Goal: Communication & Community: Answer question/provide support

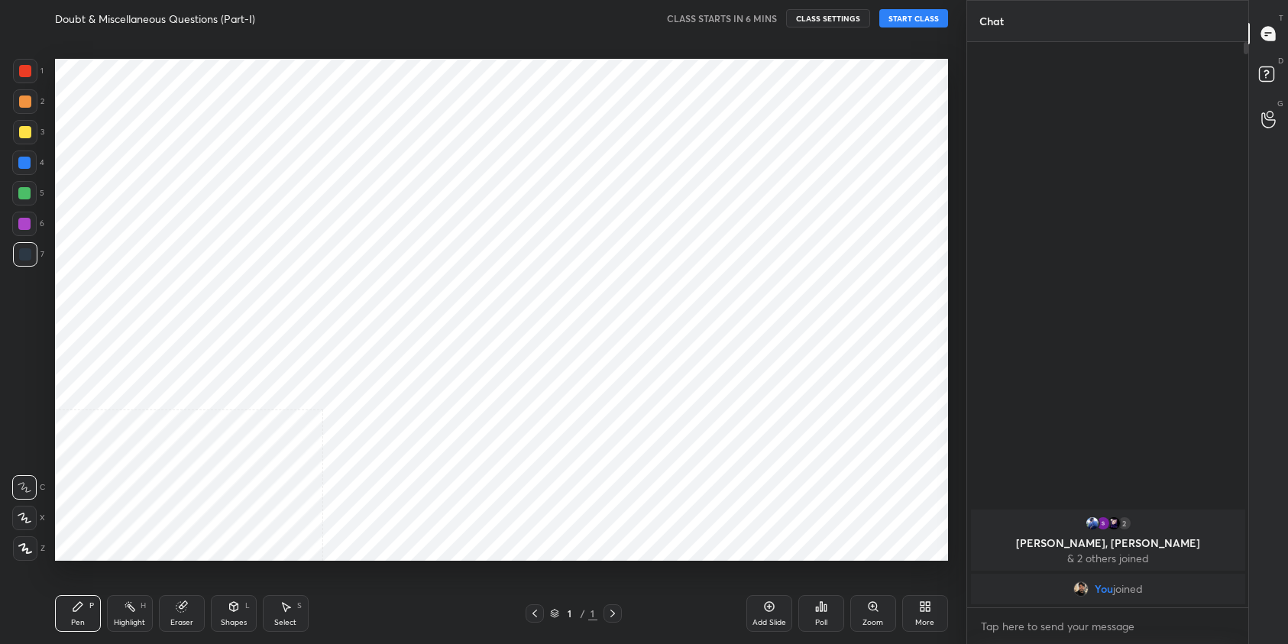
scroll to position [546, 904]
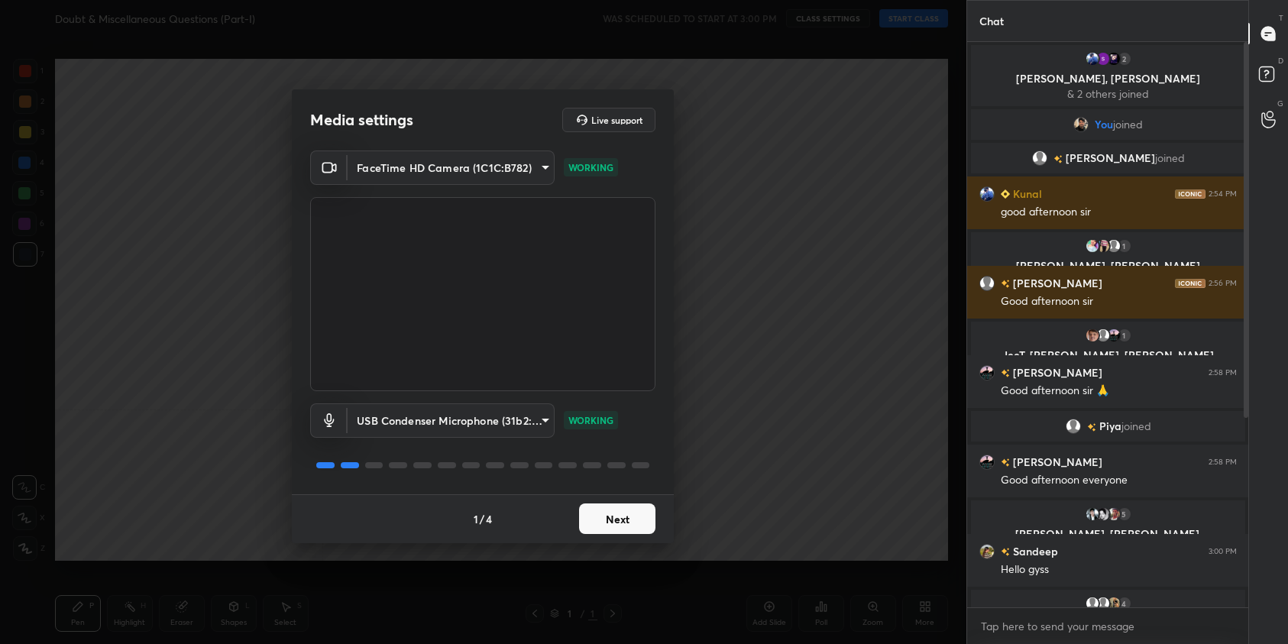
click at [600, 519] on button "Next" at bounding box center [617, 518] width 76 height 31
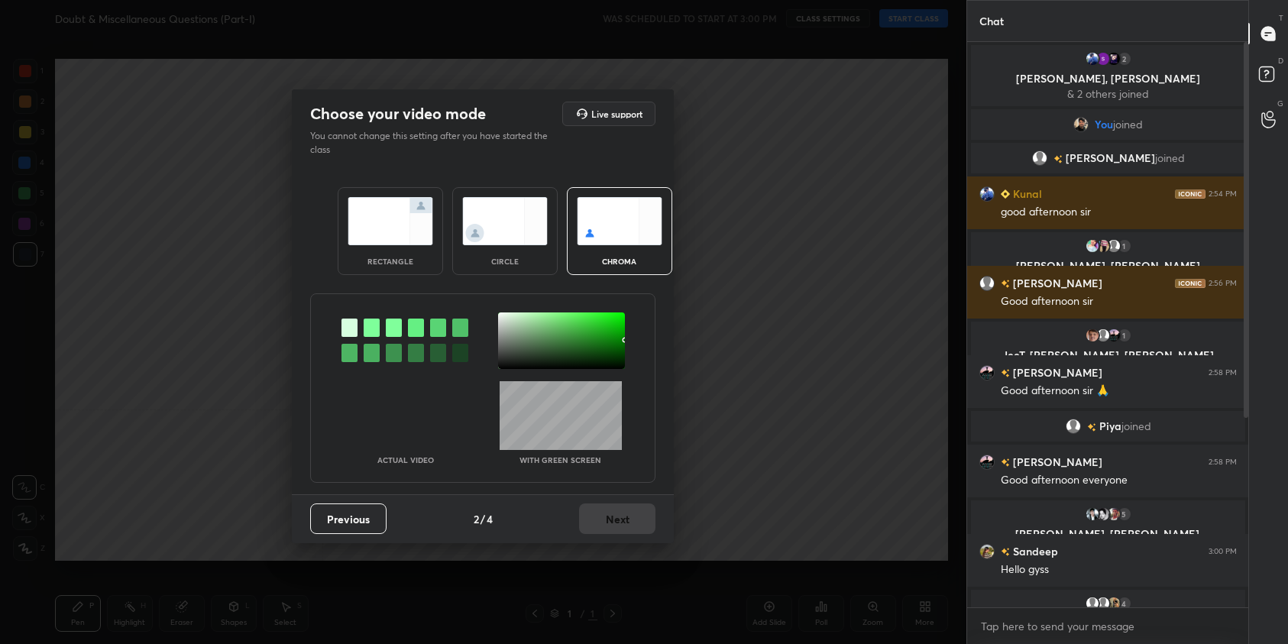
click at [385, 219] on img at bounding box center [390, 221] width 86 height 48
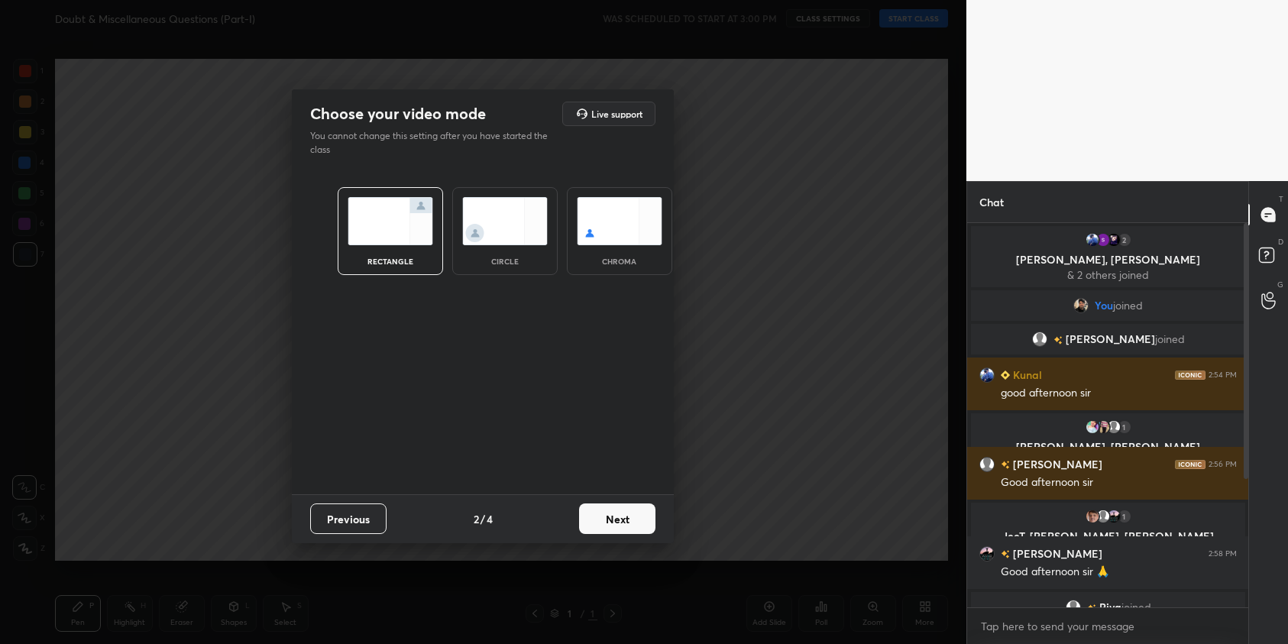
click at [647, 517] on button "Next" at bounding box center [617, 518] width 76 height 31
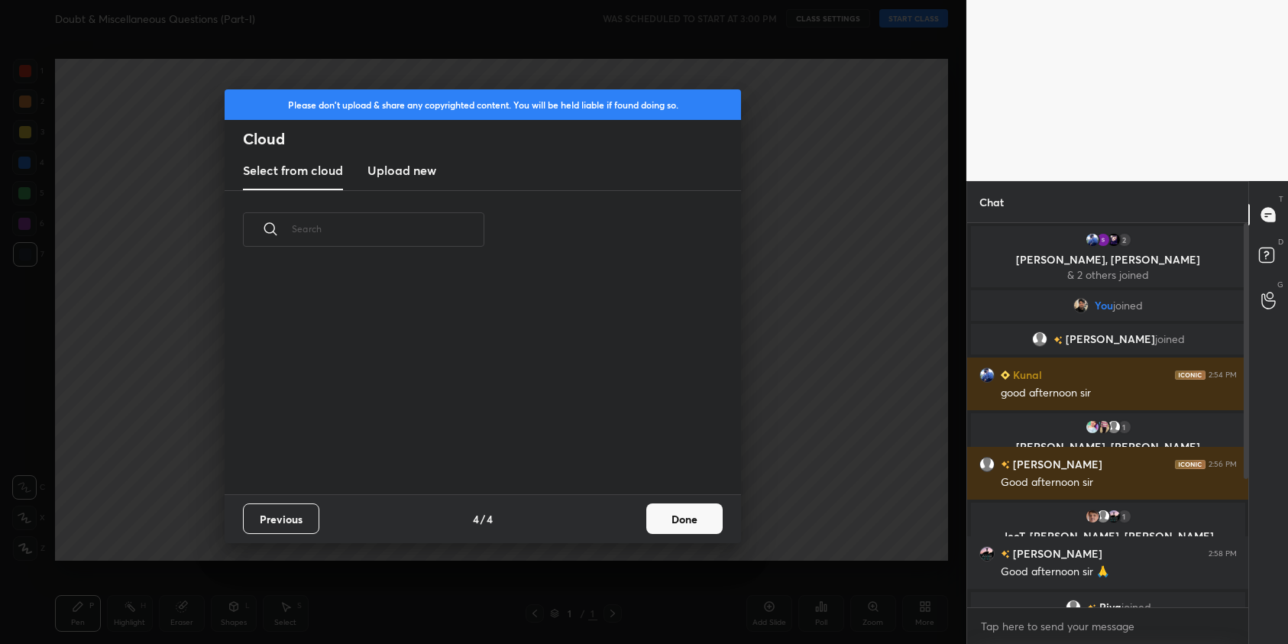
click at [674, 522] on button "Done" at bounding box center [684, 518] width 76 height 31
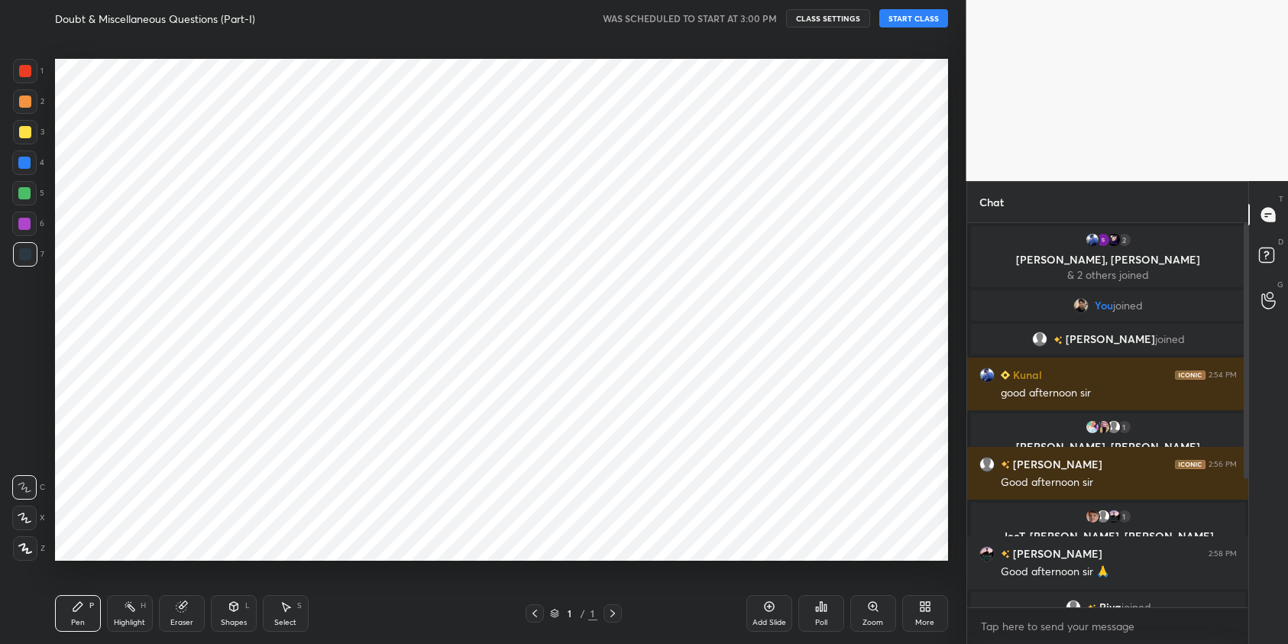
click at [929, 24] on button "START CLASS" at bounding box center [913, 18] width 69 height 18
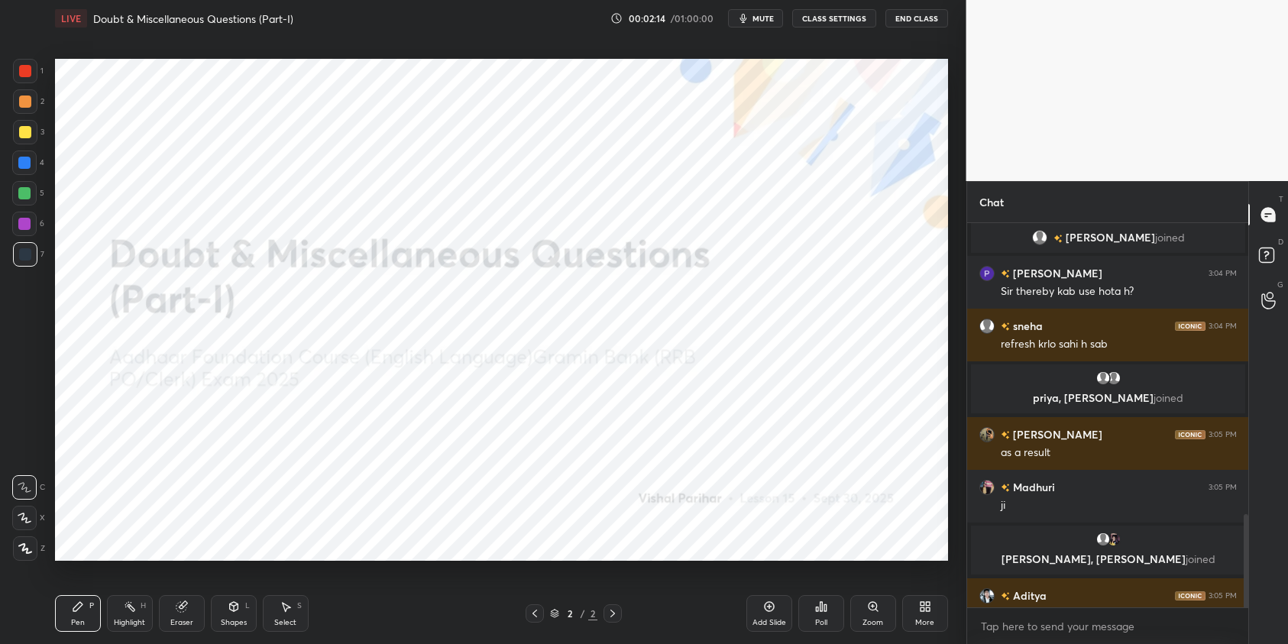
scroll to position [1197, 0]
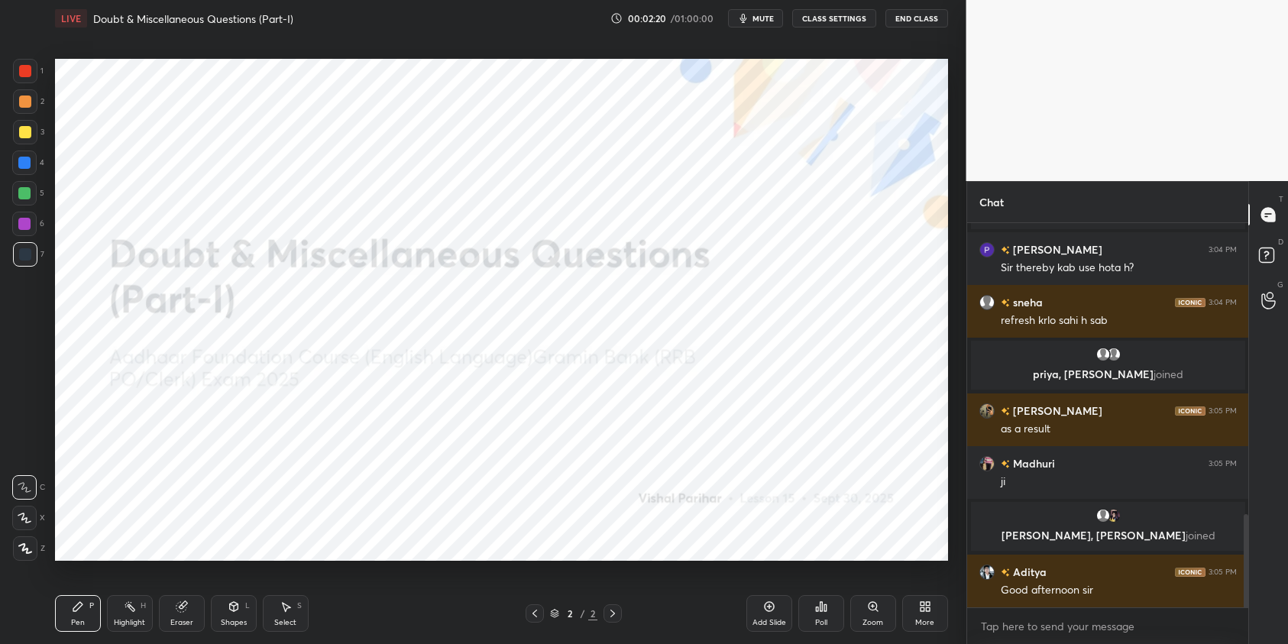
click at [919, 619] on div "More" at bounding box center [924, 623] width 19 height 8
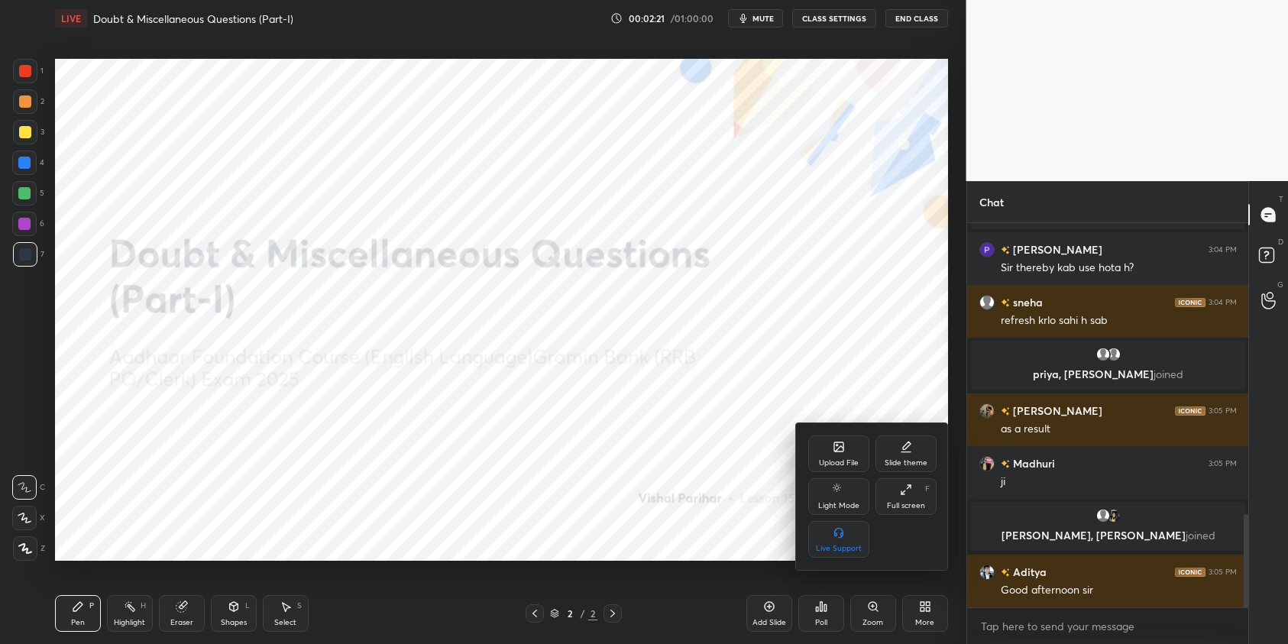
click at [848, 459] on div "Upload File" at bounding box center [839, 463] width 40 height 8
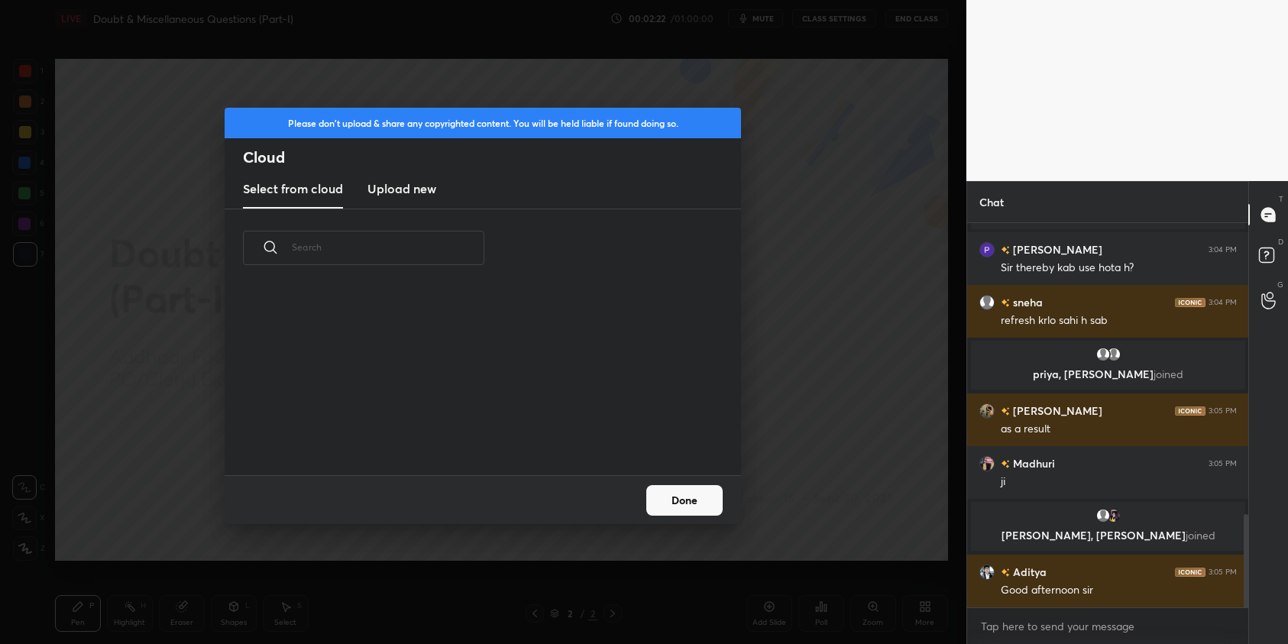
scroll to position [188, 490]
drag, startPoint x: 412, startPoint y: 192, endPoint x: 422, endPoint y: 205, distance: 15.7
click at [415, 195] on h3 "Upload new" at bounding box center [401, 188] width 69 height 18
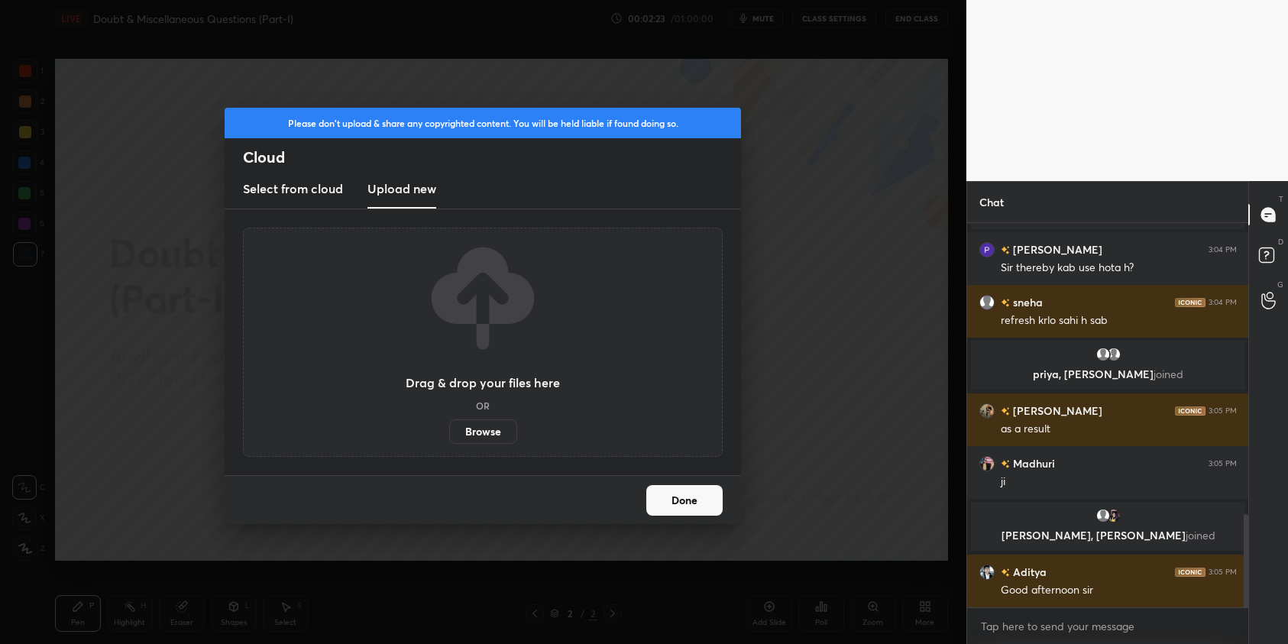
click at [481, 426] on label "Browse" at bounding box center [483, 431] width 68 height 24
click at [449, 426] on input "Browse" at bounding box center [449, 431] width 0 height 24
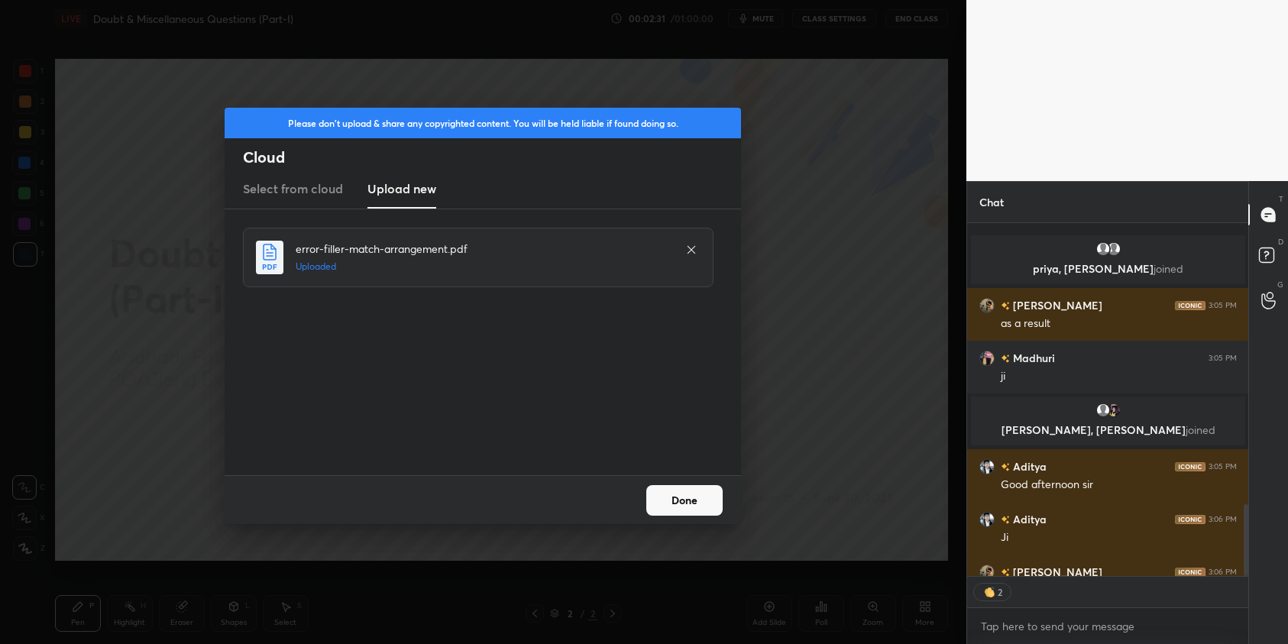
scroll to position [1387, 0]
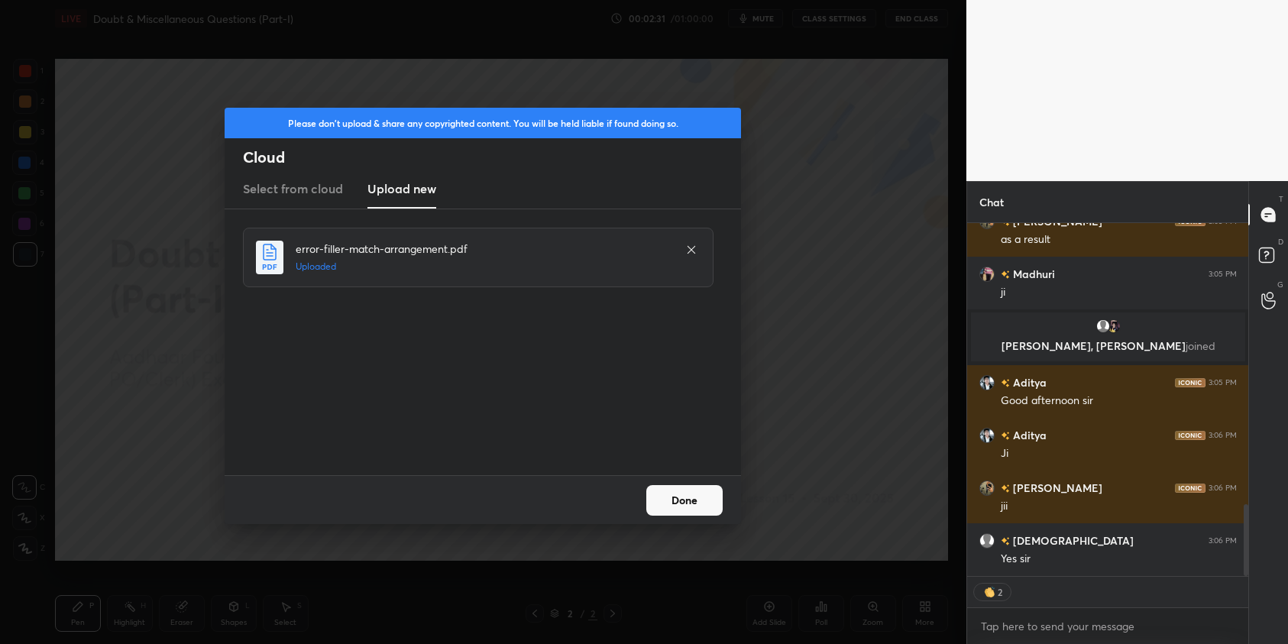
click at [689, 497] on button "Done" at bounding box center [684, 500] width 76 height 31
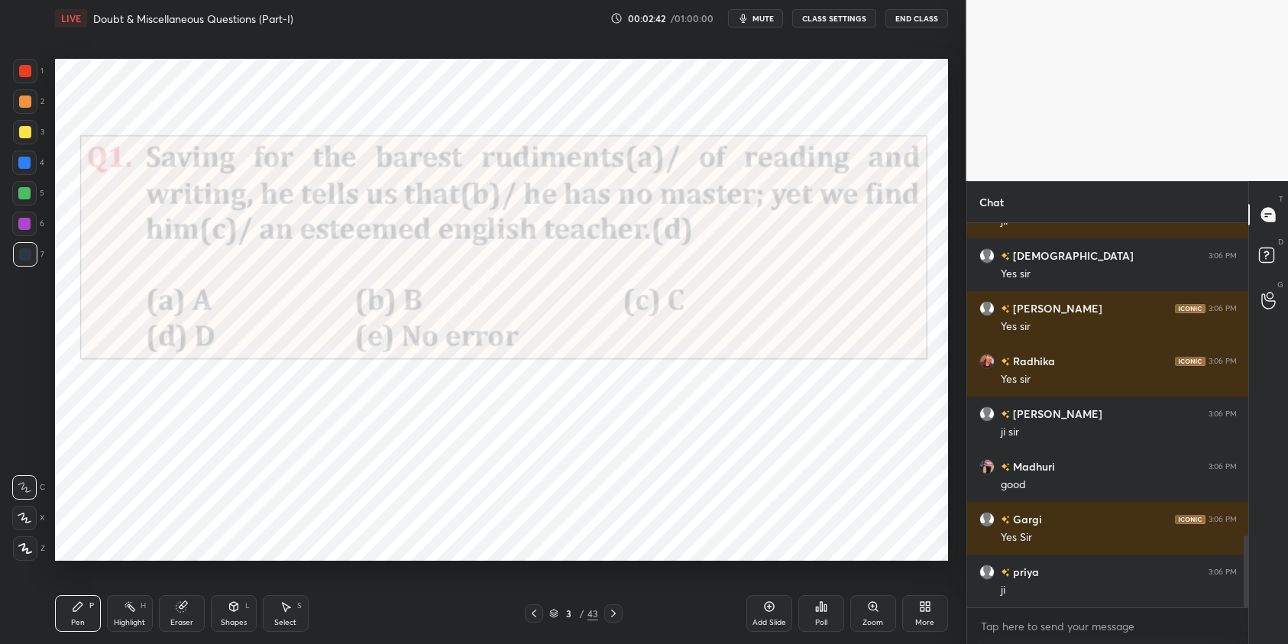
scroll to position [1672, 0]
click at [835, 615] on div "Poll" at bounding box center [821, 613] width 46 height 37
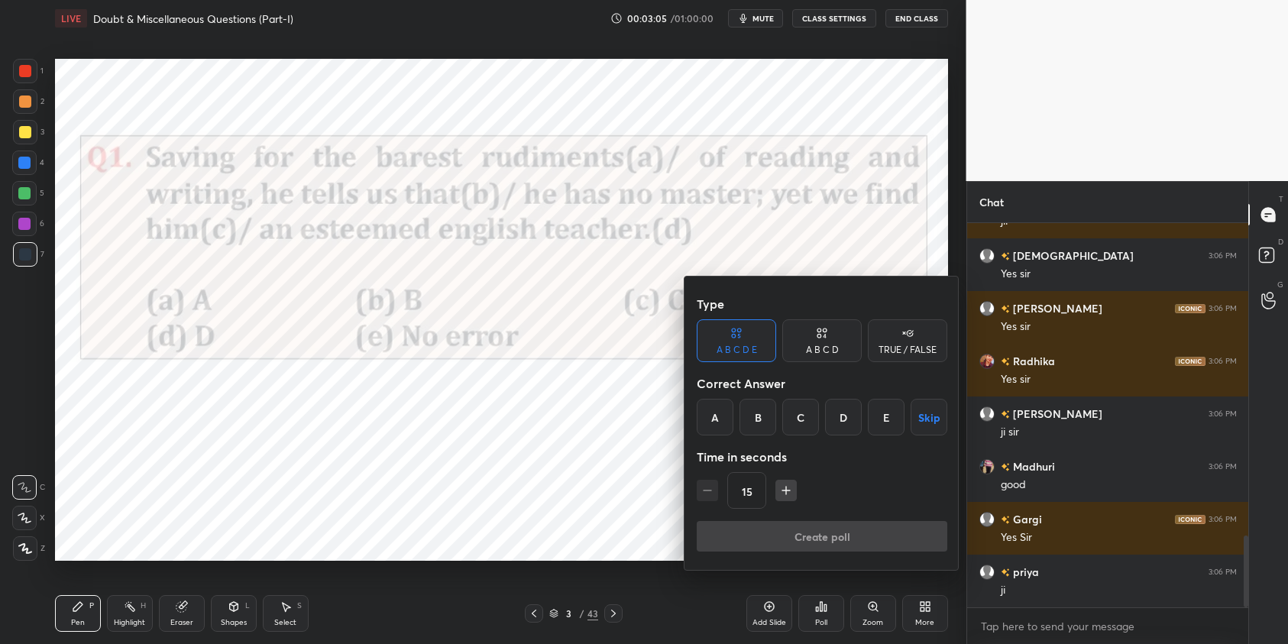
drag, startPoint x: 852, startPoint y: 420, endPoint x: 858, endPoint y: 520, distance: 100.2
click at [851, 425] on div "D" at bounding box center [843, 417] width 37 height 37
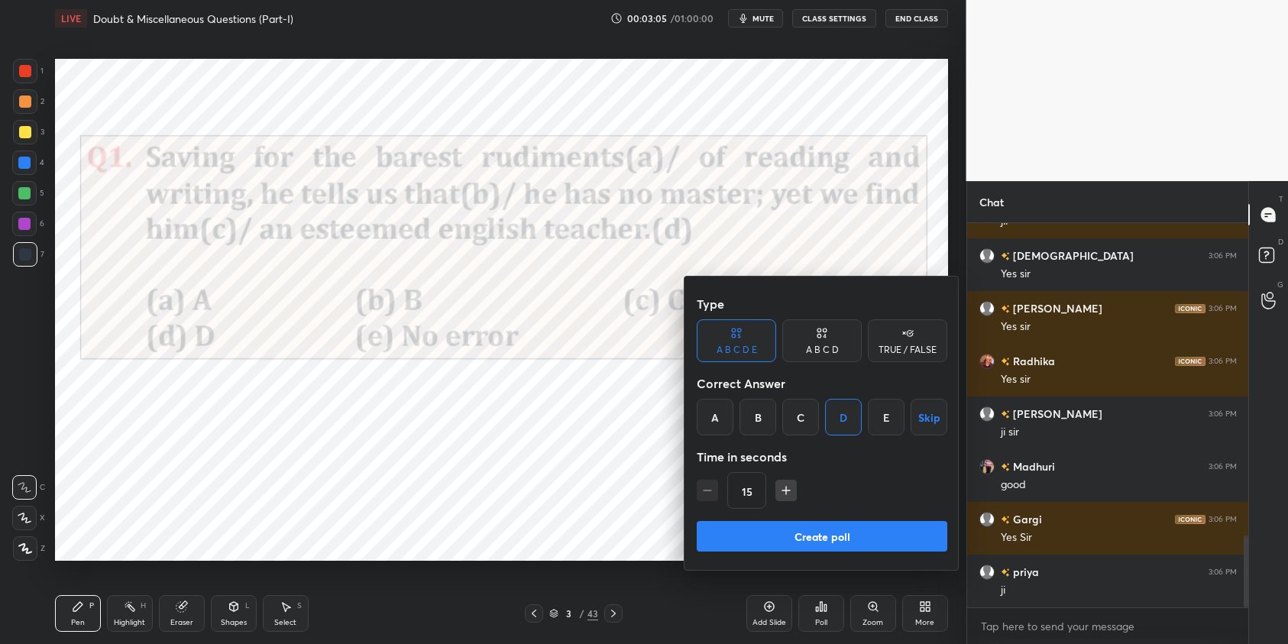
click at [863, 522] on button "Create poll" at bounding box center [821, 536] width 250 height 31
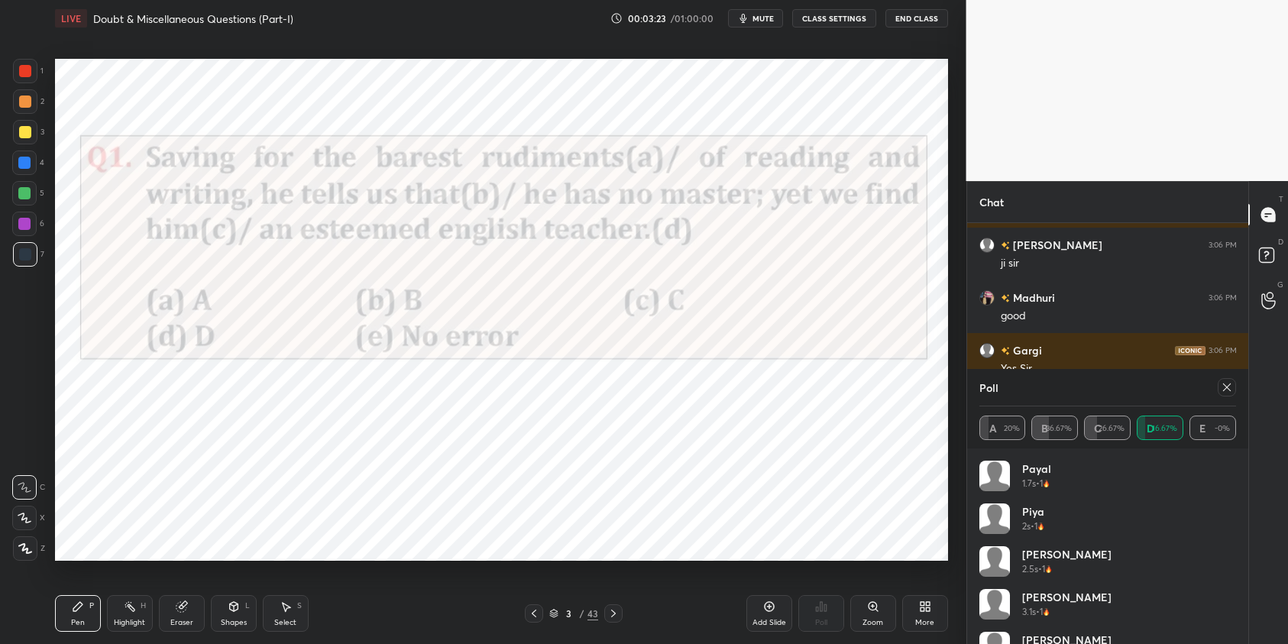
scroll to position [1859, 0]
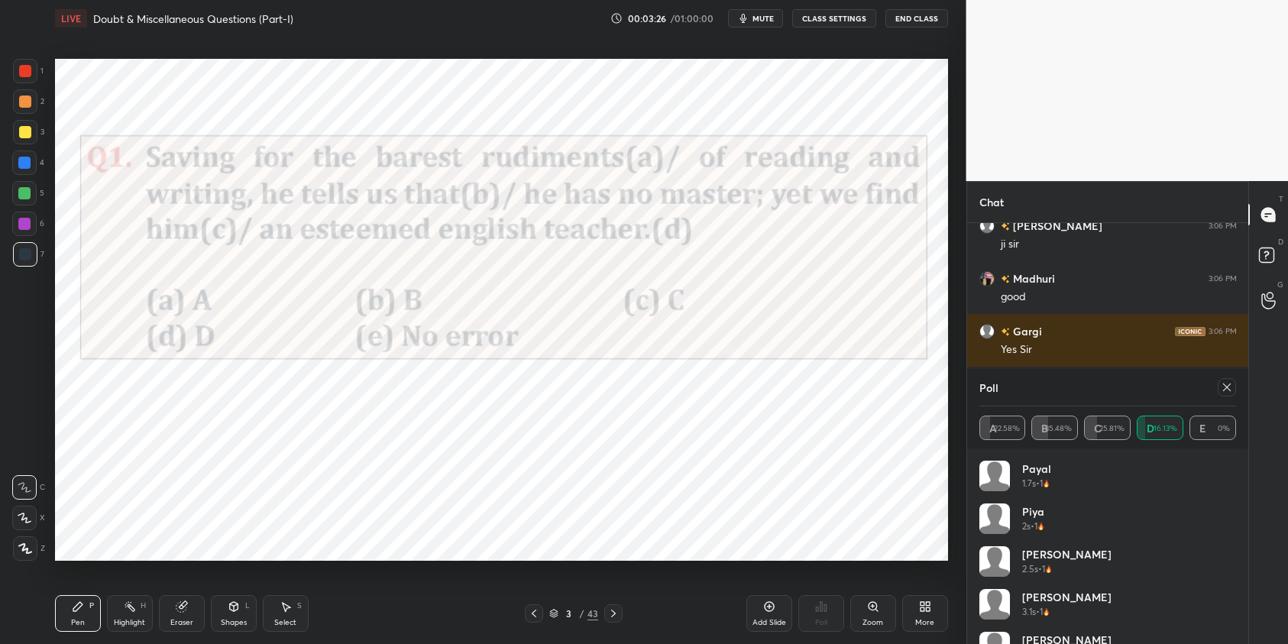
drag, startPoint x: 27, startPoint y: 70, endPoint x: 25, endPoint y: 84, distance: 13.8
click at [27, 70] on div at bounding box center [25, 71] width 12 height 12
click at [27, 540] on div at bounding box center [25, 548] width 24 height 24
click at [1226, 385] on icon at bounding box center [1226, 387] width 12 height 12
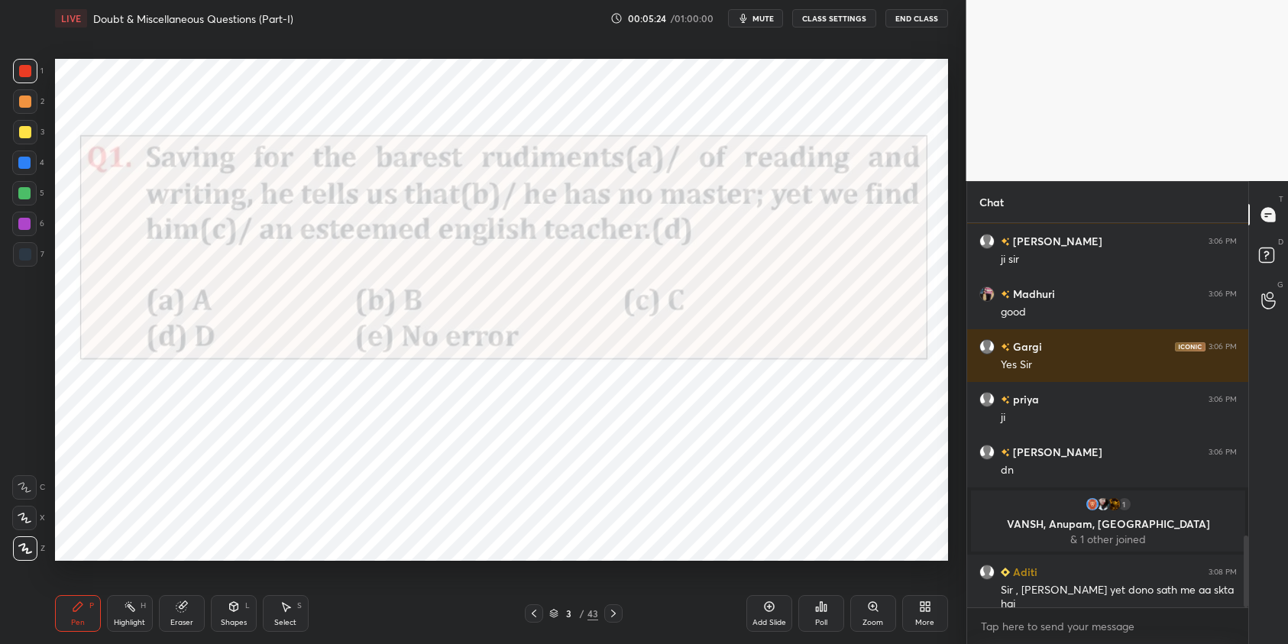
scroll to position [1721, 0]
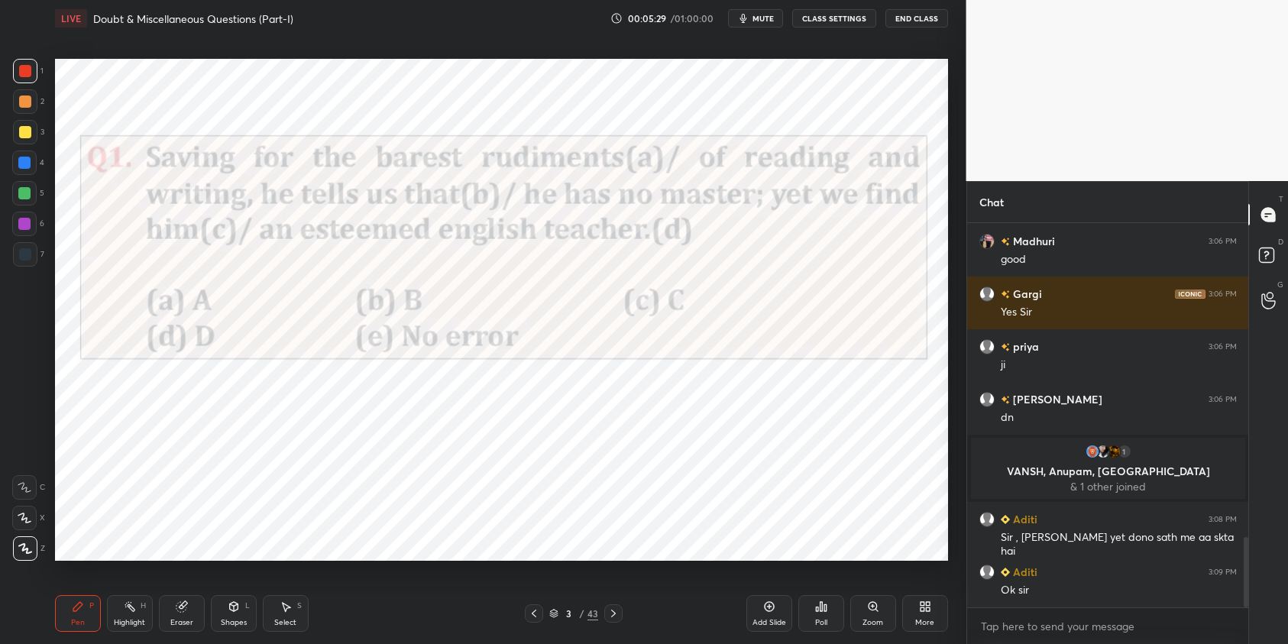
drag, startPoint x: 17, startPoint y: 163, endPoint x: 27, endPoint y: 166, distance: 10.9
click at [19, 166] on div at bounding box center [24, 162] width 24 height 24
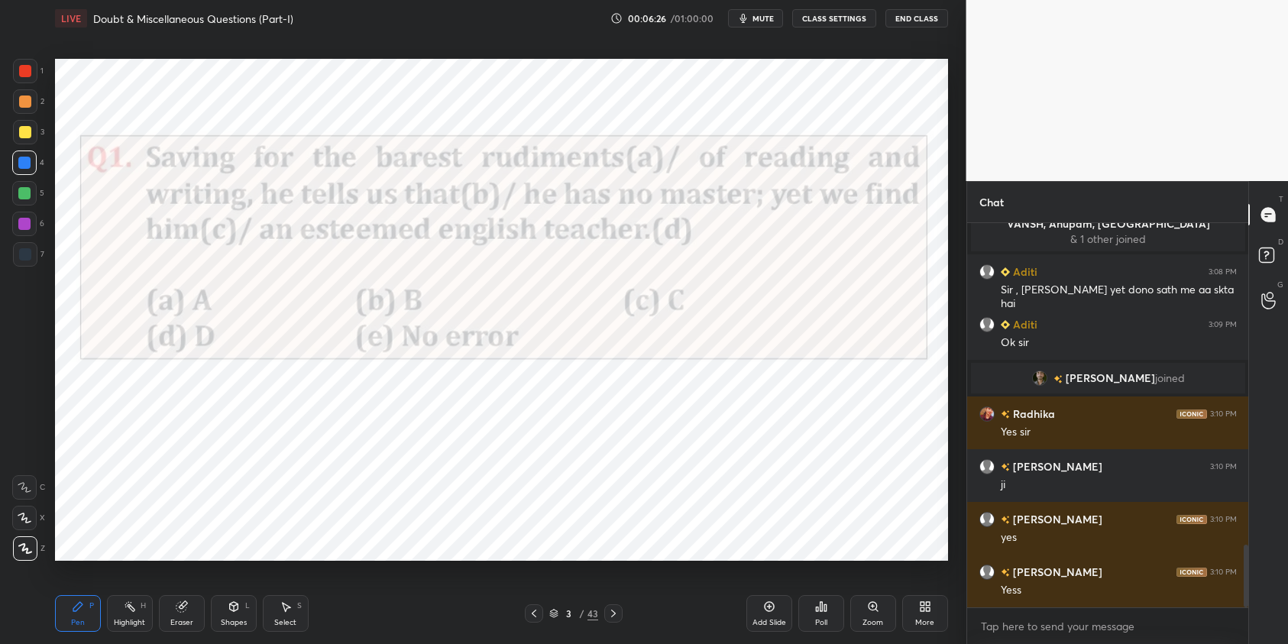
scroll to position [2020, 0]
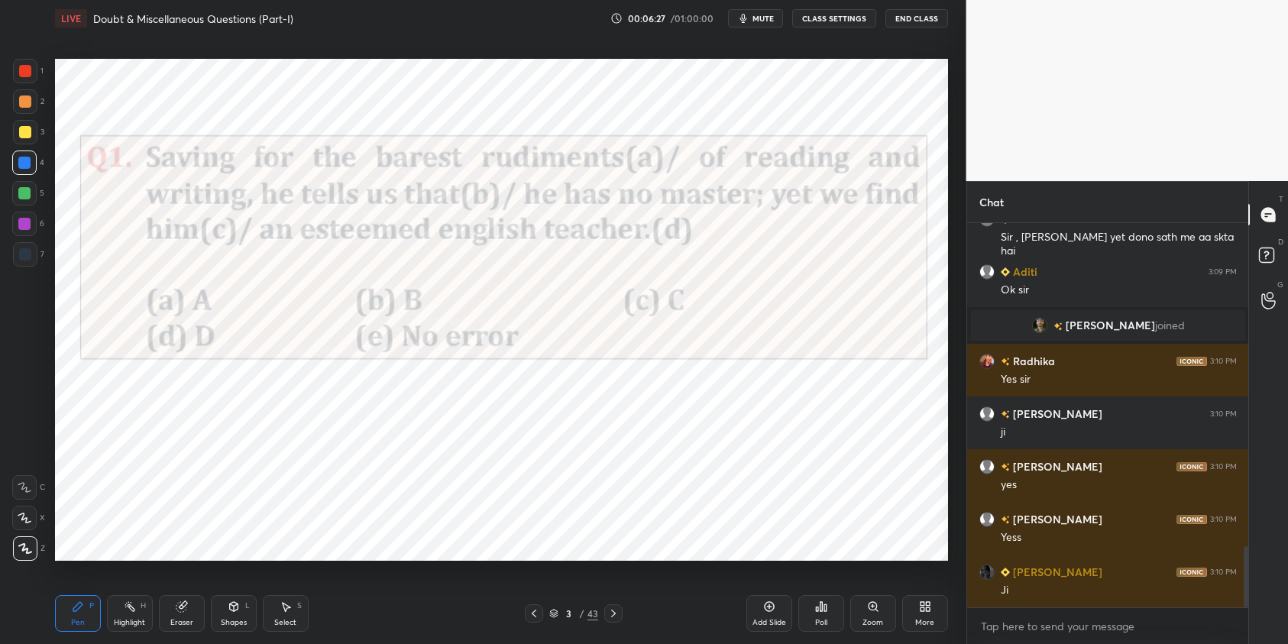
click at [616, 615] on icon at bounding box center [613, 613] width 12 height 12
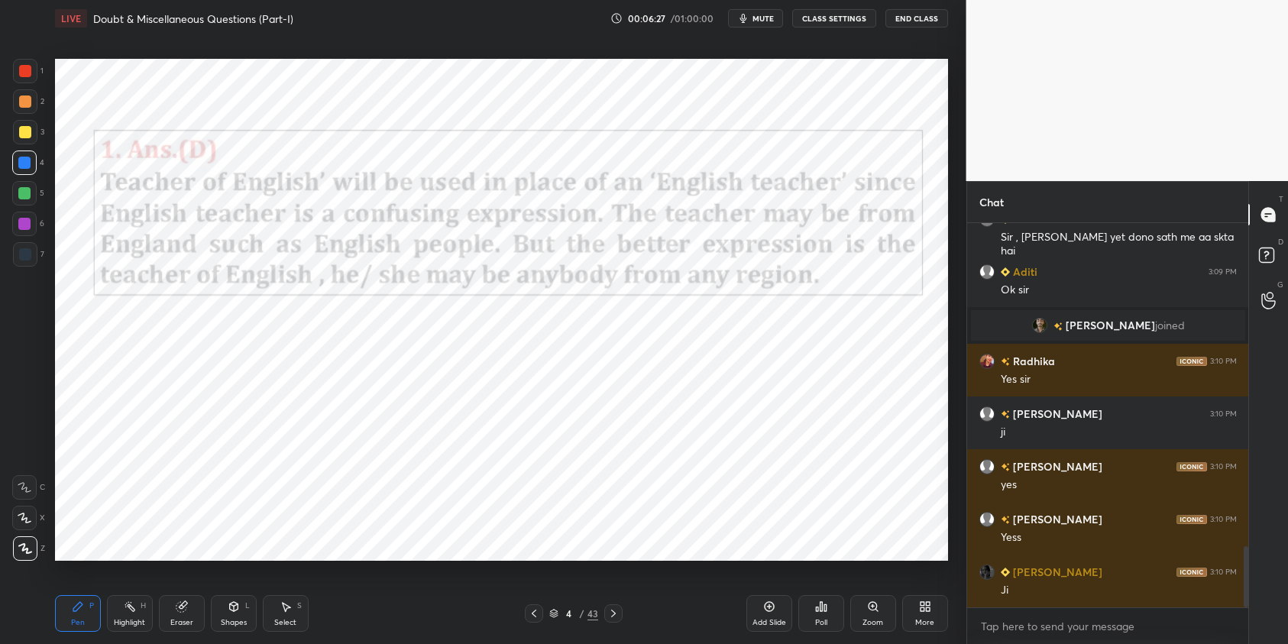
click at [616, 615] on icon at bounding box center [613, 613] width 12 height 12
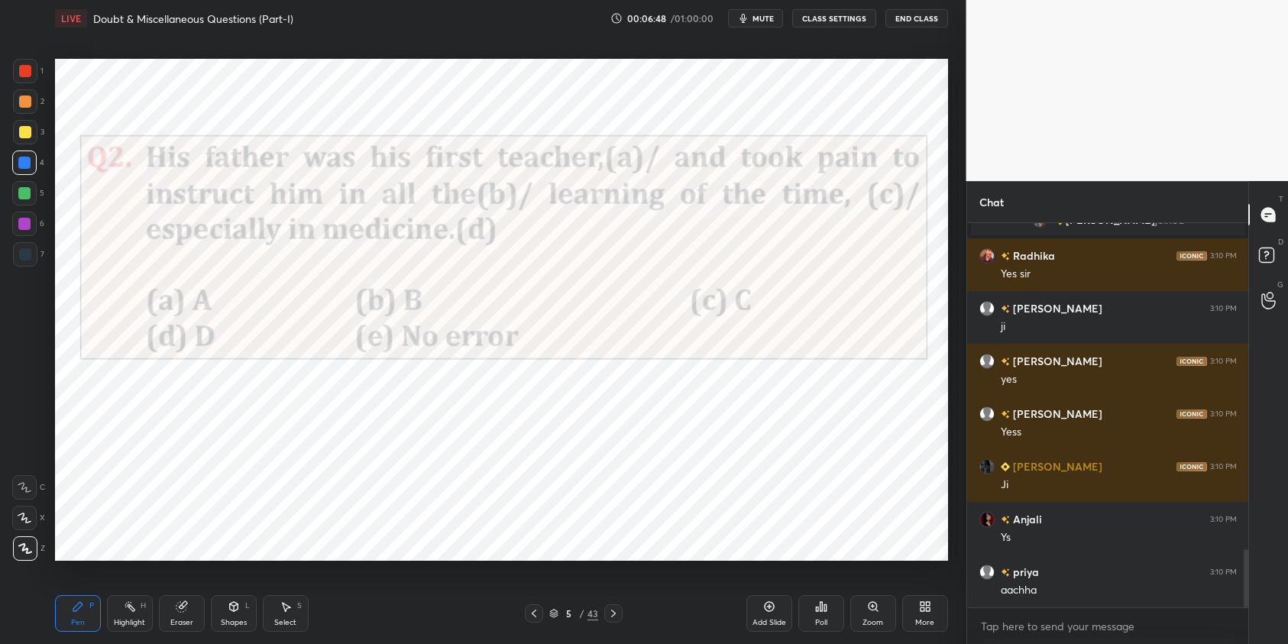
scroll to position [2162, 0]
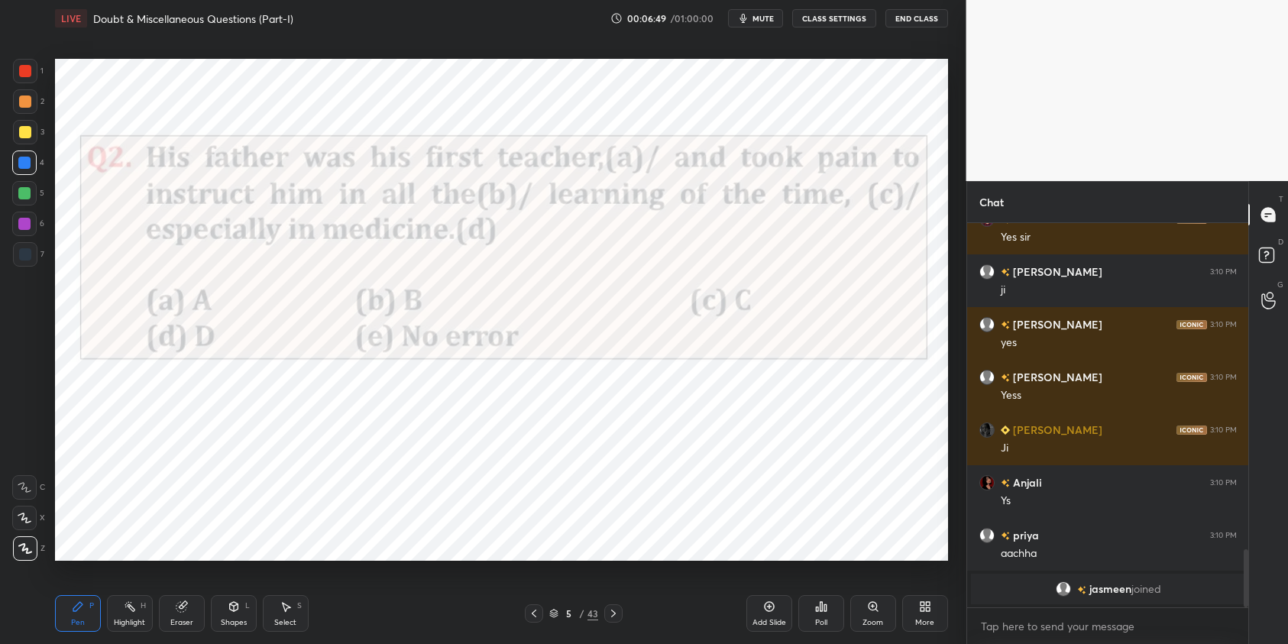
click at [820, 612] on icon at bounding box center [821, 606] width 12 height 12
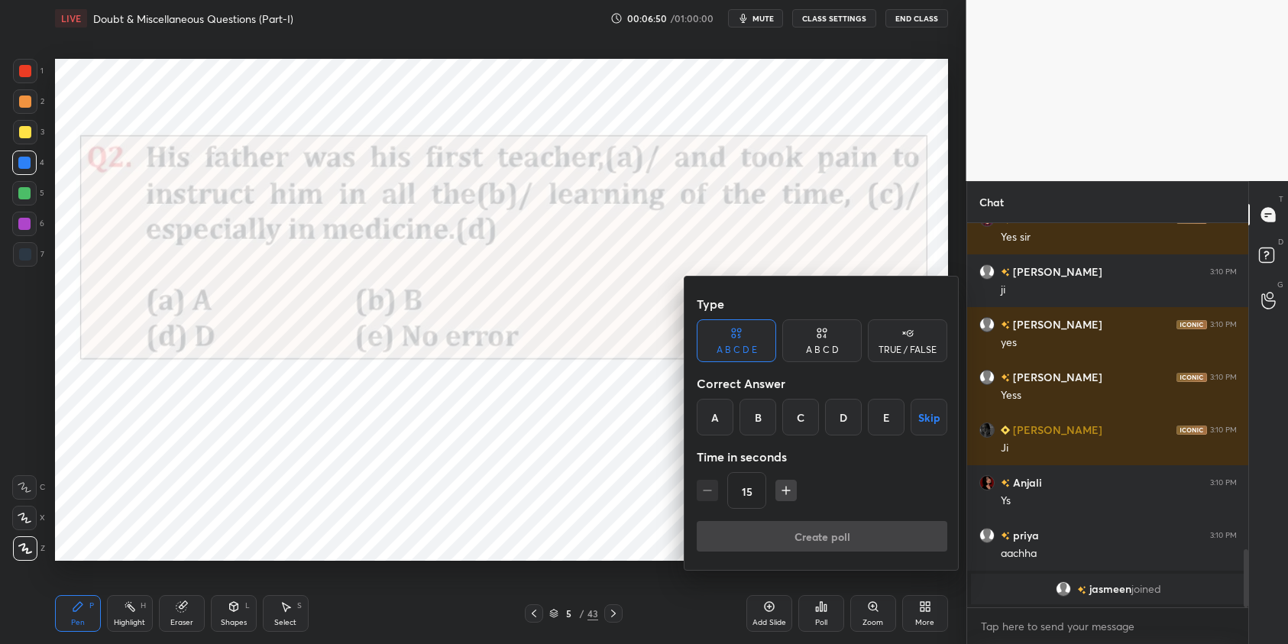
click at [767, 414] on div "B" at bounding box center [757, 417] width 37 height 37
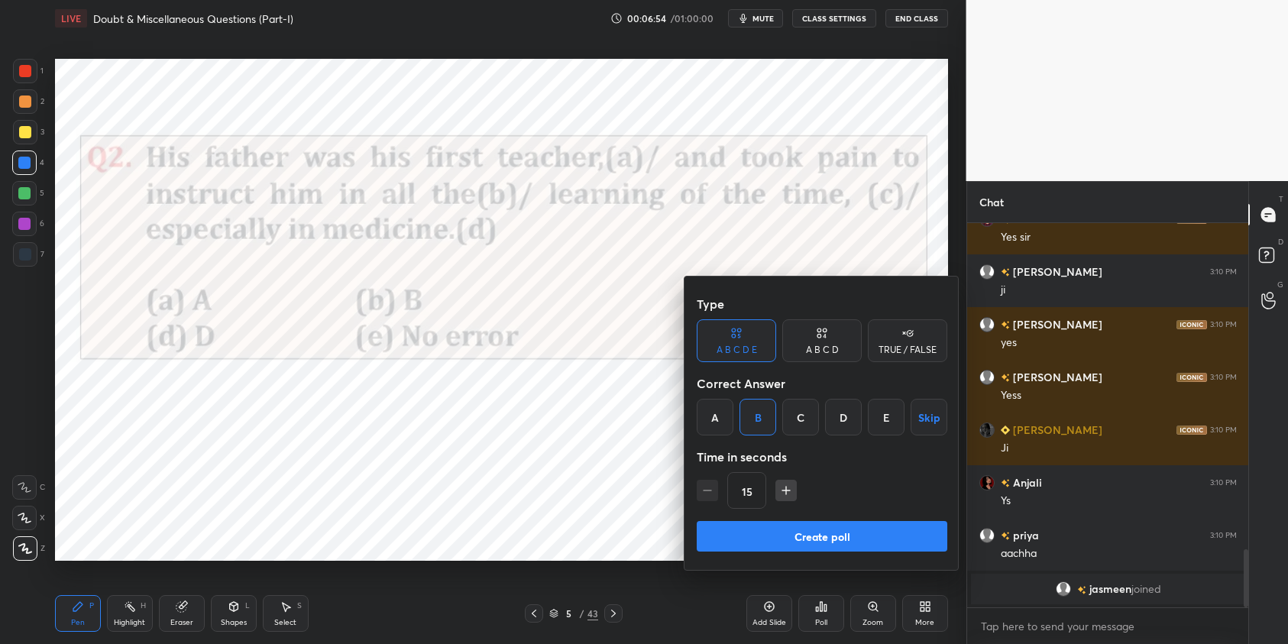
drag, startPoint x: 880, startPoint y: 541, endPoint x: 887, endPoint y: 529, distance: 14.0
click at [879, 542] on button "Create poll" at bounding box center [821, 536] width 250 height 31
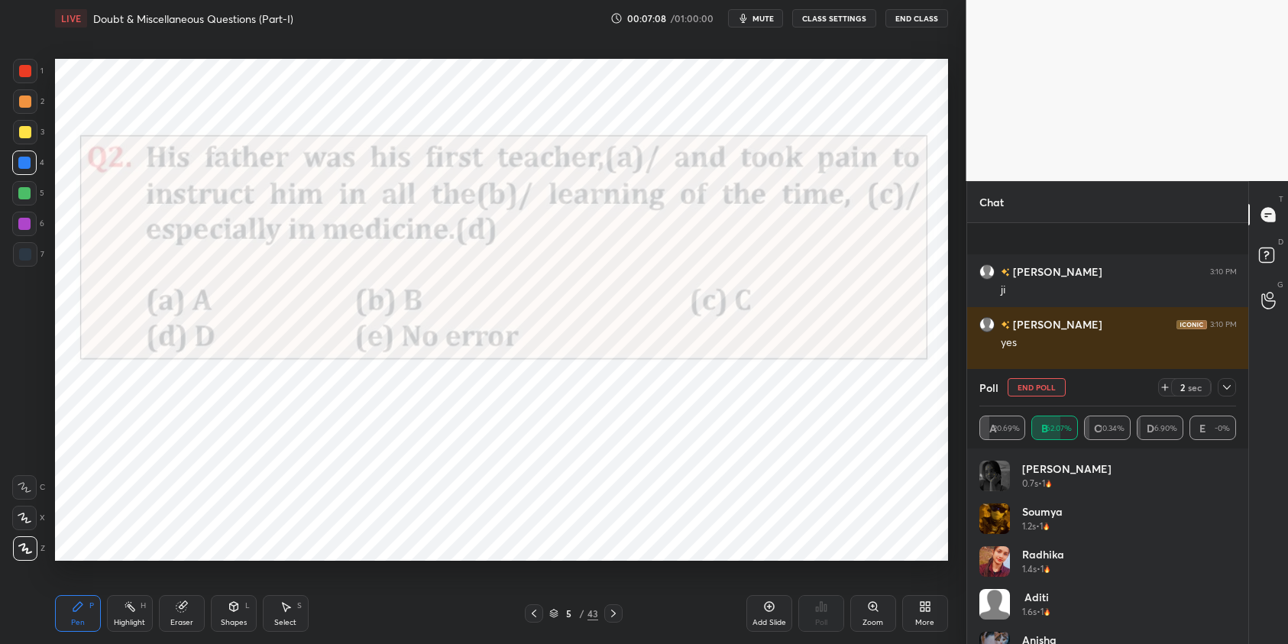
scroll to position [2260, 0]
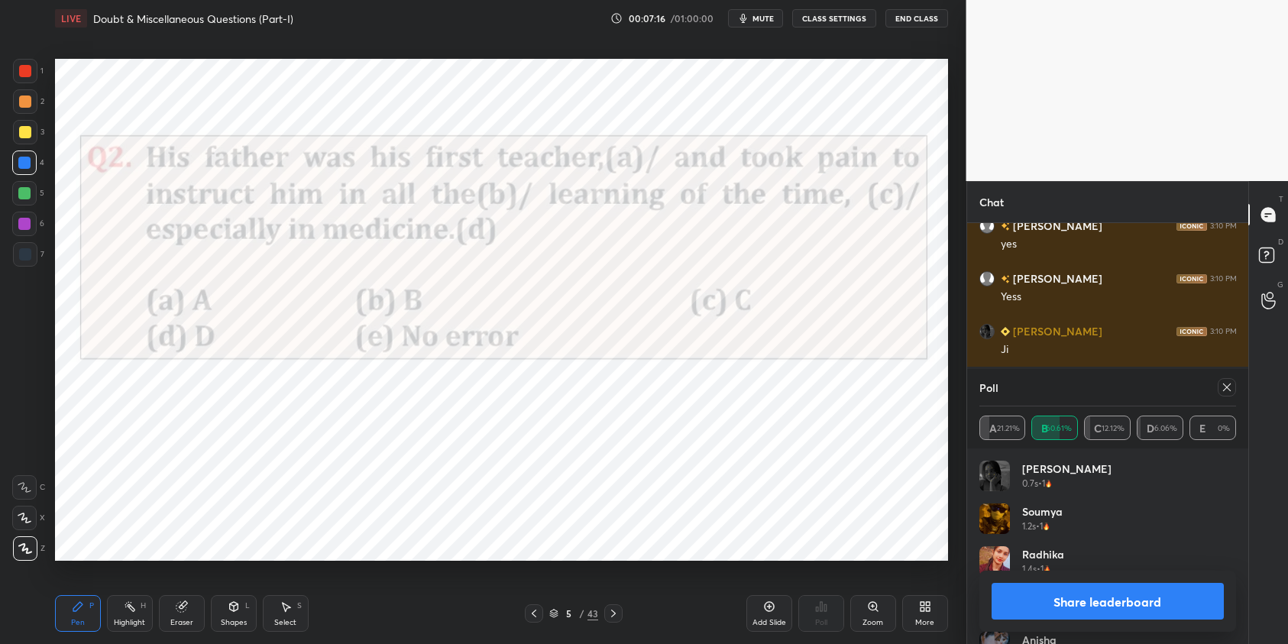
click at [1226, 388] on icon at bounding box center [1226, 387] width 12 height 12
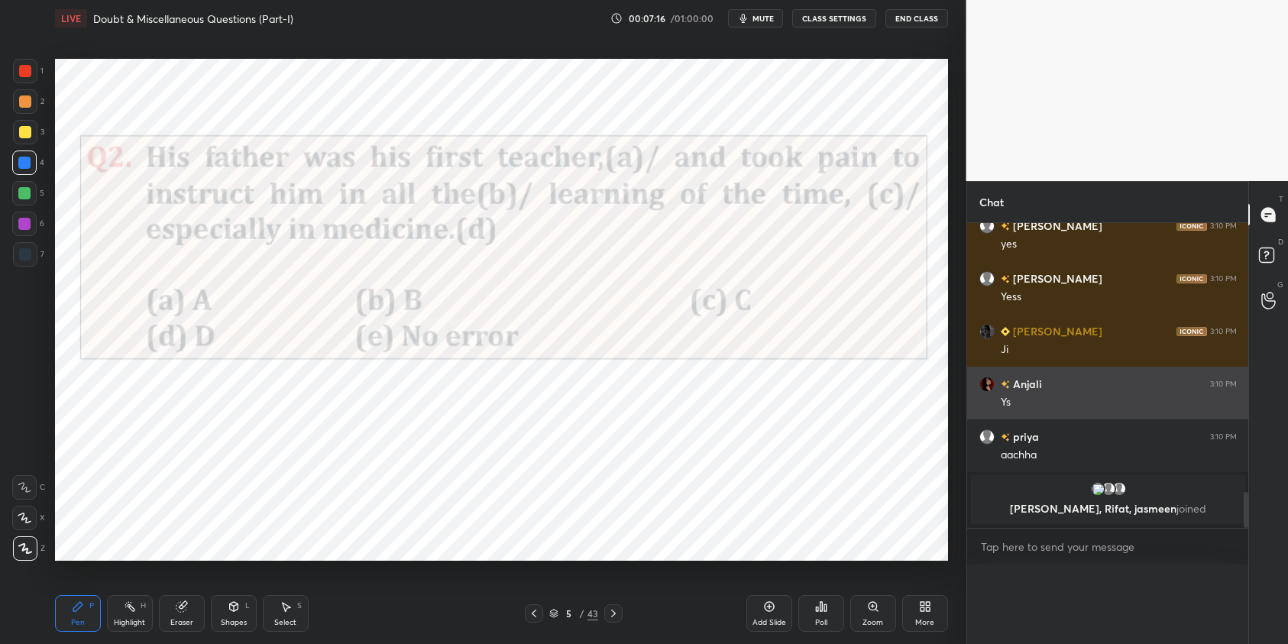
scroll to position [2228, 0]
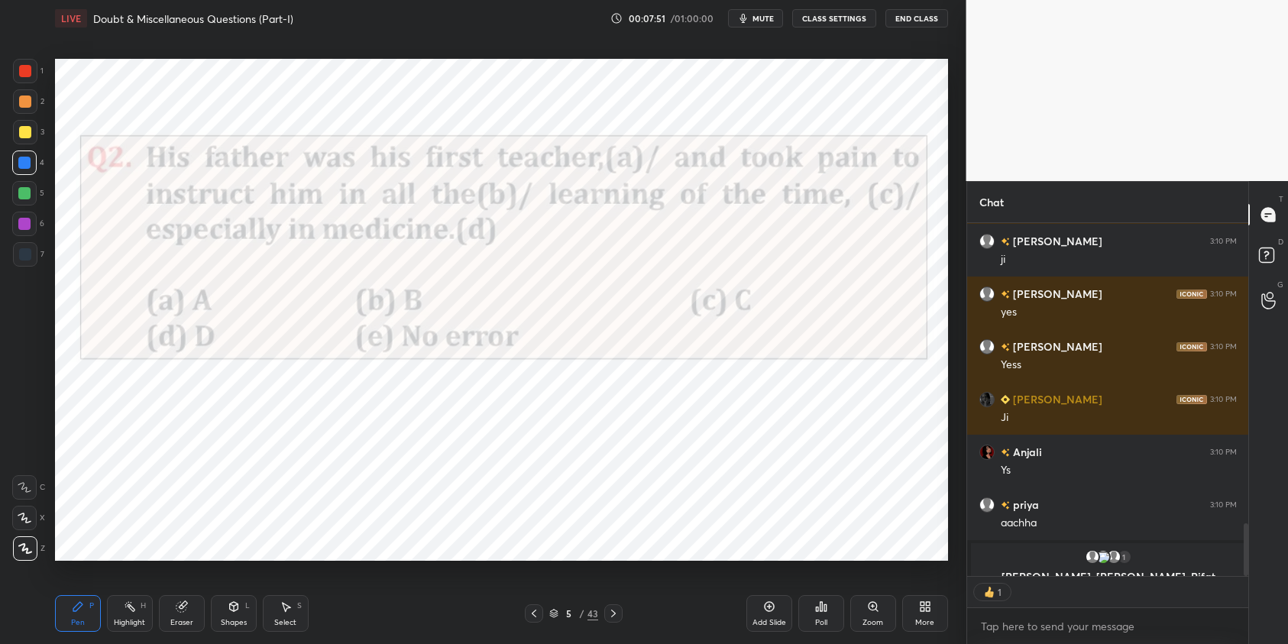
click at [25, 228] on div at bounding box center [24, 224] width 12 height 12
drag, startPoint x: 250, startPoint y: 617, endPoint x: 263, endPoint y: 611, distance: 14.3
click at [254, 615] on div "Shapes L" at bounding box center [234, 613] width 46 height 37
click at [78, 612] on icon at bounding box center [78, 606] width 12 height 12
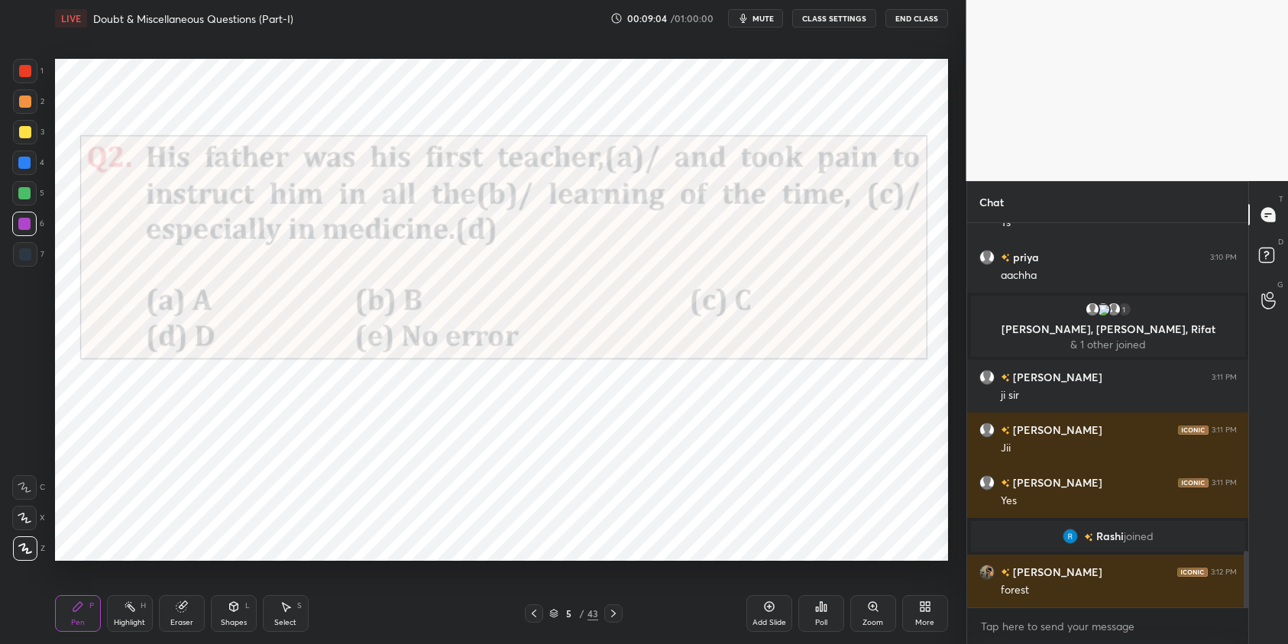
scroll to position [2285, 0]
click at [765, 616] on div "Add Slide" at bounding box center [769, 613] width 46 height 37
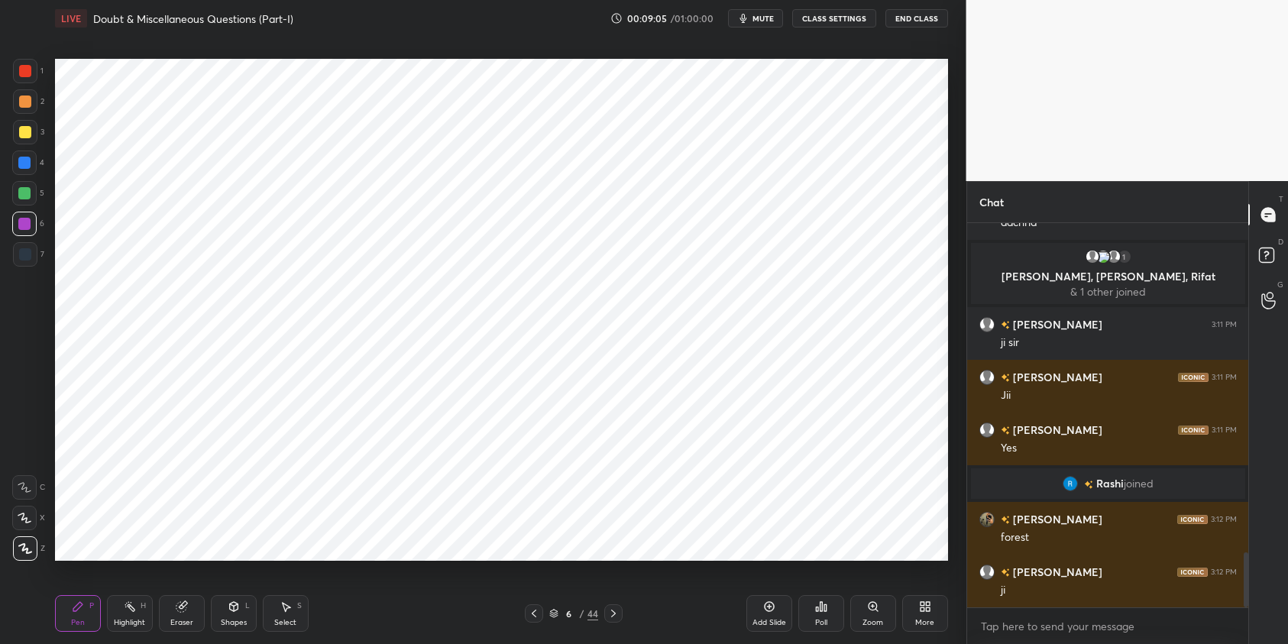
drag, startPoint x: 27, startPoint y: 69, endPoint x: 40, endPoint y: 83, distance: 19.5
click at [27, 69] on div at bounding box center [25, 71] width 12 height 12
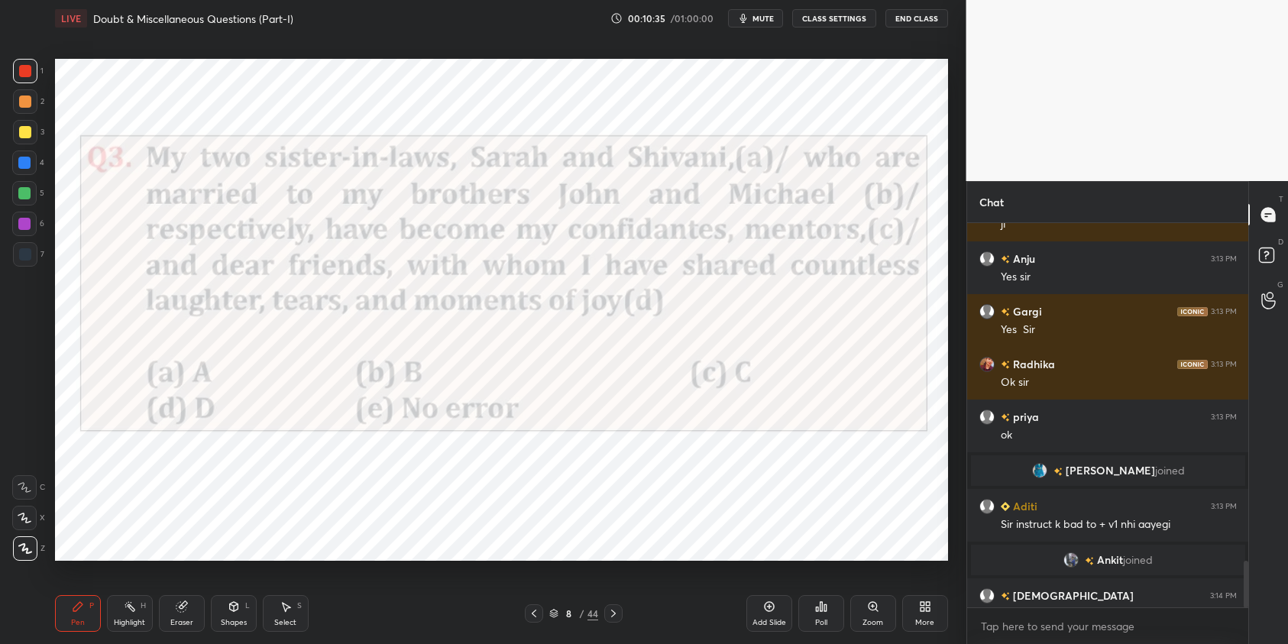
scroll to position [2789, 0]
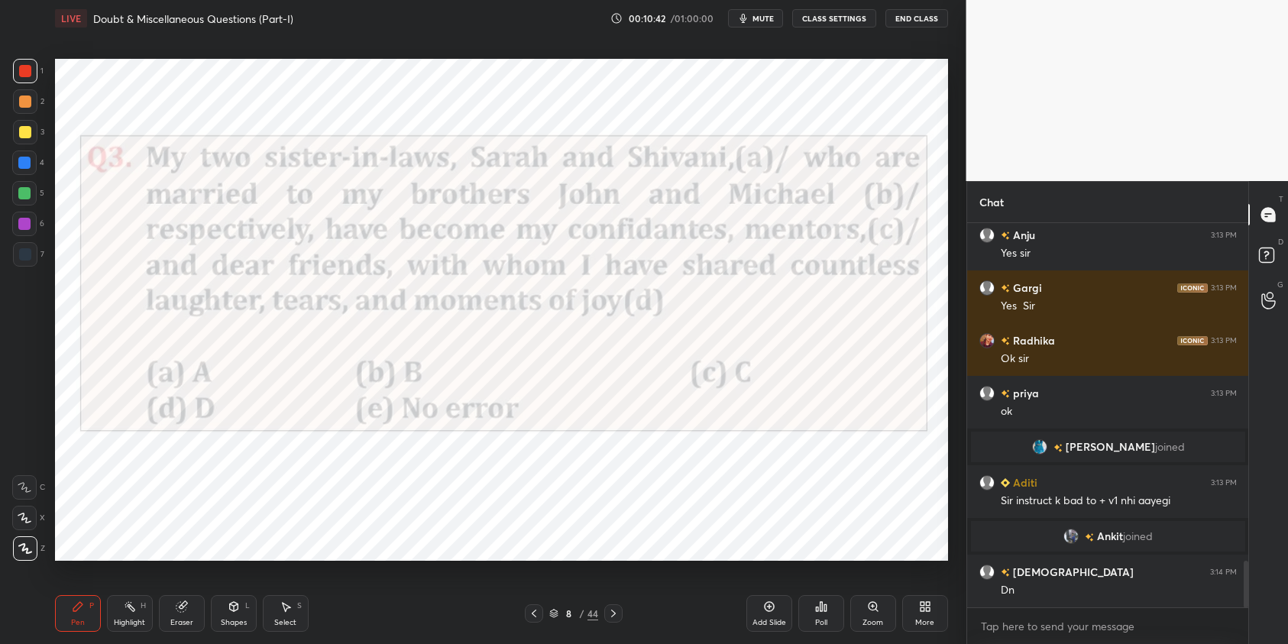
click at [824, 619] on div "Poll" at bounding box center [821, 623] width 12 height 8
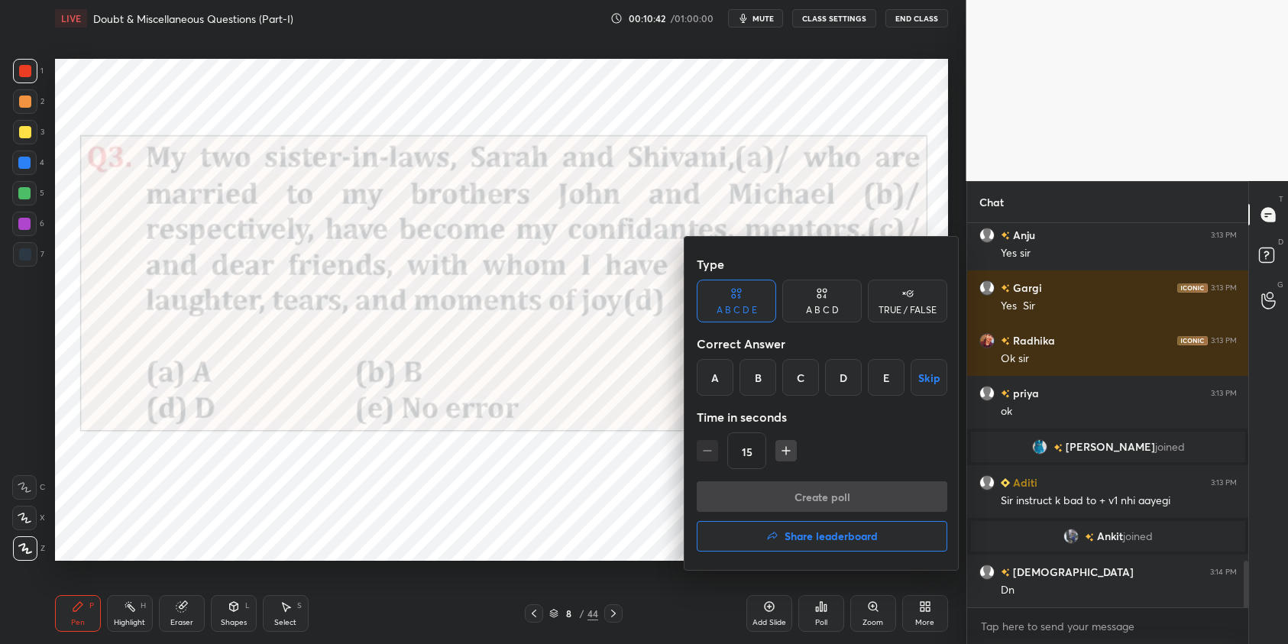
click at [721, 394] on div "A" at bounding box center [714, 377] width 37 height 37
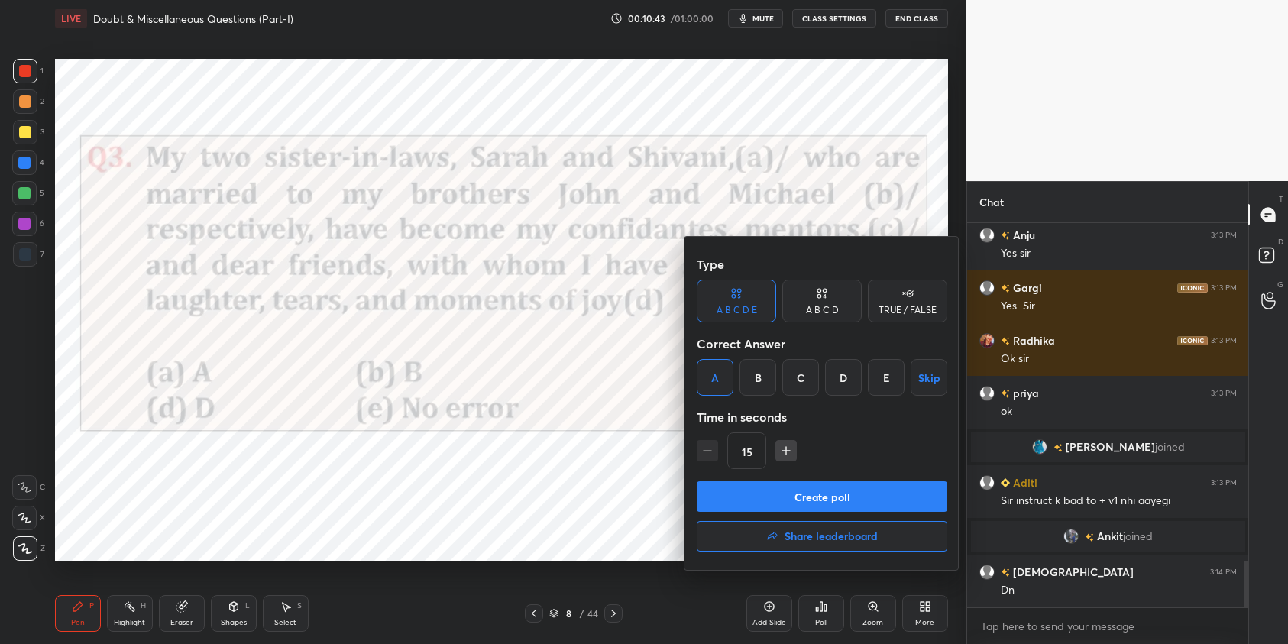
click at [850, 503] on button "Create poll" at bounding box center [821, 496] width 250 height 31
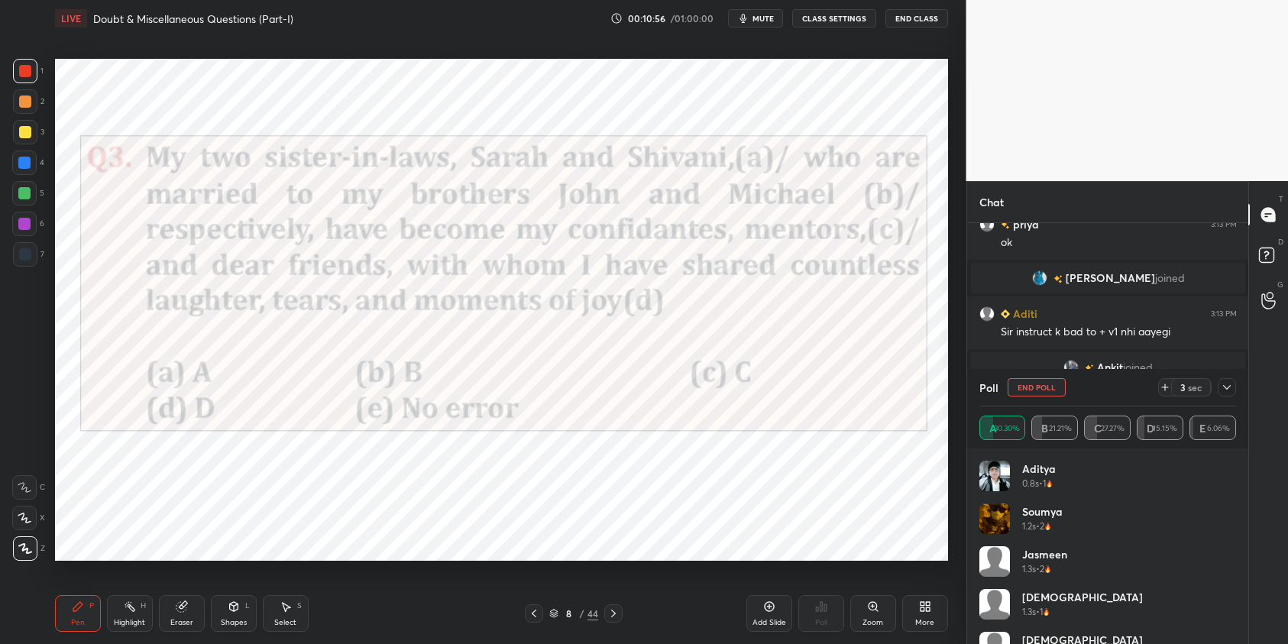
scroll to position [2938, 0]
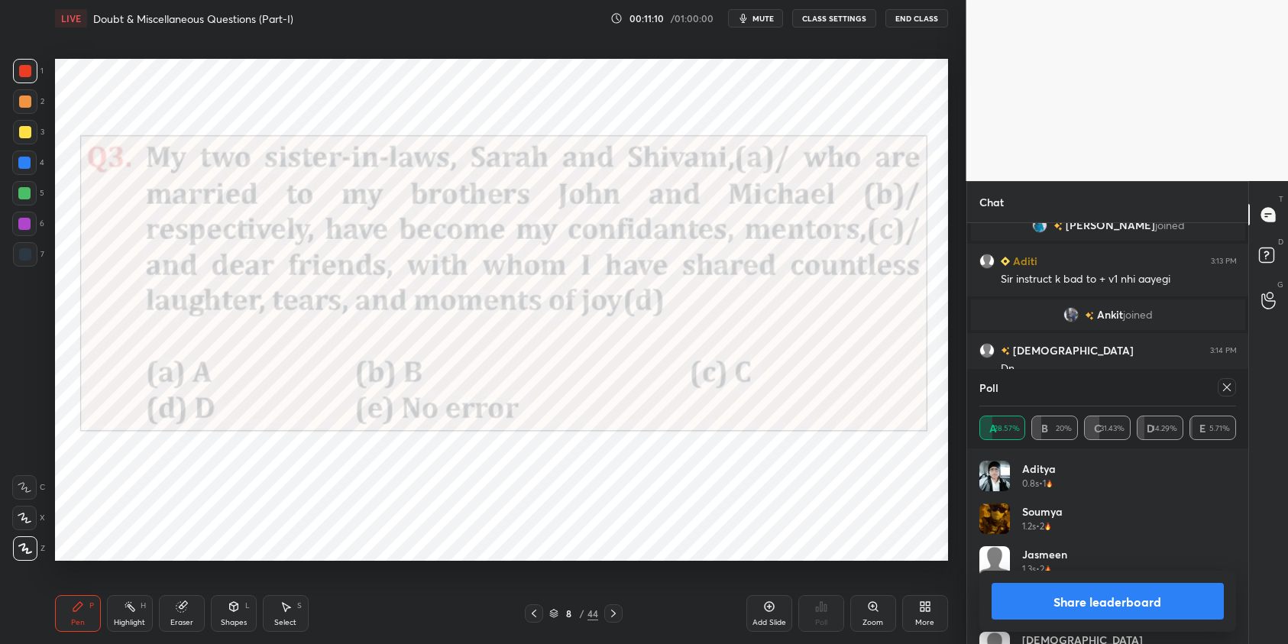
click at [1235, 389] on div at bounding box center [1226, 387] width 18 height 18
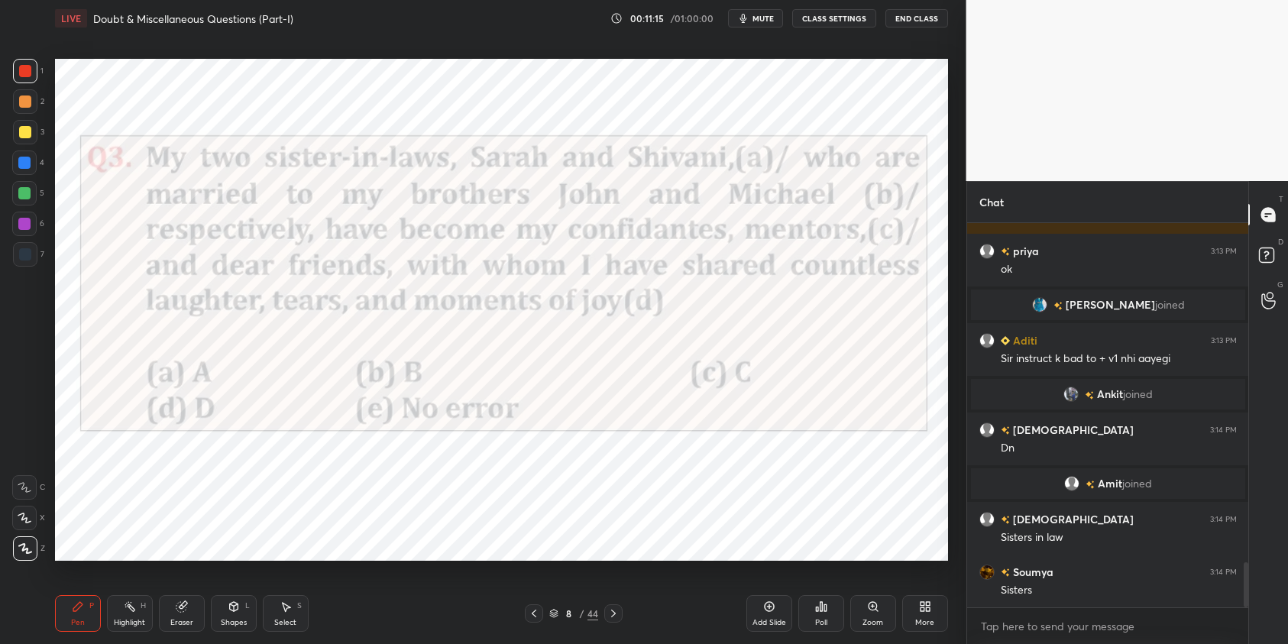
scroll to position [2911, 0]
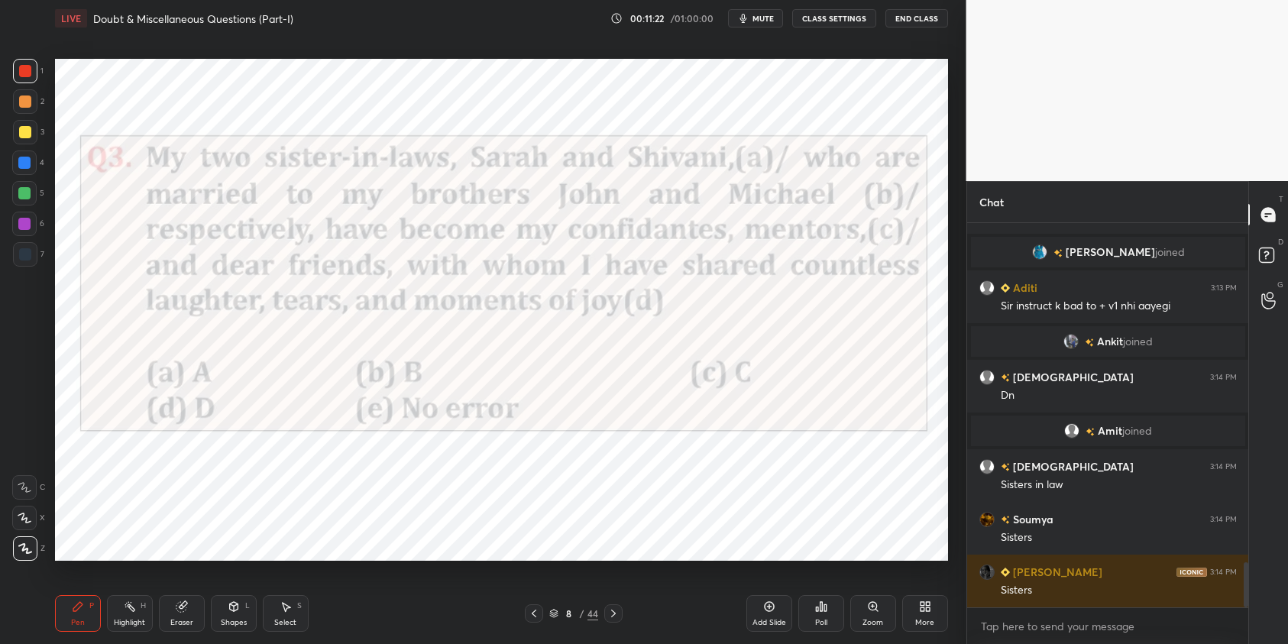
click at [28, 163] on div at bounding box center [24, 163] width 12 height 12
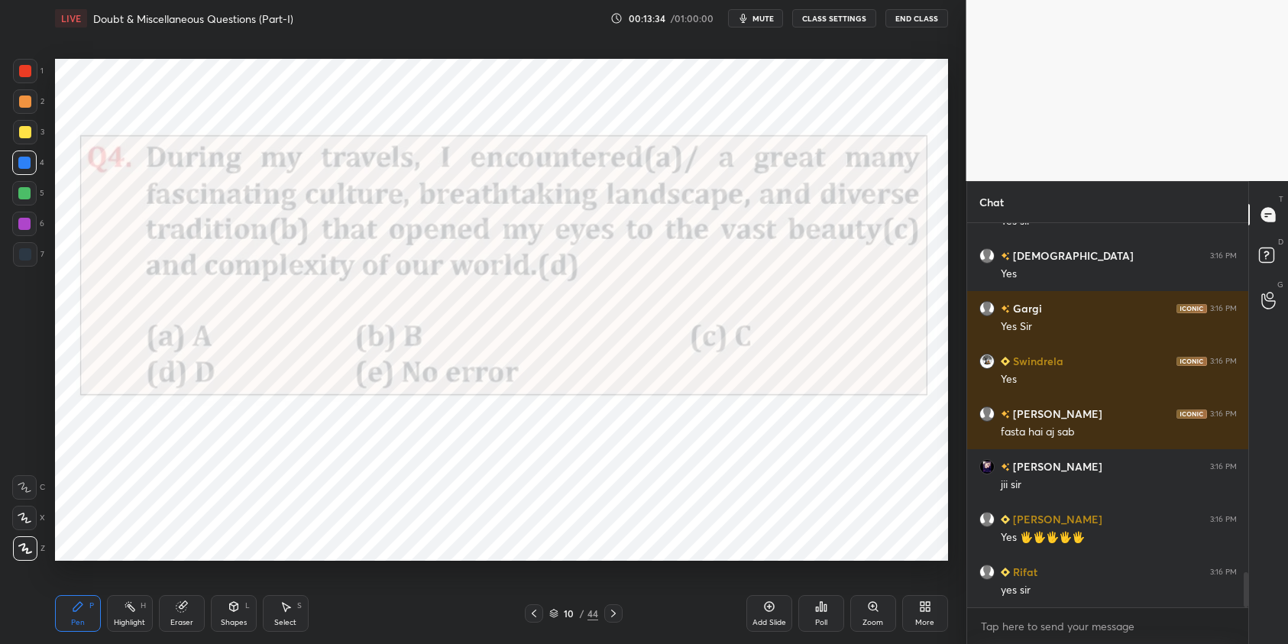
scroll to position [3778, 0]
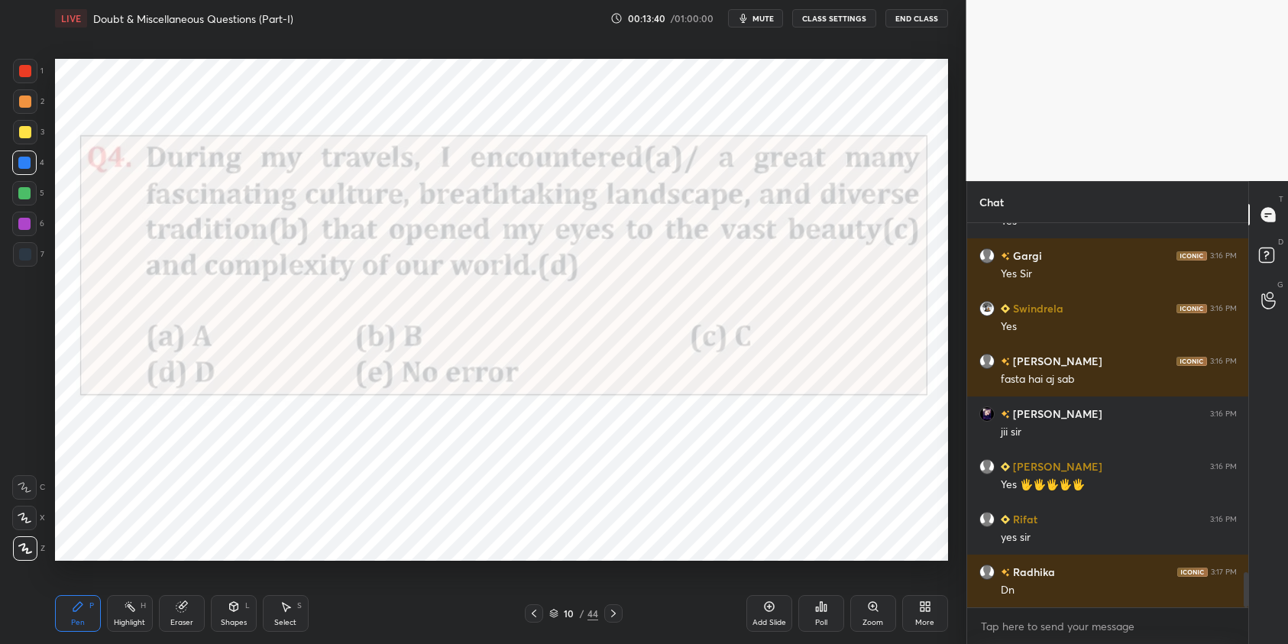
click at [823, 609] on div "Poll" at bounding box center [821, 613] width 46 height 37
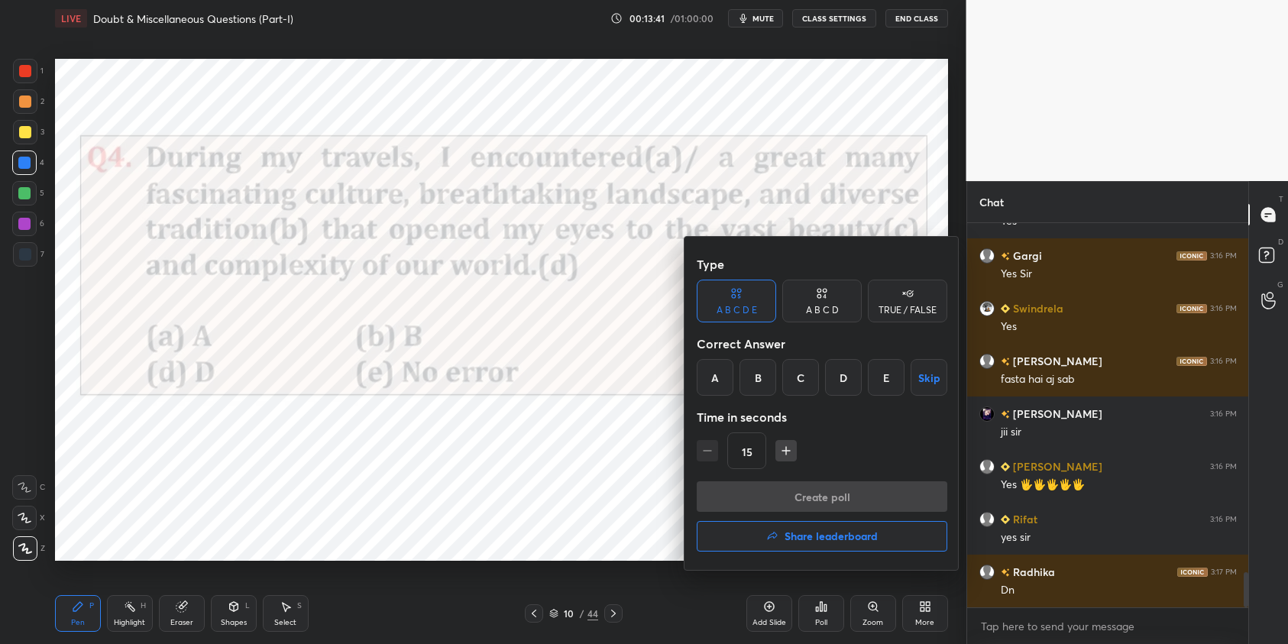
drag, startPoint x: 771, startPoint y: 388, endPoint x: 790, endPoint y: 409, distance: 28.7
click at [772, 391] on div "B" at bounding box center [757, 377] width 37 height 37
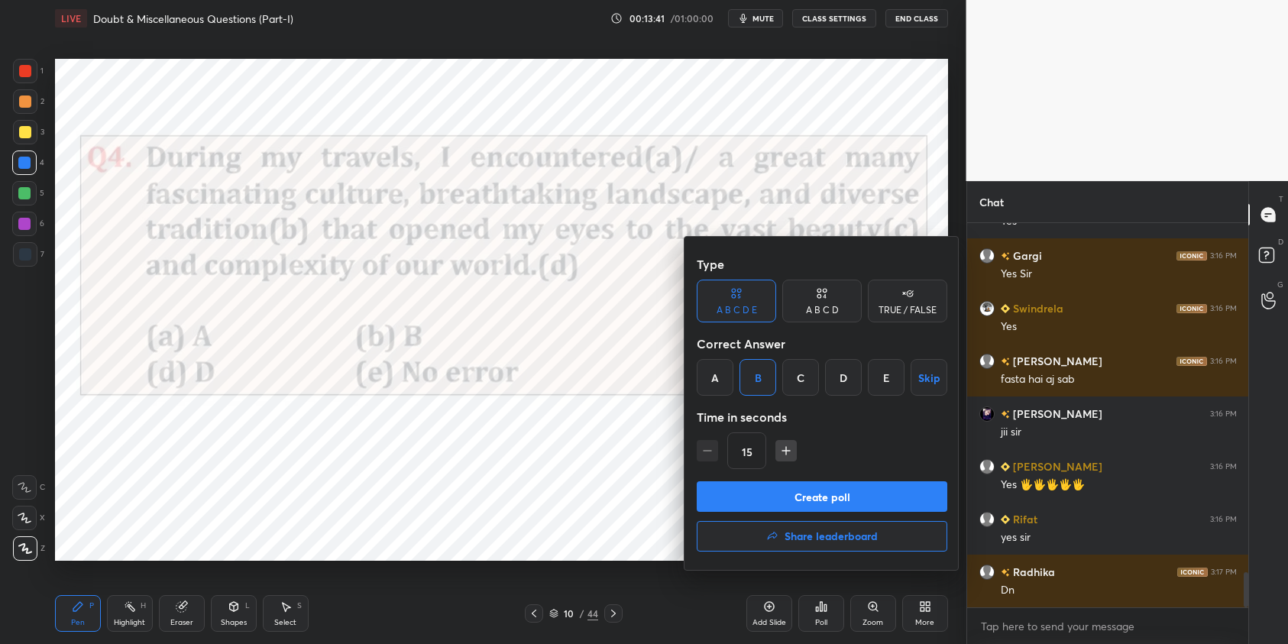
click at [848, 490] on button "Create poll" at bounding box center [821, 496] width 250 height 31
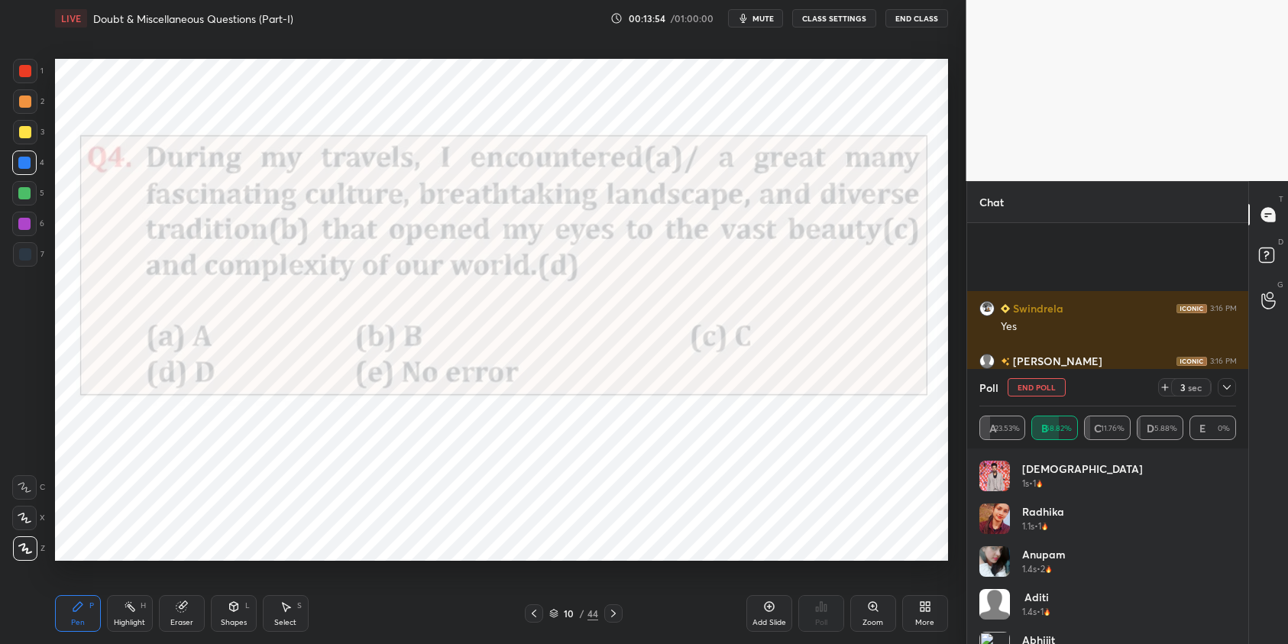
scroll to position [3910, 0]
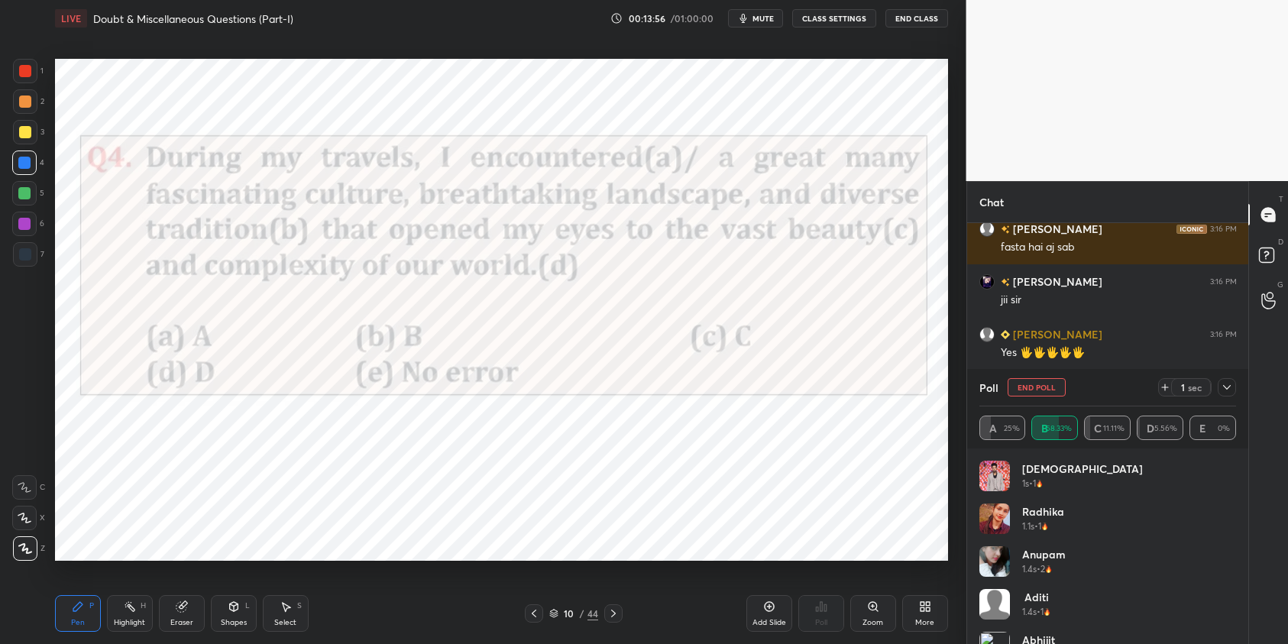
click at [1039, 394] on button "End Poll" at bounding box center [1036, 387] width 58 height 18
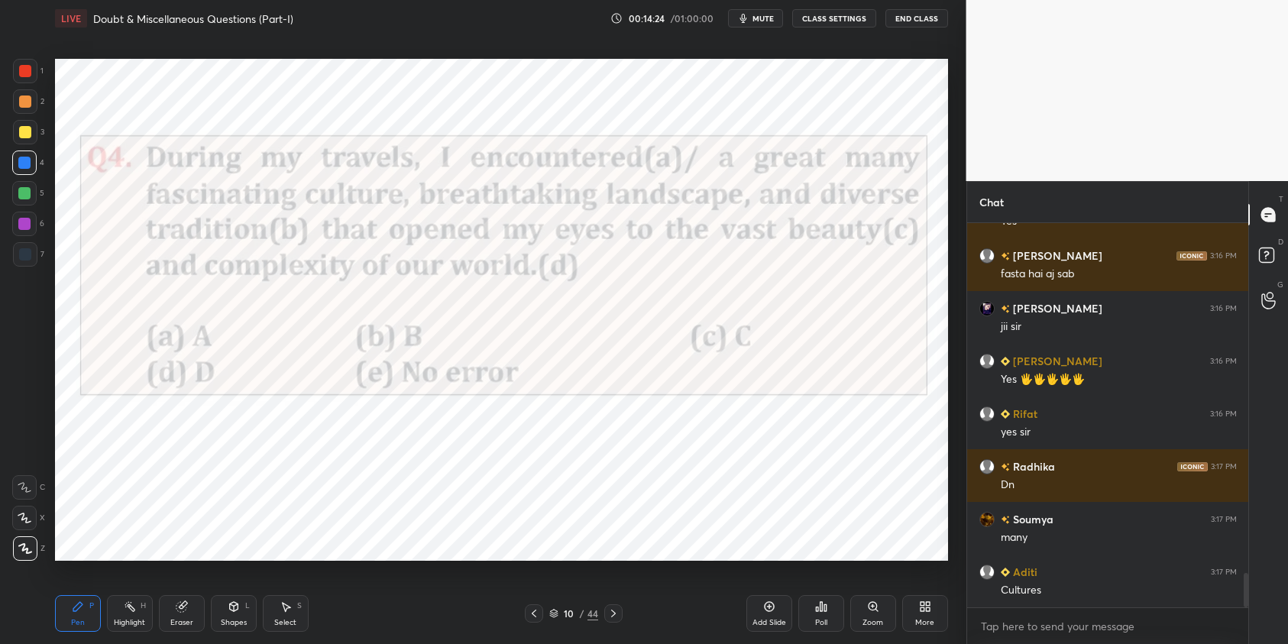
scroll to position [3936, 0]
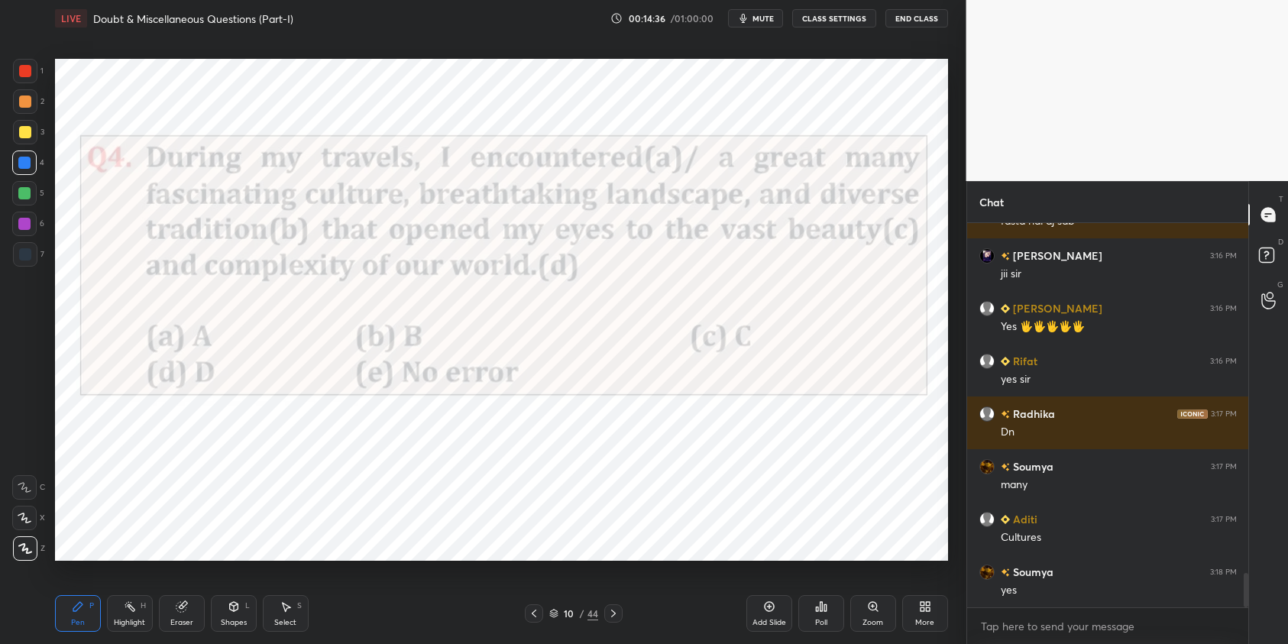
drag, startPoint x: 25, startPoint y: 222, endPoint x: 33, endPoint y: 228, distance: 9.3
click at [27, 225] on div at bounding box center [24, 224] width 12 height 12
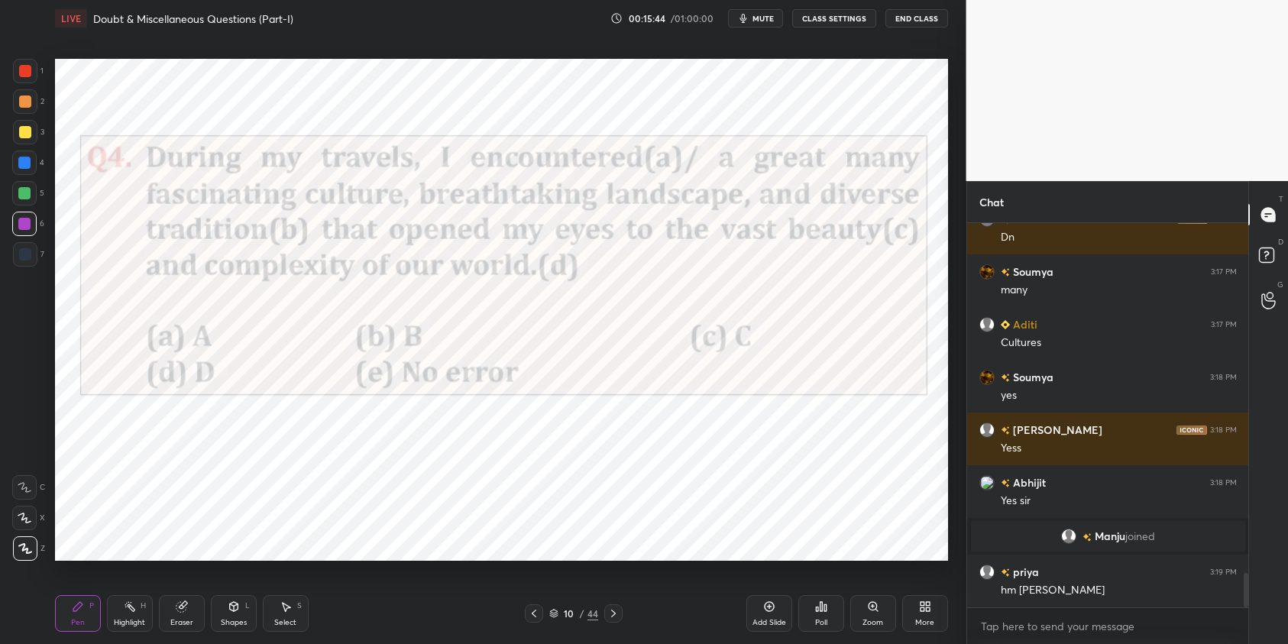
scroll to position [3928, 0]
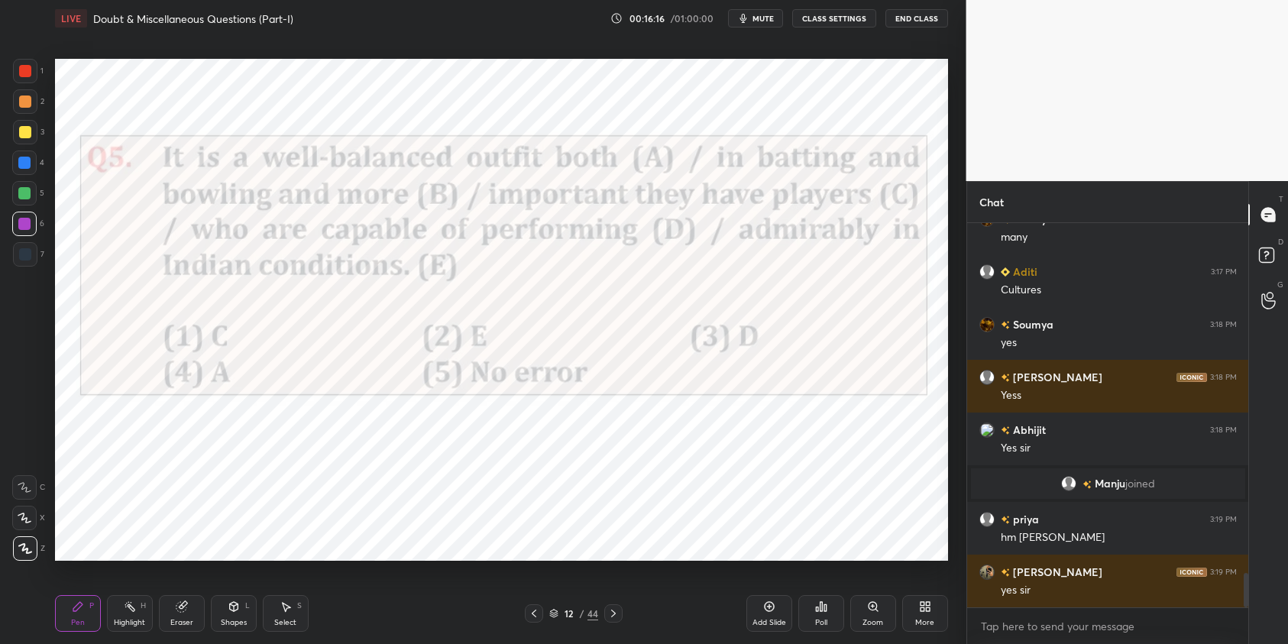
click at [828, 614] on div "Poll" at bounding box center [821, 613] width 46 height 37
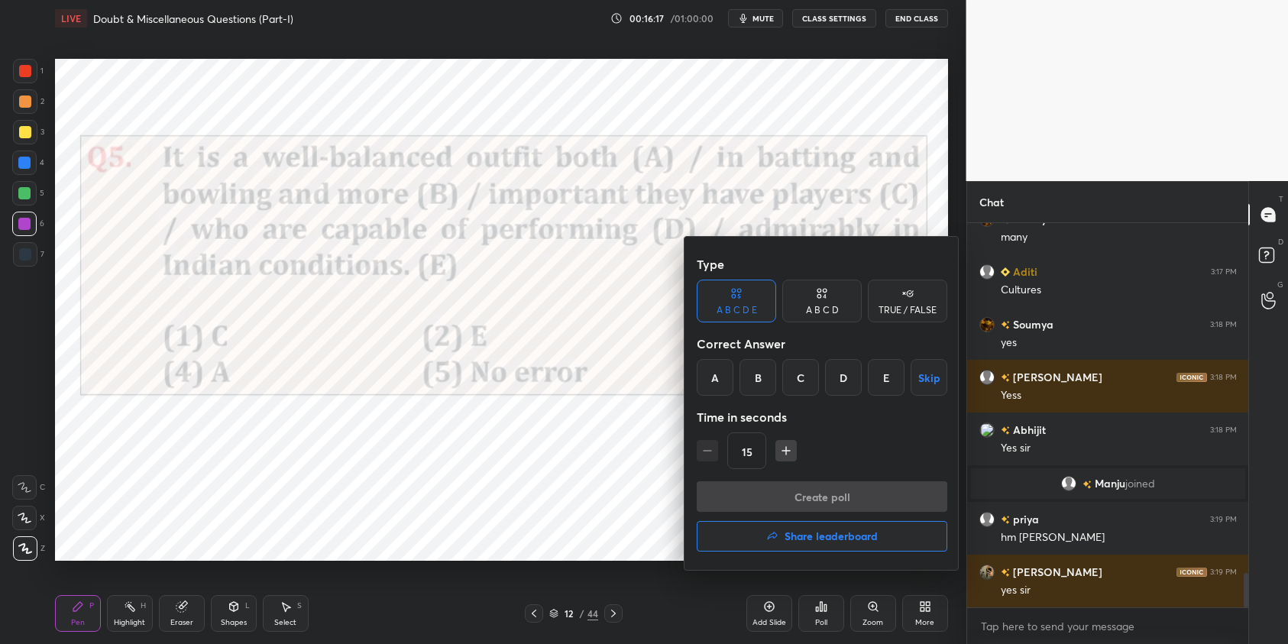
drag, startPoint x: 719, startPoint y: 373, endPoint x: 790, endPoint y: 447, distance: 102.6
click at [719, 379] on div "A" at bounding box center [714, 377] width 37 height 37
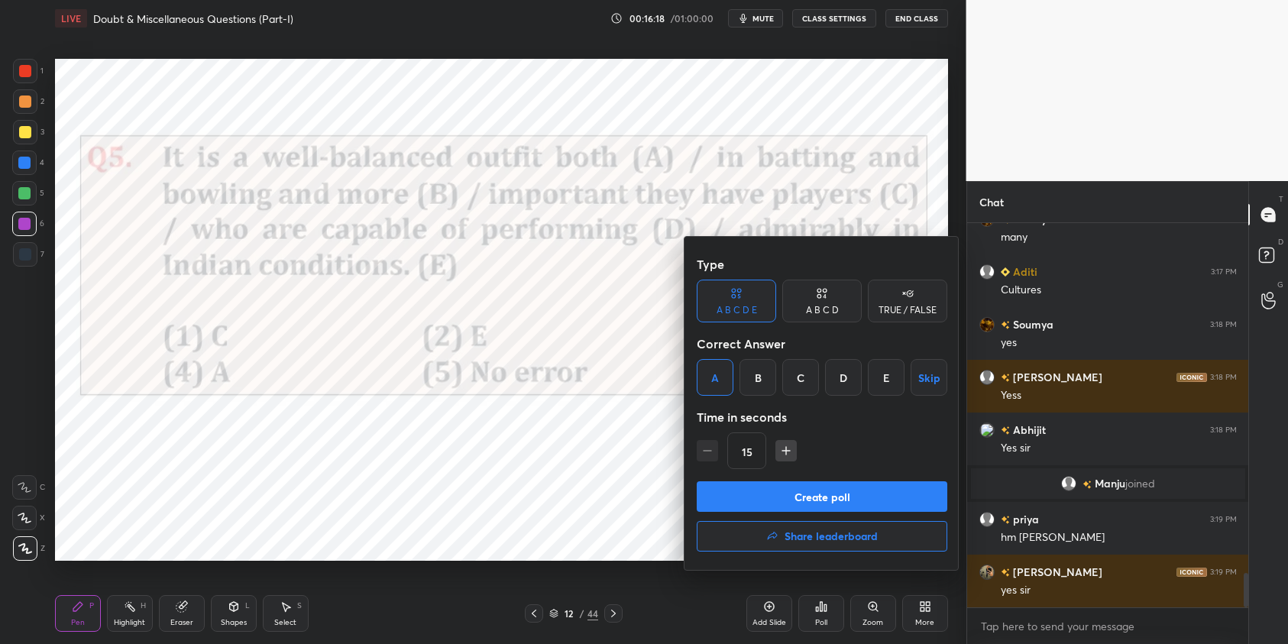
click at [832, 487] on button "Create poll" at bounding box center [821, 496] width 250 height 31
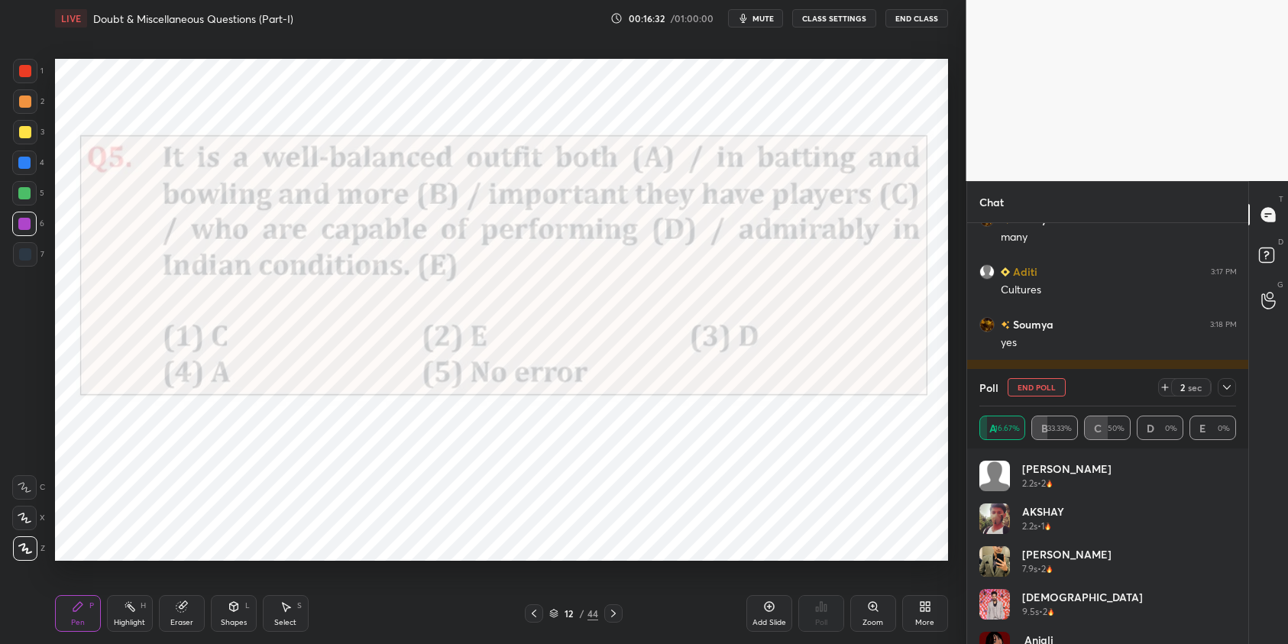
scroll to position [4092, 0]
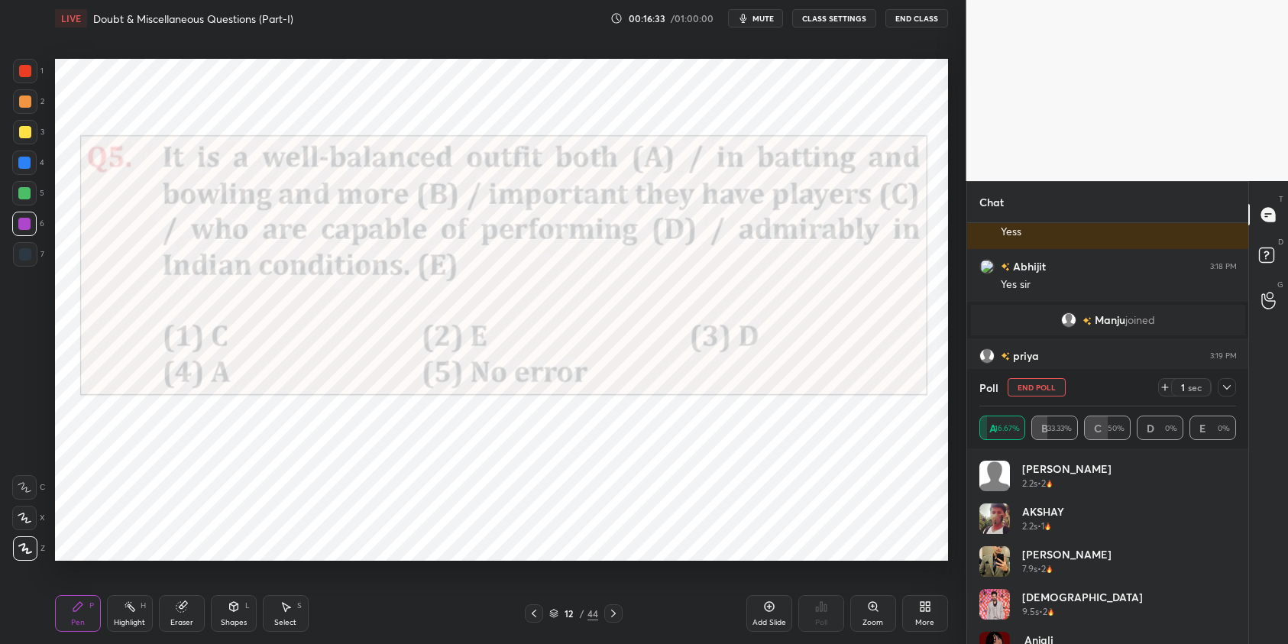
click at [1040, 388] on button "End Poll" at bounding box center [1036, 387] width 58 height 18
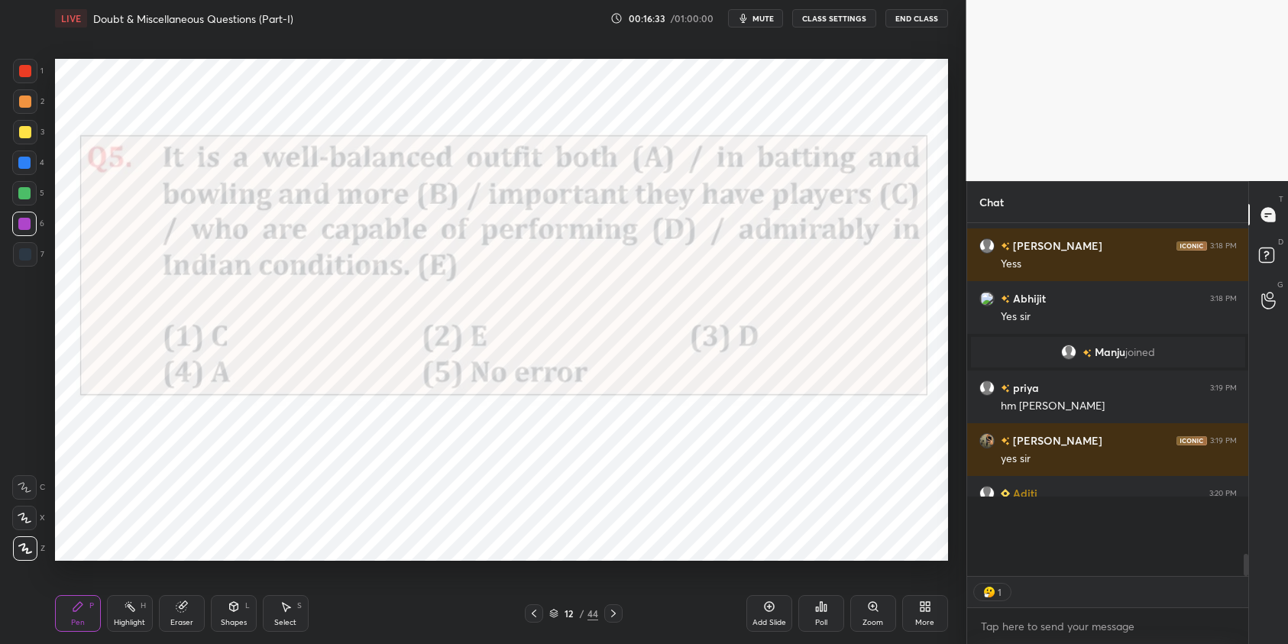
scroll to position [247, 276]
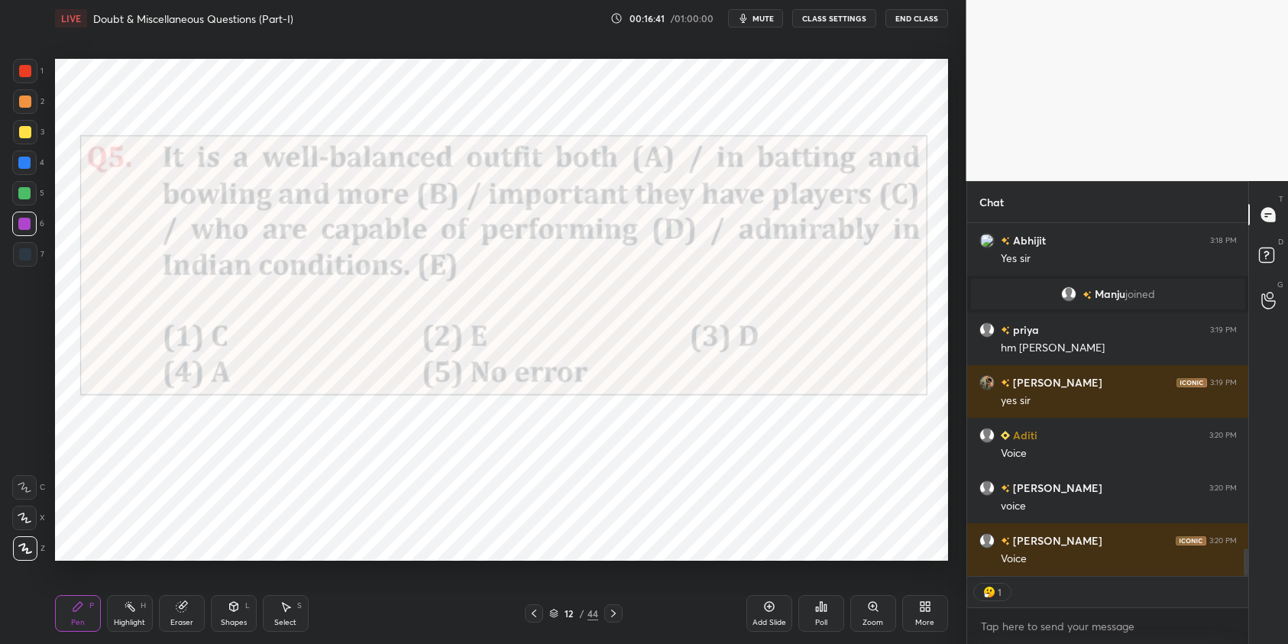
type textarea "x"
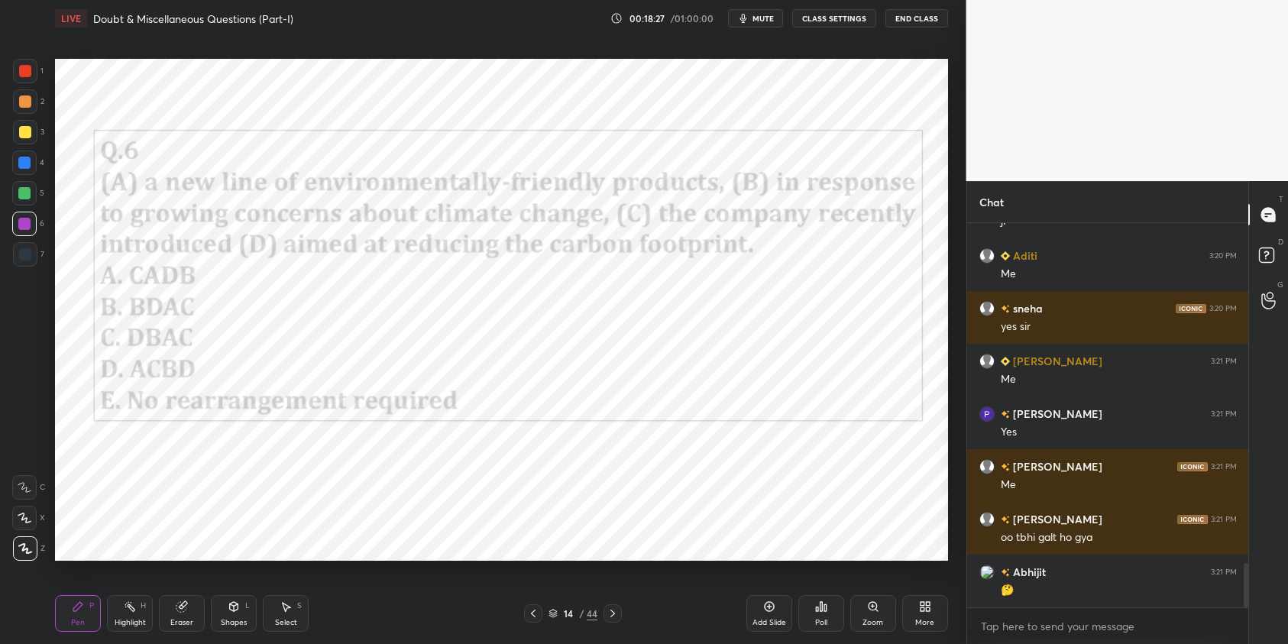
scroll to position [2983, 0]
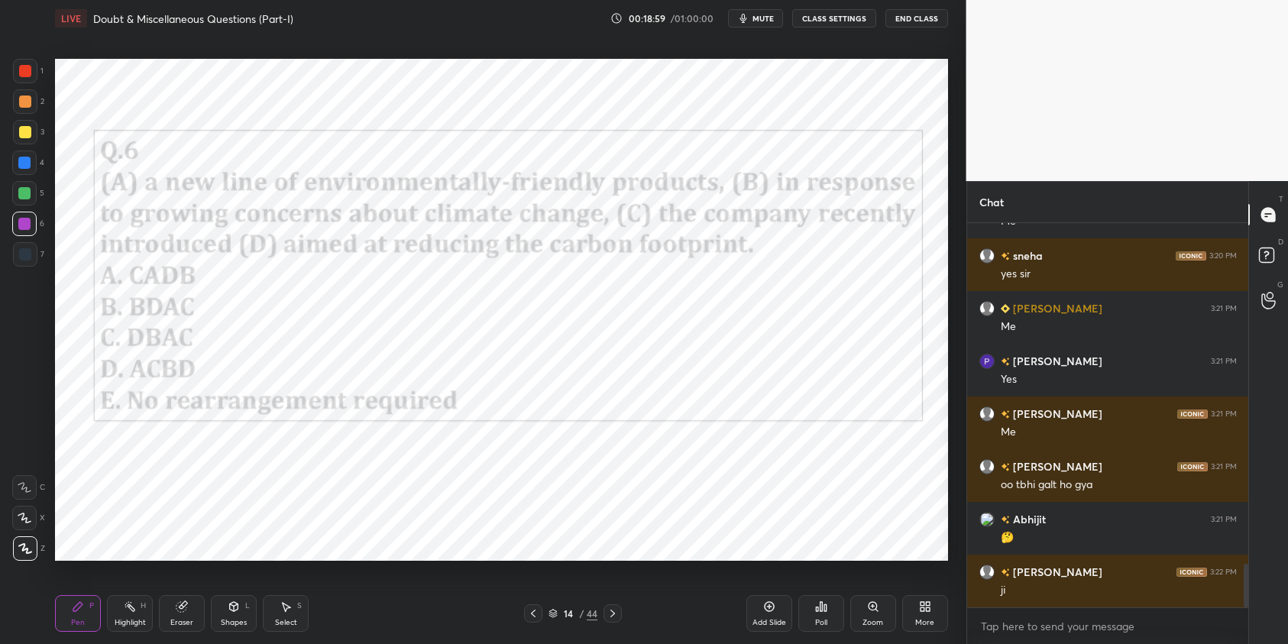
click at [825, 624] on div "Poll" at bounding box center [821, 623] width 12 height 8
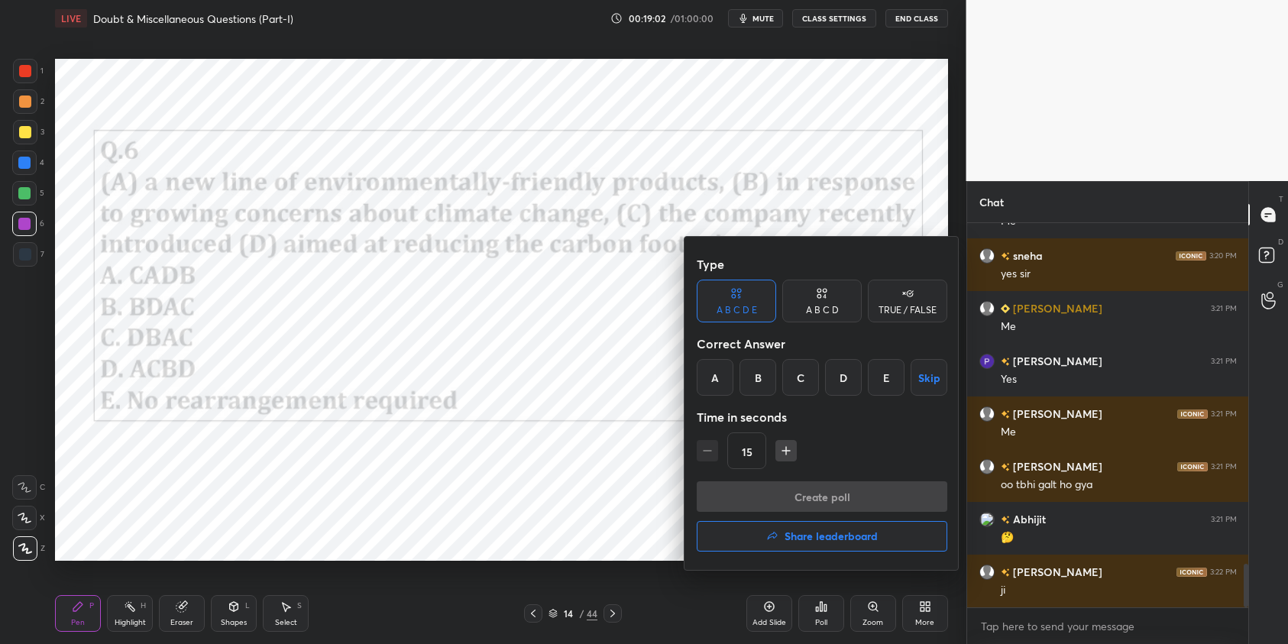
click at [715, 380] on div "A" at bounding box center [714, 377] width 37 height 37
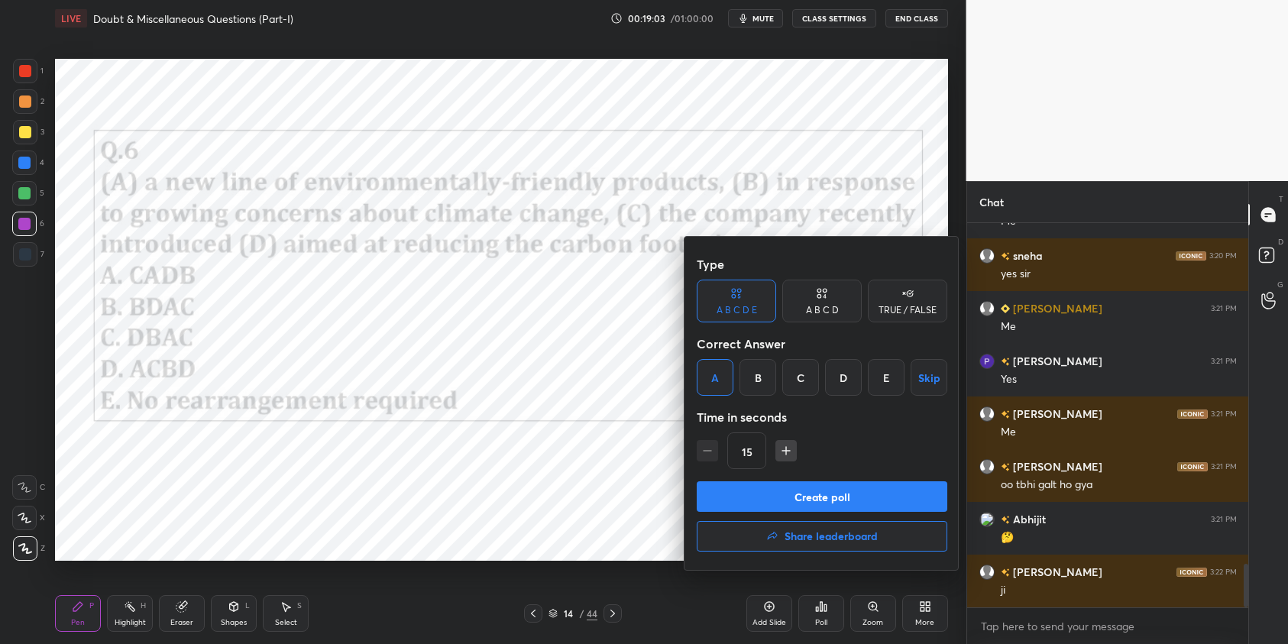
click at [831, 501] on button "Create poll" at bounding box center [821, 496] width 250 height 31
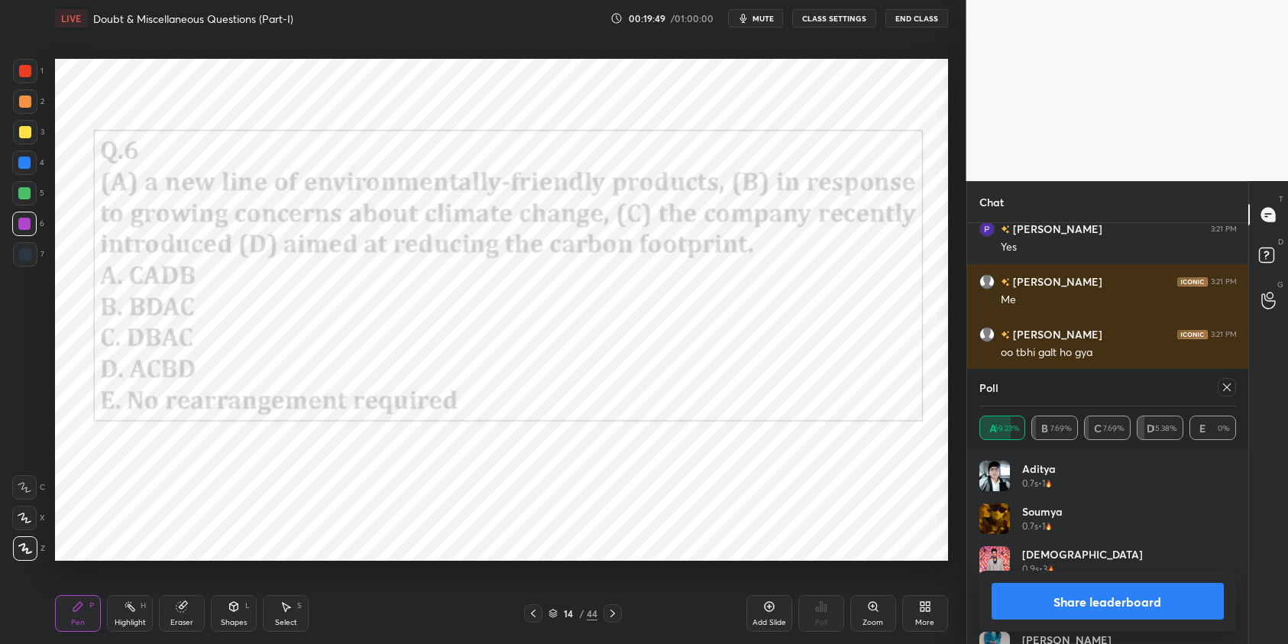
scroll to position [3168, 0]
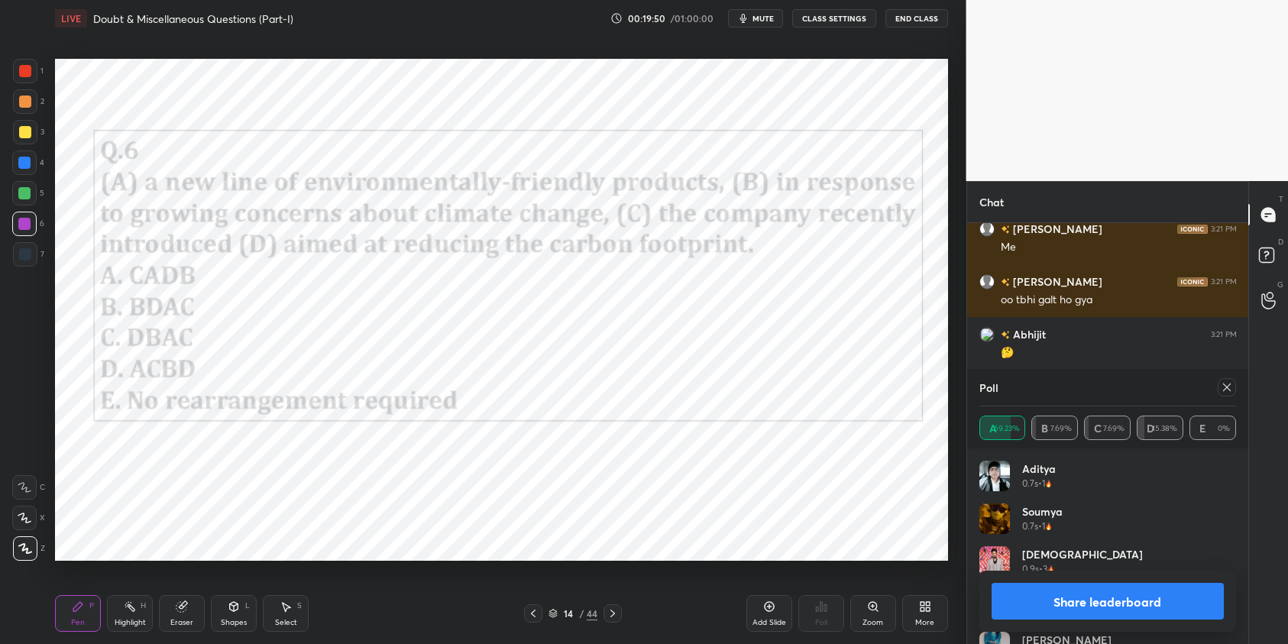
click at [1225, 390] on icon at bounding box center [1226, 387] width 12 height 12
type textarea "x"
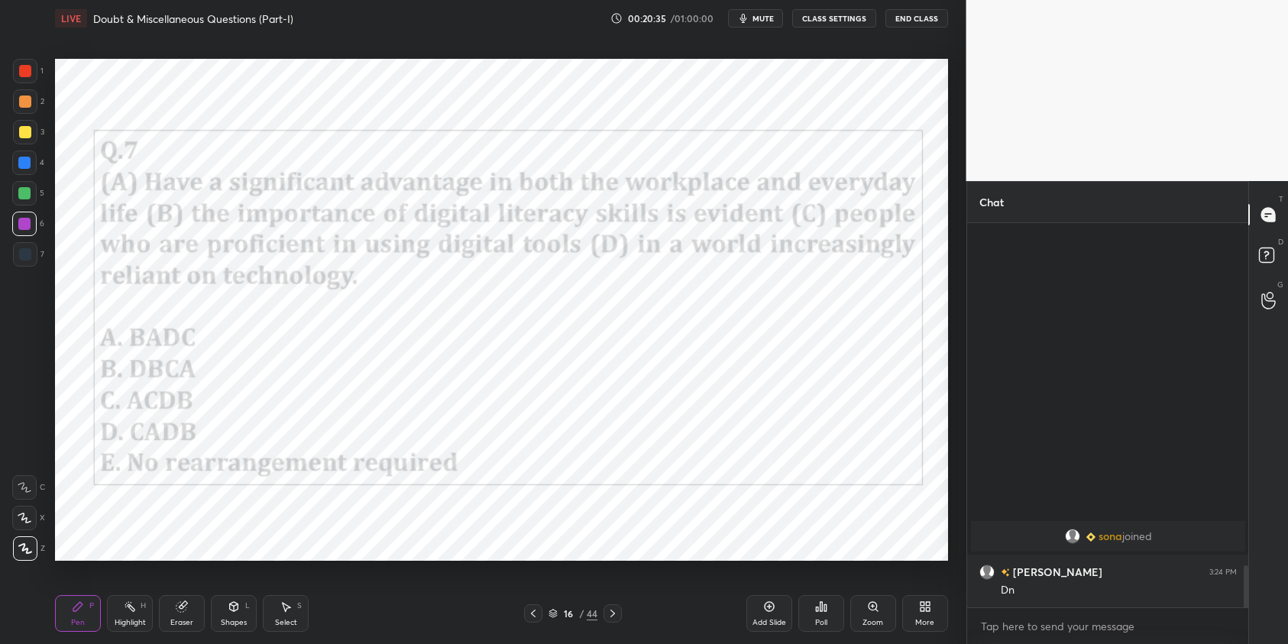
scroll to position [2677, 0]
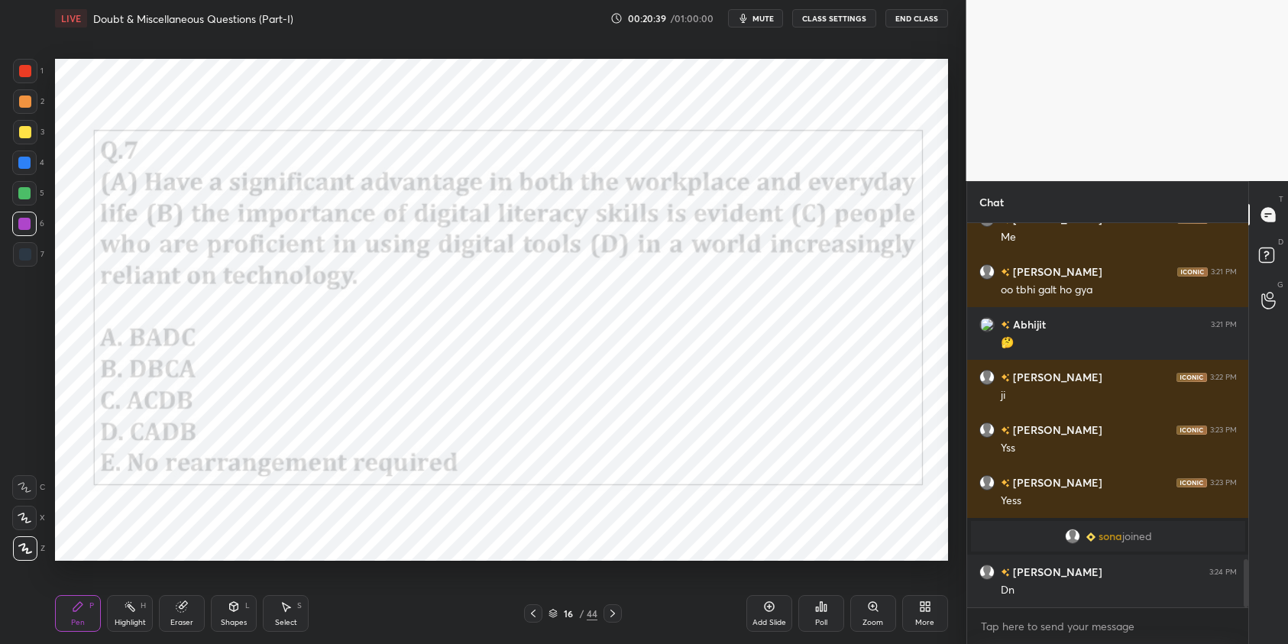
click at [833, 612] on div "Poll" at bounding box center [821, 613] width 46 height 37
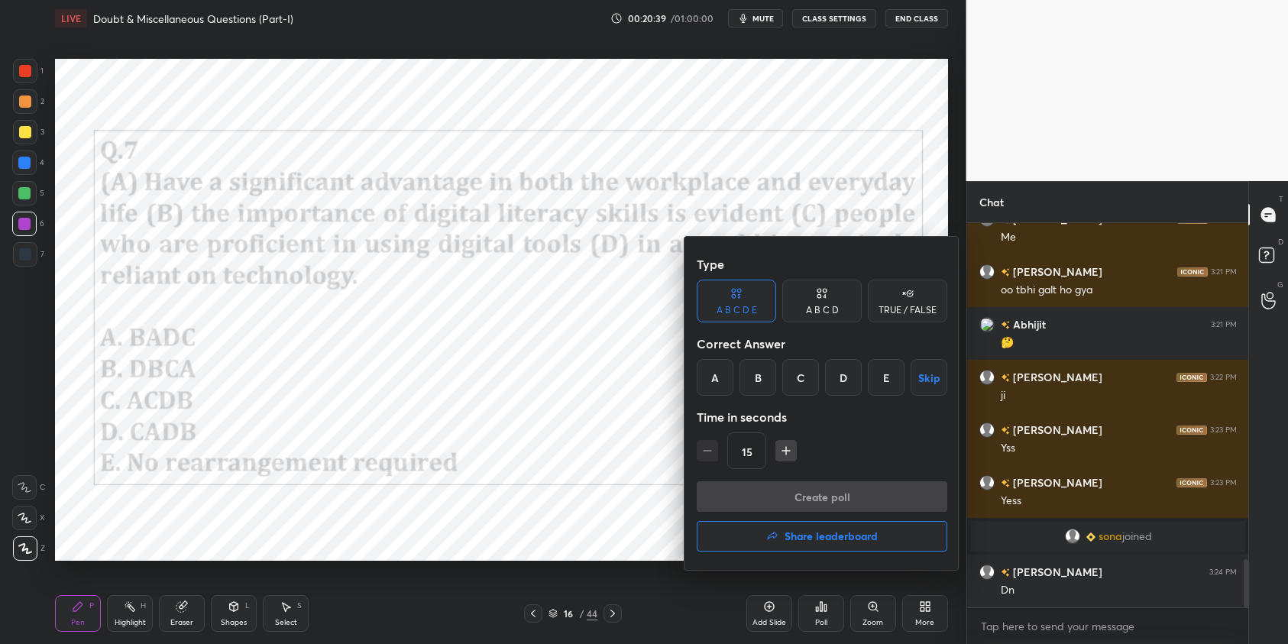
click at [767, 376] on div "B" at bounding box center [757, 377] width 37 height 37
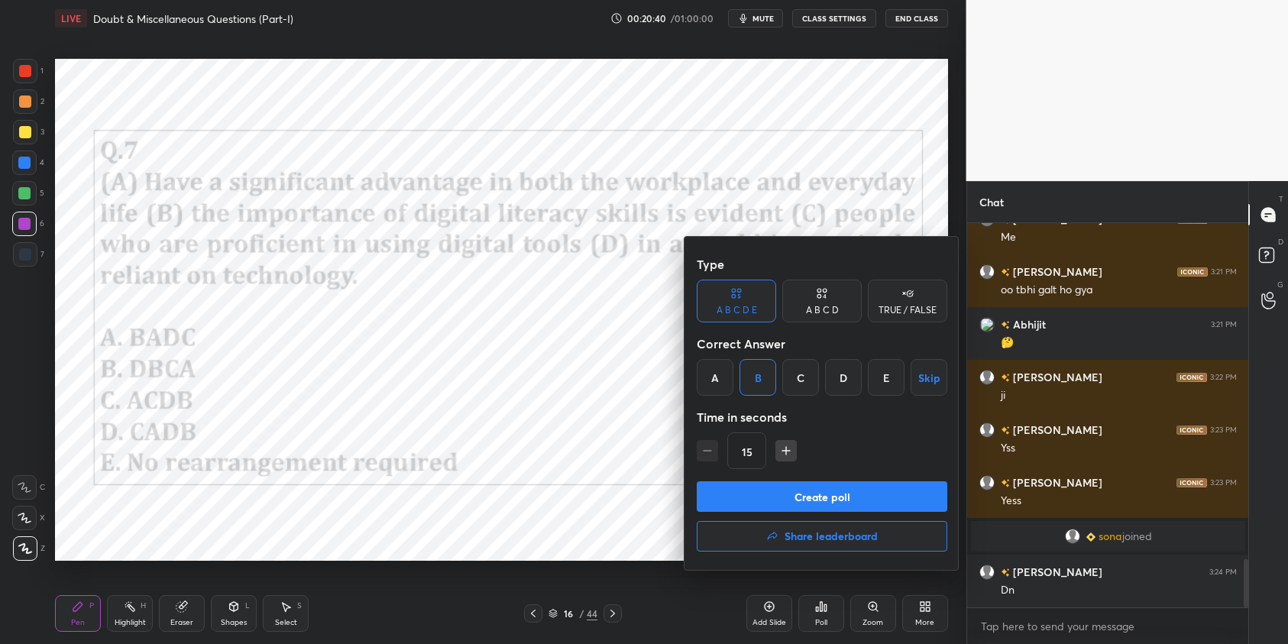
click at [865, 497] on button "Create poll" at bounding box center [821, 496] width 250 height 31
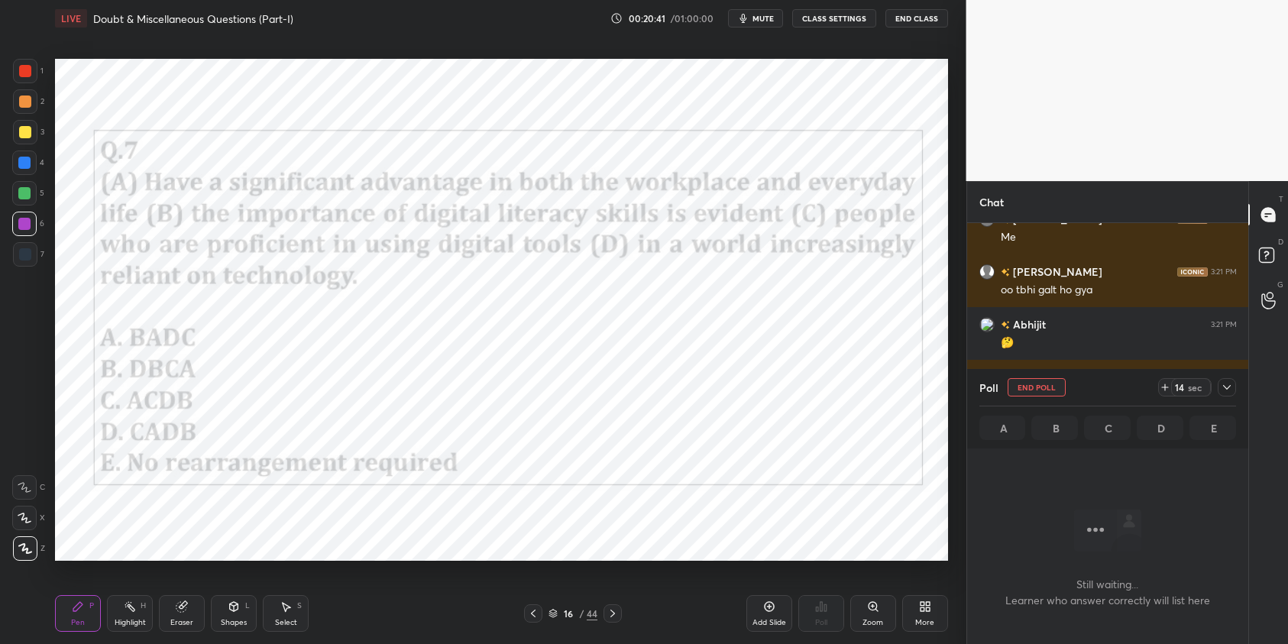
scroll to position [5, 5]
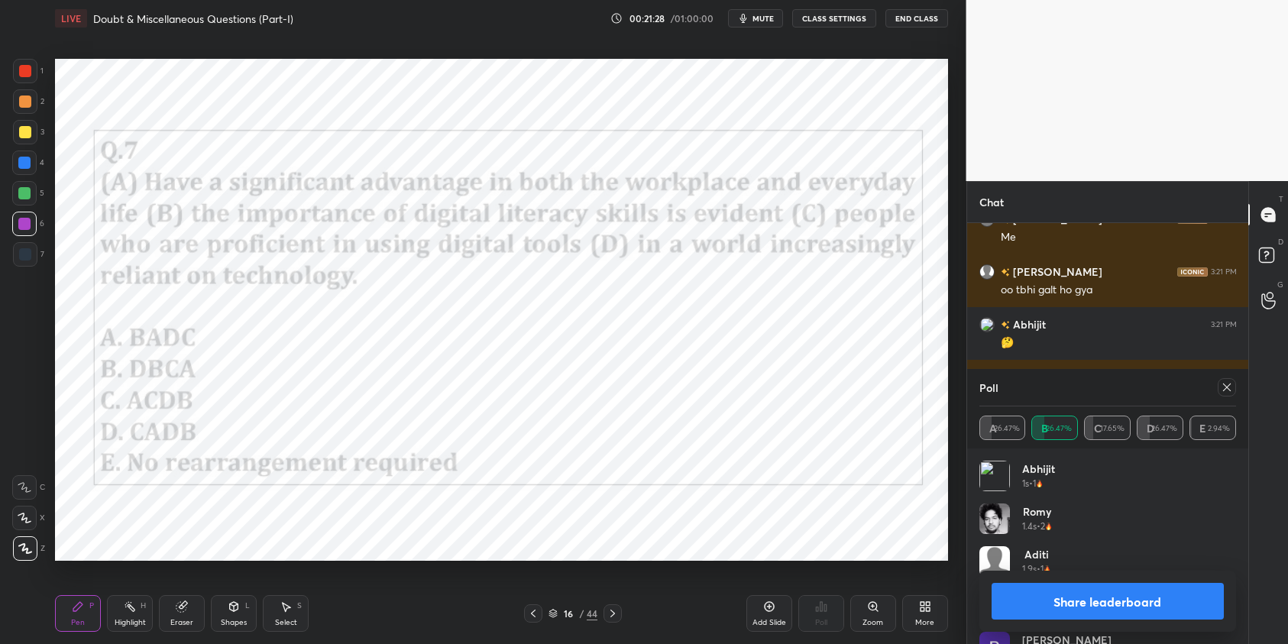
click at [1226, 395] on div at bounding box center [1226, 387] width 18 height 18
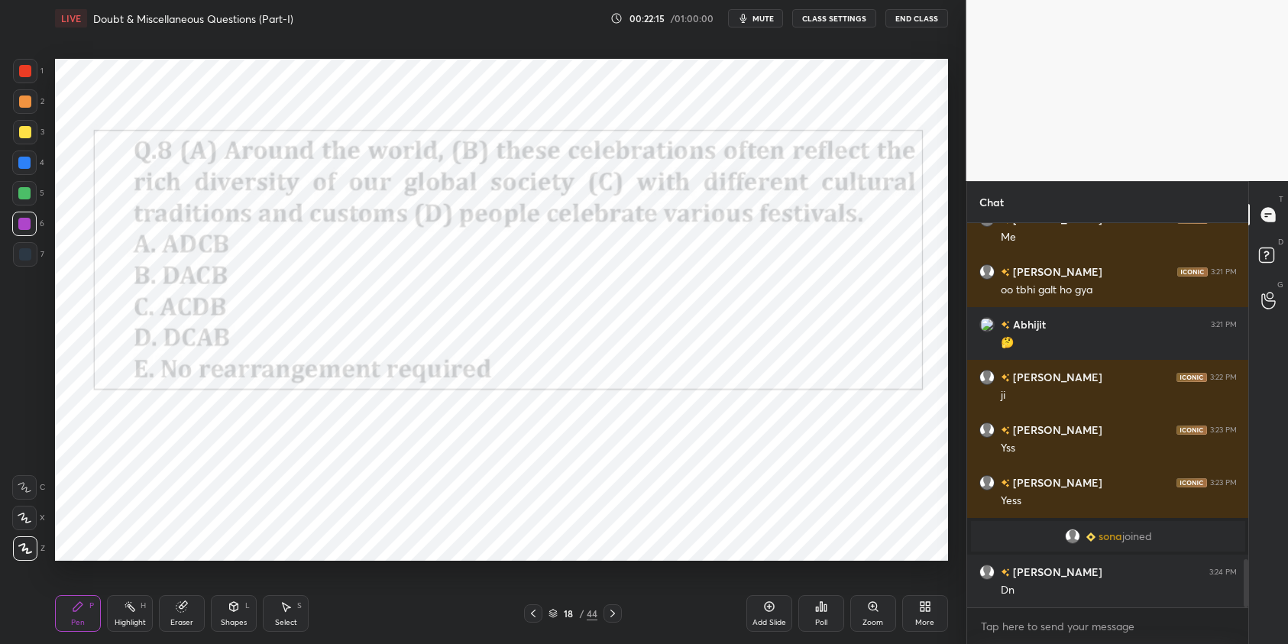
scroll to position [2730, 0]
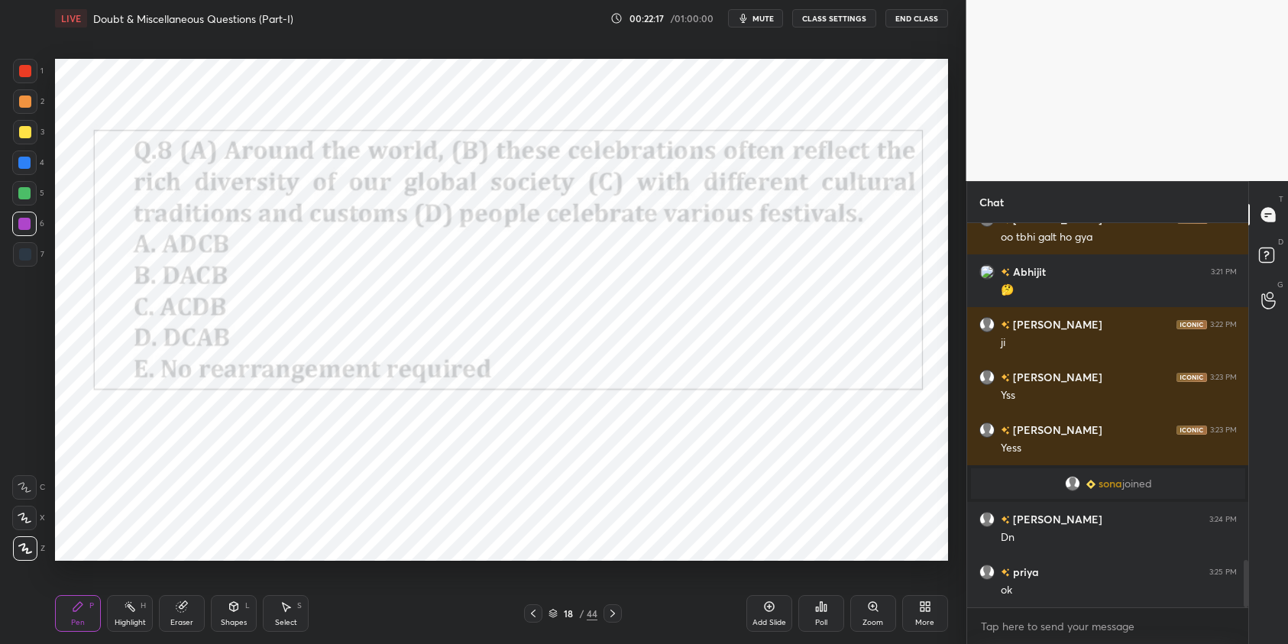
click at [818, 607] on icon at bounding box center [817, 609] width 2 height 4
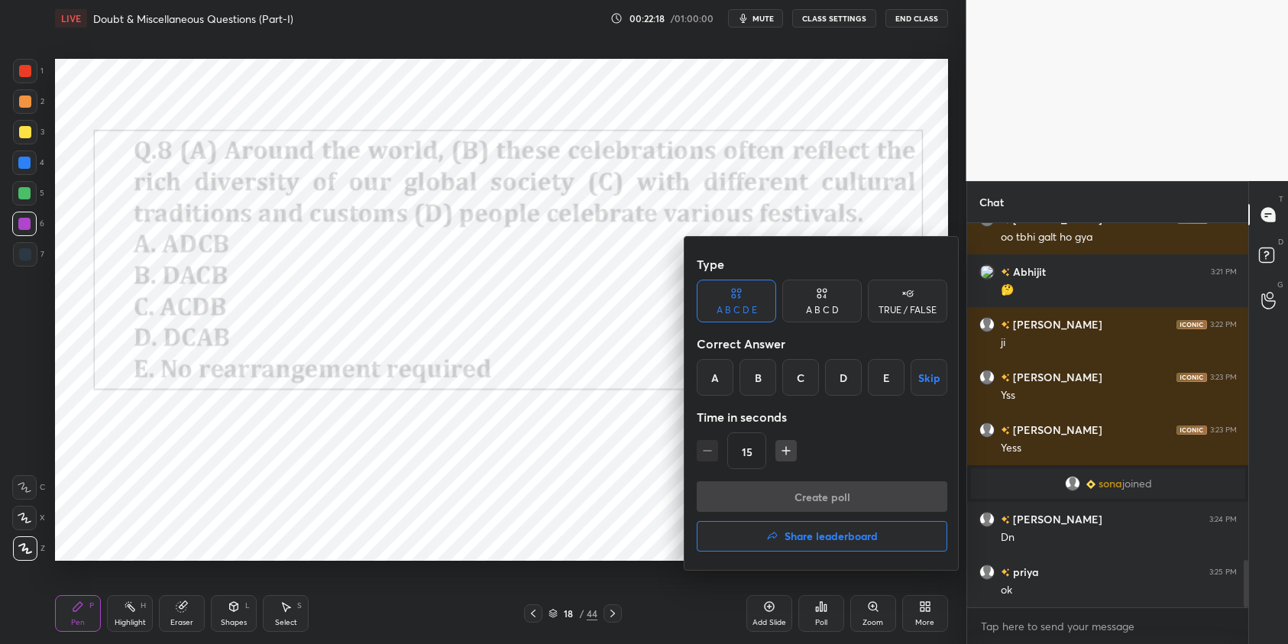
click at [706, 372] on div "A" at bounding box center [714, 377] width 37 height 37
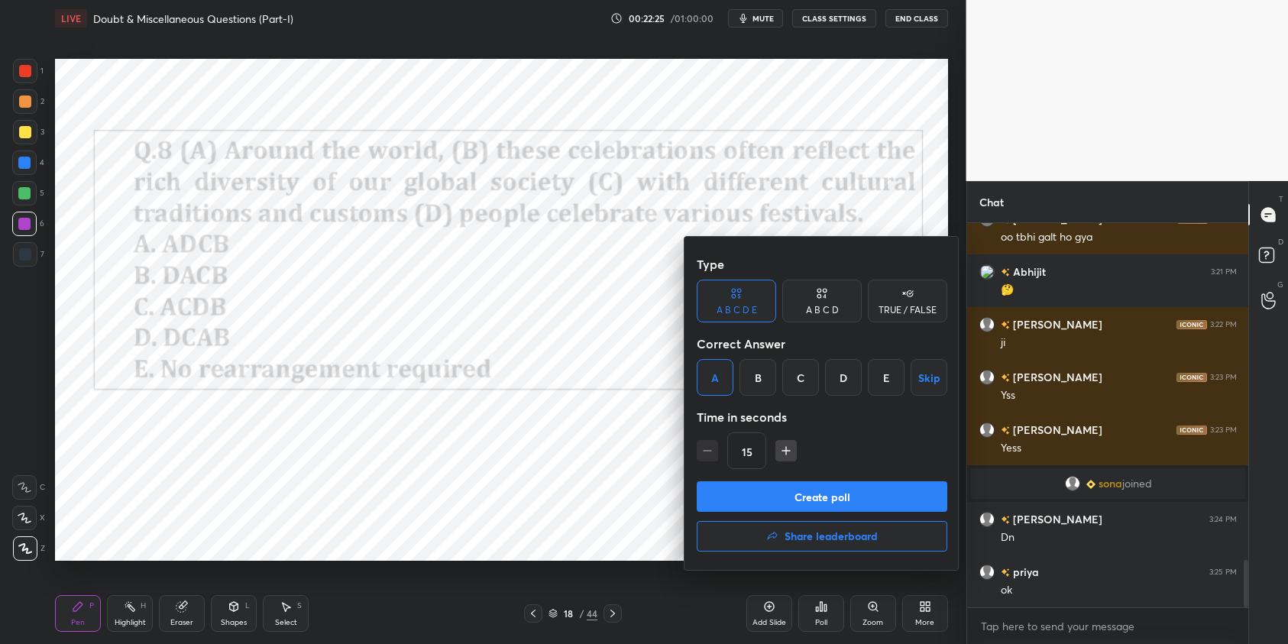
click at [864, 497] on button "Create poll" at bounding box center [821, 496] width 250 height 31
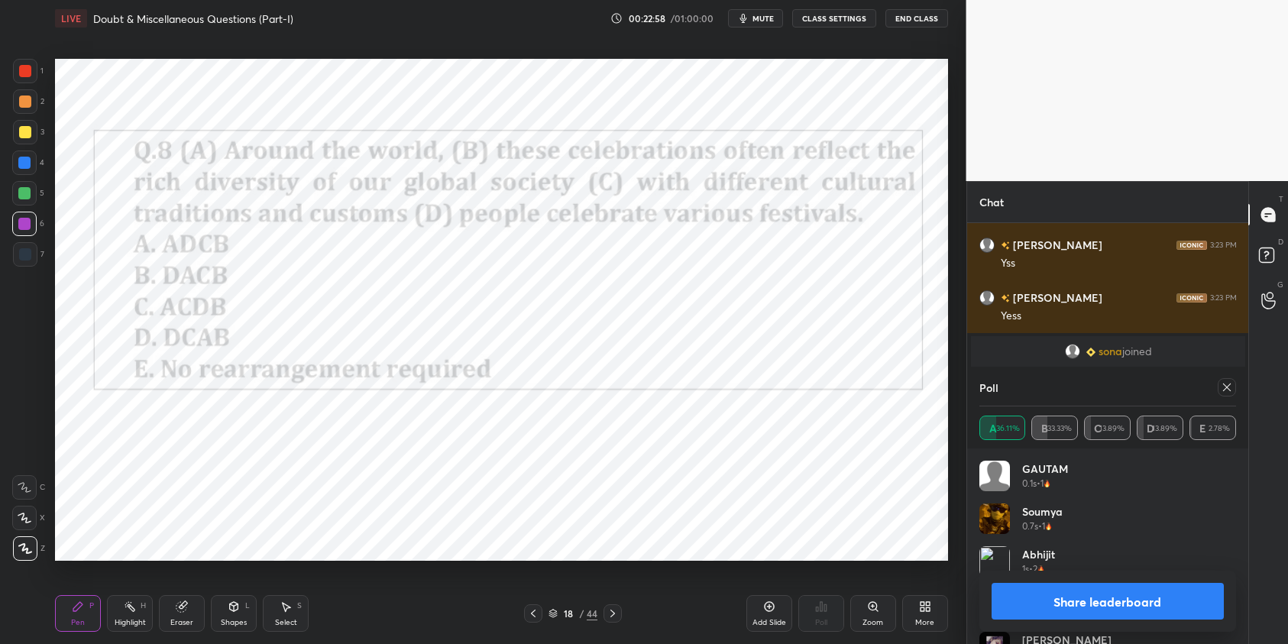
scroll to position [2915, 0]
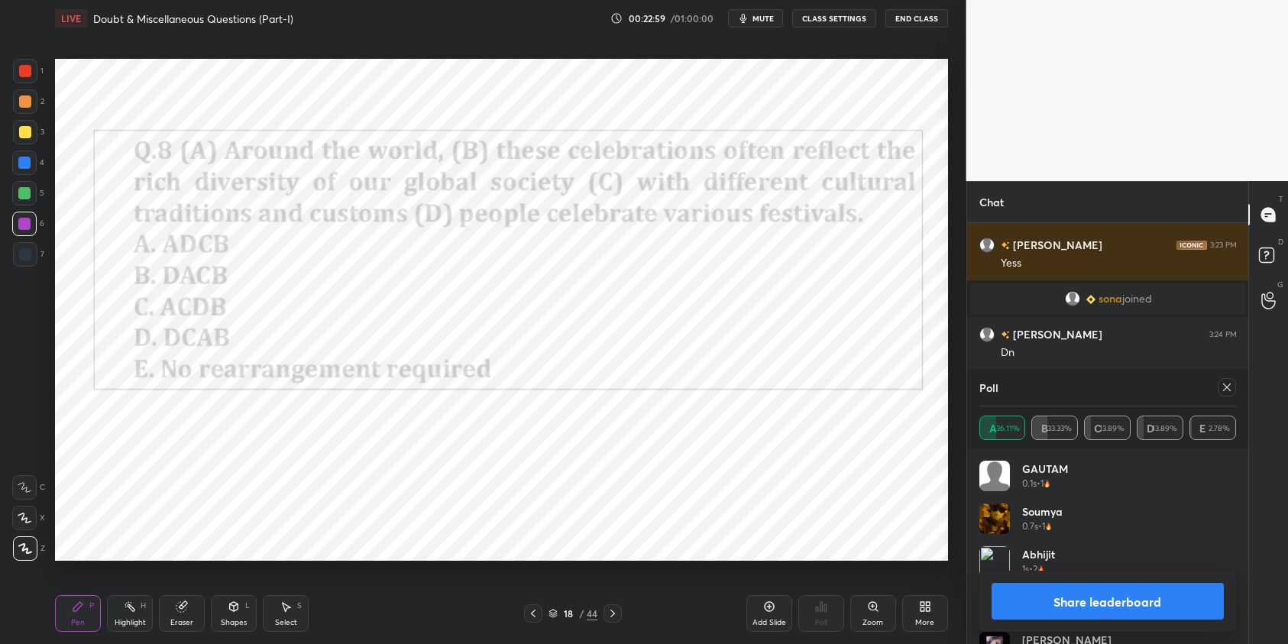
click at [1227, 386] on icon at bounding box center [1227, 387] width 8 height 8
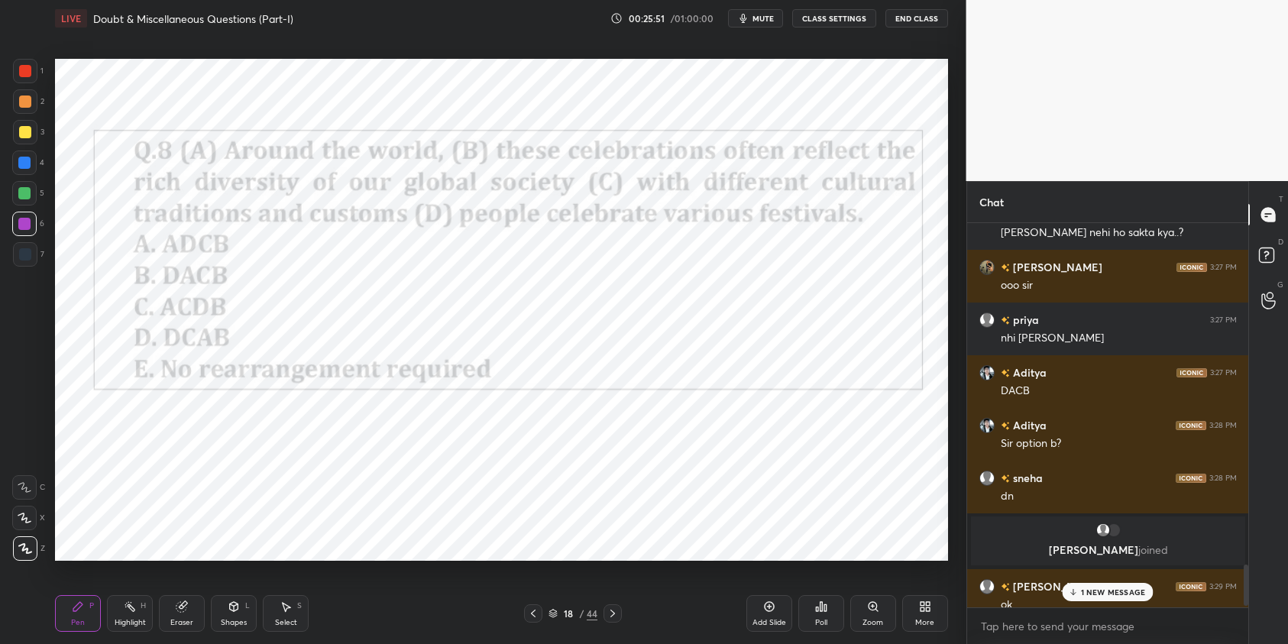
scroll to position [3328, 0]
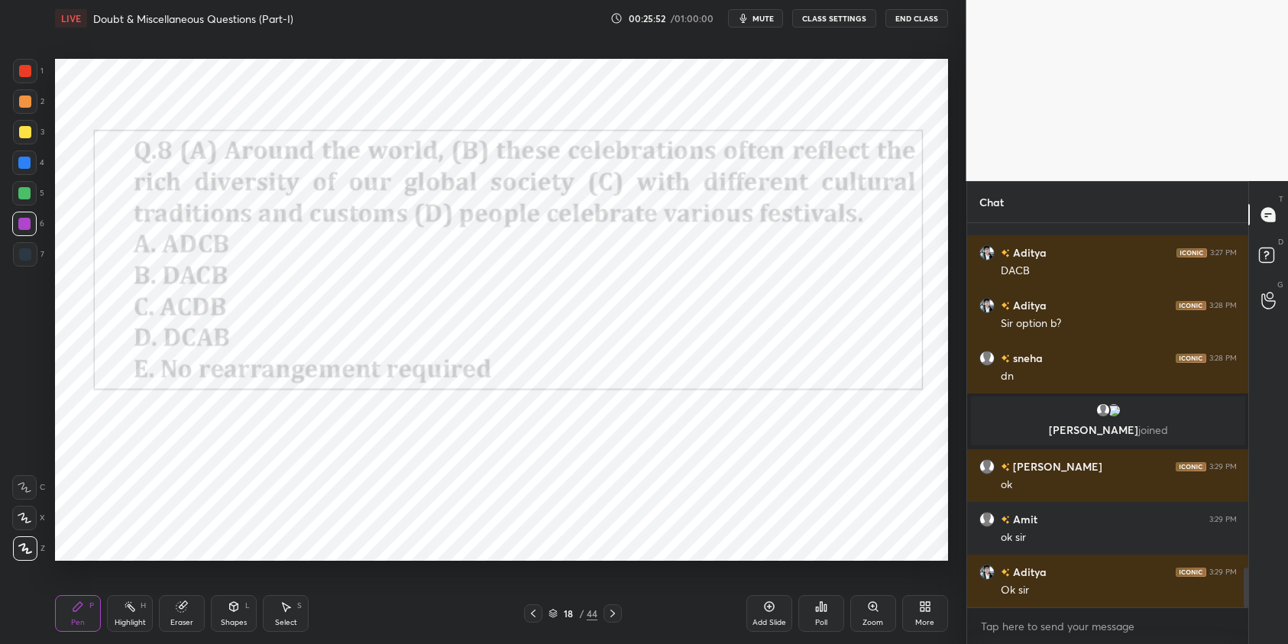
click at [619, 609] on icon at bounding box center [612, 613] width 12 height 12
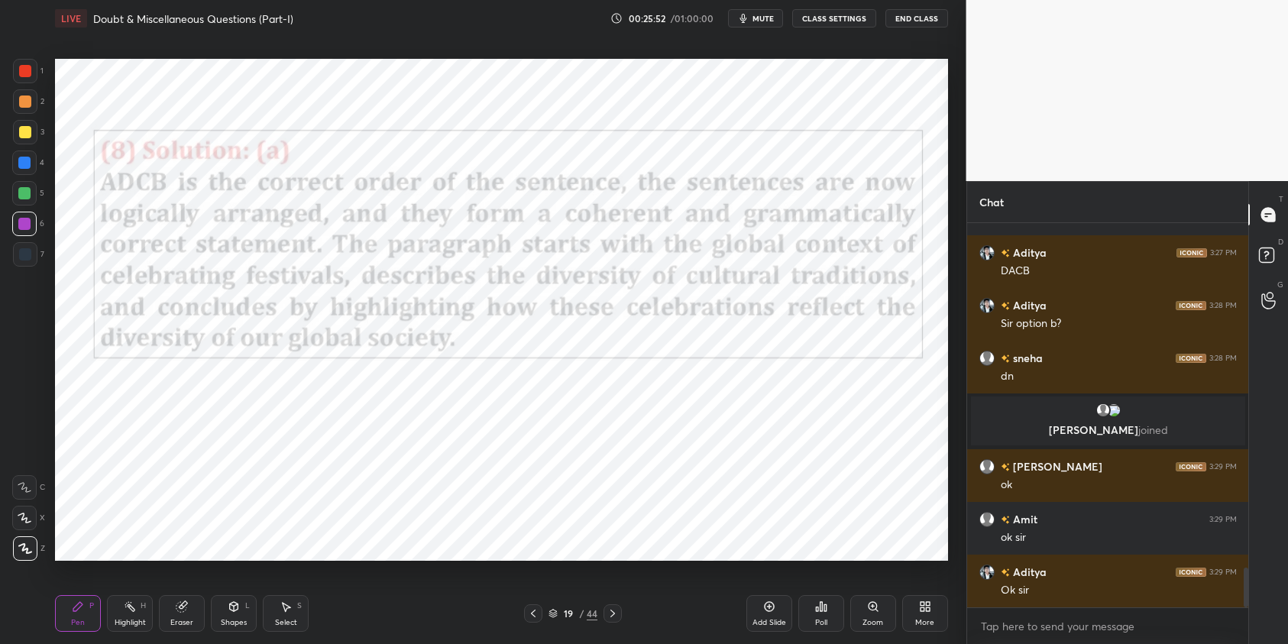
click at [619, 609] on icon at bounding box center [612, 613] width 12 height 12
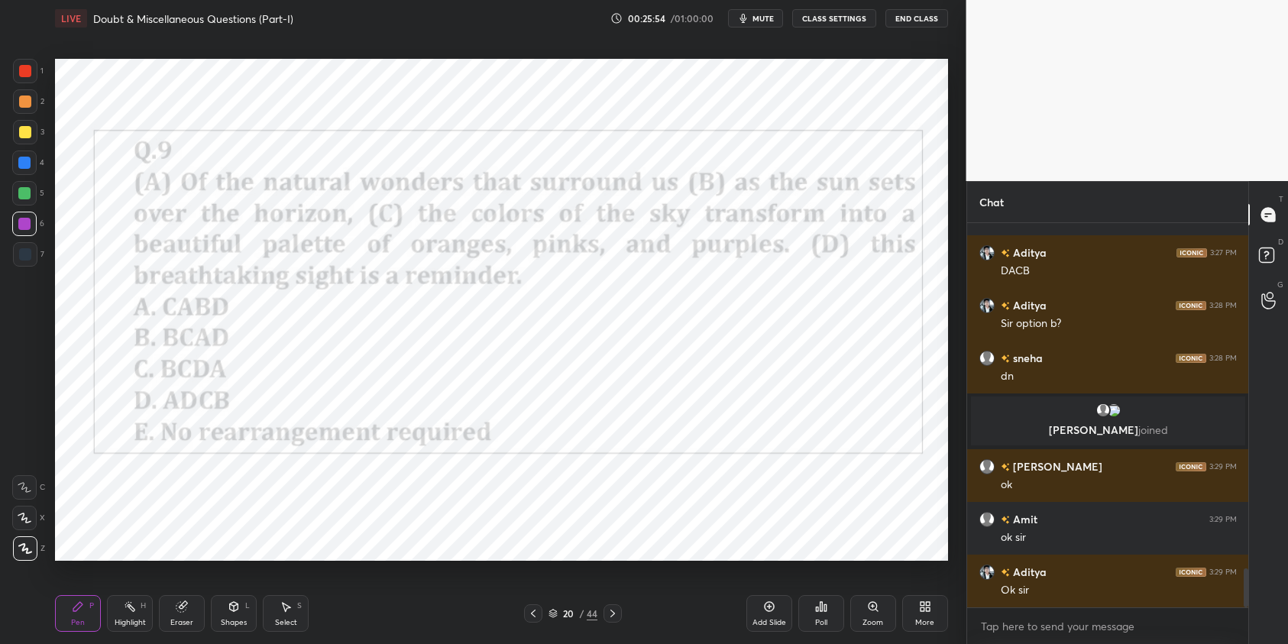
scroll to position [3381, 0]
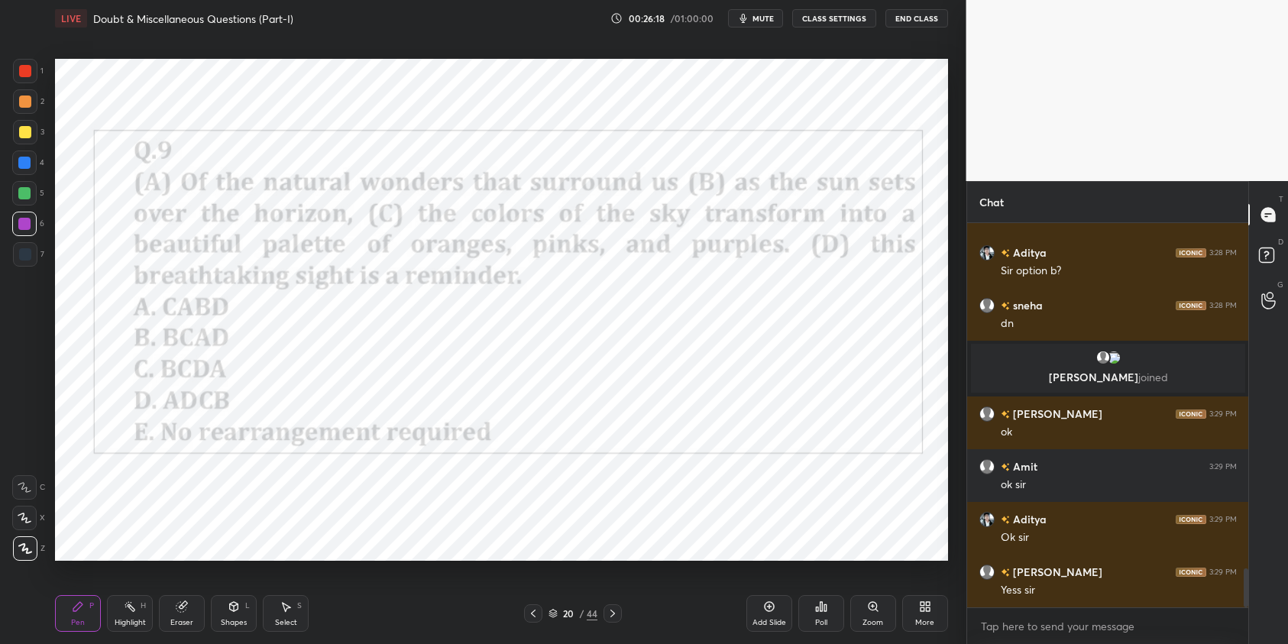
click at [809, 605] on div "Poll" at bounding box center [821, 613] width 46 height 37
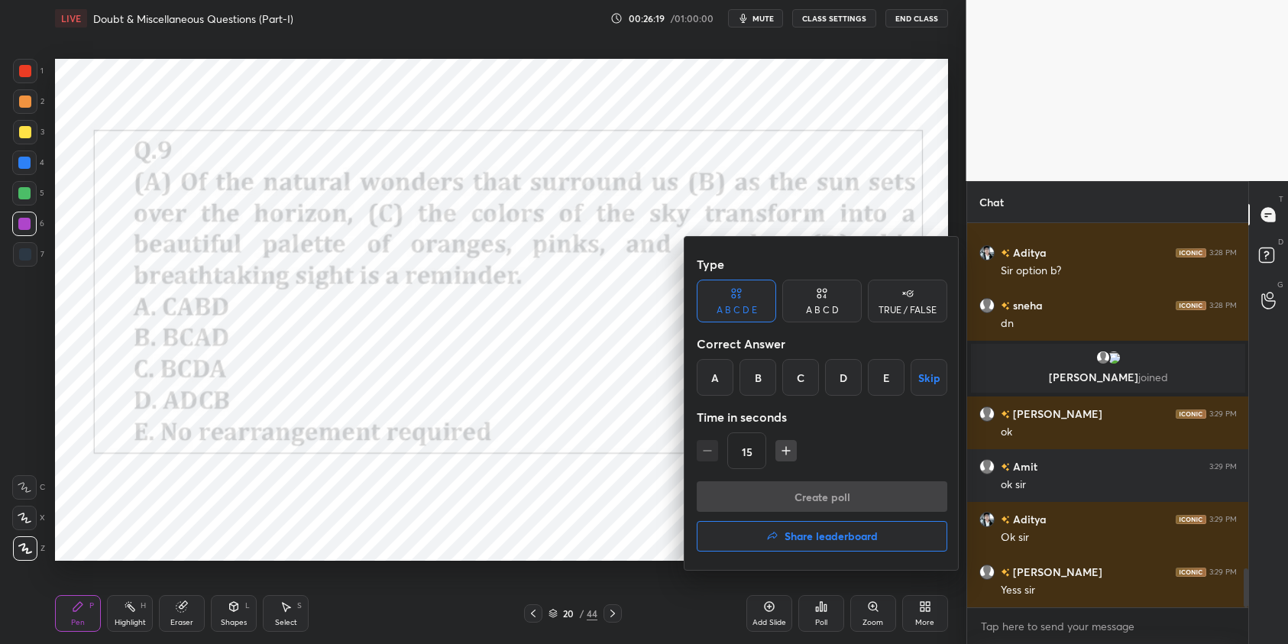
drag, startPoint x: 793, startPoint y: 383, endPoint x: 796, endPoint y: 393, distance: 10.2
click at [795, 388] on div "C" at bounding box center [800, 377] width 37 height 37
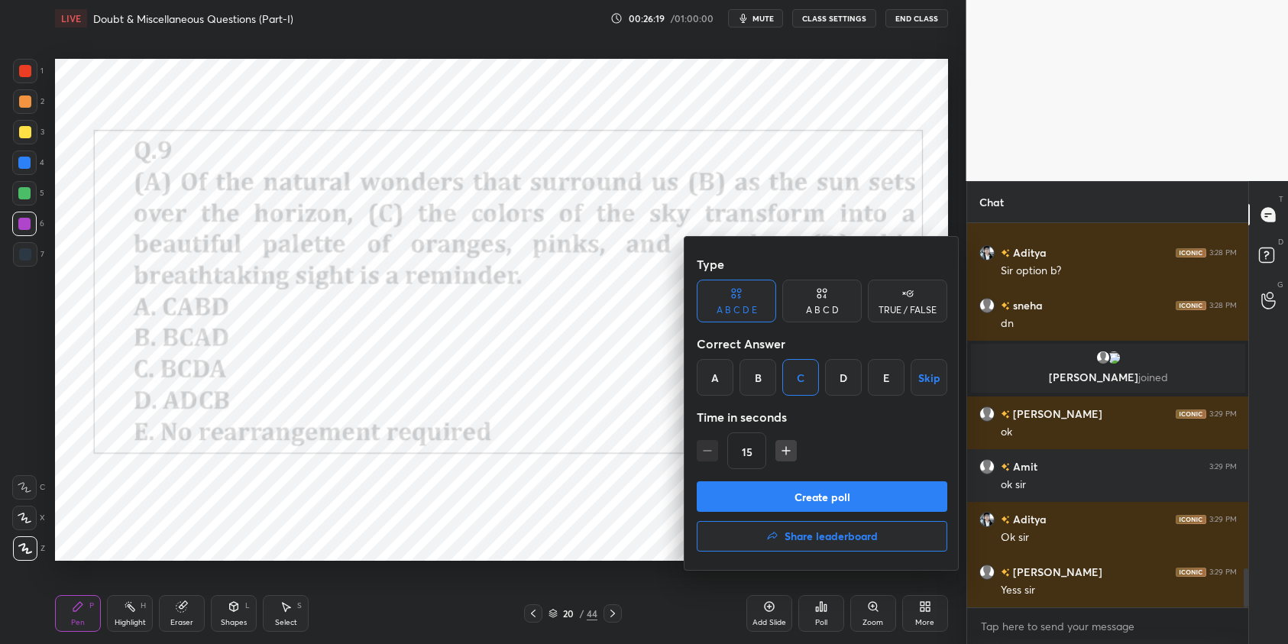
click at [813, 502] on button "Create poll" at bounding box center [821, 496] width 250 height 31
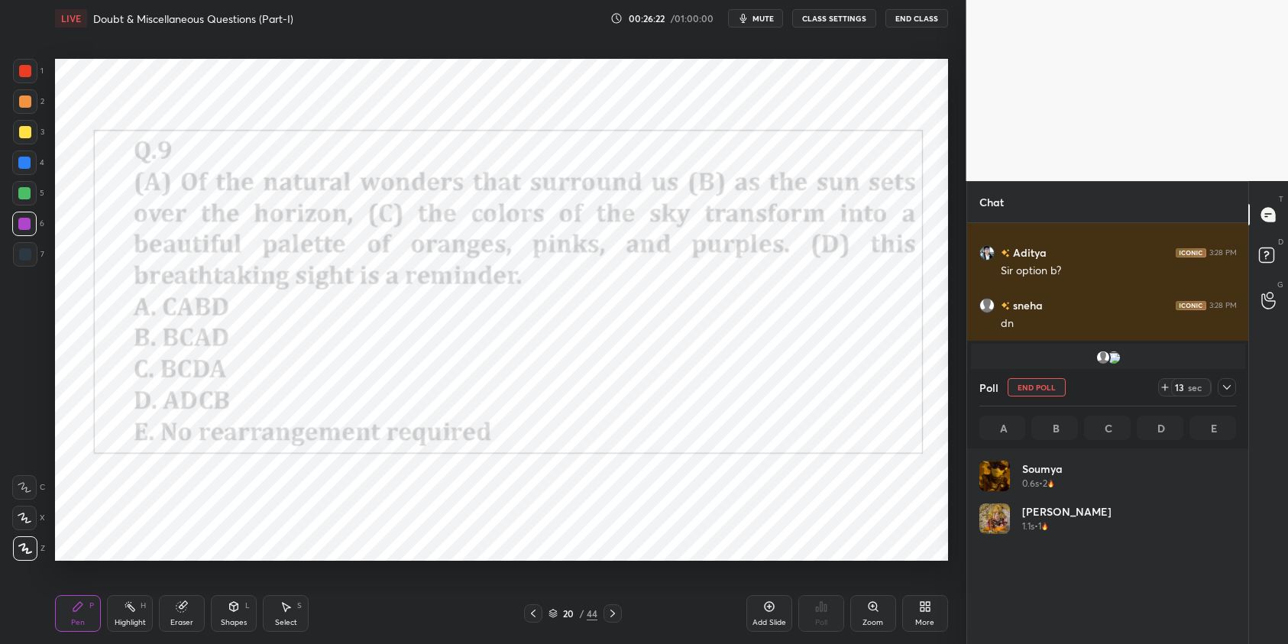
scroll to position [179, 252]
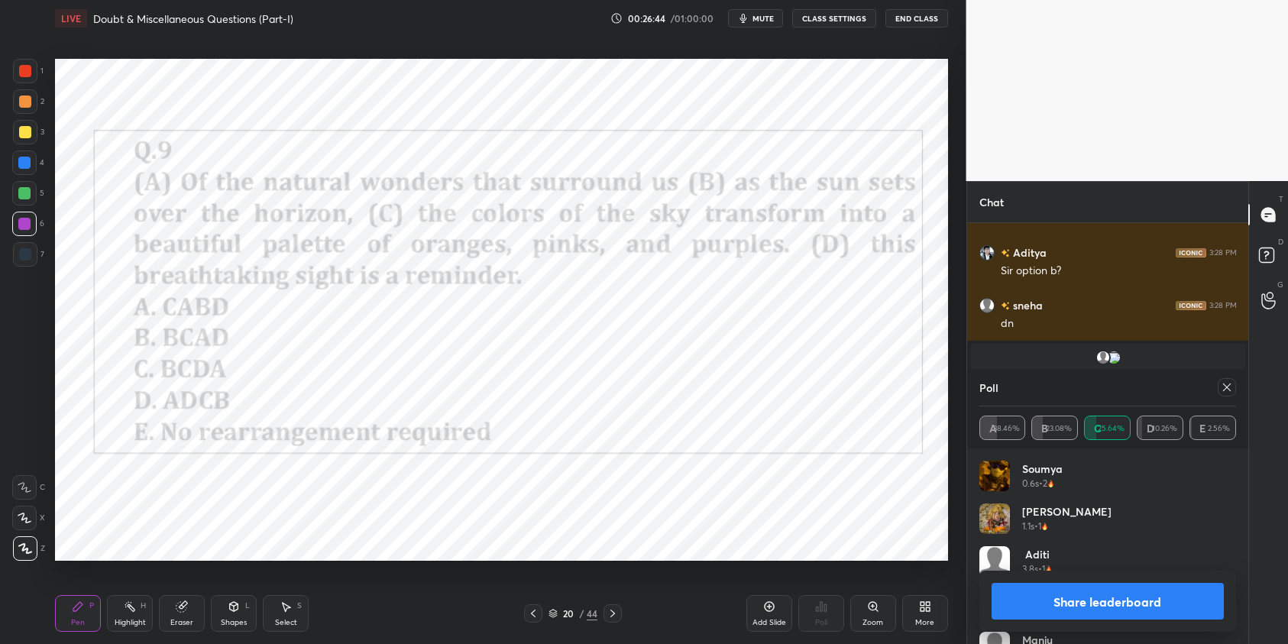
click at [1231, 386] on icon at bounding box center [1226, 387] width 12 height 12
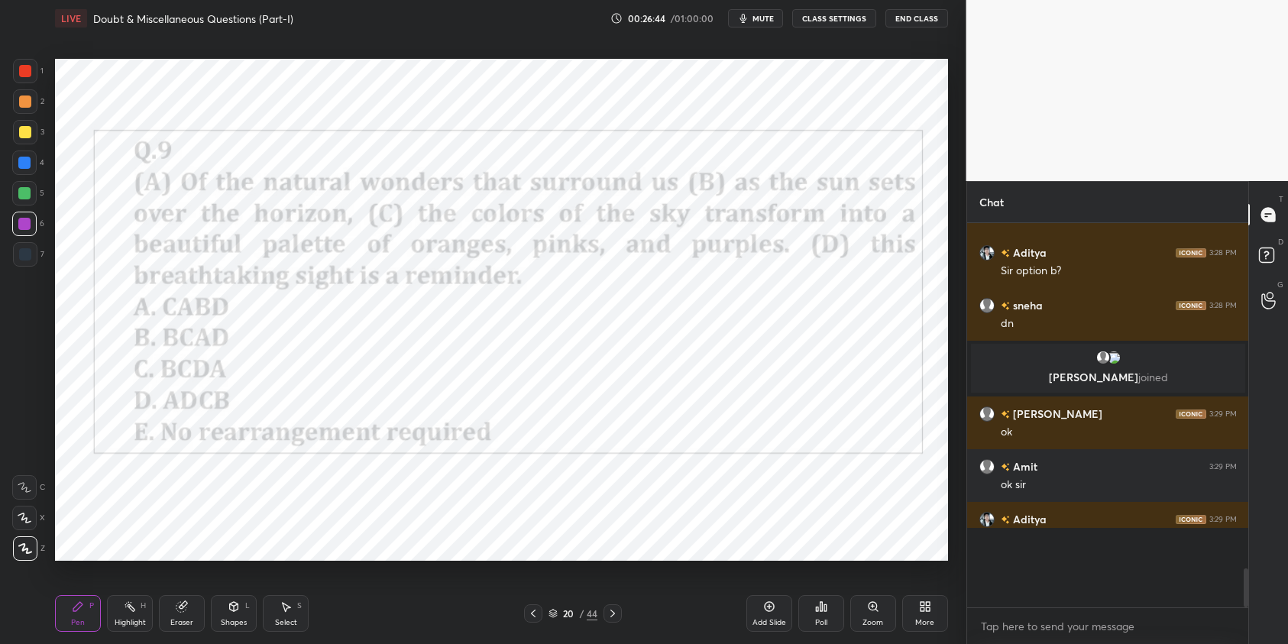
scroll to position [371, 276]
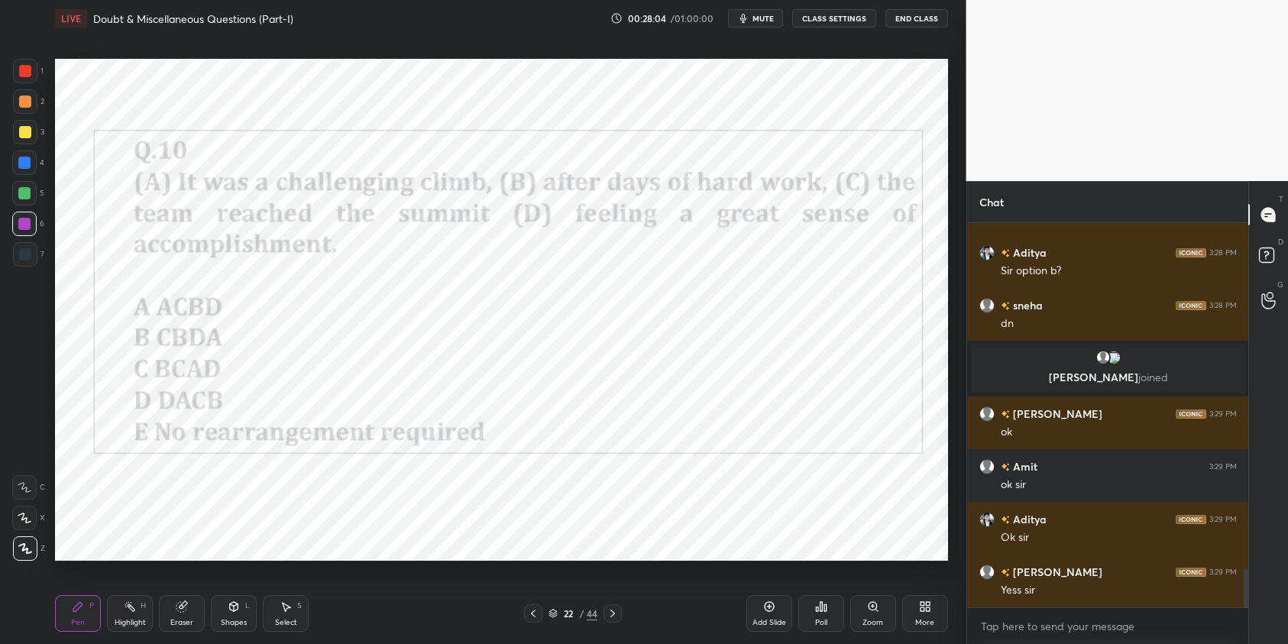
click at [820, 616] on div "Poll" at bounding box center [821, 613] width 46 height 37
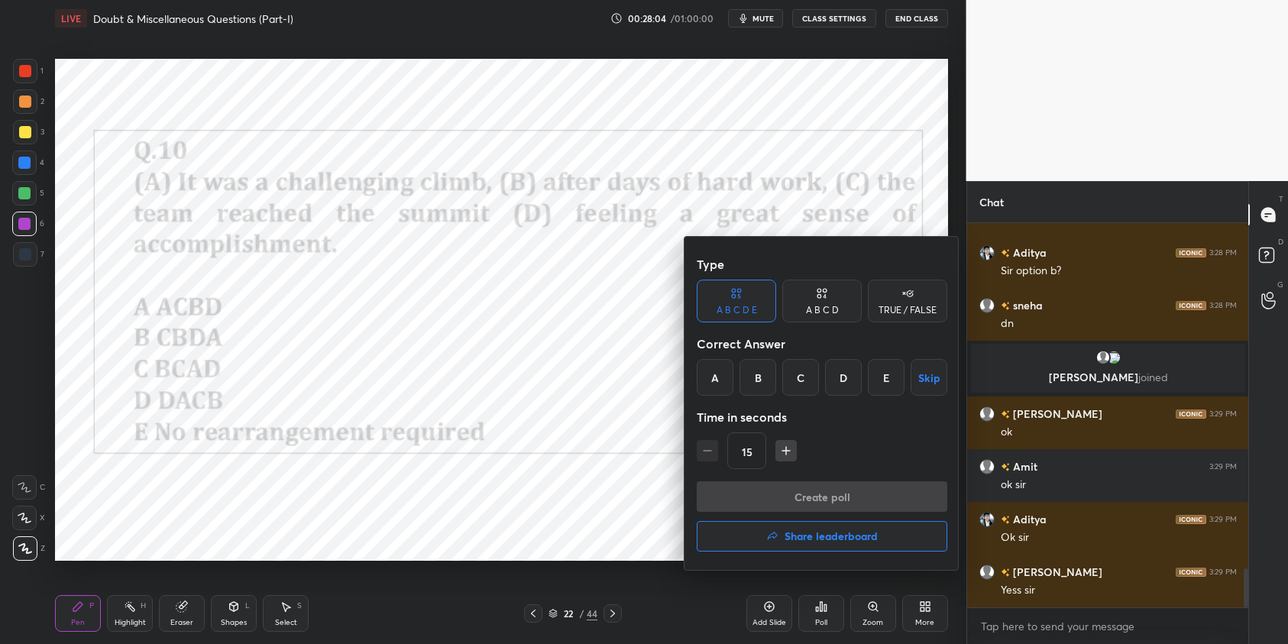
click at [714, 406] on div "Time in seconds" at bounding box center [821, 417] width 250 height 31
drag, startPoint x: 711, startPoint y: 386, endPoint x: 761, endPoint y: 457, distance: 87.1
click at [717, 399] on div "Type A B C D E A B C D TRUE / FALSE Correct Answer A B C D E Skip Time in secon…" at bounding box center [821, 365] width 250 height 232
drag, startPoint x: 722, startPoint y: 371, endPoint x: 745, endPoint y: 423, distance: 56.8
click at [722, 381] on div "A" at bounding box center [714, 377] width 37 height 37
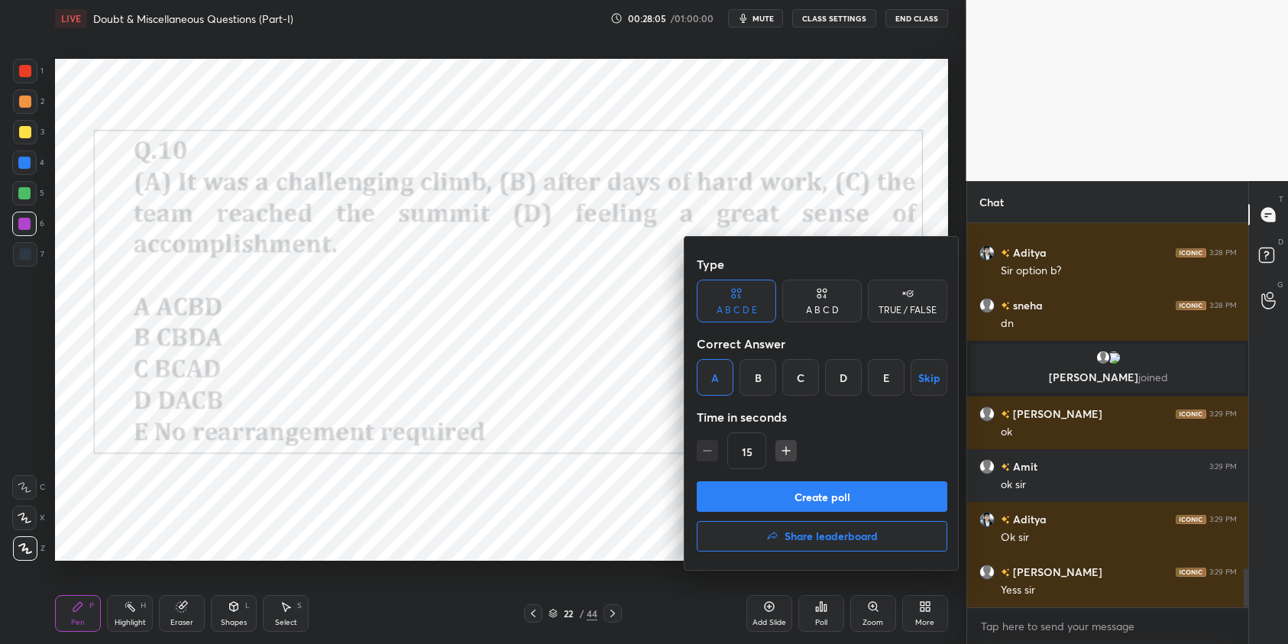
drag, startPoint x: 777, startPoint y: 487, endPoint x: 780, endPoint y: 499, distance: 12.1
click at [777, 490] on button "Create poll" at bounding box center [821, 496] width 250 height 31
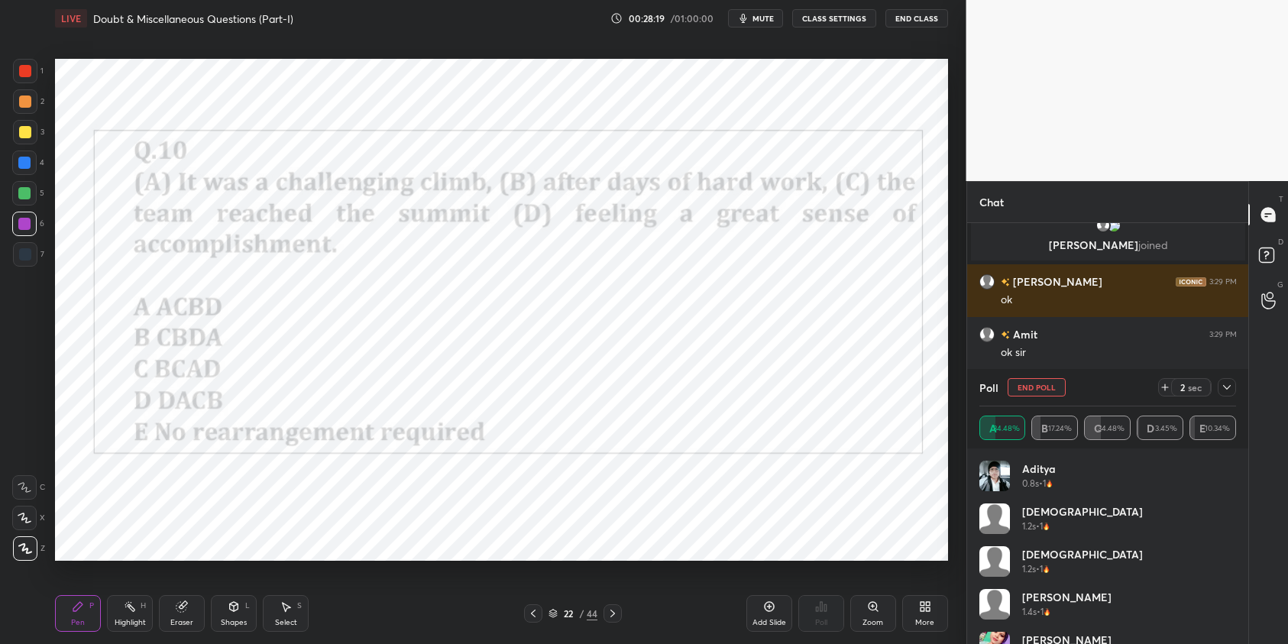
scroll to position [3549, 0]
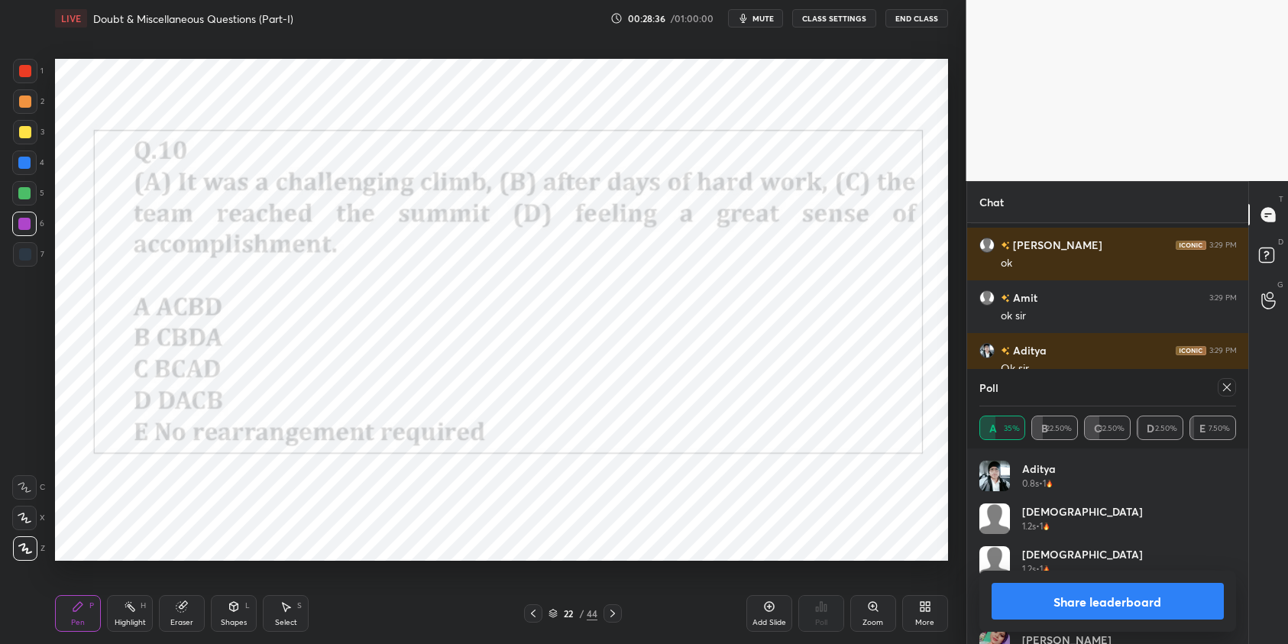
drag, startPoint x: 1219, startPoint y: 383, endPoint x: 1214, endPoint y: 413, distance: 30.9
click at [1219, 386] on div at bounding box center [1226, 387] width 18 height 18
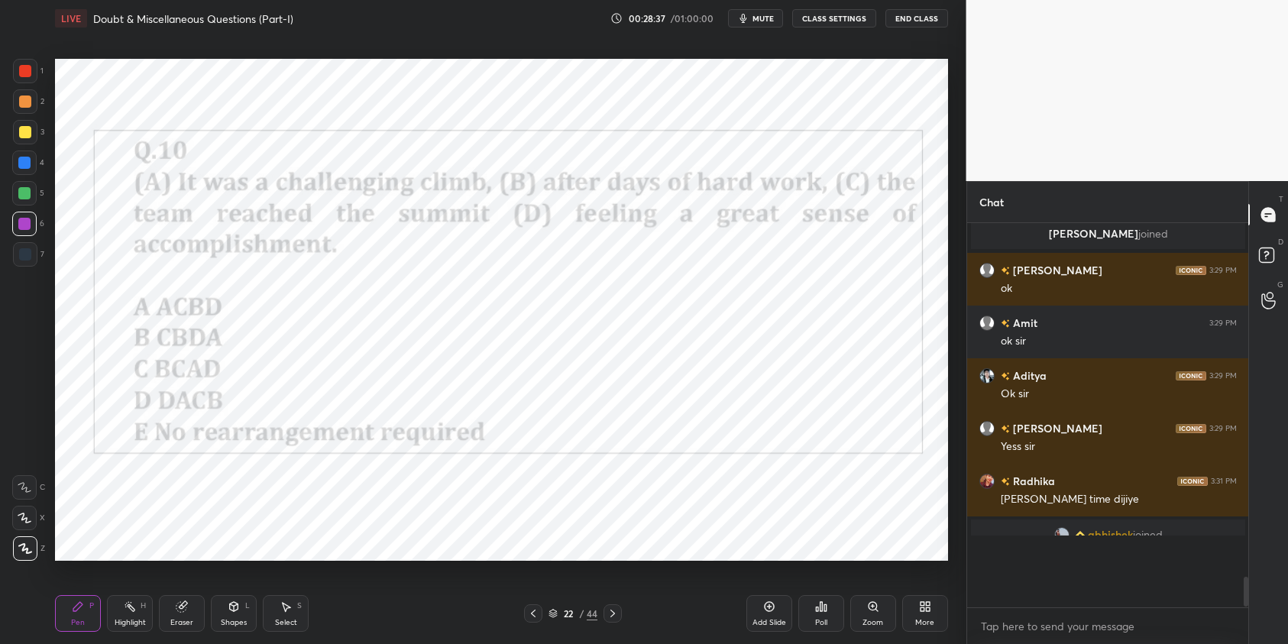
scroll to position [371, 276]
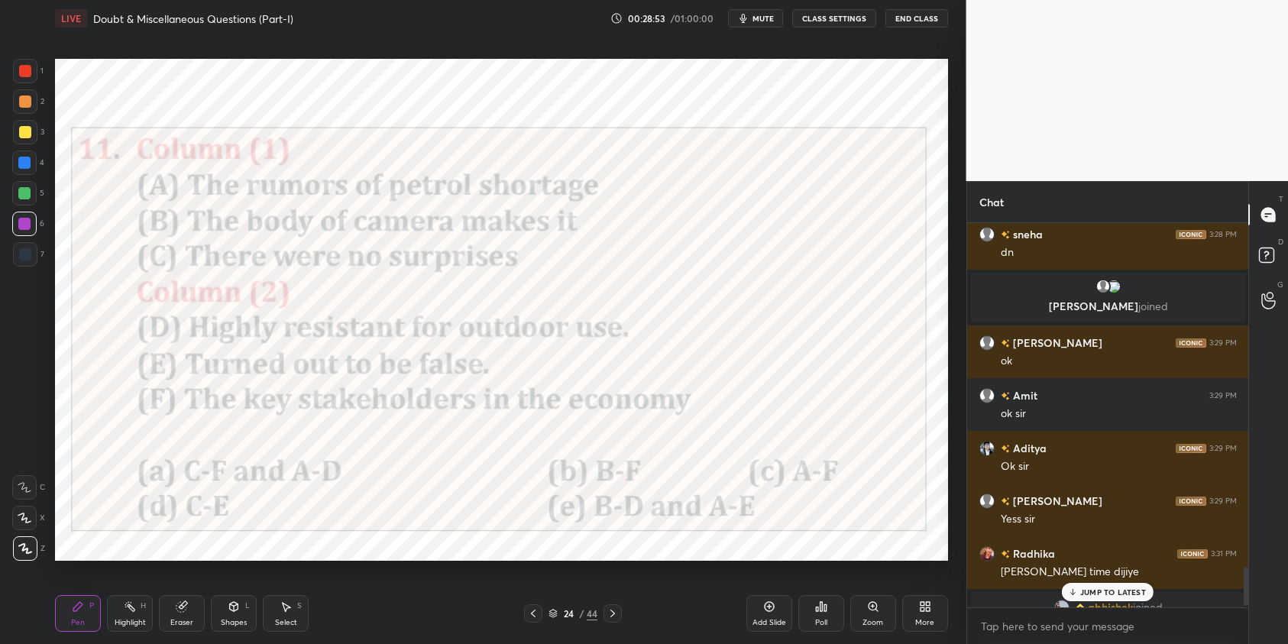
click at [1109, 593] on p "JUMP TO LATEST" at bounding box center [1113, 591] width 66 height 9
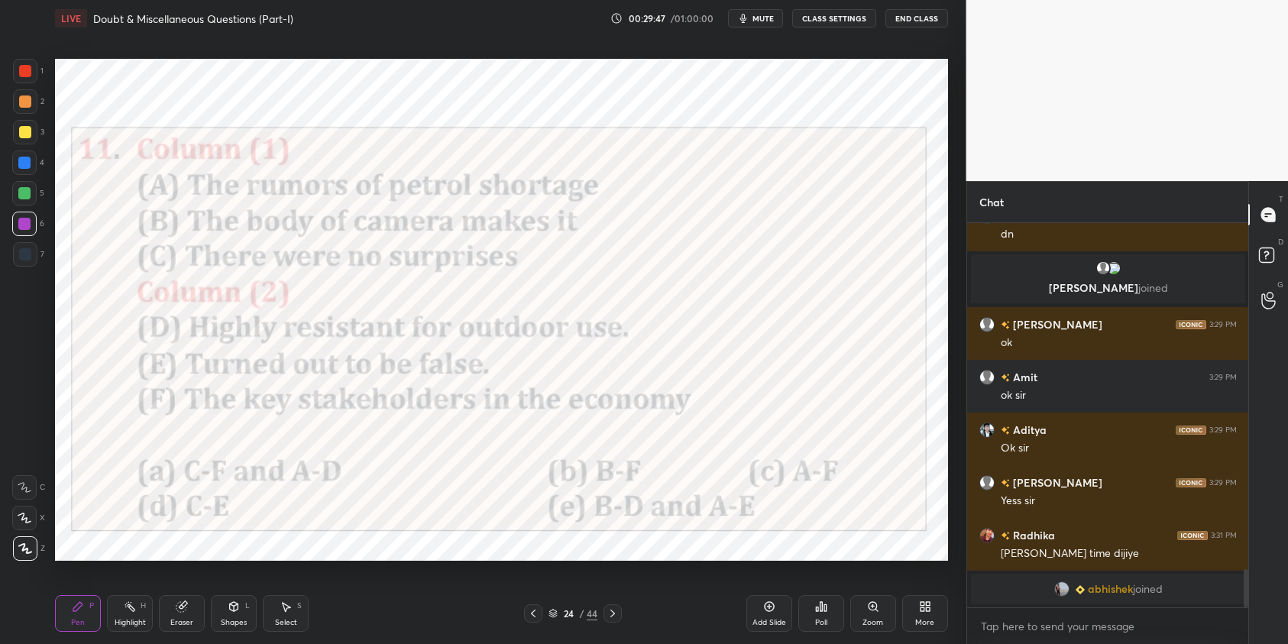
click at [832, 611] on div "Poll" at bounding box center [821, 613] width 46 height 37
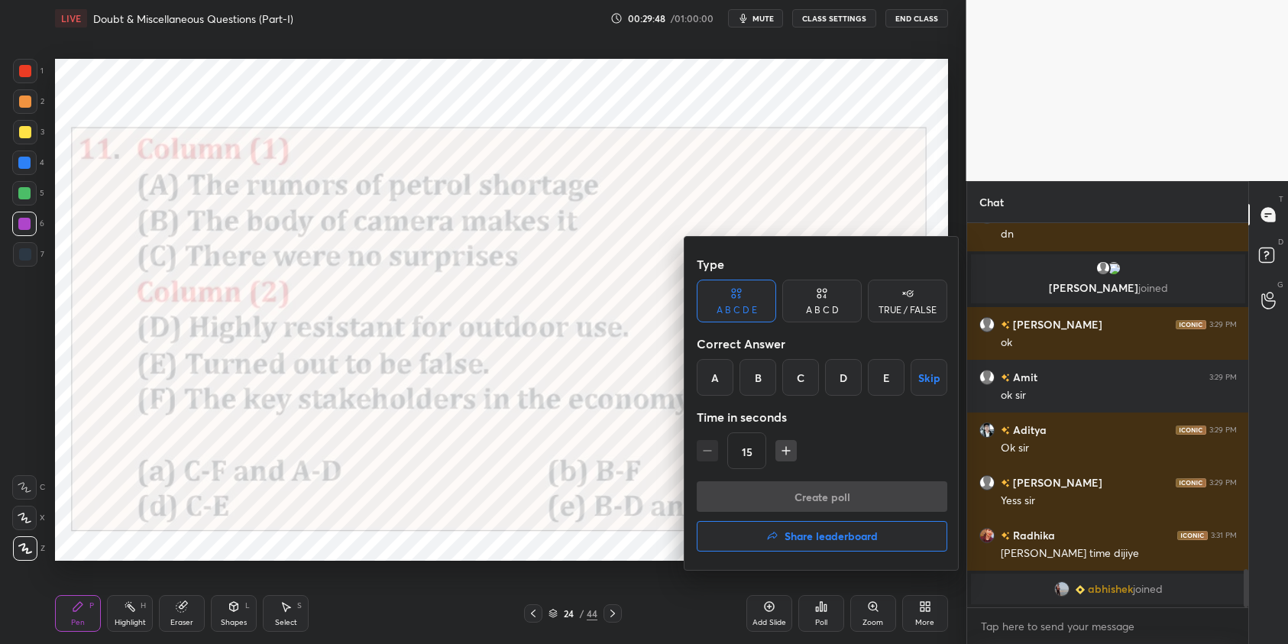
click at [880, 376] on div "E" at bounding box center [886, 377] width 37 height 37
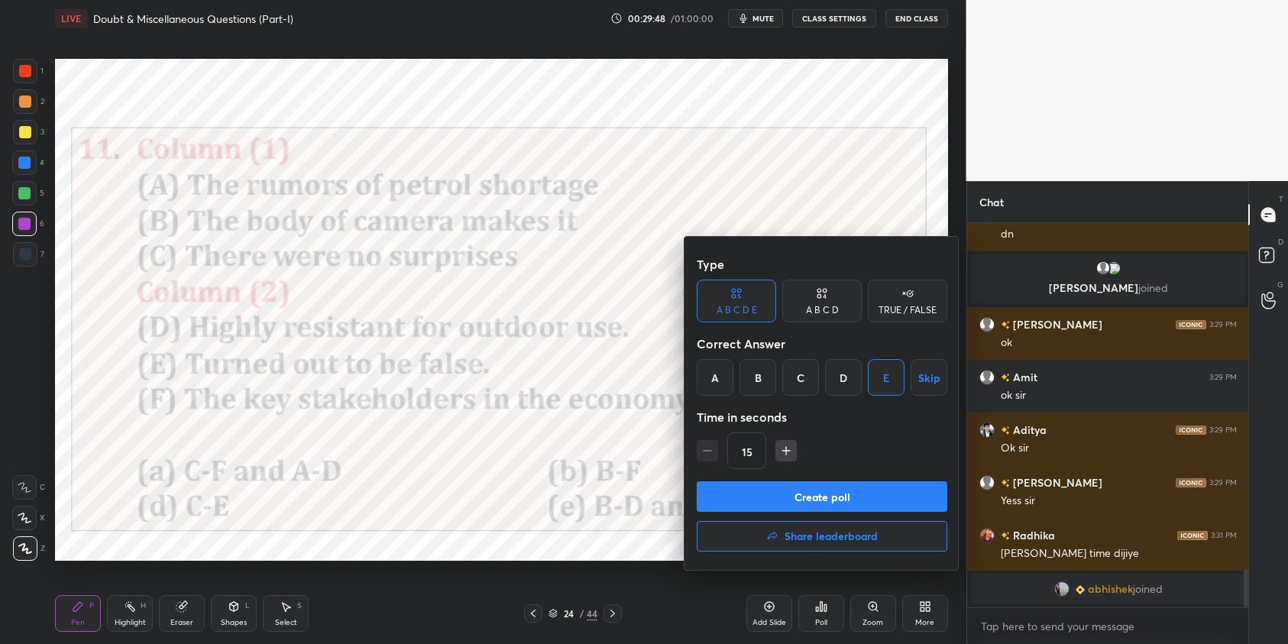
click at [874, 487] on button "Create poll" at bounding box center [821, 496] width 250 height 31
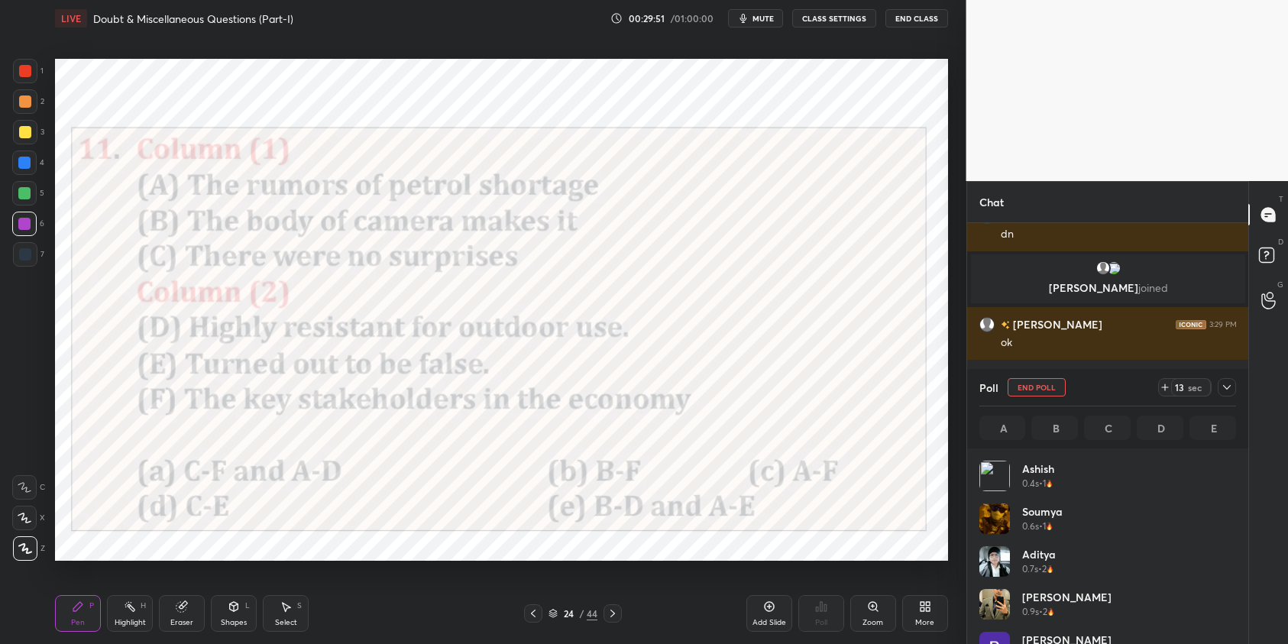
scroll to position [179, 252]
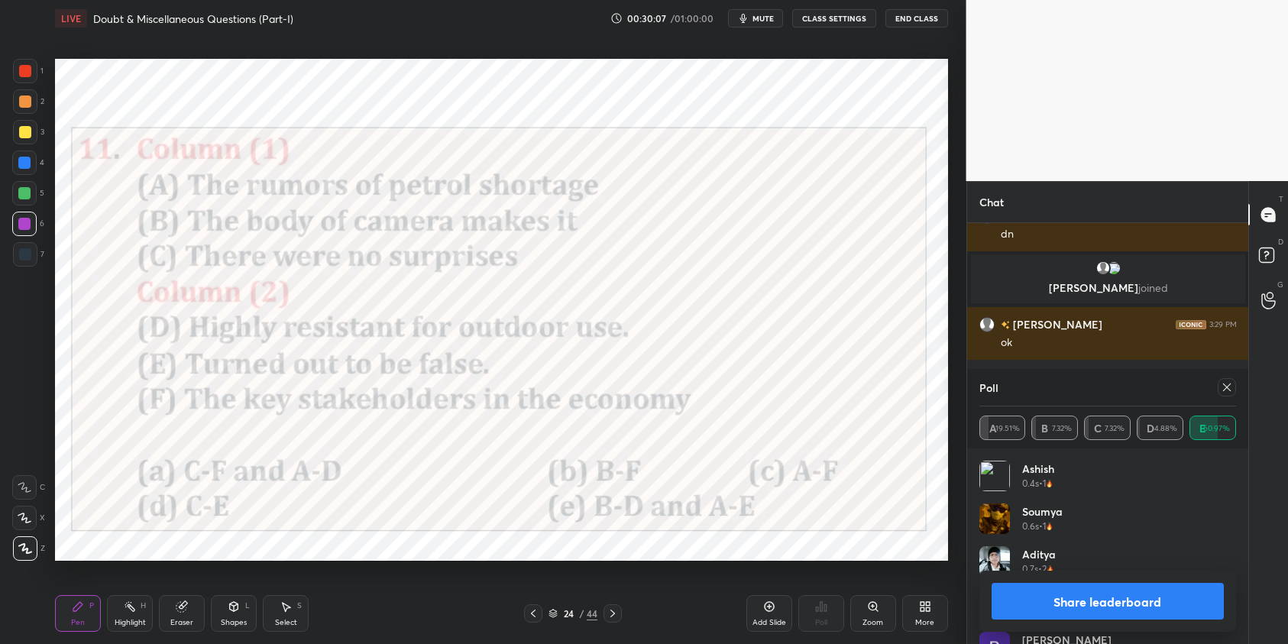
click at [1226, 392] on icon at bounding box center [1226, 387] width 12 height 12
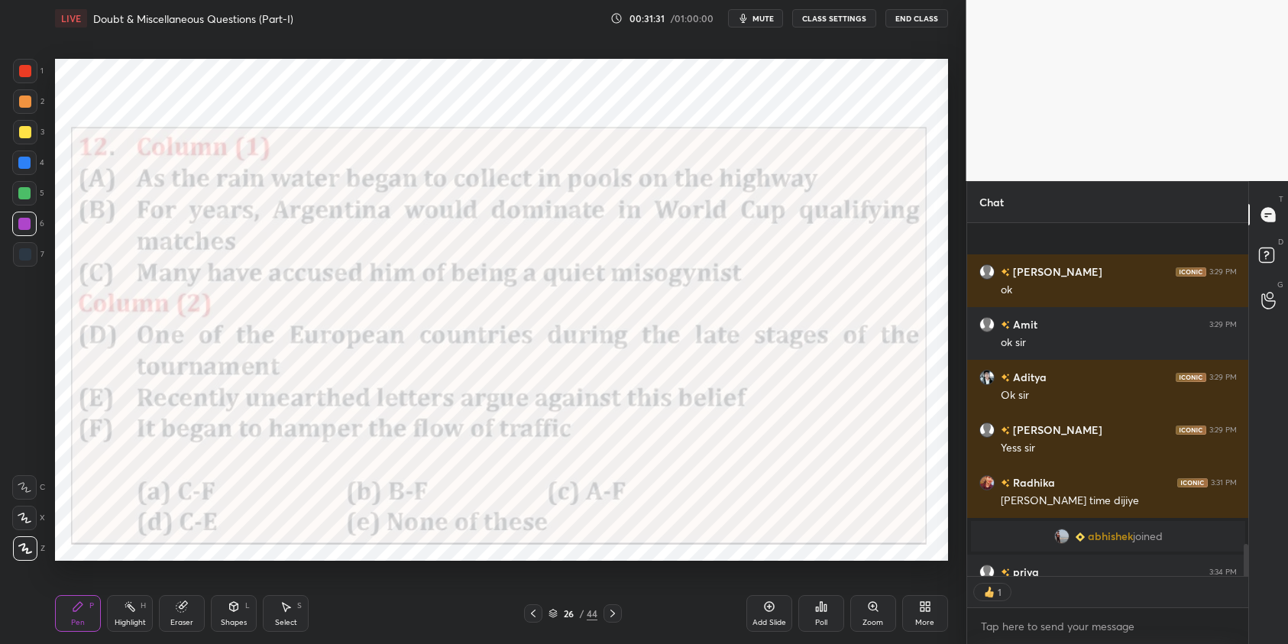
scroll to position [3572, 0]
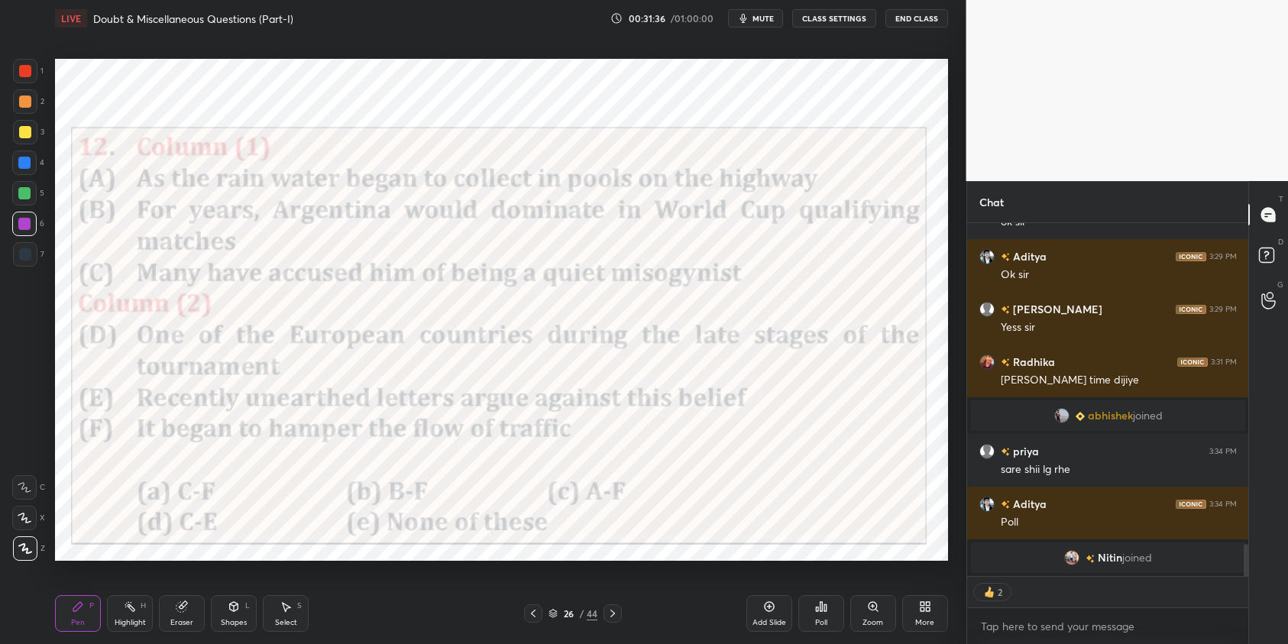
click at [826, 603] on div "Poll" at bounding box center [821, 613] width 46 height 37
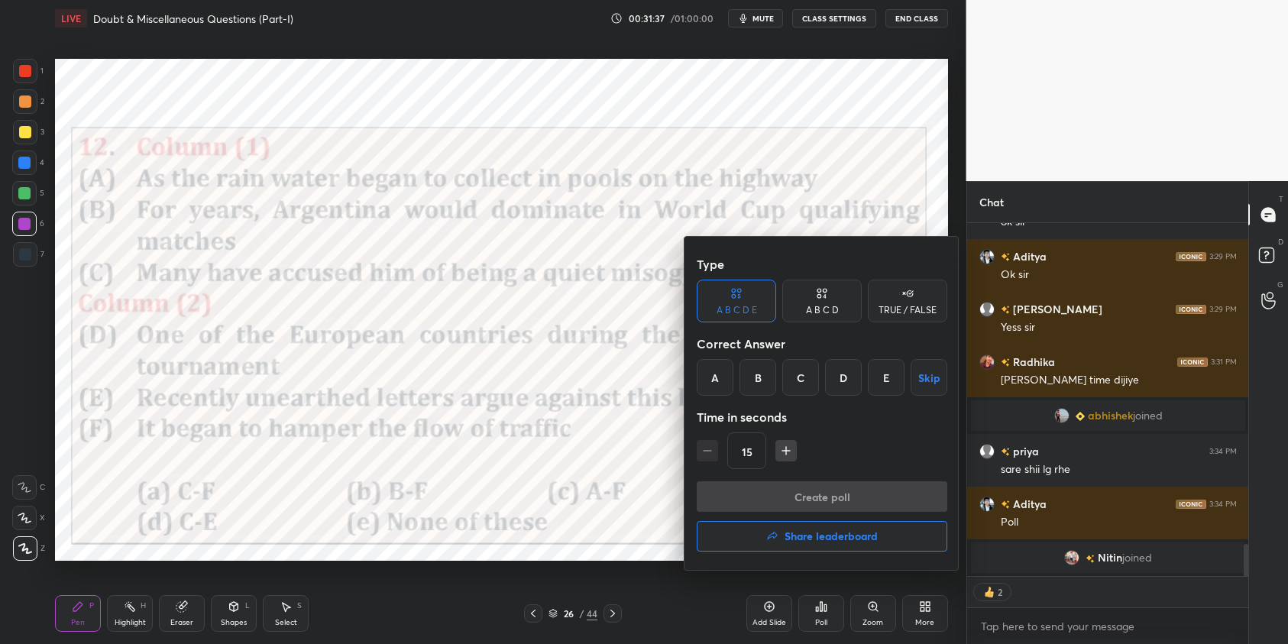
drag, startPoint x: 799, startPoint y: 383, endPoint x: 817, endPoint y: 426, distance: 47.2
click at [808, 397] on div "Type A B C D E A B C D TRUE / FALSE Correct Answer A B C D E Skip Time in secon…" at bounding box center [821, 365] width 250 height 232
click at [799, 381] on div "C" at bounding box center [800, 377] width 37 height 37
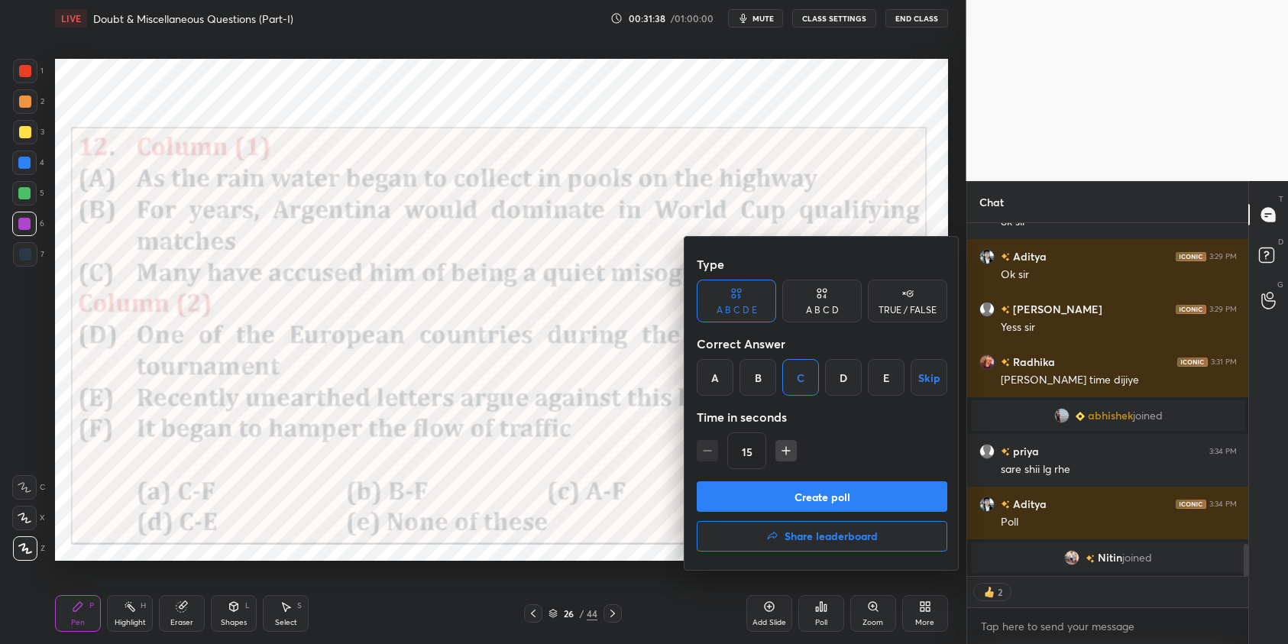
drag, startPoint x: 799, startPoint y: 381, endPoint x: 842, endPoint y: 451, distance: 82.6
click at [809, 393] on div "C" at bounding box center [800, 377] width 37 height 37
drag, startPoint x: 856, startPoint y: 474, endPoint x: 855, endPoint y: 493, distance: 19.2
click at [855, 485] on div "Type A B C D E A B C D TRUE / FALSE Correct Answer A B C D E Skip Time in secon…" at bounding box center [821, 403] width 275 height 333
click at [855, 493] on button "Create poll" at bounding box center [821, 496] width 250 height 31
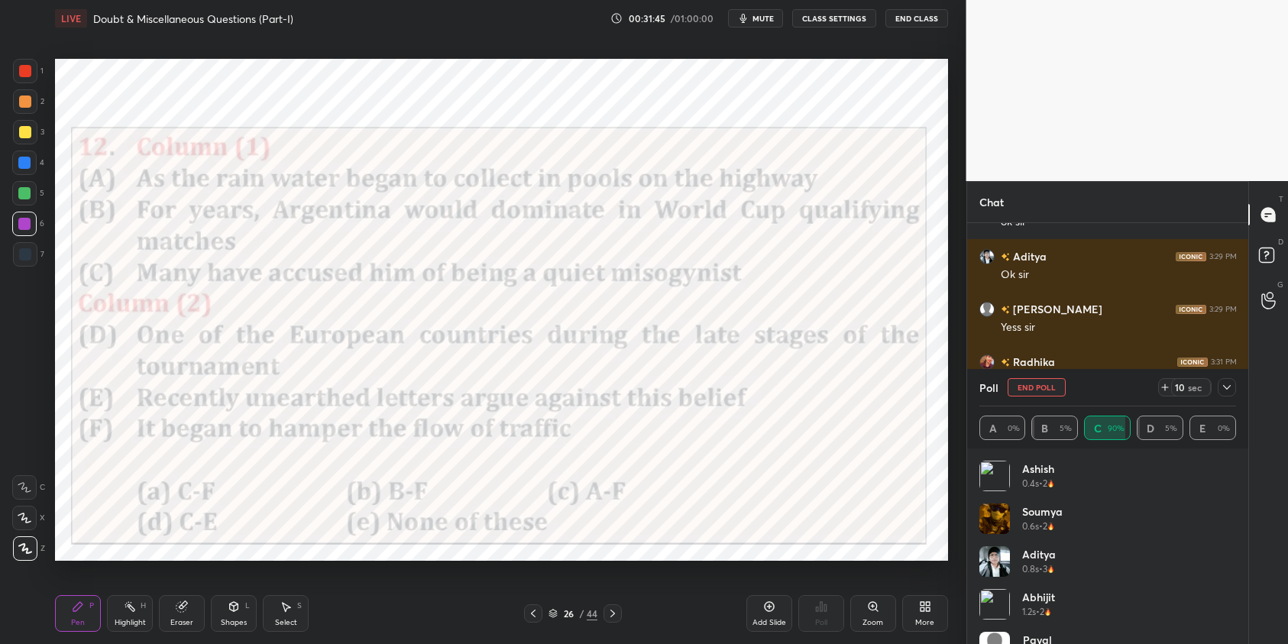
scroll to position [3620, 0]
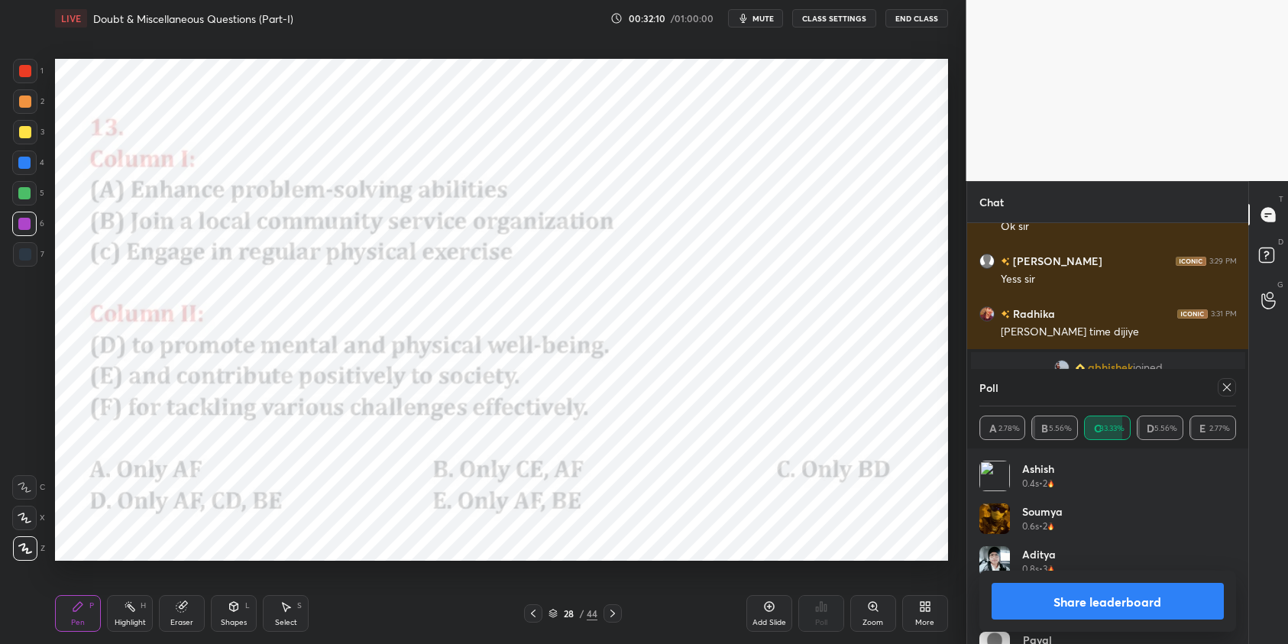
click at [1222, 389] on icon at bounding box center [1226, 387] width 12 height 12
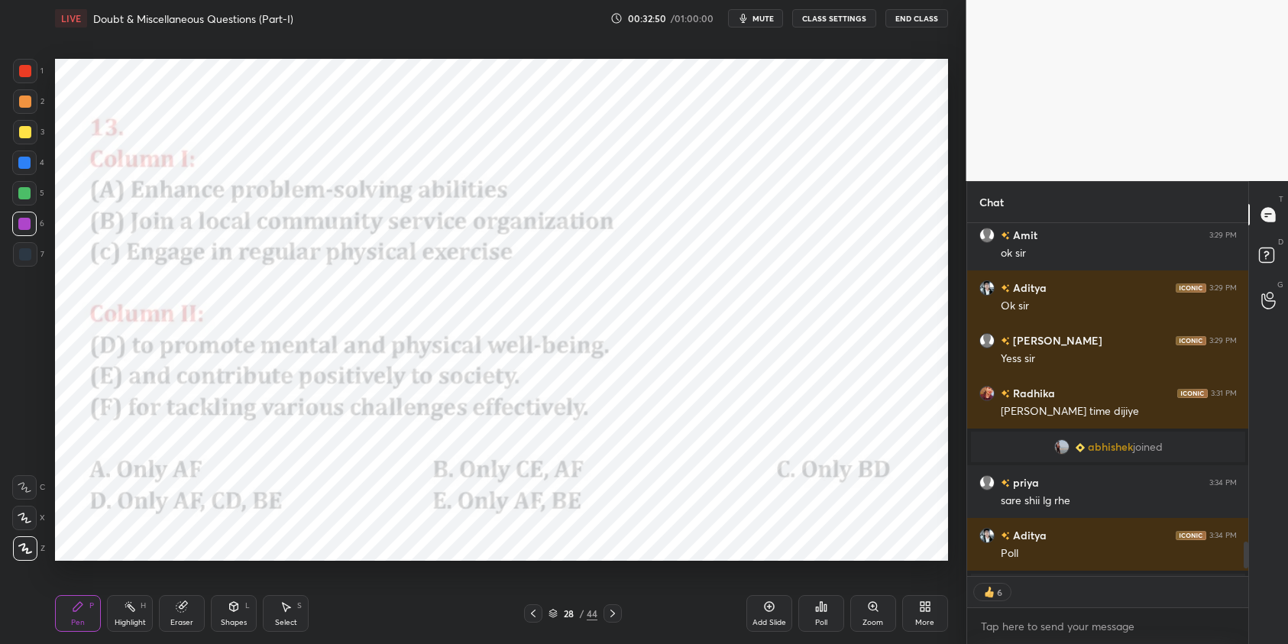
scroll to position [348, 276]
click at [813, 609] on div "Poll" at bounding box center [821, 613] width 46 height 37
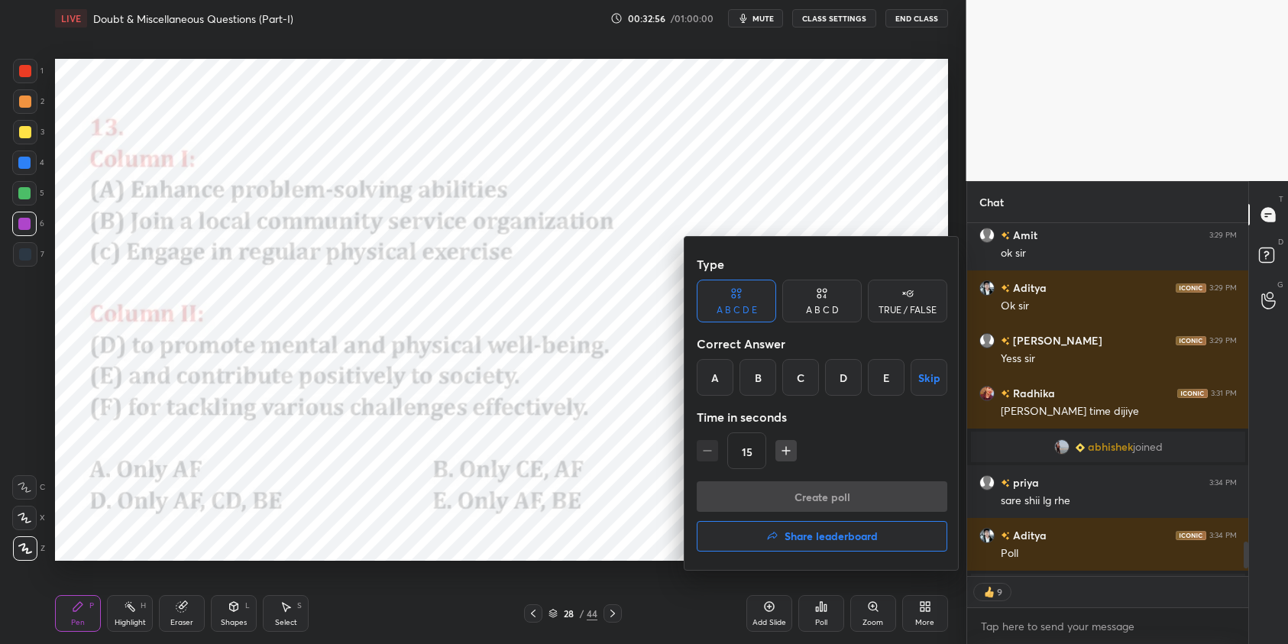
click at [756, 383] on div "B" at bounding box center [757, 377] width 37 height 37
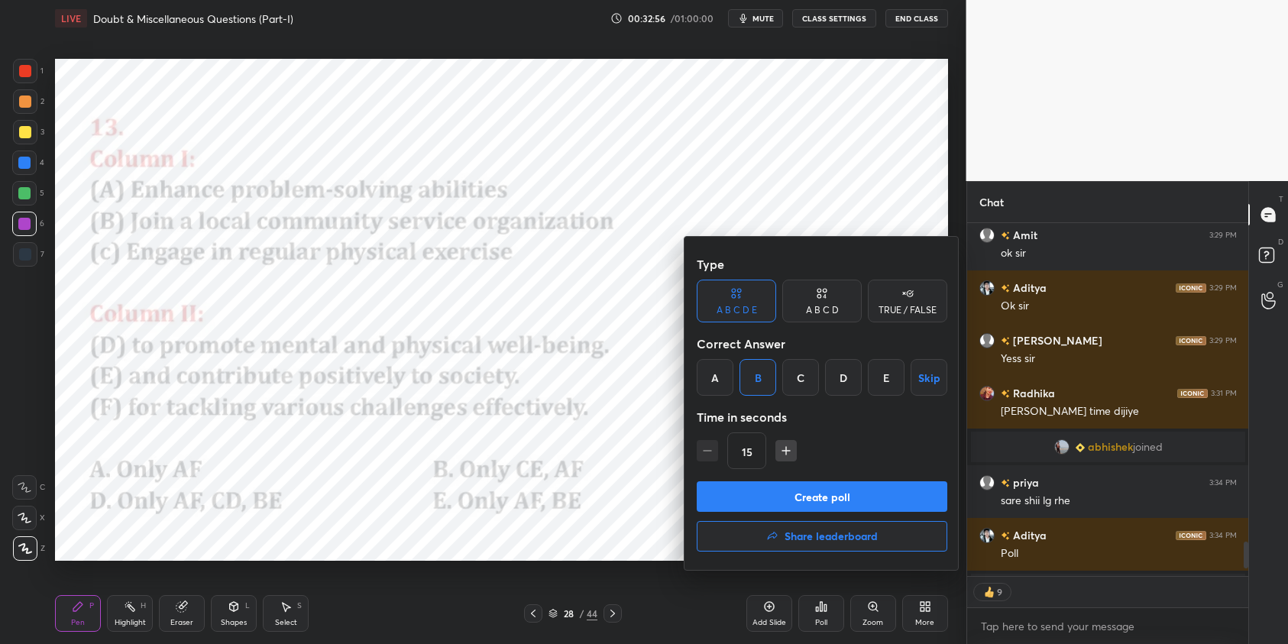
click at [794, 499] on button "Create poll" at bounding box center [821, 496] width 250 height 31
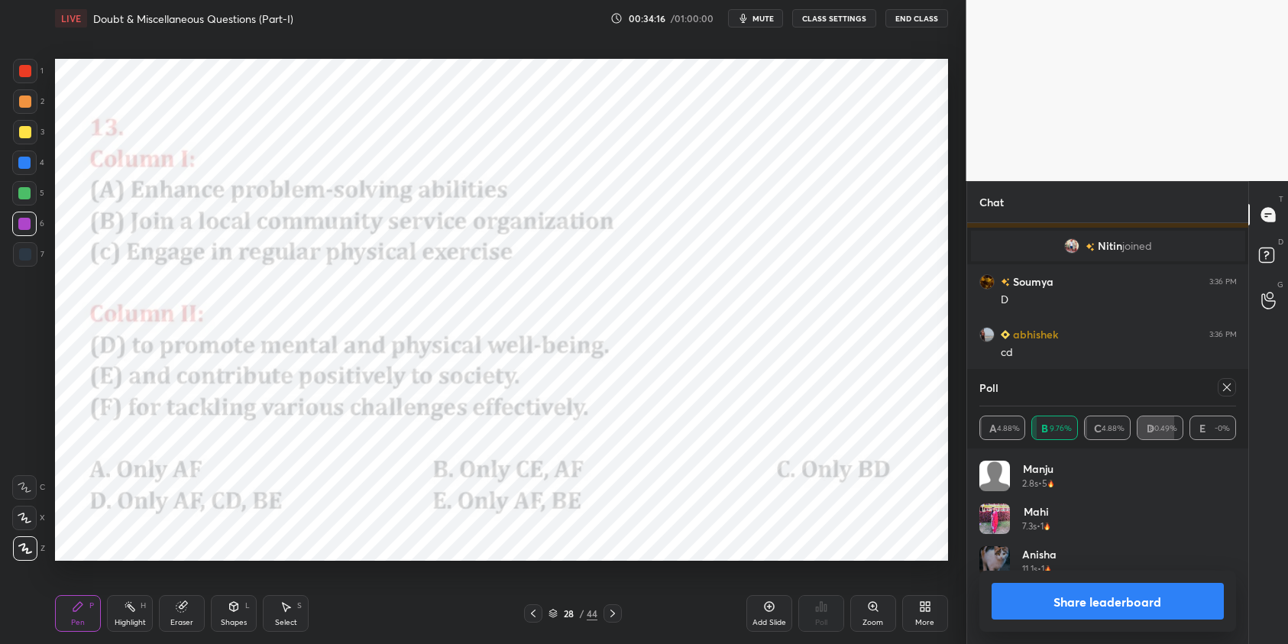
scroll to position [3922, 0]
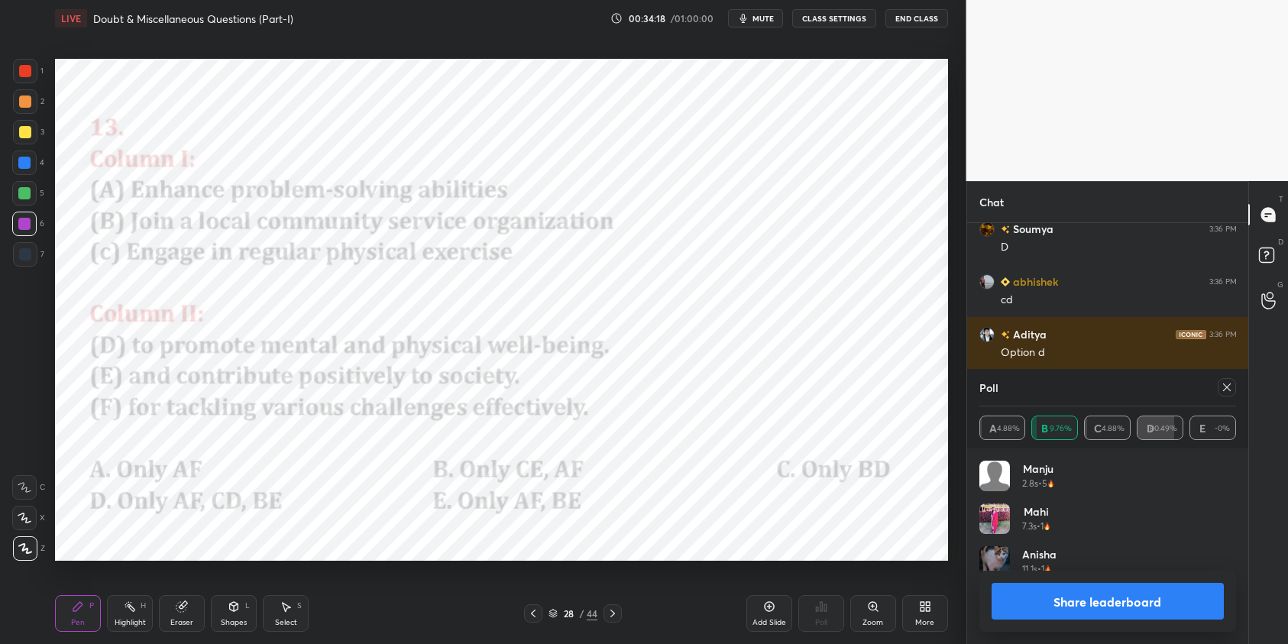
click at [1229, 388] on icon at bounding box center [1226, 387] width 12 height 12
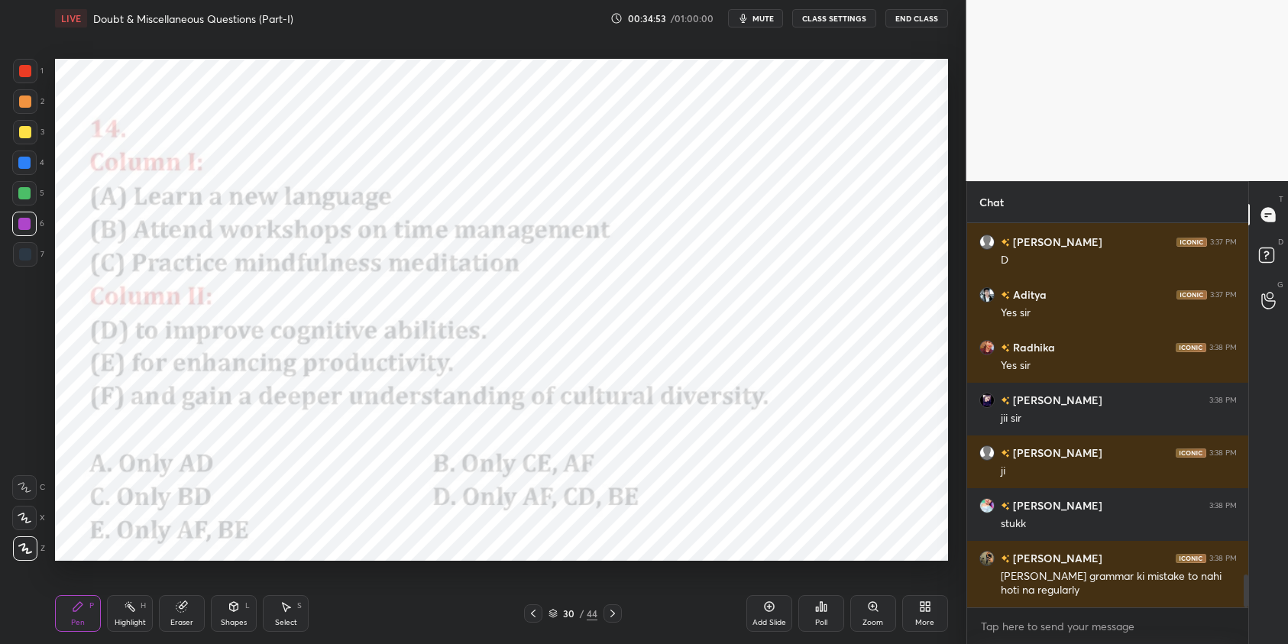
scroll to position [5, 5]
click at [822, 612] on icon at bounding box center [821, 606] width 12 height 12
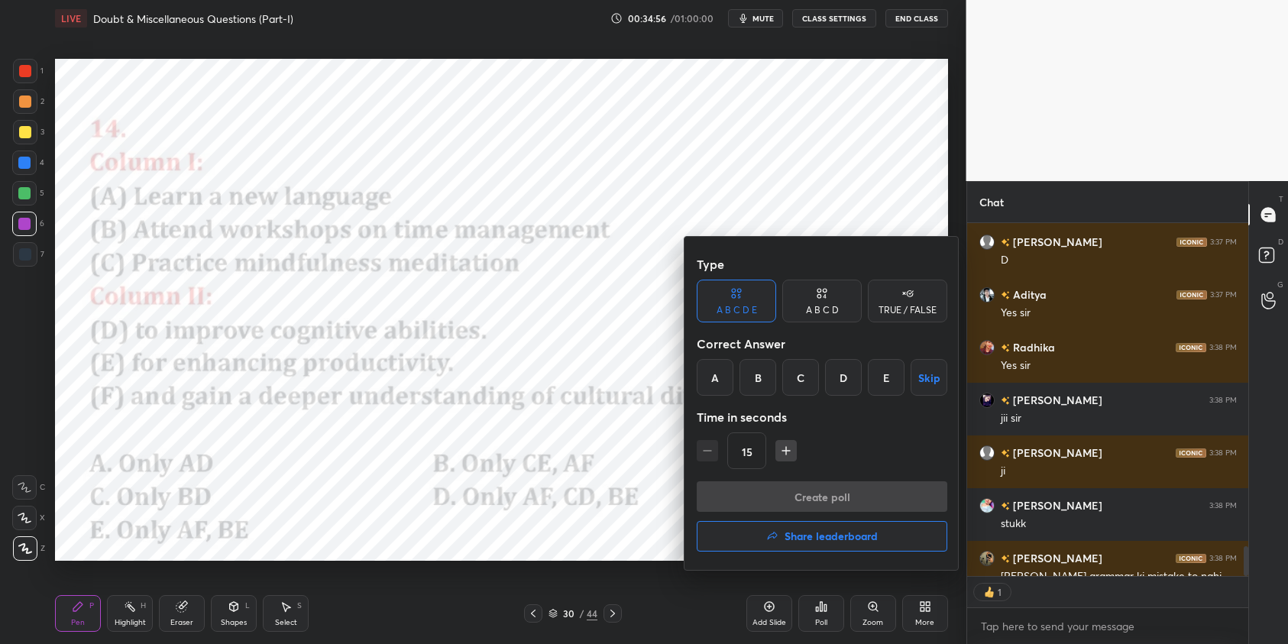
click at [854, 381] on div "D" at bounding box center [843, 377] width 37 height 37
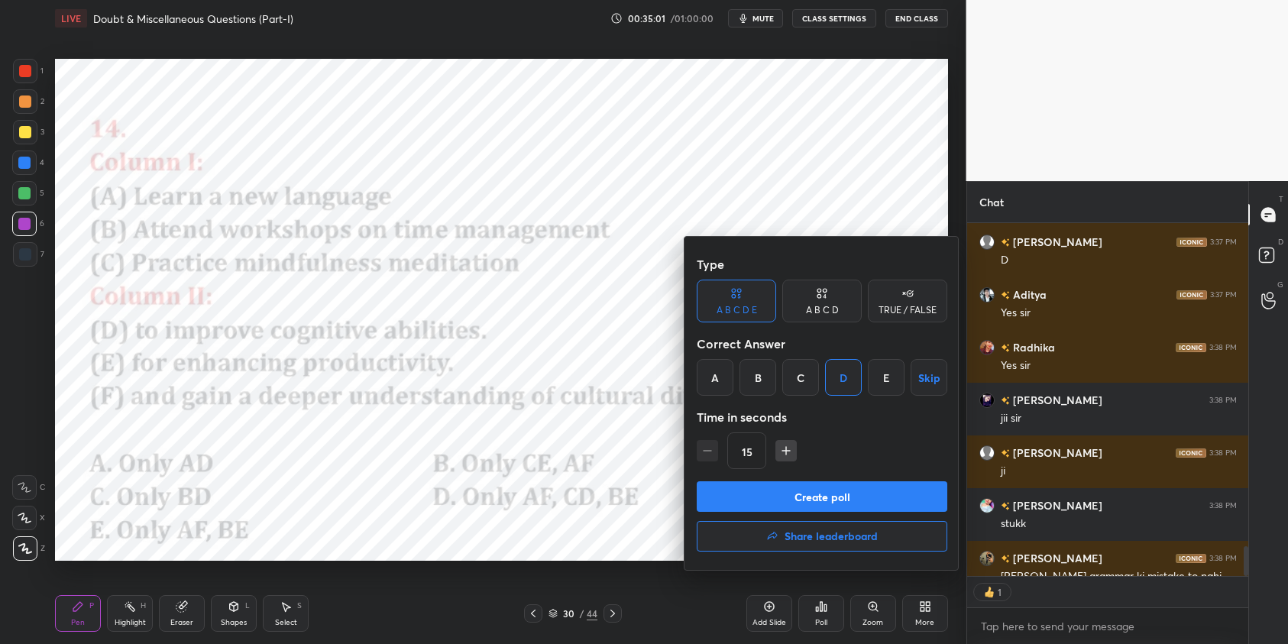
click at [857, 494] on button "Create poll" at bounding box center [821, 496] width 250 height 31
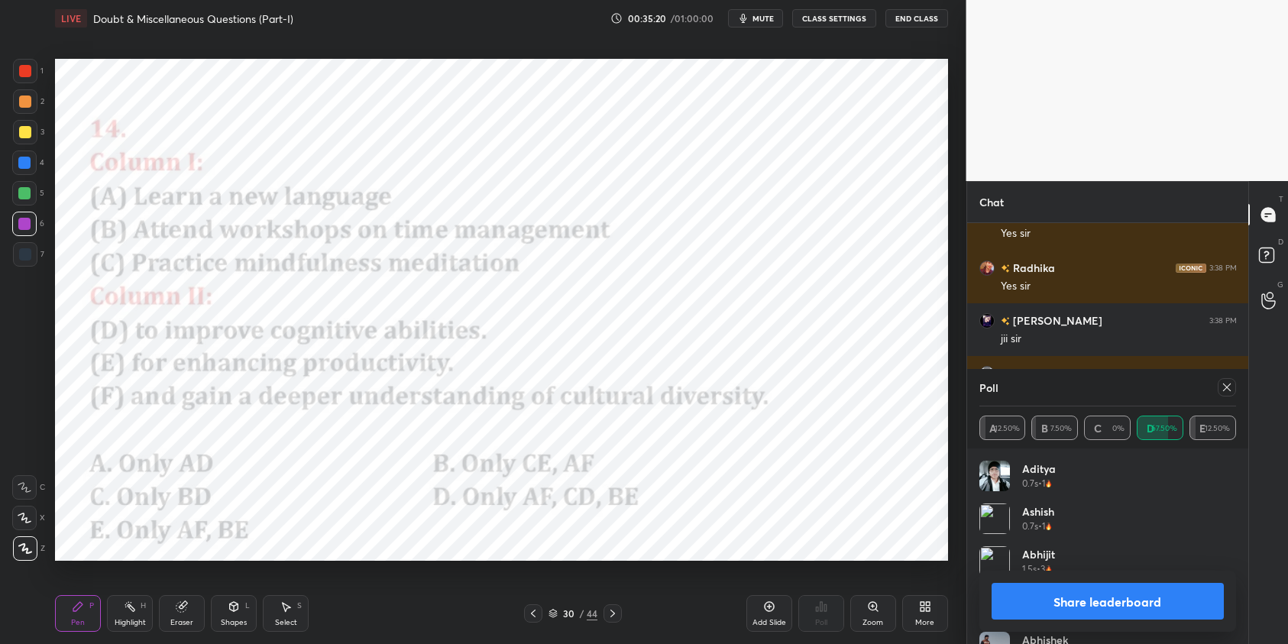
drag, startPoint x: 1229, startPoint y: 391, endPoint x: 1117, endPoint y: 366, distance: 115.1
click at [1229, 391] on icon at bounding box center [1226, 387] width 12 height 12
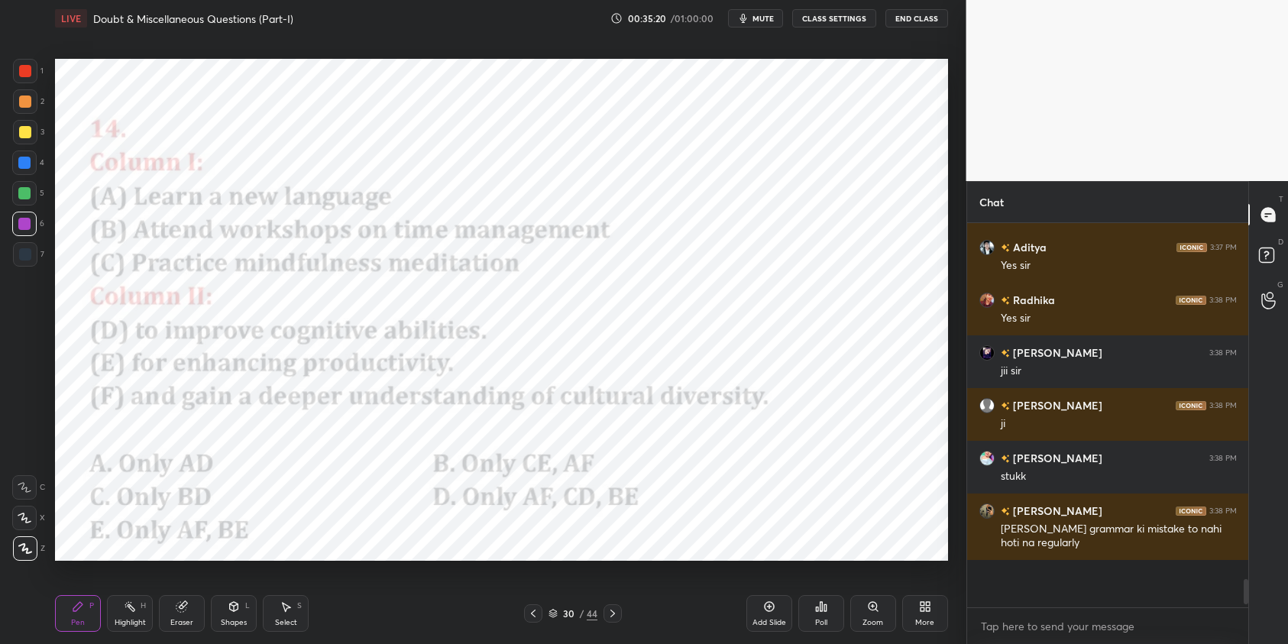
scroll to position [244, 276]
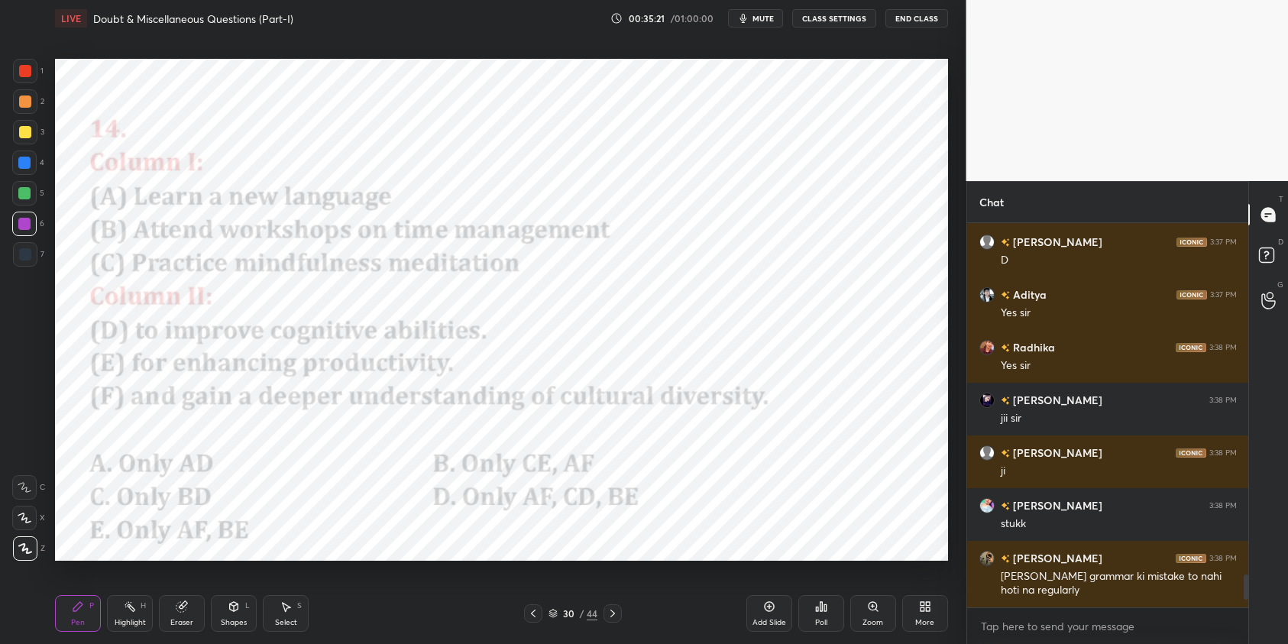
drag, startPoint x: 27, startPoint y: 166, endPoint x: 40, endPoint y: 172, distance: 14.3
click at [27, 166] on div at bounding box center [24, 163] width 12 height 12
click at [31, 71] on div at bounding box center [25, 71] width 12 height 12
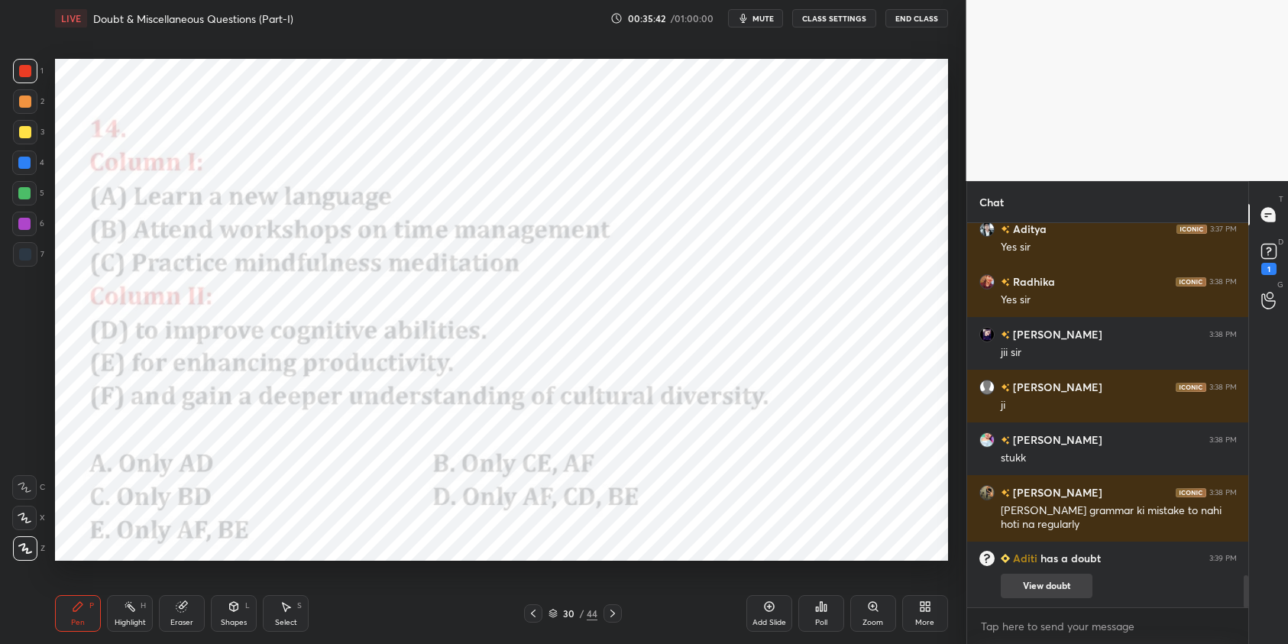
click at [1026, 581] on button "View doubt" at bounding box center [1046, 586] width 92 height 24
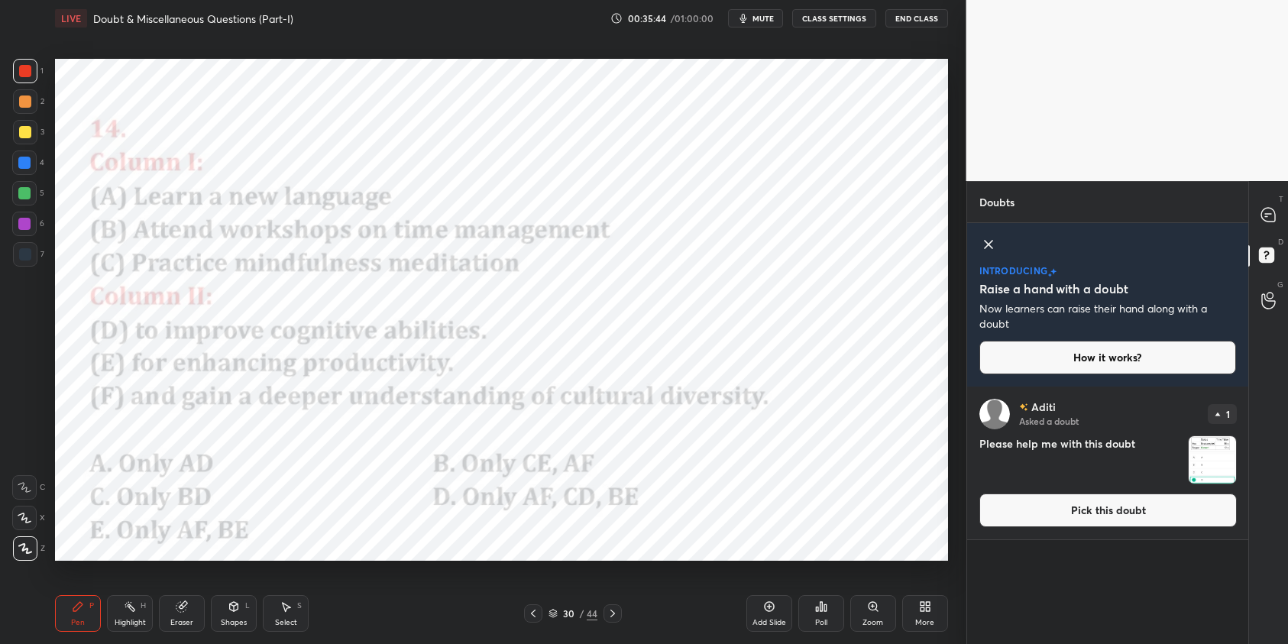
click at [1212, 460] on img "grid" at bounding box center [1211, 459] width 47 height 47
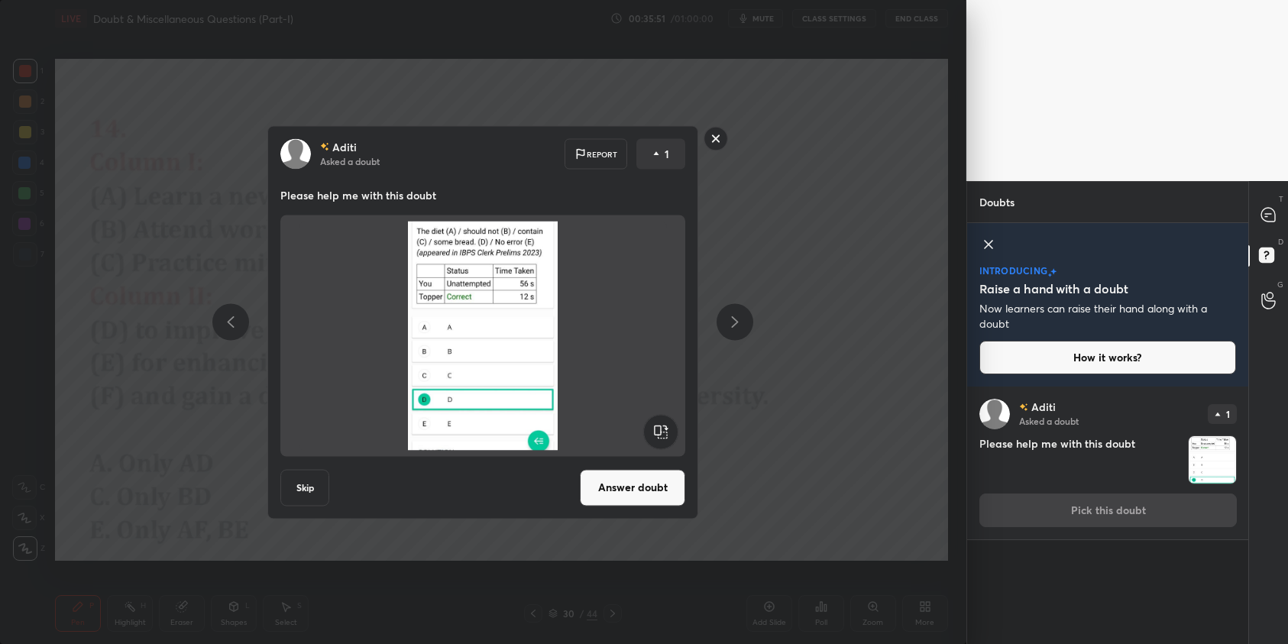
click at [661, 493] on button "Answer doubt" at bounding box center [632, 487] width 105 height 37
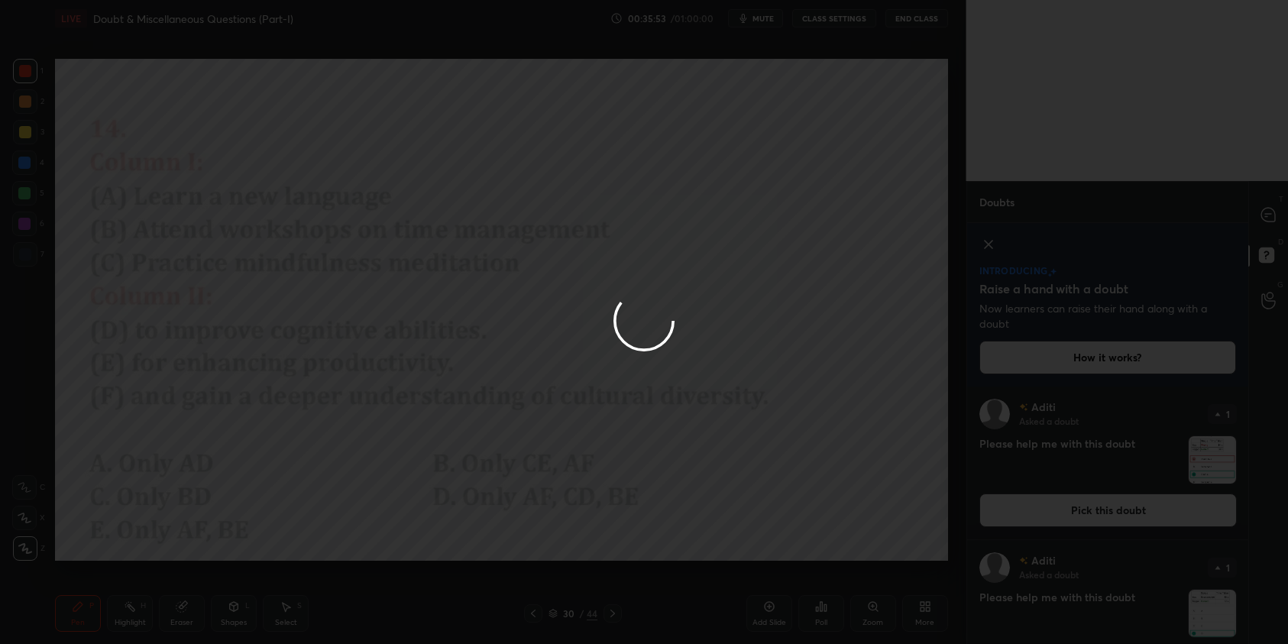
click at [1269, 217] on div at bounding box center [644, 322] width 1288 height 644
click at [1268, 215] on div at bounding box center [644, 322] width 1288 height 644
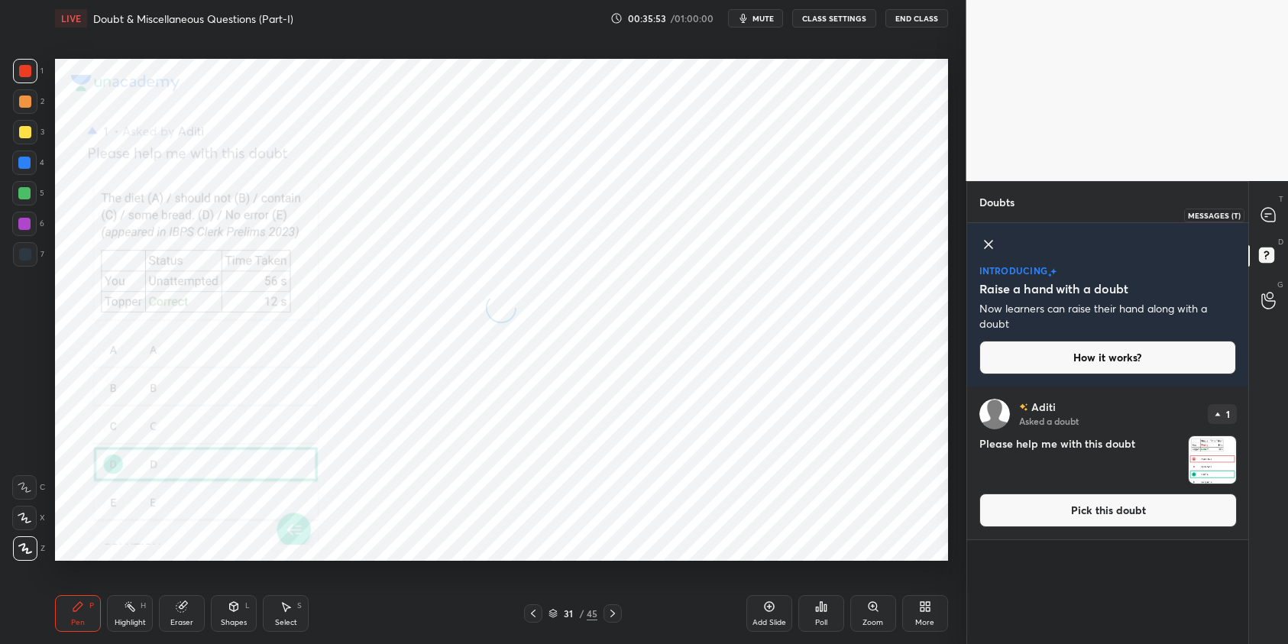
click at [1268, 215] on icon at bounding box center [1268, 215] width 14 height 14
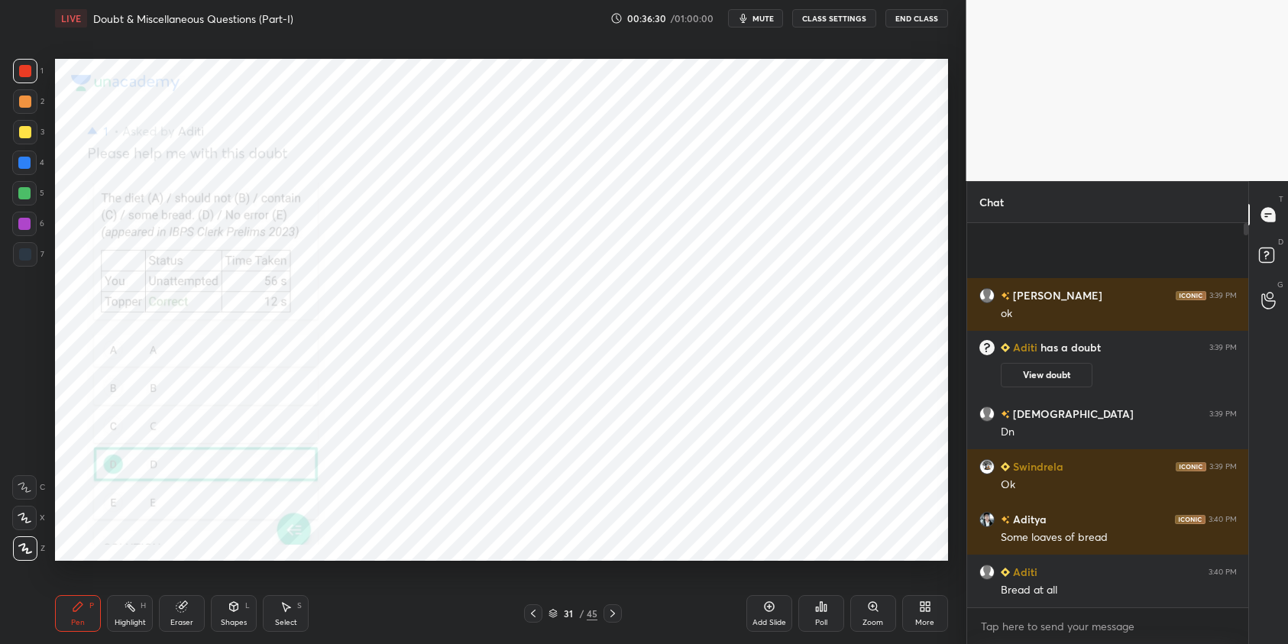
drag, startPoint x: 176, startPoint y: 613, endPoint x: 193, endPoint y: 599, distance: 21.7
click at [179, 614] on div "Eraser" at bounding box center [182, 613] width 46 height 37
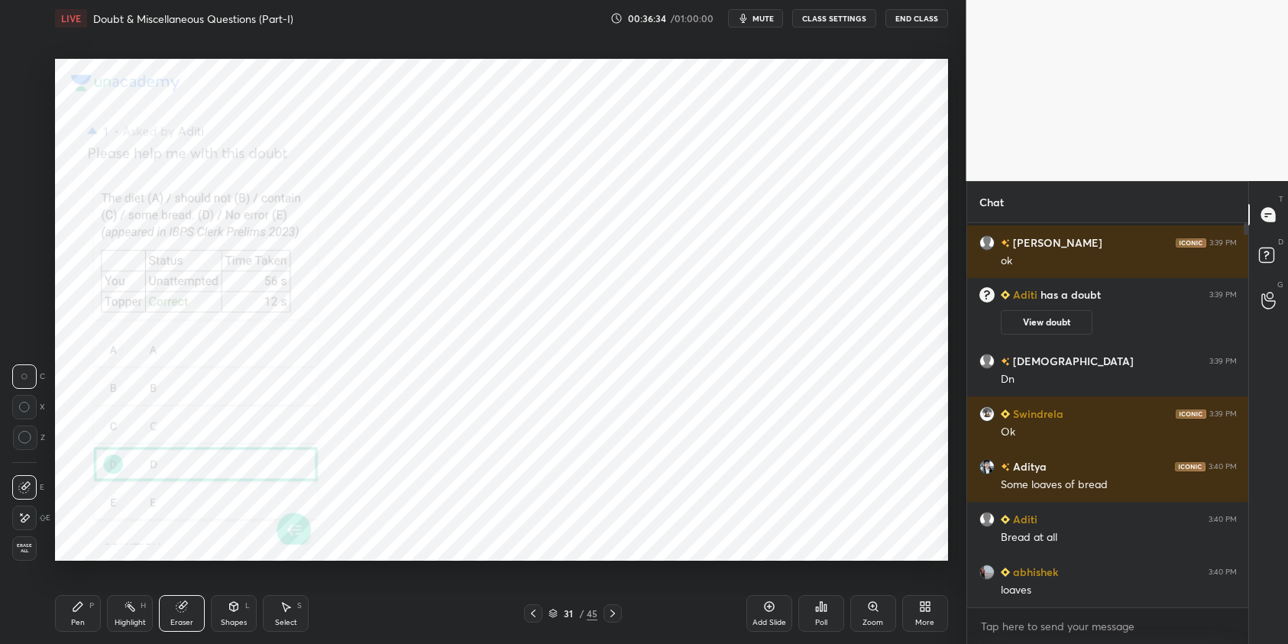
drag, startPoint x: 70, startPoint y: 619, endPoint x: 112, endPoint y: 593, distance: 49.8
click at [70, 619] on div "Pen P" at bounding box center [78, 613] width 46 height 37
click at [1023, 328] on button "View doubt" at bounding box center [1046, 322] width 92 height 24
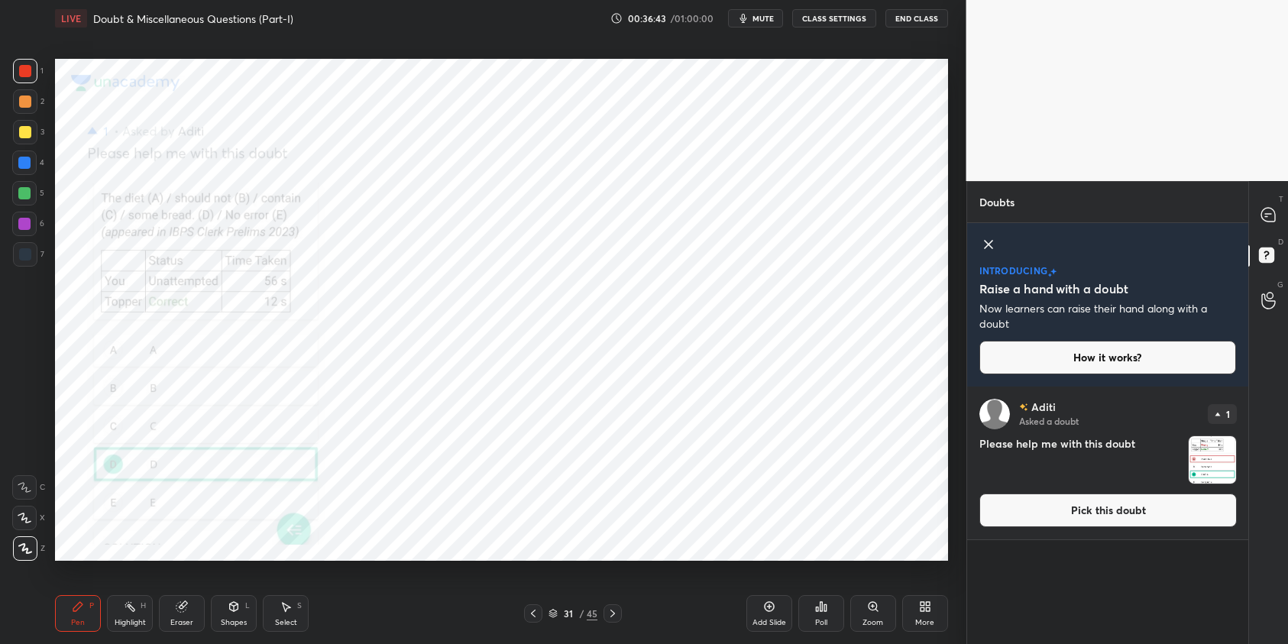
click at [1063, 507] on button "Pick this doubt" at bounding box center [1107, 510] width 257 height 34
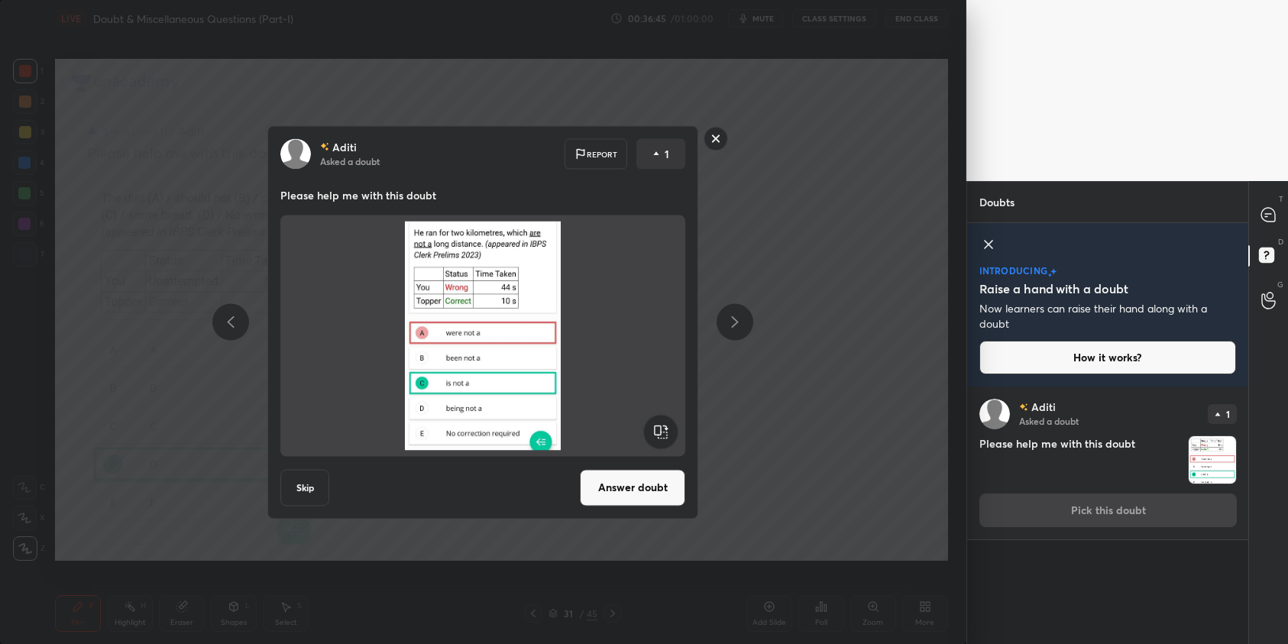
click at [625, 486] on button "Answer doubt" at bounding box center [632, 487] width 105 height 37
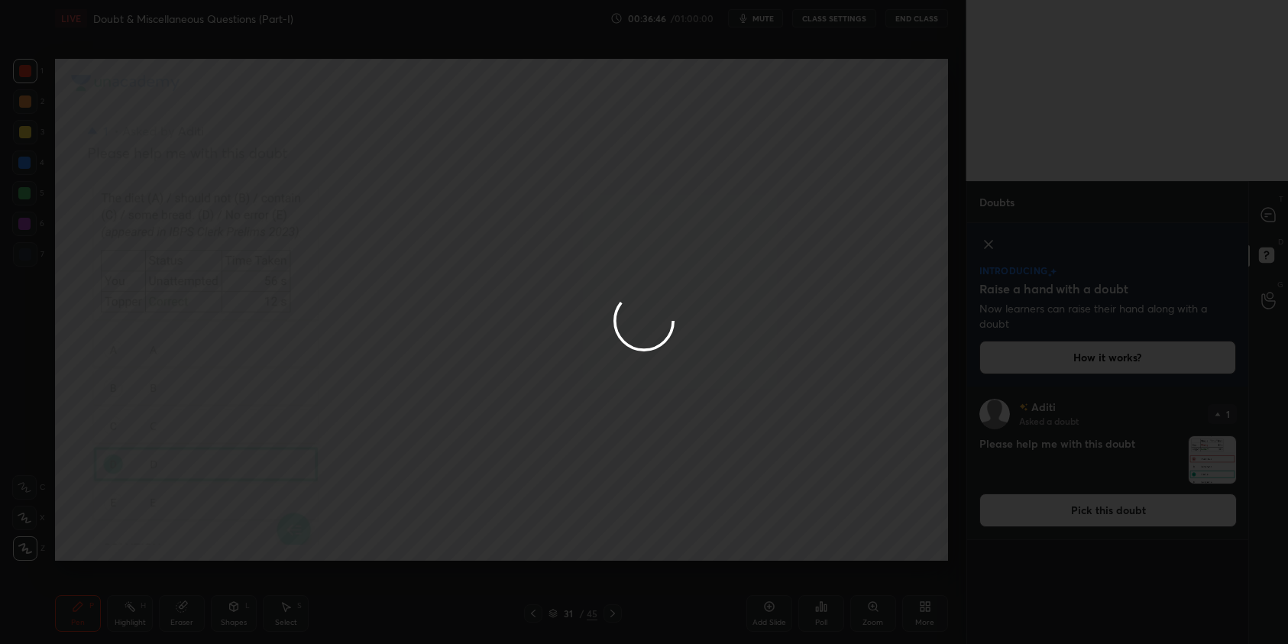
click at [1271, 216] on div at bounding box center [644, 322] width 1288 height 644
click at [1271, 215] on div at bounding box center [644, 322] width 1288 height 644
click at [1269, 218] on div at bounding box center [644, 322] width 1288 height 644
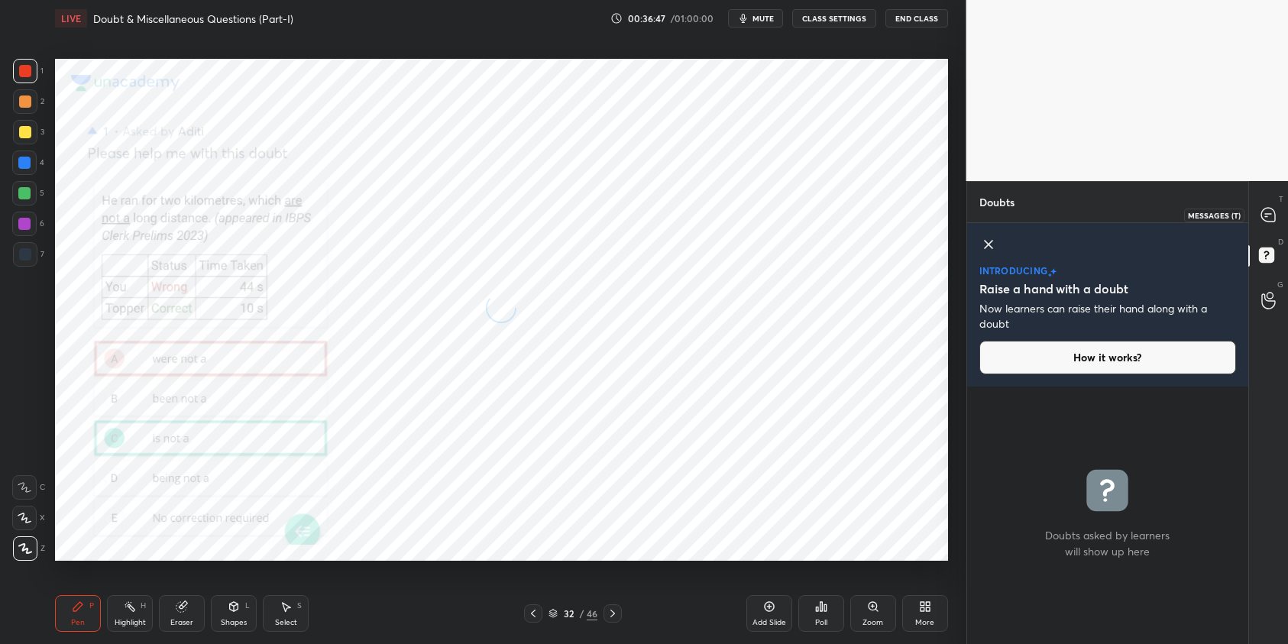
click at [1270, 221] on icon at bounding box center [1268, 215] width 14 height 14
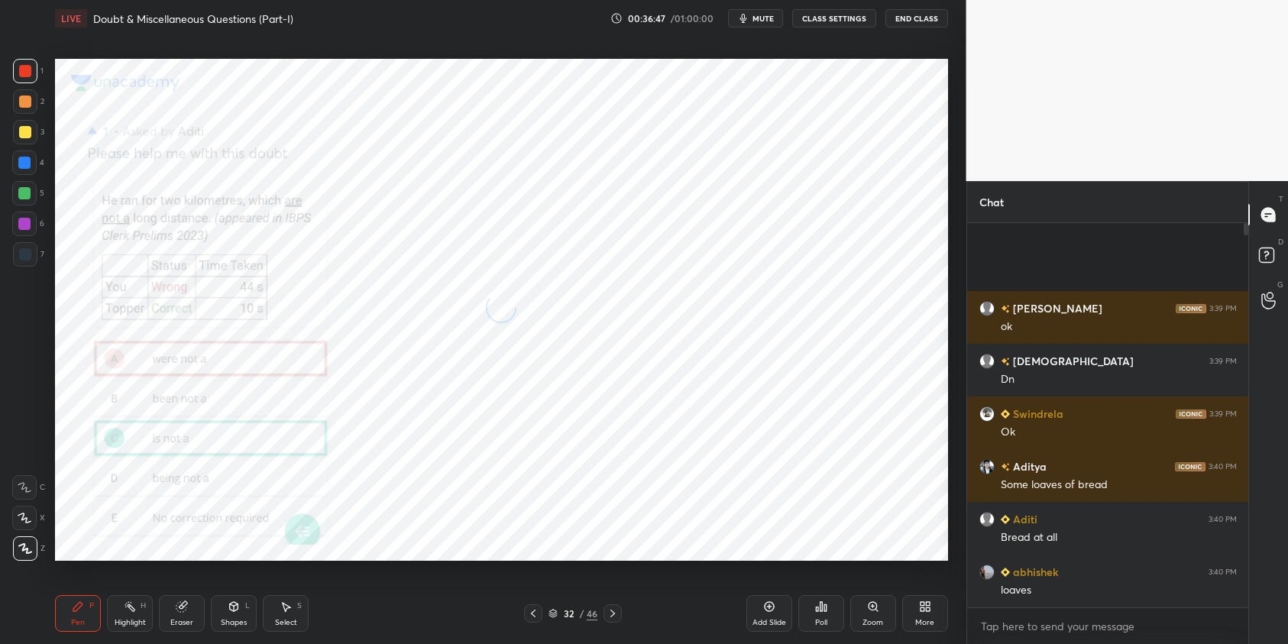
scroll to position [380, 276]
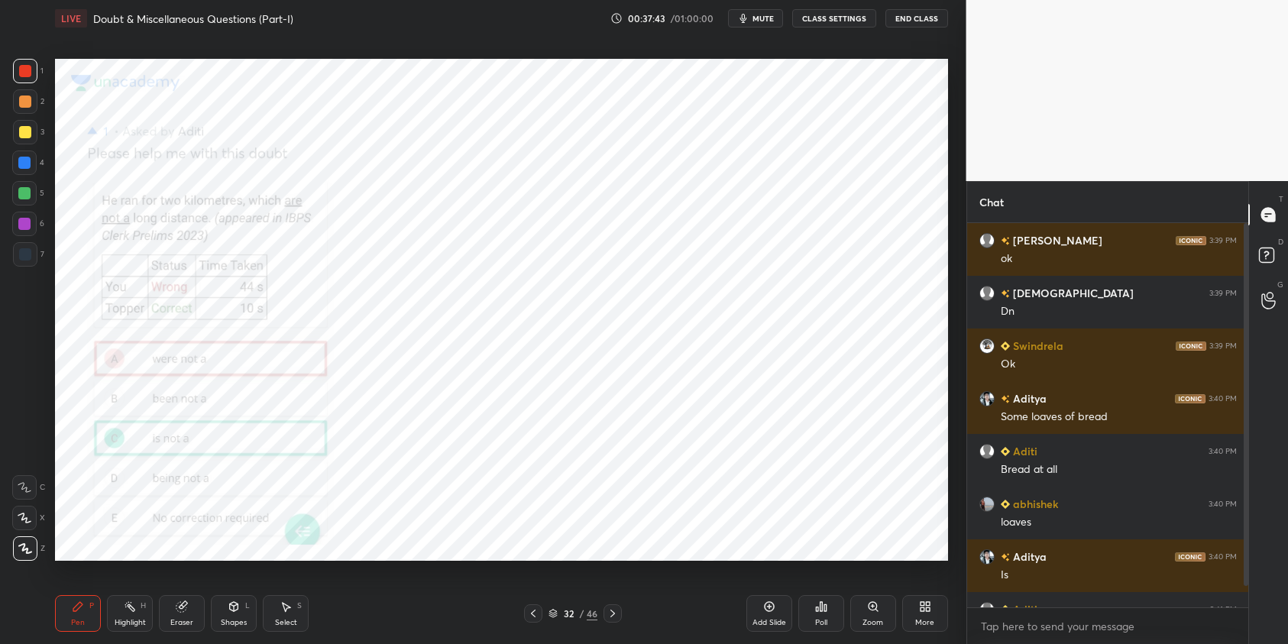
drag, startPoint x: 20, startPoint y: 164, endPoint x: 49, endPoint y: 179, distance: 32.8
click at [22, 166] on div at bounding box center [24, 163] width 12 height 12
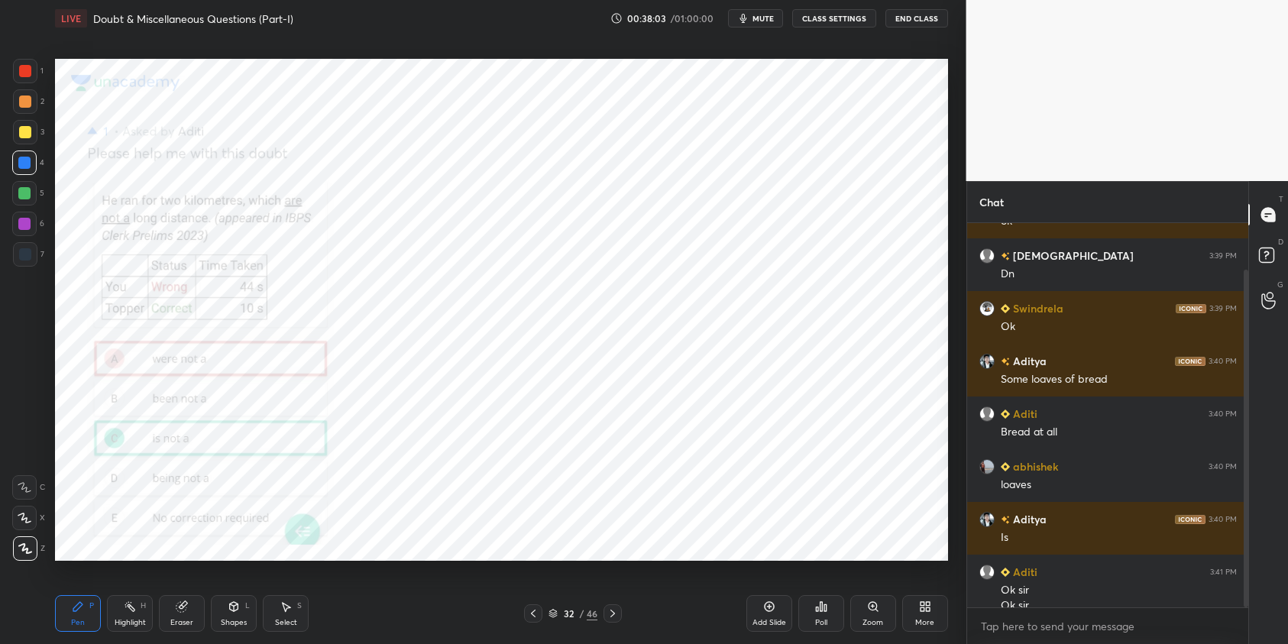
scroll to position [53, 0]
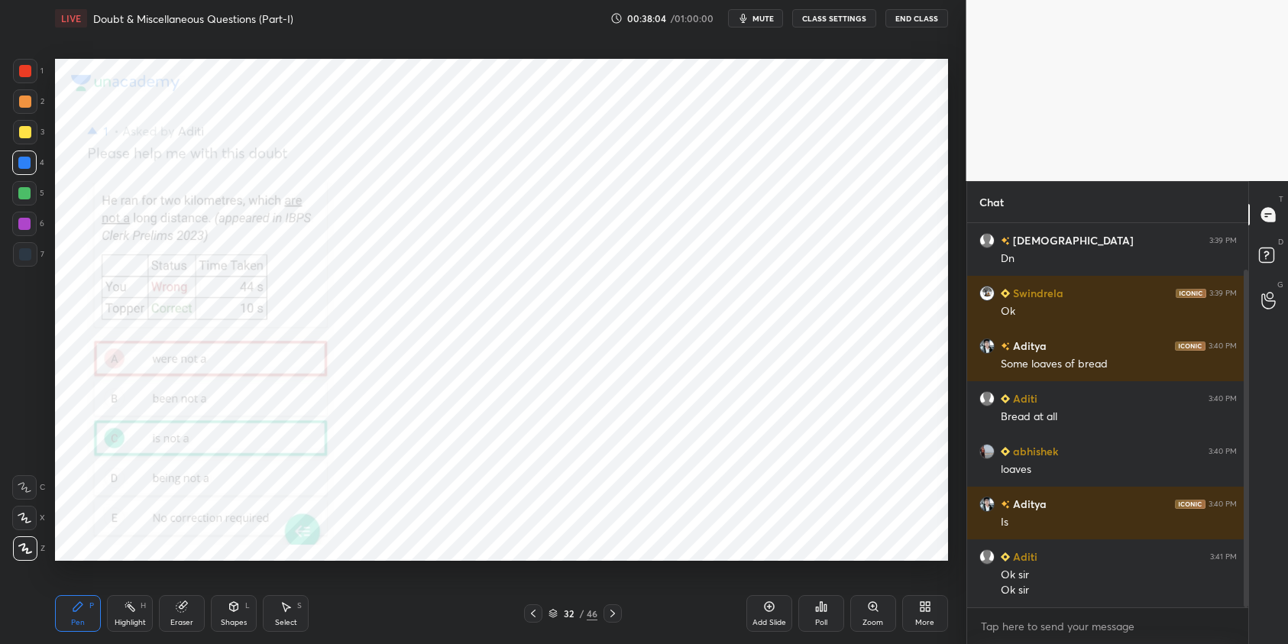
click at [615, 616] on icon at bounding box center [612, 613] width 12 height 12
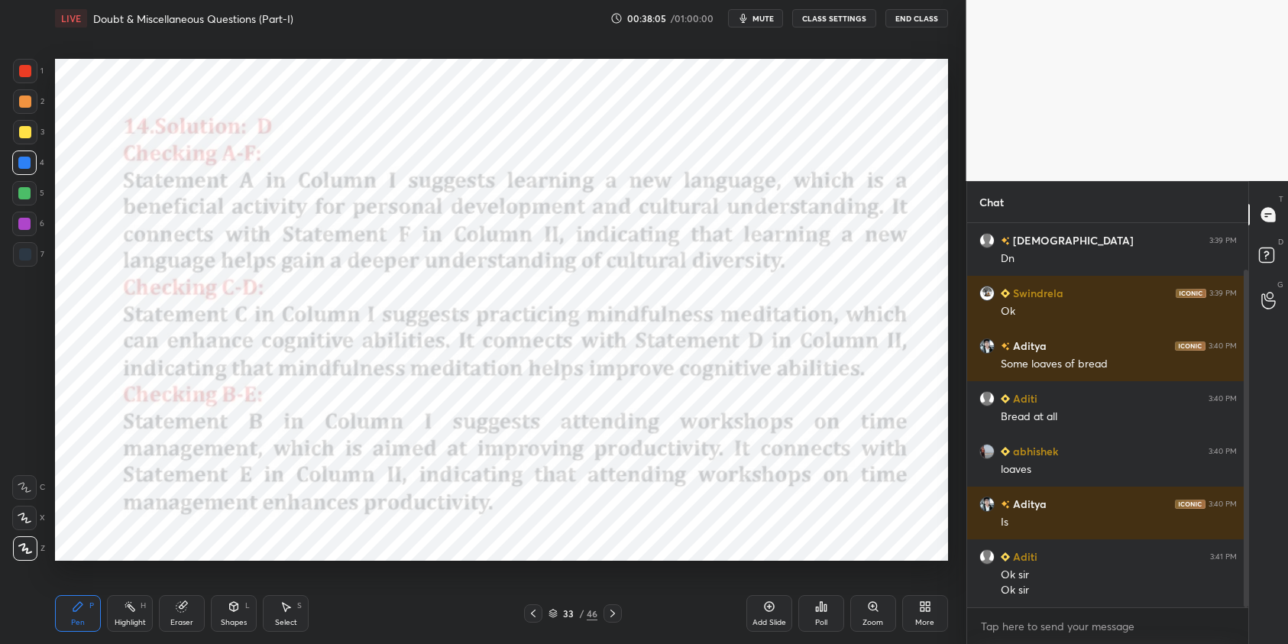
click at [615, 616] on icon at bounding box center [612, 613] width 12 height 12
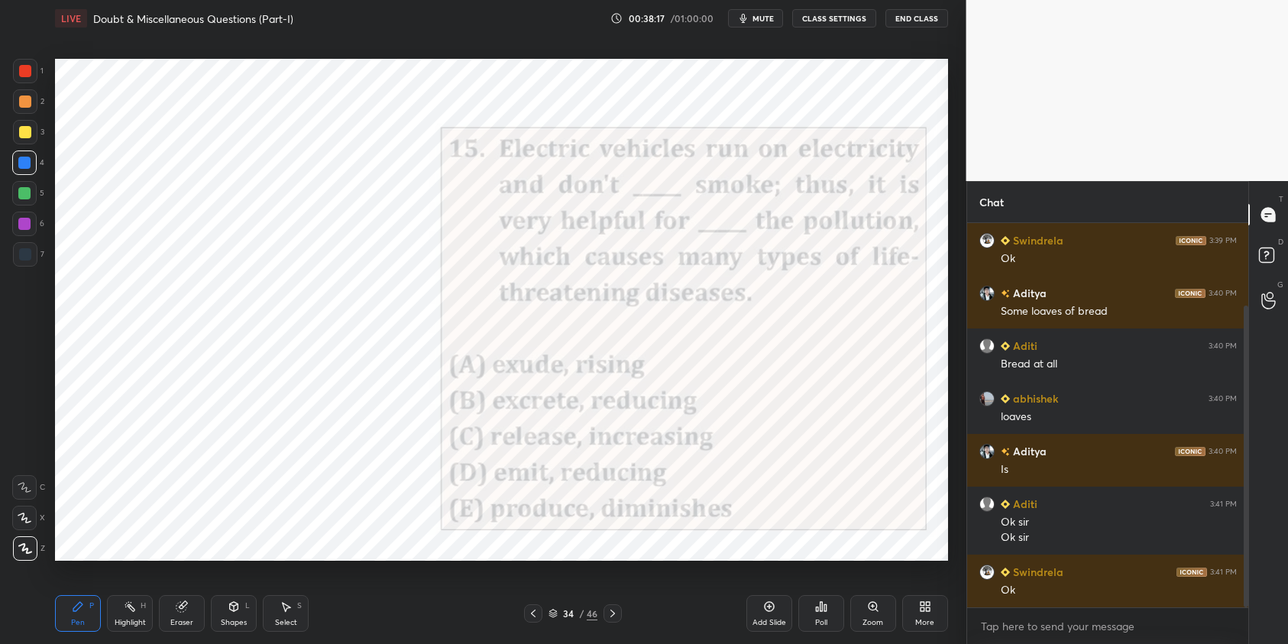
scroll to position [5, 5]
click at [829, 610] on div "Poll" at bounding box center [821, 613] width 46 height 37
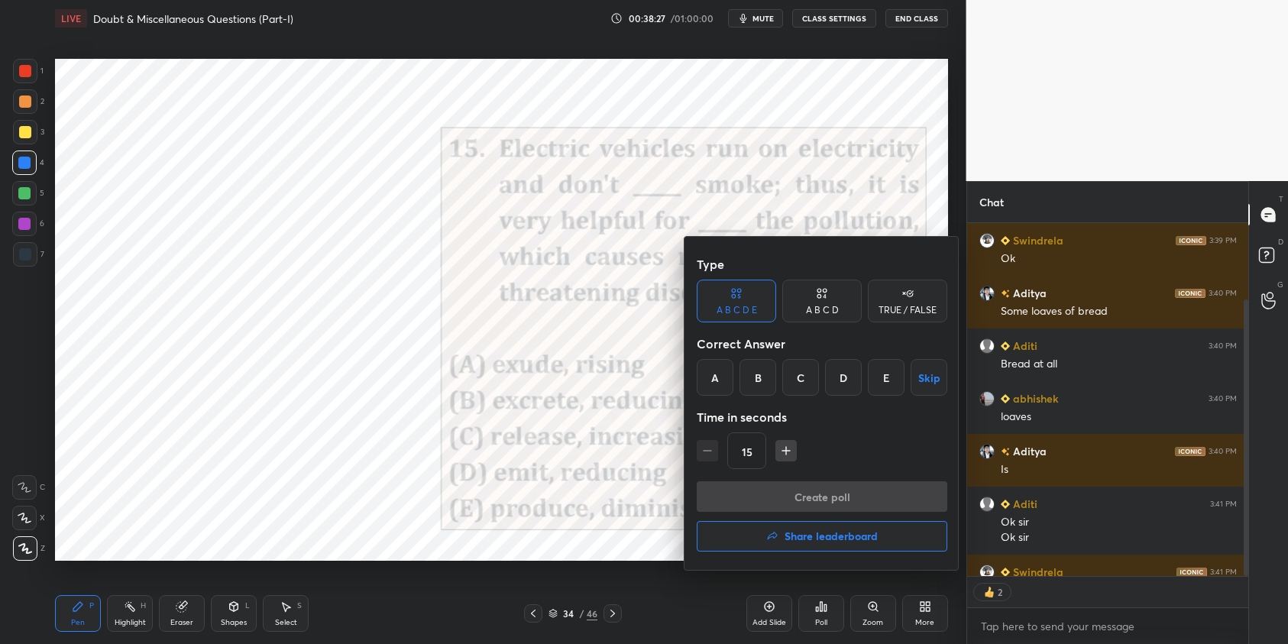
click at [844, 393] on div "D" at bounding box center [843, 377] width 37 height 37
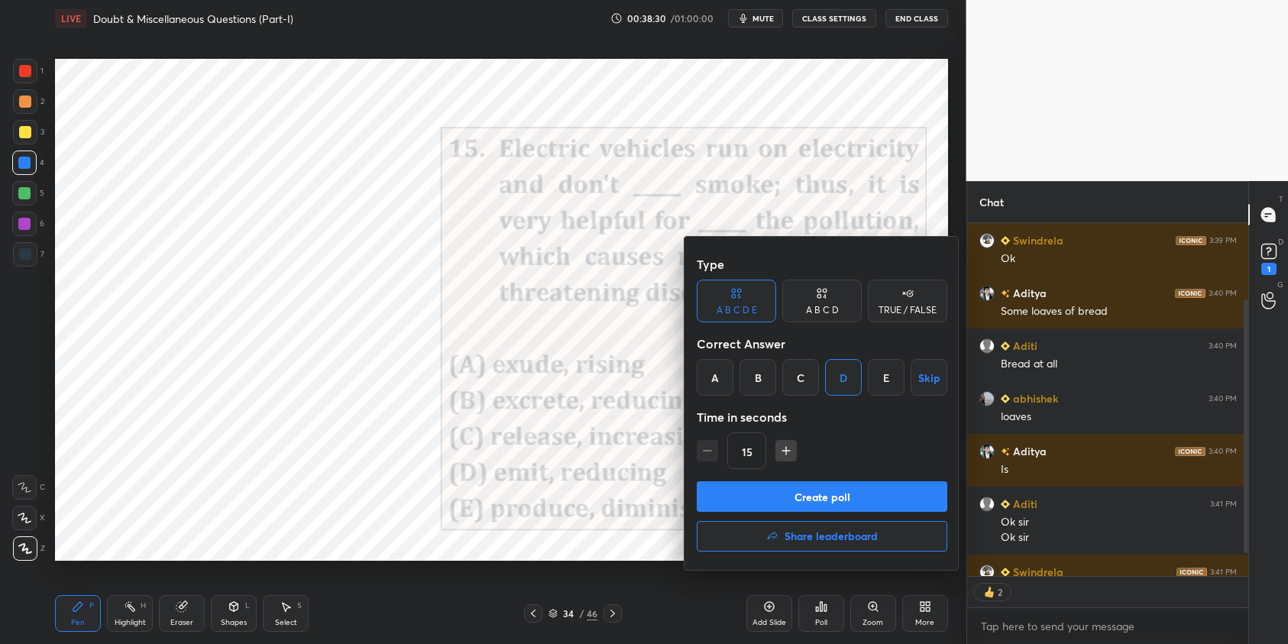
scroll to position [202, 0]
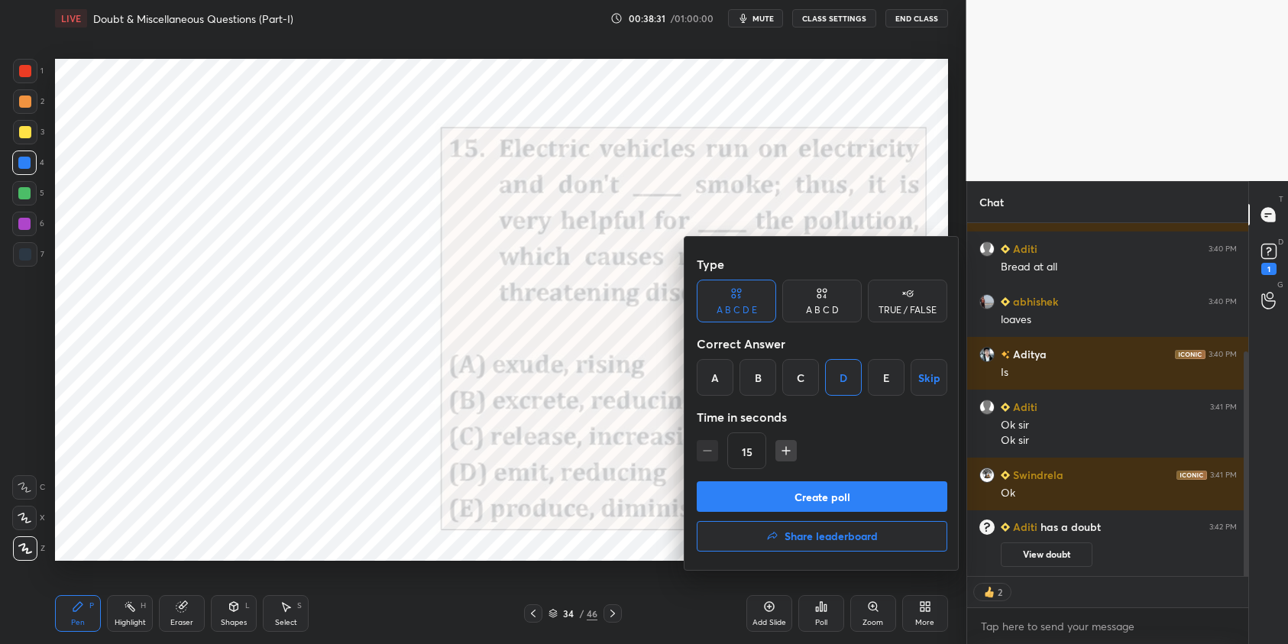
click at [854, 489] on button "Create poll" at bounding box center [821, 496] width 250 height 31
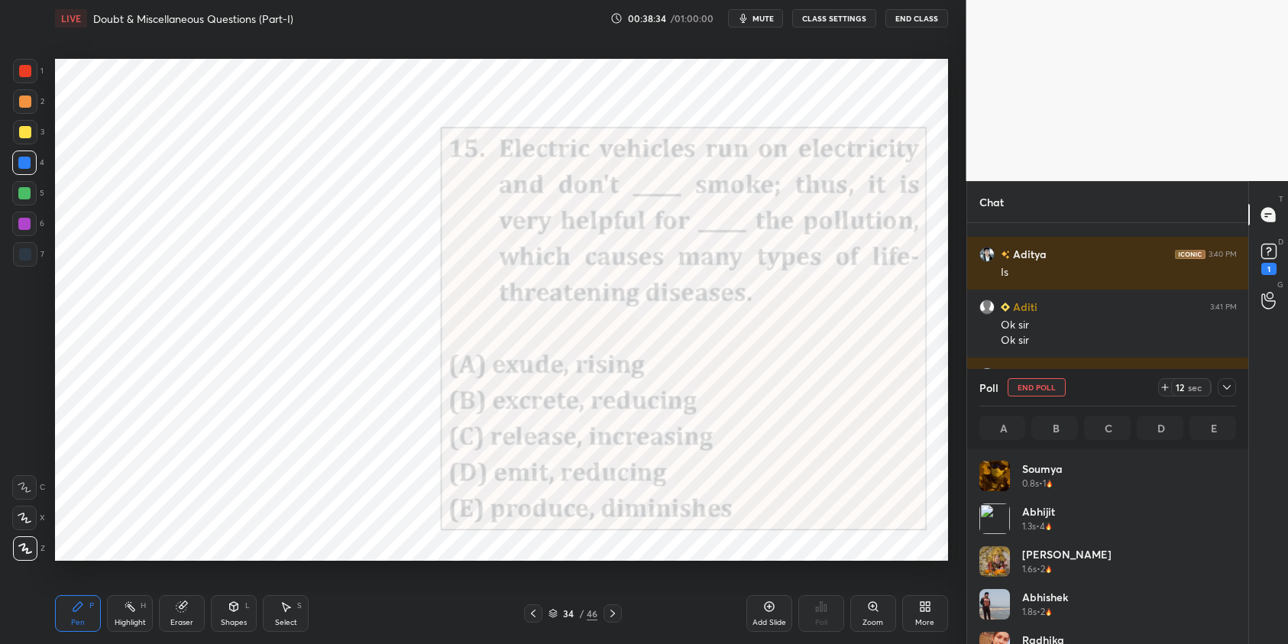
scroll to position [287, 0]
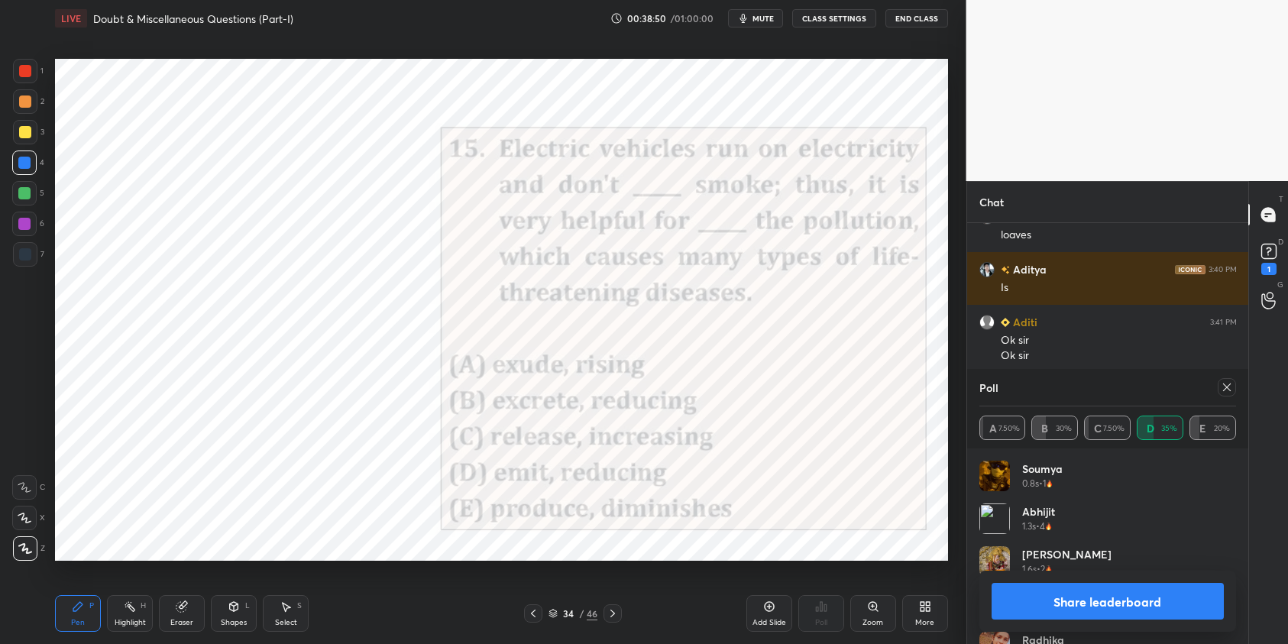
drag, startPoint x: 1228, startPoint y: 386, endPoint x: 1204, endPoint y: 383, distance: 24.6
click at [1227, 386] on icon at bounding box center [1227, 387] width 8 height 8
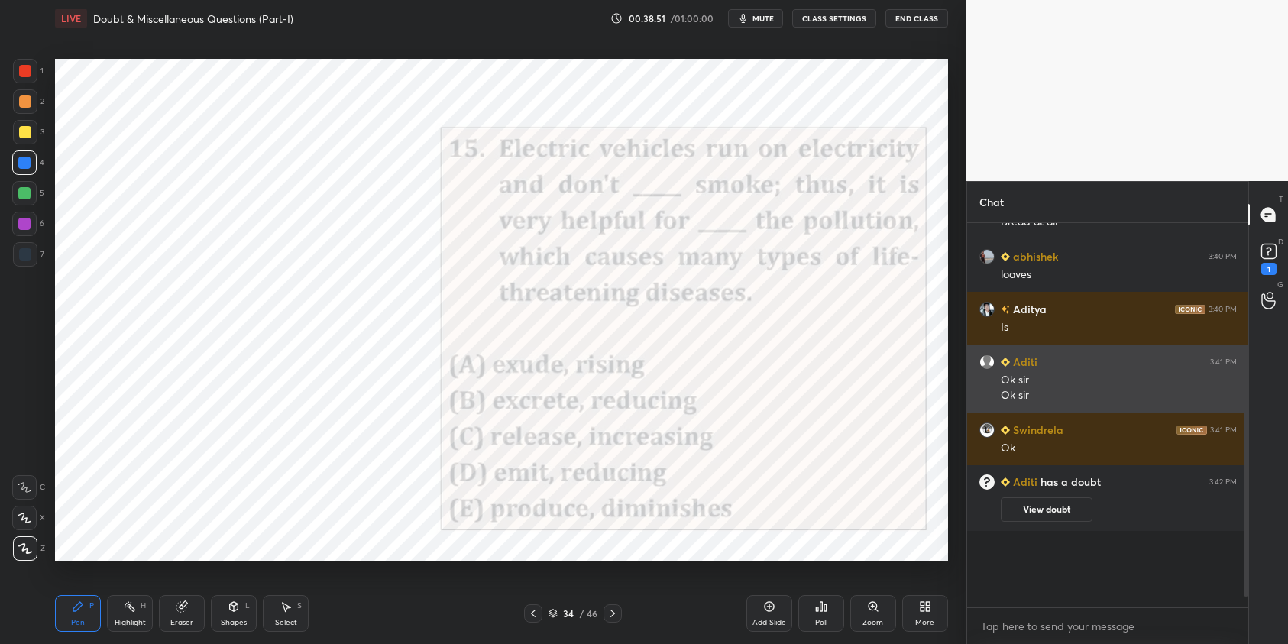
scroll to position [5, 5]
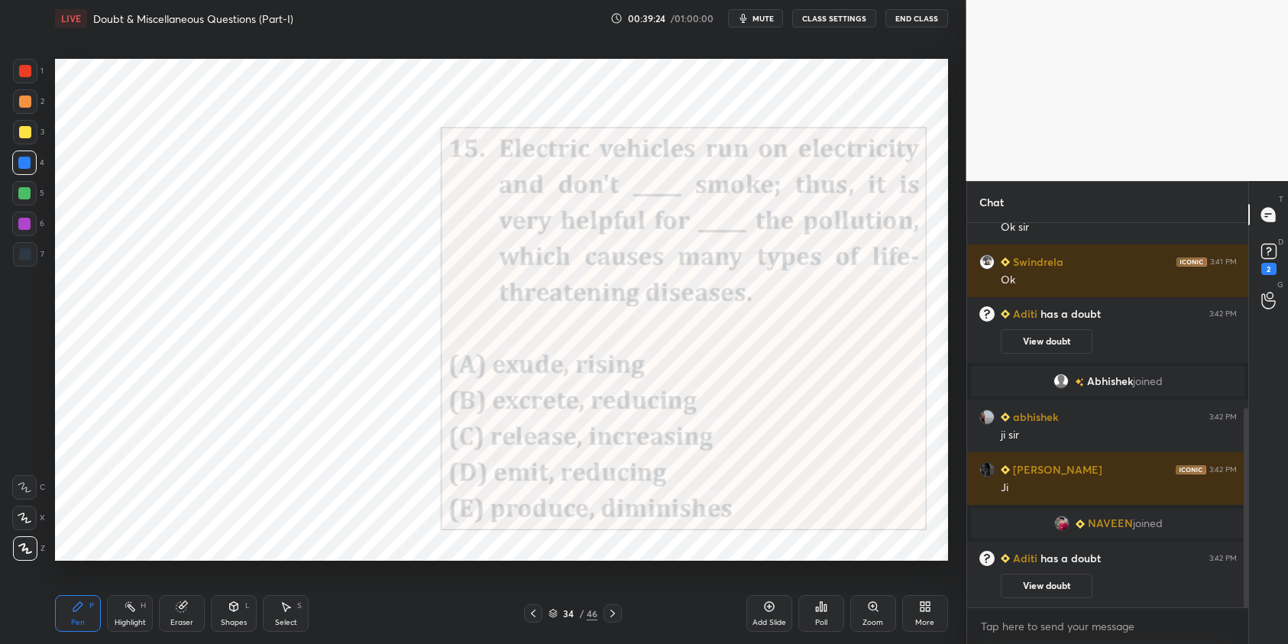
click at [1045, 583] on button "View doubt" at bounding box center [1046, 586] width 92 height 24
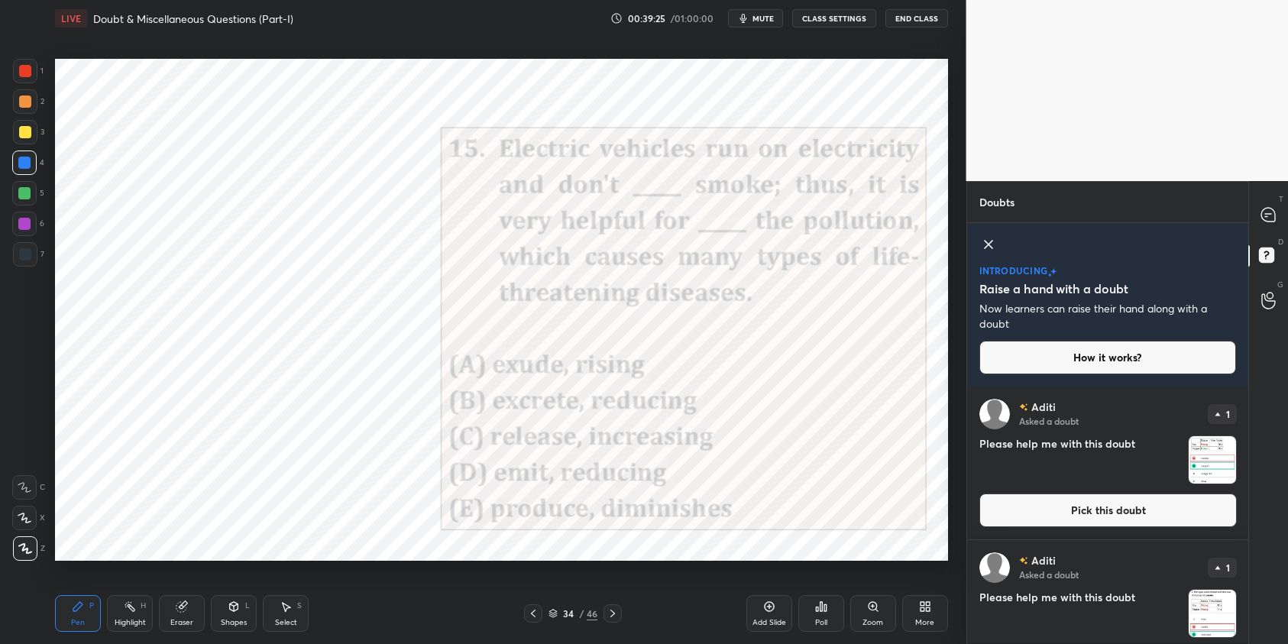
click at [1161, 511] on button "Pick this doubt" at bounding box center [1107, 510] width 257 height 34
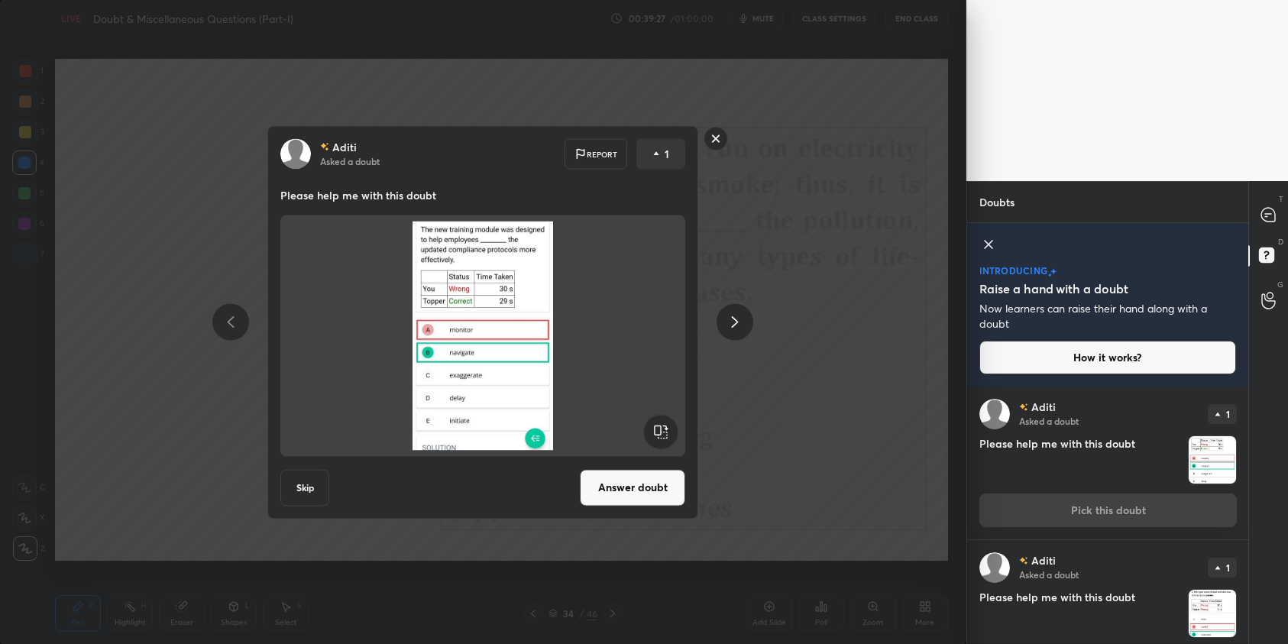
click at [643, 491] on button "Answer doubt" at bounding box center [632, 487] width 105 height 37
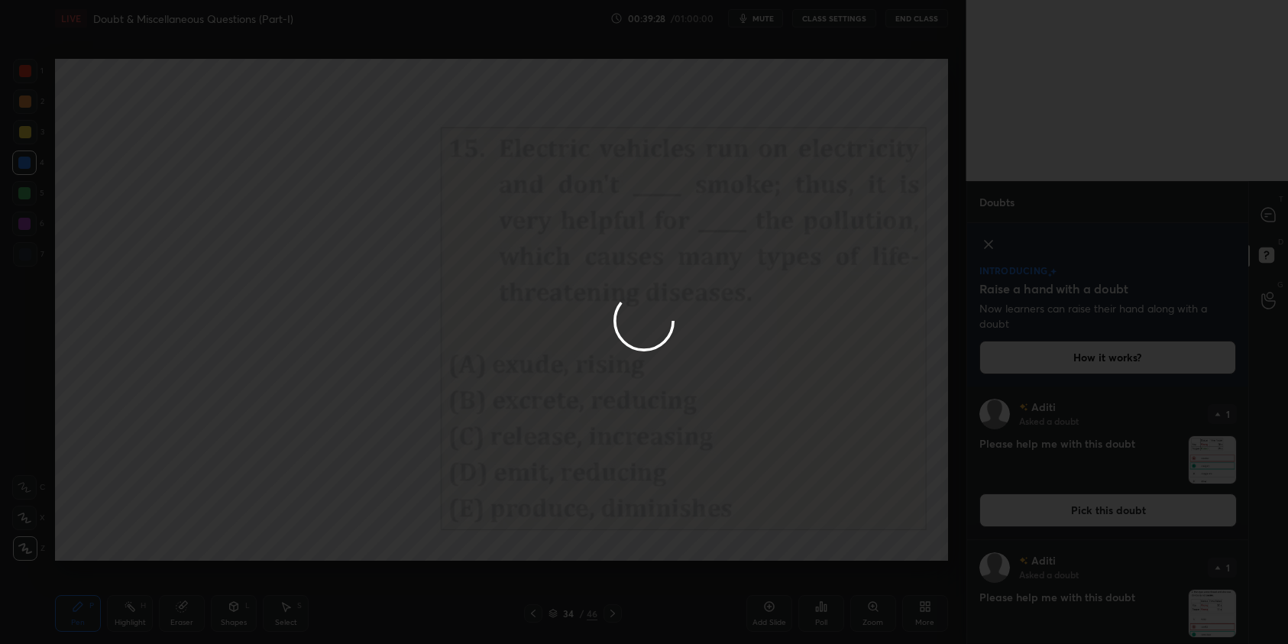
click at [1272, 216] on div at bounding box center [644, 322] width 1288 height 644
click at [1271, 218] on div at bounding box center [644, 322] width 1288 height 644
click at [1271, 212] on div at bounding box center [644, 322] width 1288 height 644
click at [1272, 208] on div at bounding box center [644, 322] width 1288 height 644
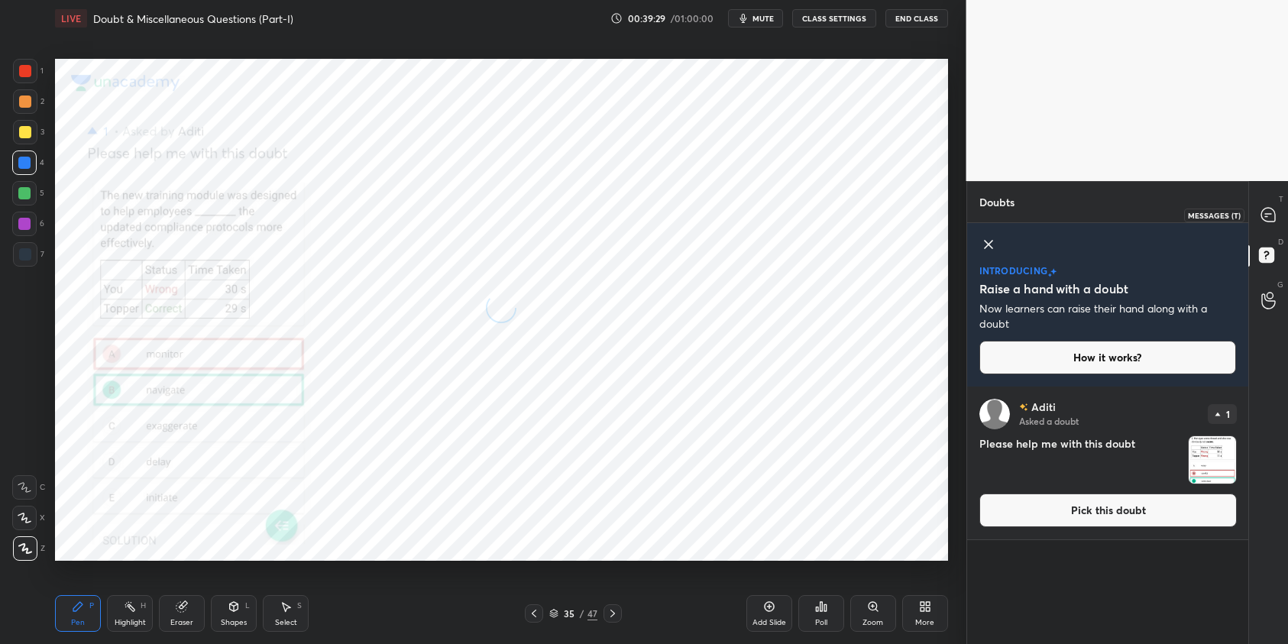
click at [1270, 208] on icon at bounding box center [1268, 215] width 14 height 14
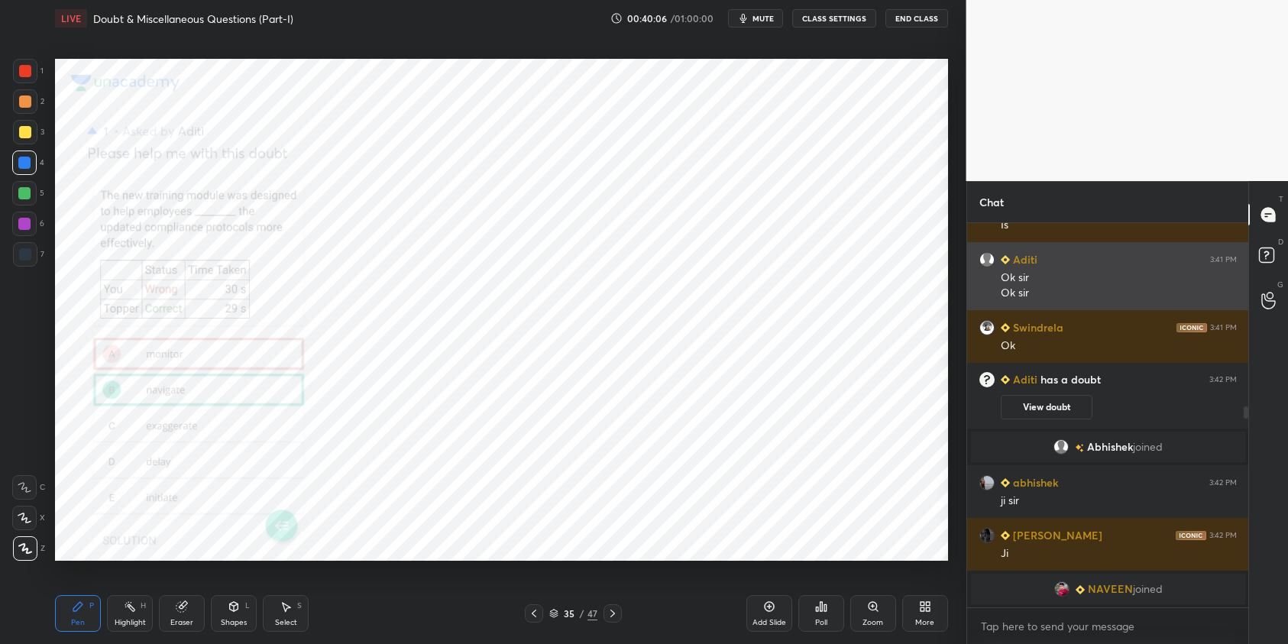
scroll to position [402, 0]
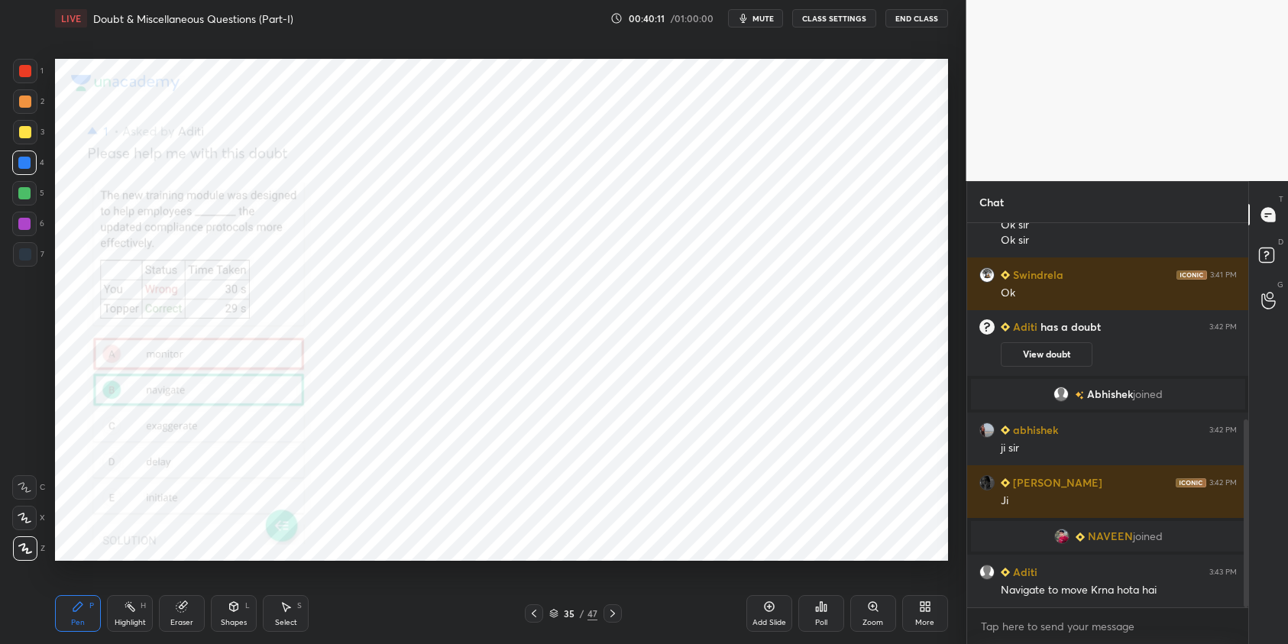
click at [509, 585] on div "Pen P Highlight H Eraser Shapes L Select S 35 / 47 Add Slide Poll Zoom More" at bounding box center [501, 613] width 893 height 61
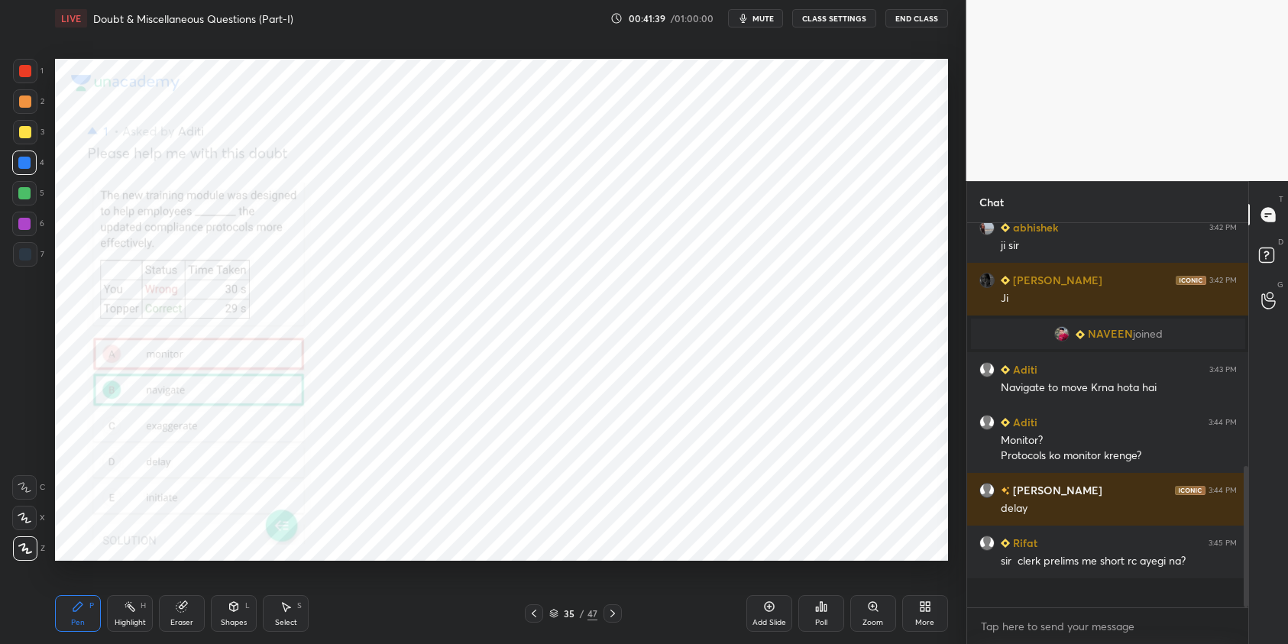
scroll to position [576, 0]
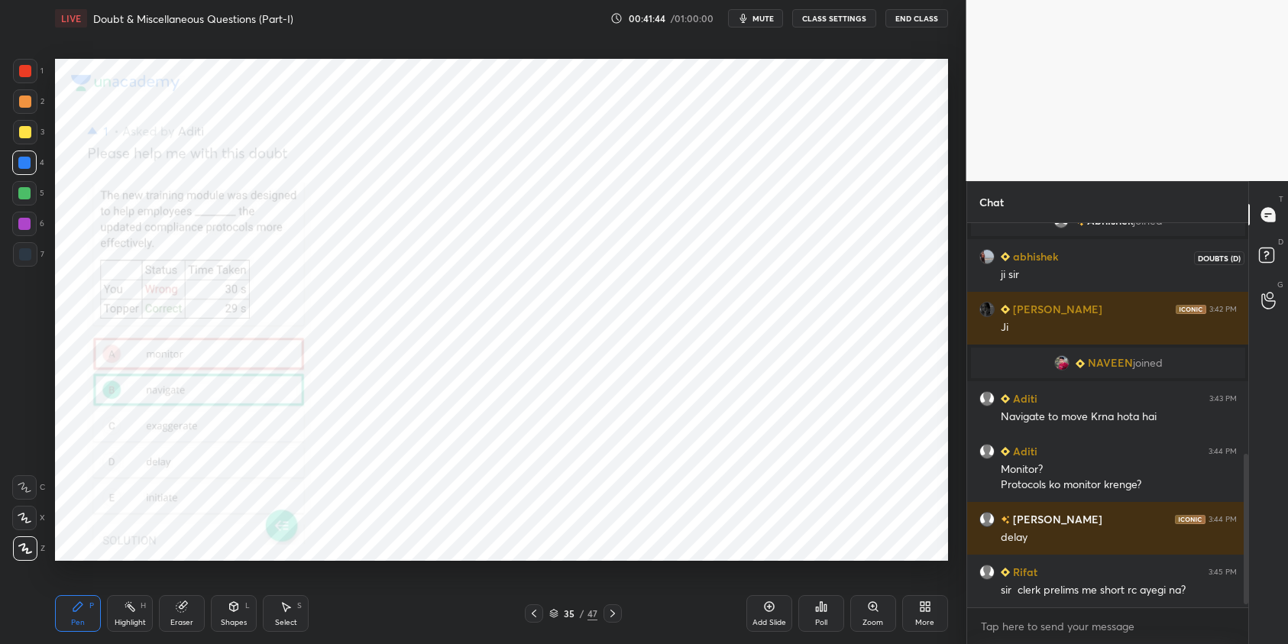
click at [1274, 249] on icon at bounding box center [1268, 257] width 27 height 27
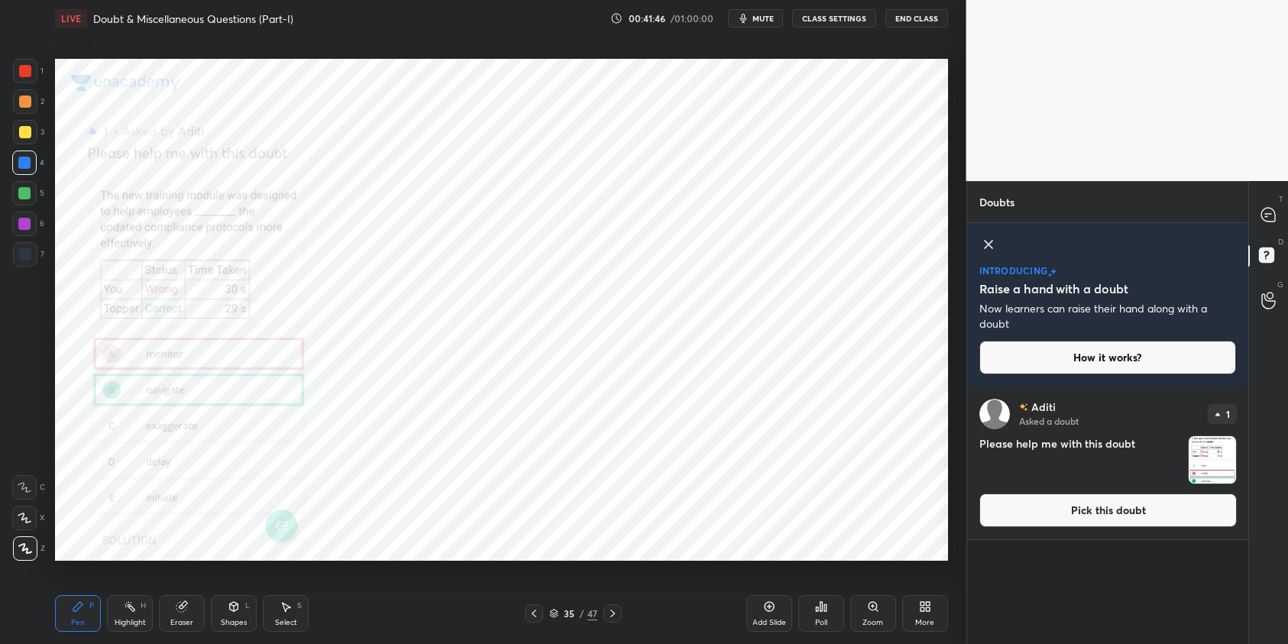
click at [1160, 517] on button "Pick this doubt" at bounding box center [1107, 510] width 257 height 34
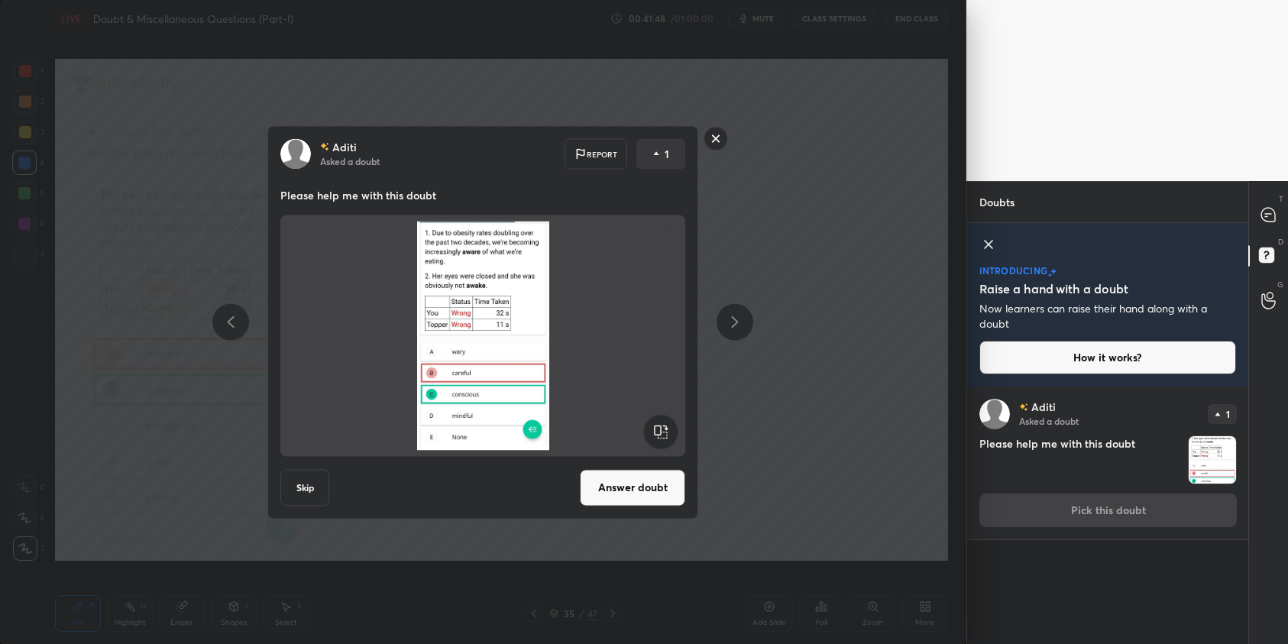
click at [644, 483] on button "Answer doubt" at bounding box center [632, 487] width 105 height 37
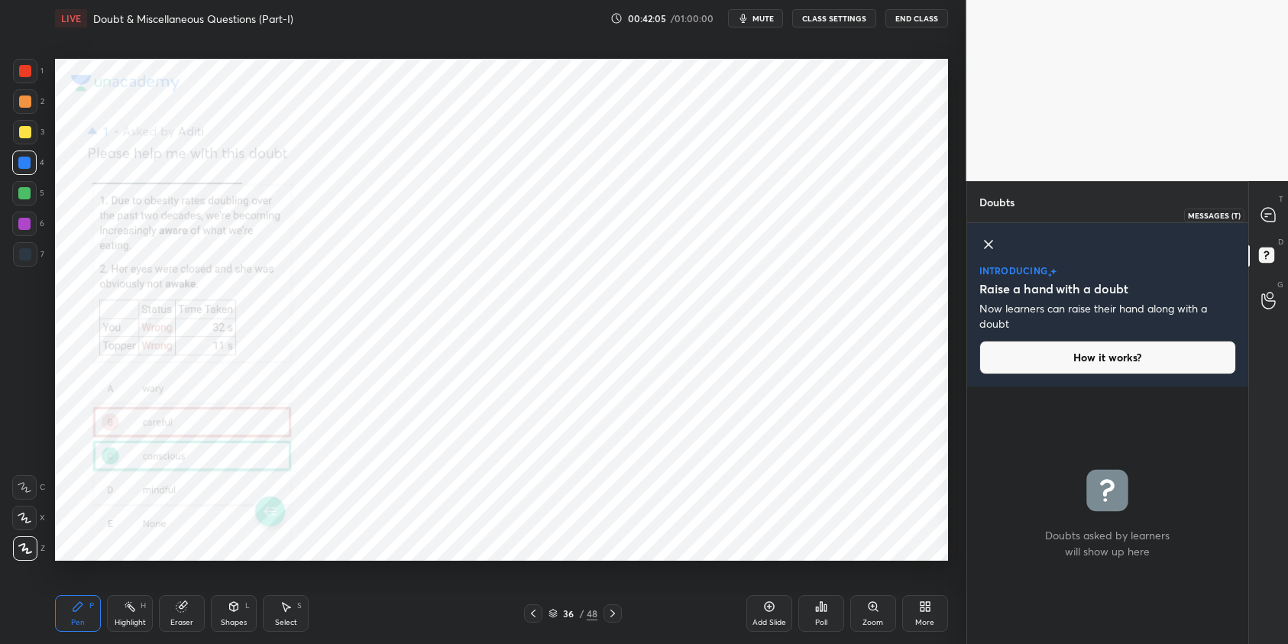
drag, startPoint x: 1271, startPoint y: 213, endPoint x: 1252, endPoint y: 234, distance: 28.1
click at [1270, 215] on icon at bounding box center [1268, 215] width 14 height 14
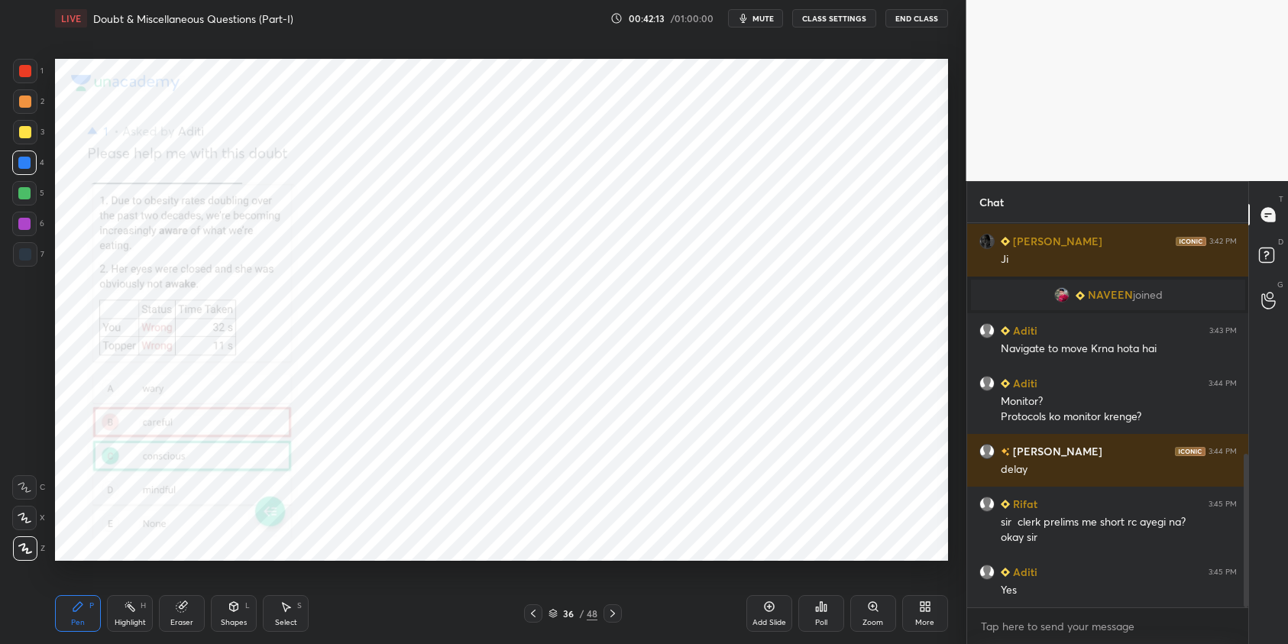
scroll to position [631, 0]
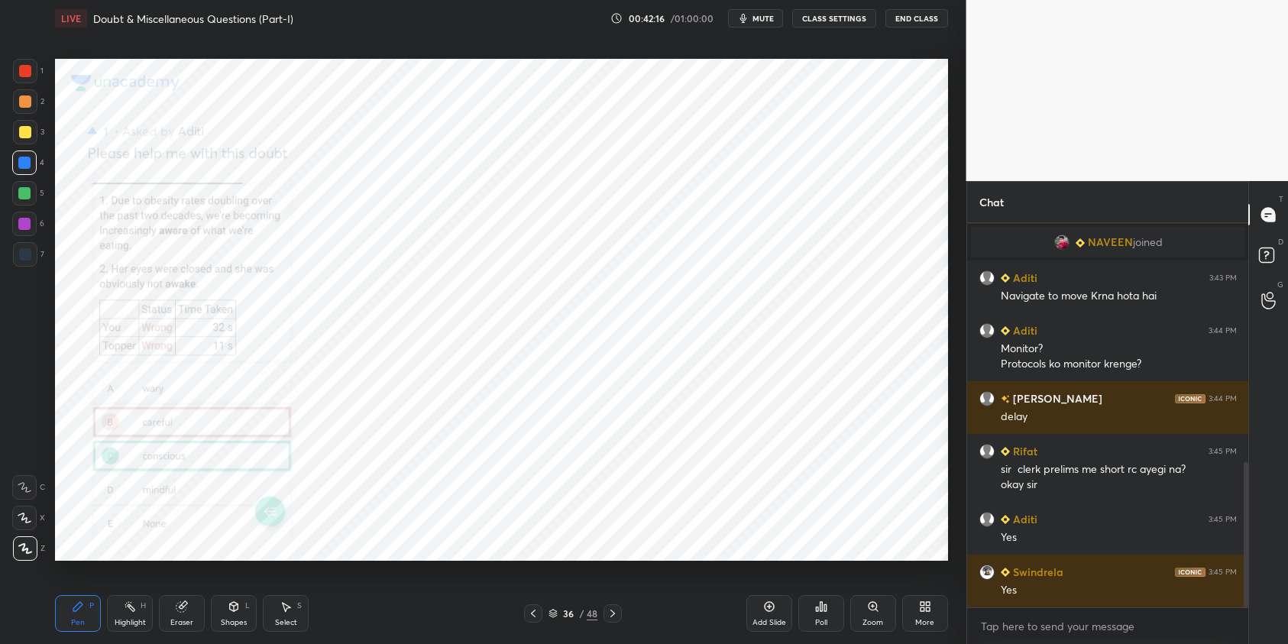
click at [875, 616] on div "Zoom" at bounding box center [873, 613] width 46 height 37
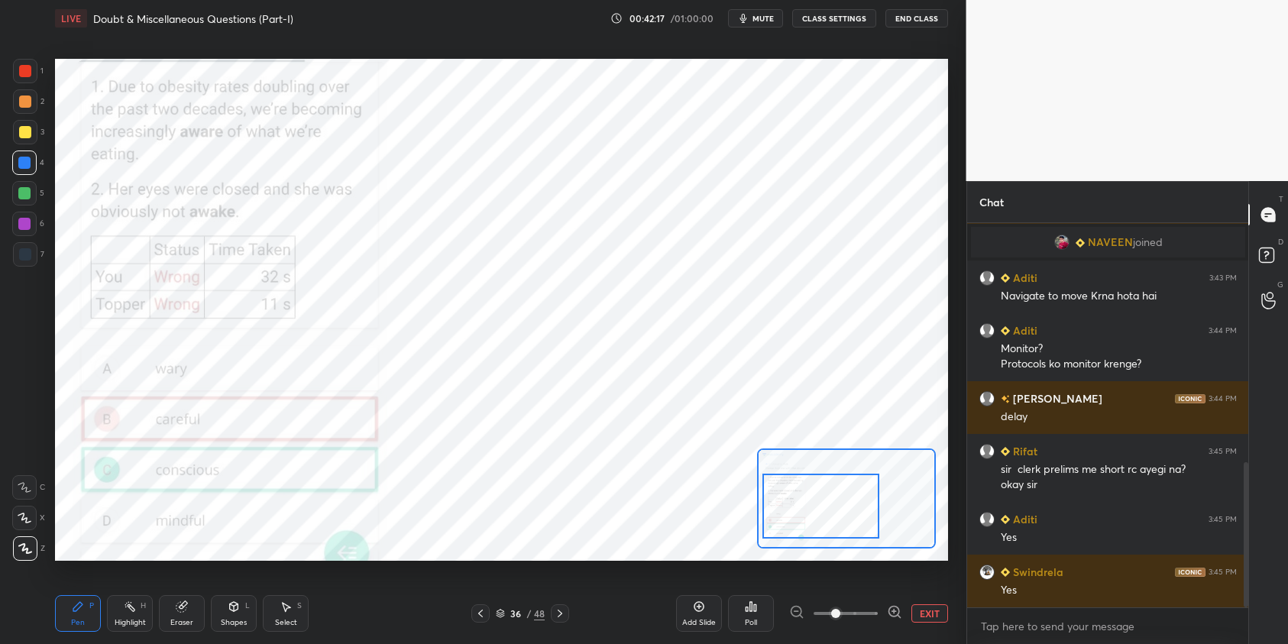
drag, startPoint x: 839, startPoint y: 510, endPoint x: 800, endPoint y: 515, distance: 40.0
click at [790, 523] on div at bounding box center [820, 505] width 117 height 65
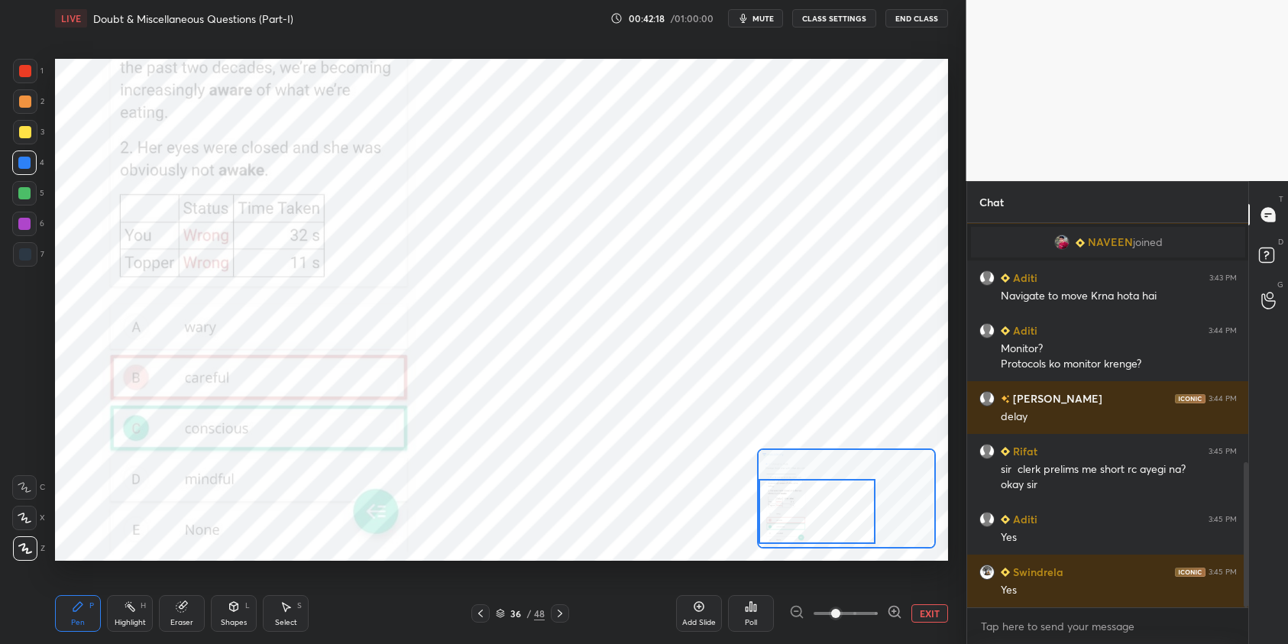
drag, startPoint x: 832, startPoint y: 517, endPoint x: 800, endPoint y: 515, distance: 32.2
click at [801, 515] on div at bounding box center [816, 511] width 117 height 65
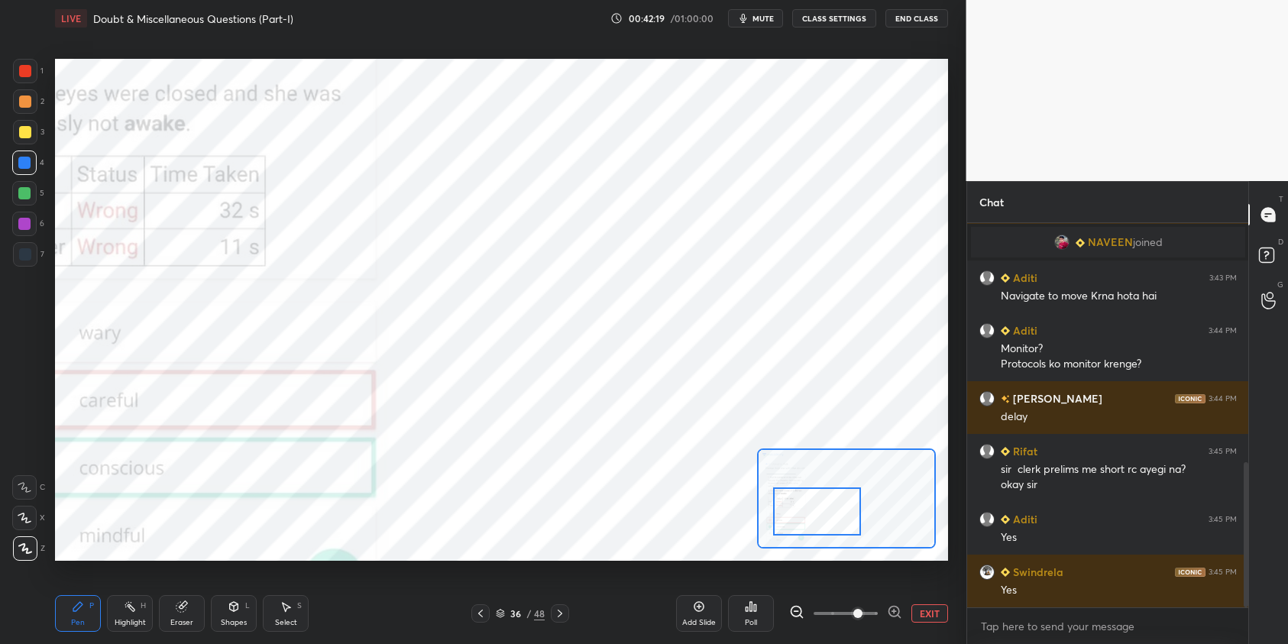
drag, startPoint x: 860, startPoint y: 616, endPoint x: 855, endPoint y: 598, distance: 19.1
click at [859, 616] on span at bounding box center [845, 613] width 64 height 23
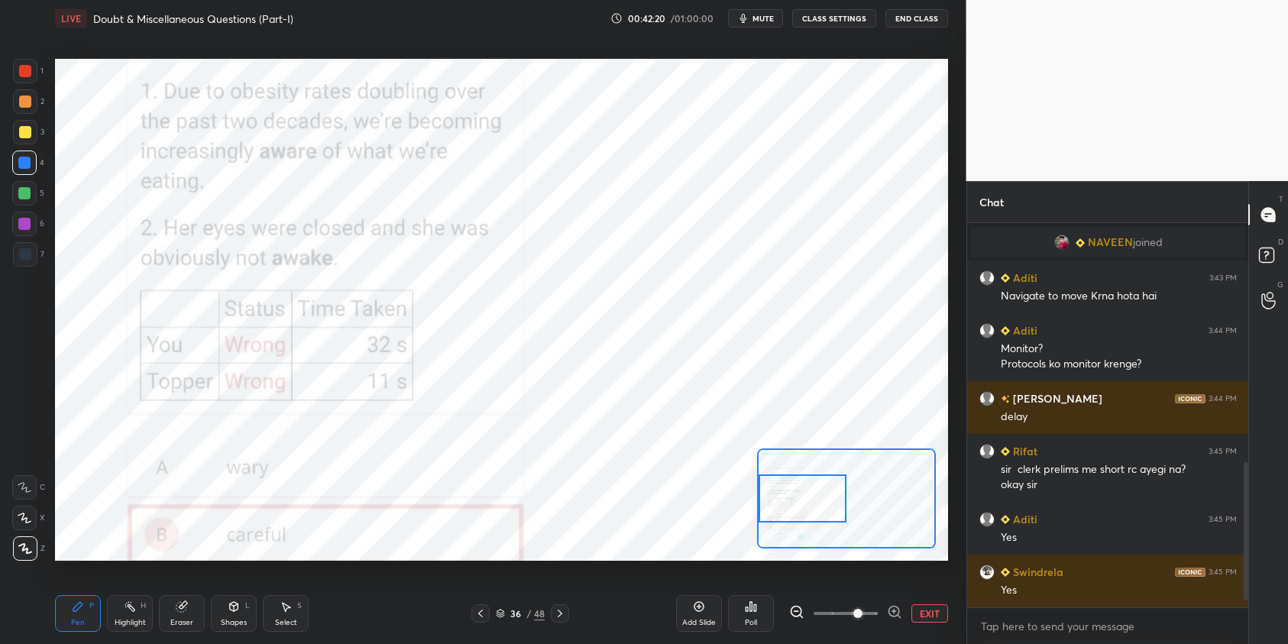
scroll to position [683, 0]
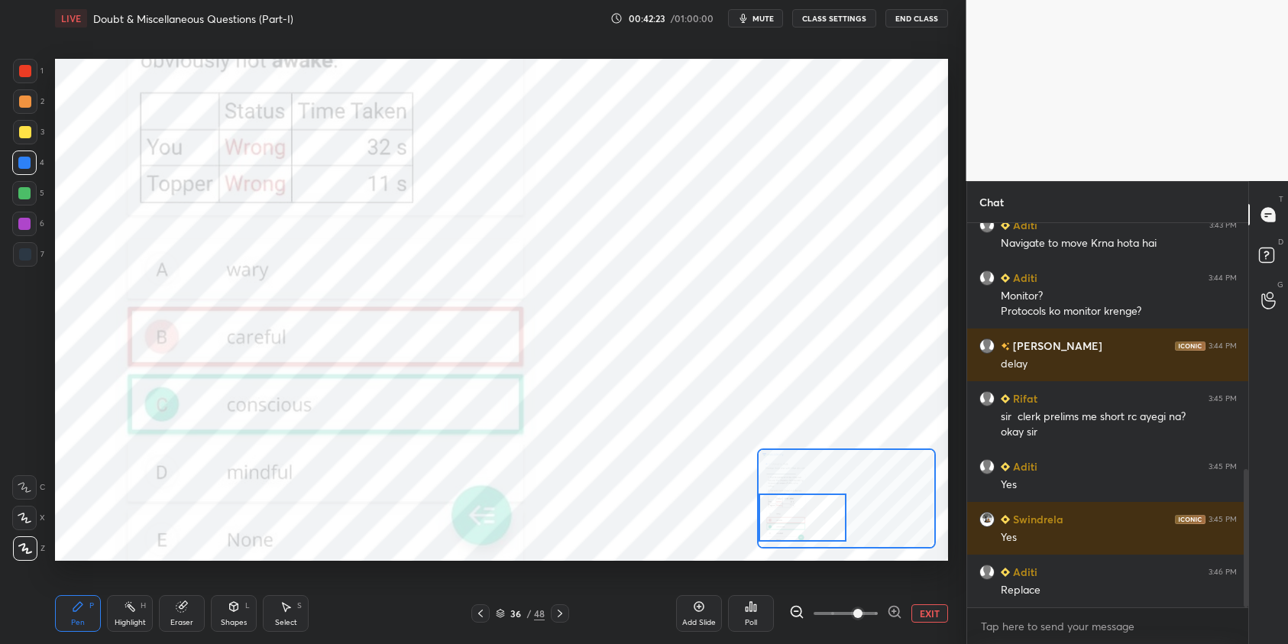
drag, startPoint x: 819, startPoint y: 516, endPoint x: 801, endPoint y: 515, distance: 18.4
click at [806, 522] on div at bounding box center [802, 517] width 88 height 49
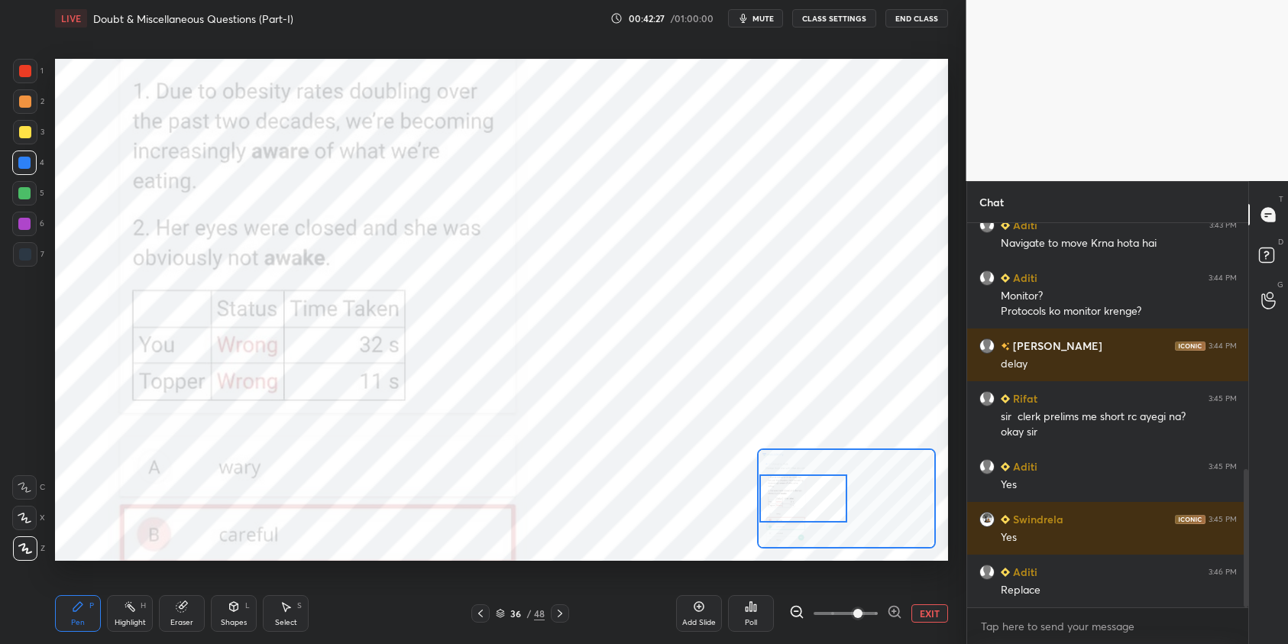
drag, startPoint x: 788, startPoint y: 522, endPoint x: 788, endPoint y: 506, distance: 16.8
click at [789, 506] on div at bounding box center [803, 498] width 88 height 49
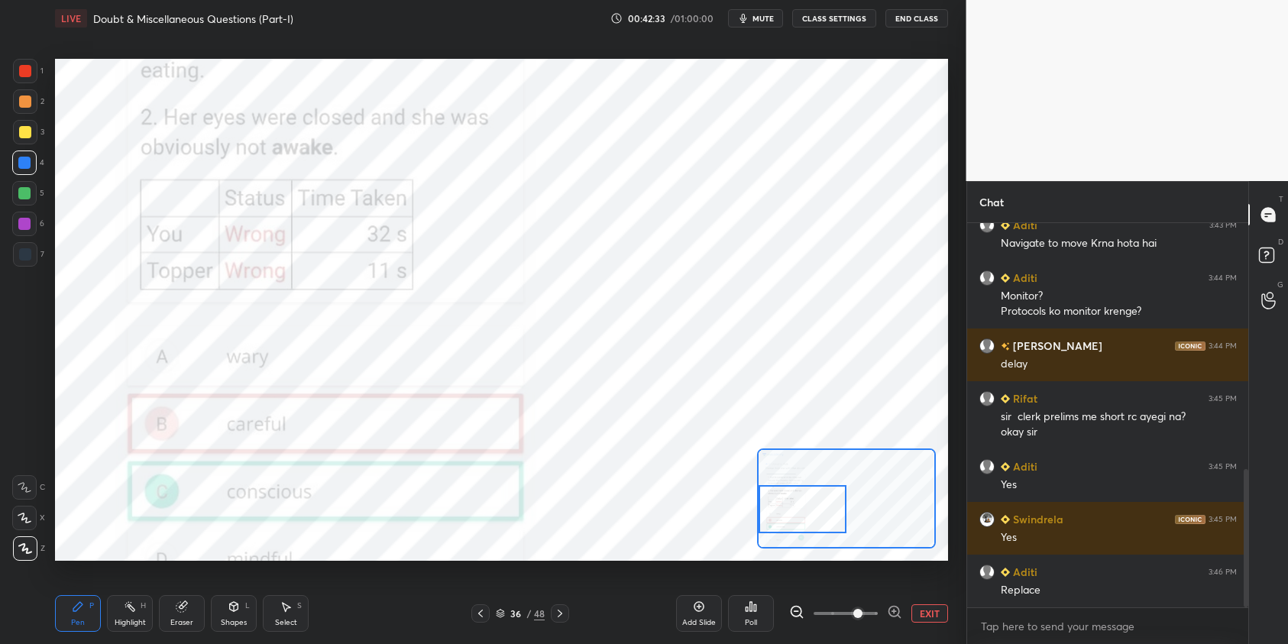
drag, startPoint x: 792, startPoint y: 501, endPoint x: 787, endPoint y: 512, distance: 11.6
click at [787, 512] on div at bounding box center [802, 509] width 88 height 49
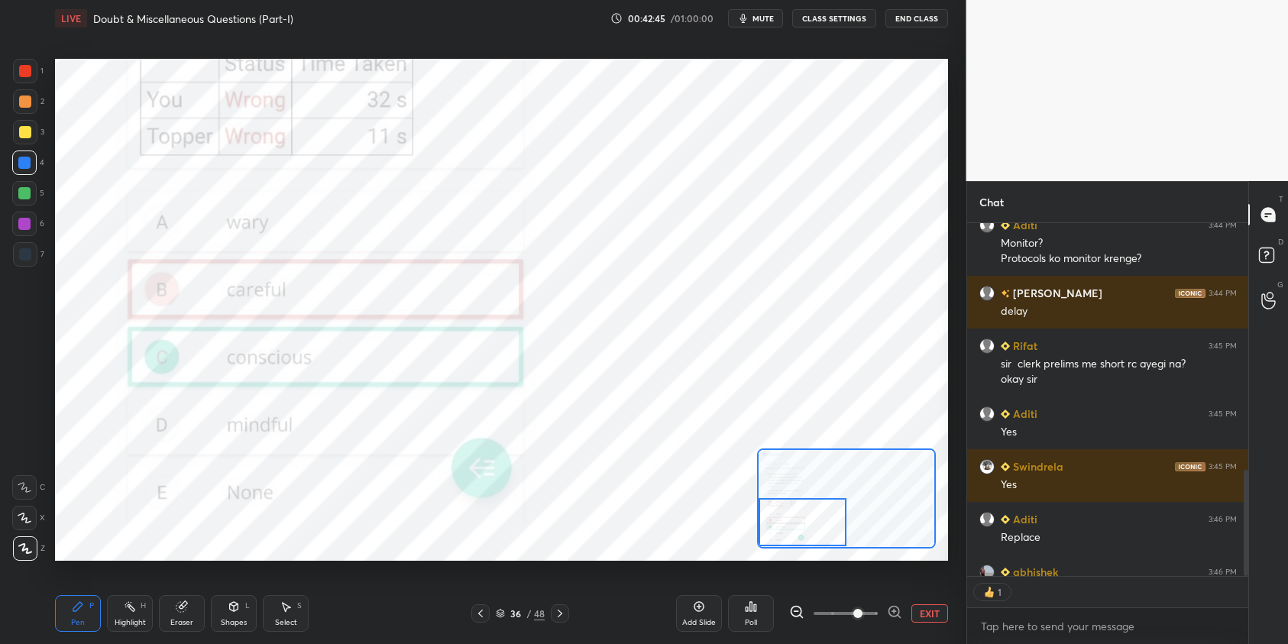
scroll to position [820, 0]
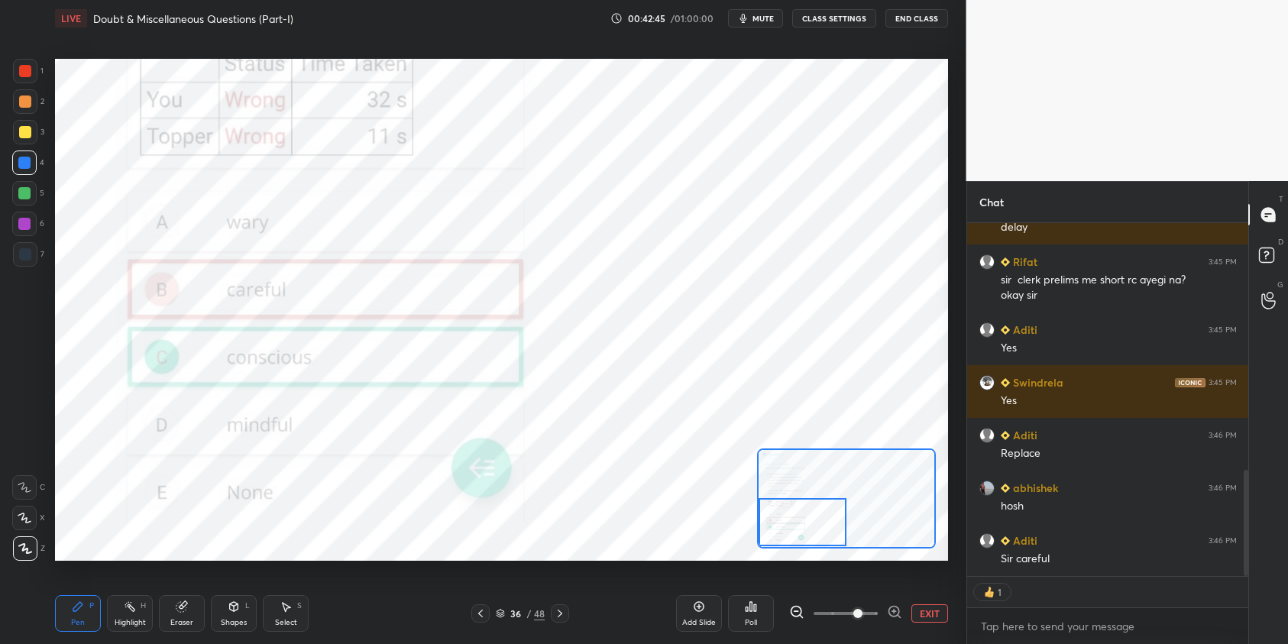
drag, startPoint x: 806, startPoint y: 521, endPoint x: 801, endPoint y: 535, distance: 15.2
click at [805, 537] on div at bounding box center [802, 522] width 88 height 49
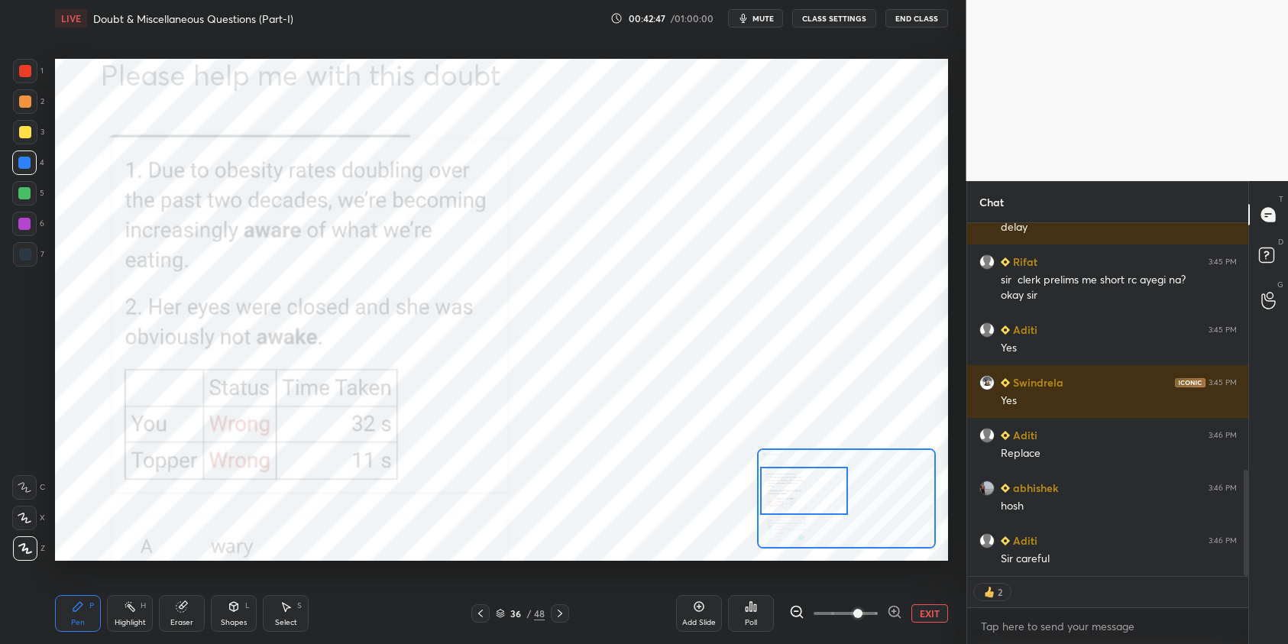
drag, startPoint x: 813, startPoint y: 528, endPoint x: 771, endPoint y: 475, distance: 67.9
click at [811, 499] on div at bounding box center [804, 491] width 88 height 49
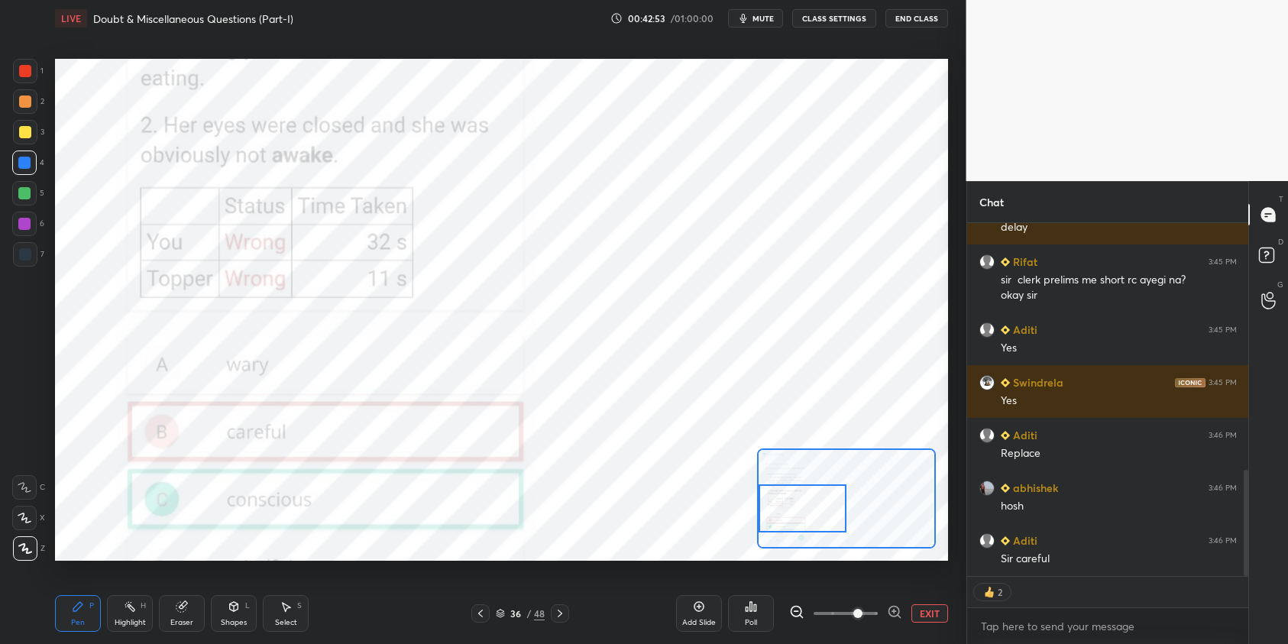
drag, startPoint x: 790, startPoint y: 493, endPoint x: 781, endPoint y: 506, distance: 15.5
click at [789, 509] on div at bounding box center [802, 508] width 88 height 49
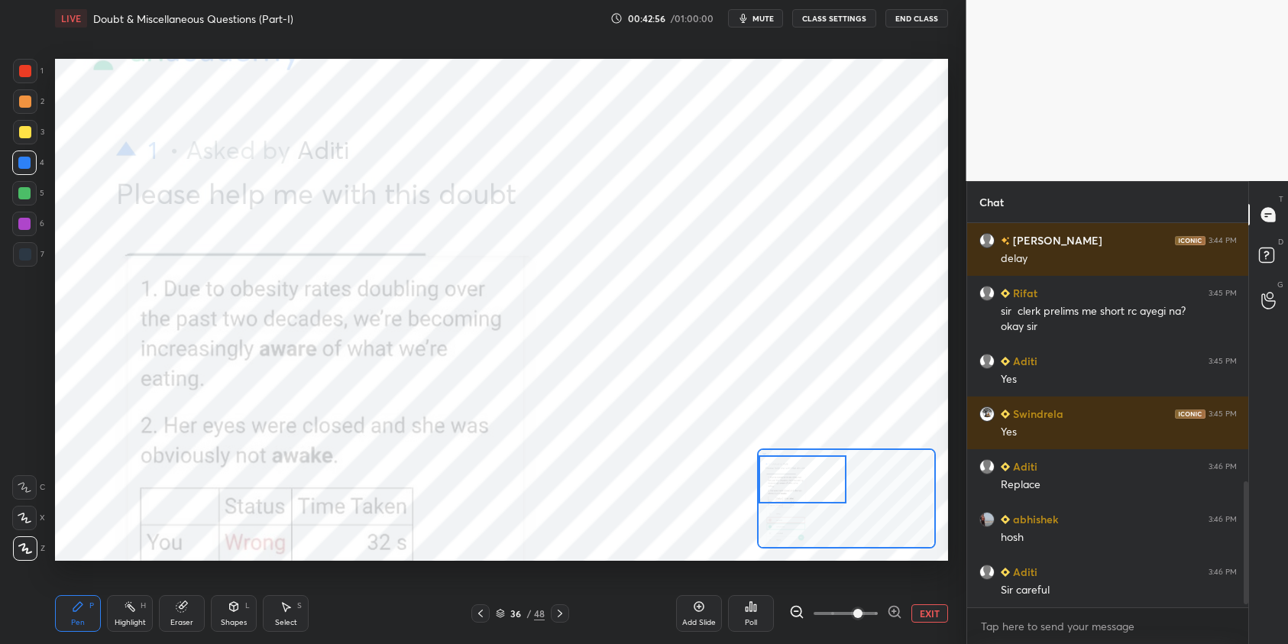
scroll to position [789, 0]
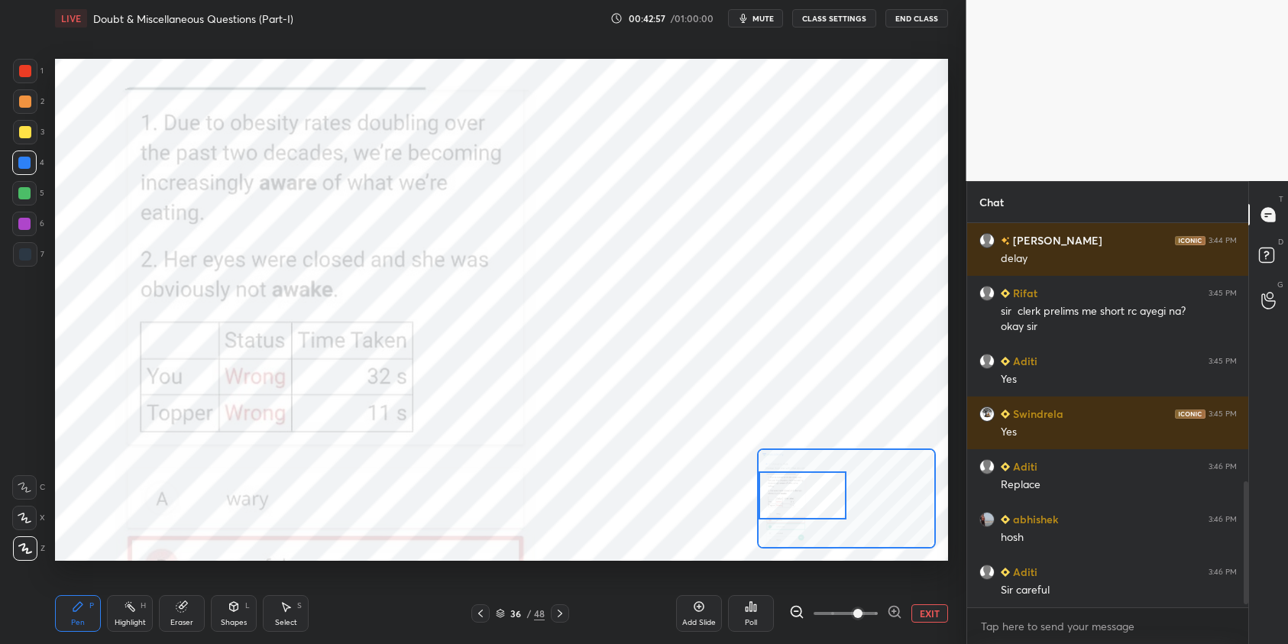
drag, startPoint x: 794, startPoint y: 499, endPoint x: 787, endPoint y: 497, distance: 8.0
click at [788, 502] on div at bounding box center [802, 495] width 88 height 49
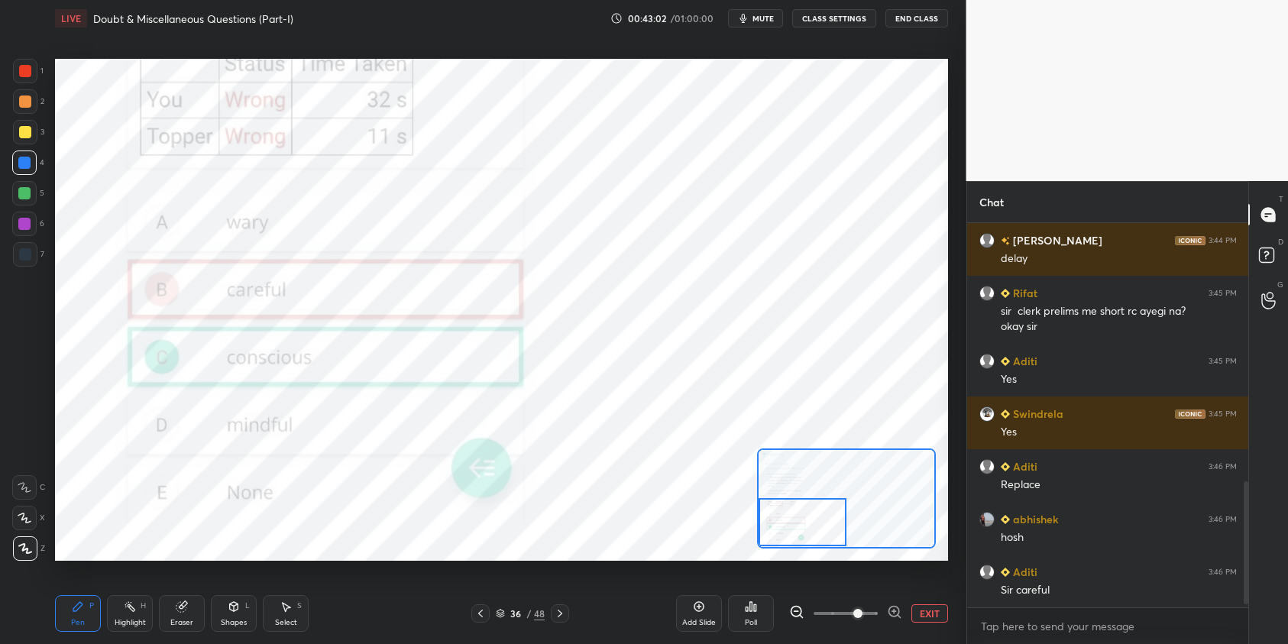
drag, startPoint x: 790, startPoint y: 498, endPoint x: 790, endPoint y: 519, distance: 21.4
click at [790, 522] on div at bounding box center [802, 522] width 88 height 49
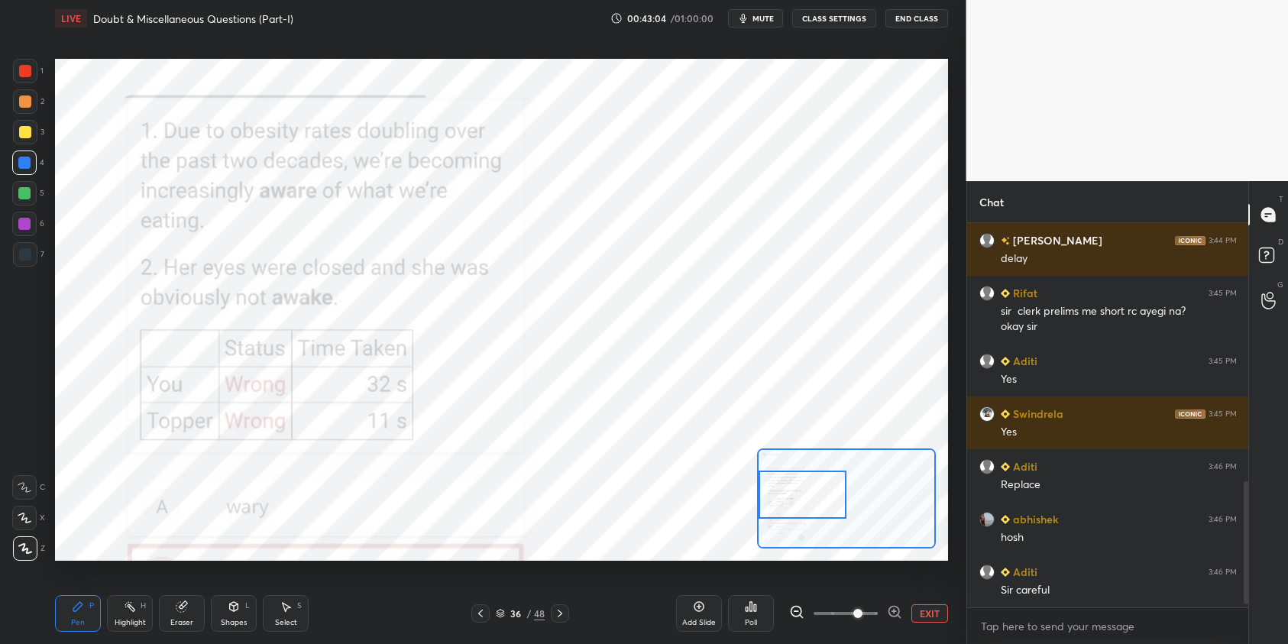
drag, startPoint x: 787, startPoint y: 512, endPoint x: 784, endPoint y: 493, distance: 20.2
click at [785, 496] on div at bounding box center [802, 494] width 88 height 49
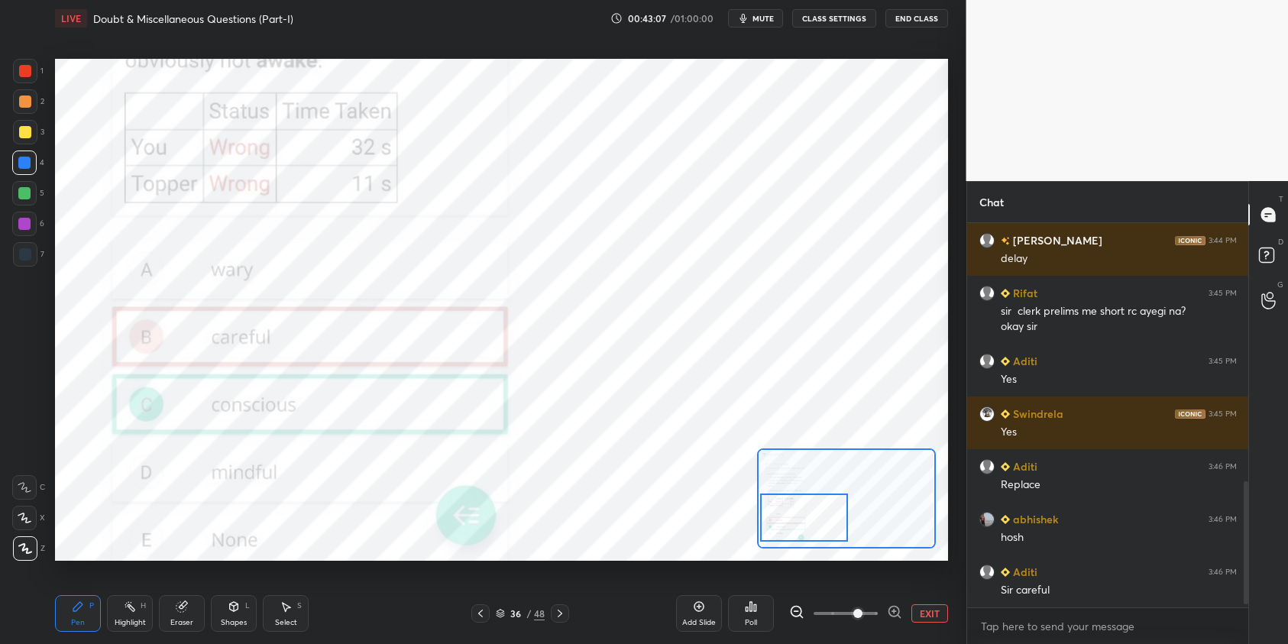
drag, startPoint x: 800, startPoint y: 493, endPoint x: 788, endPoint y: 515, distance: 24.3
click at [800, 517] on div at bounding box center [804, 517] width 88 height 49
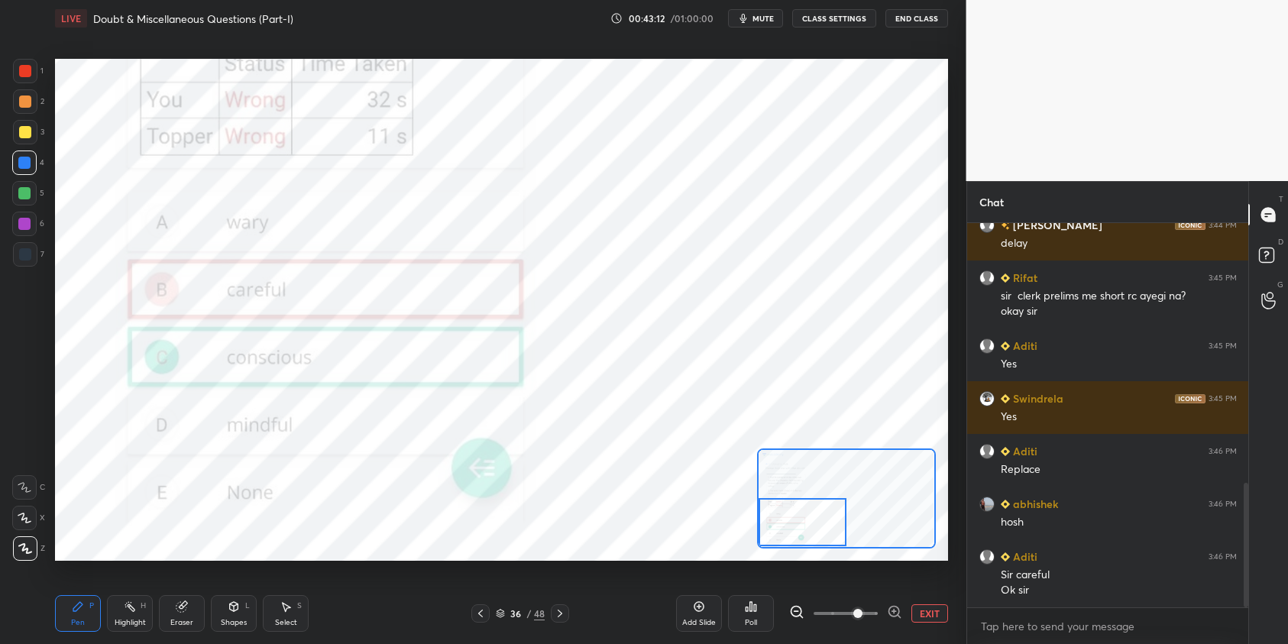
click at [806, 546] on div at bounding box center [846, 498] width 179 height 100
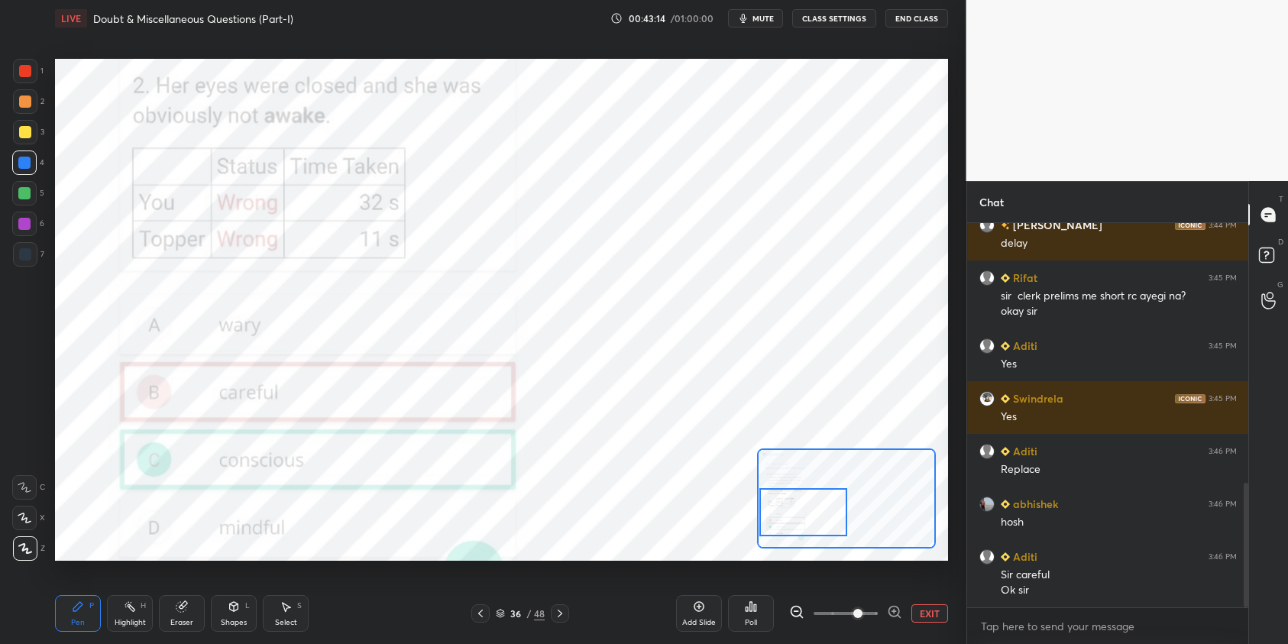
drag, startPoint x: 822, startPoint y: 521, endPoint x: 832, endPoint y: 531, distance: 14.6
click at [819, 519] on div at bounding box center [803, 512] width 88 height 49
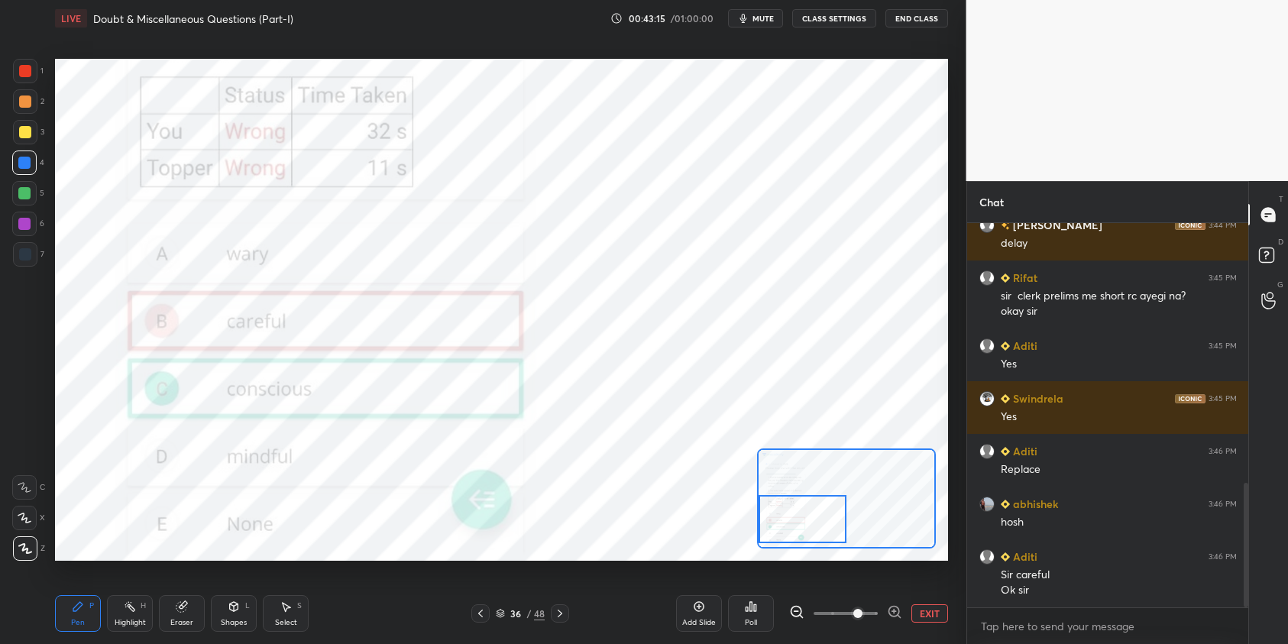
click at [928, 617] on button "EXIT" at bounding box center [929, 613] width 37 height 18
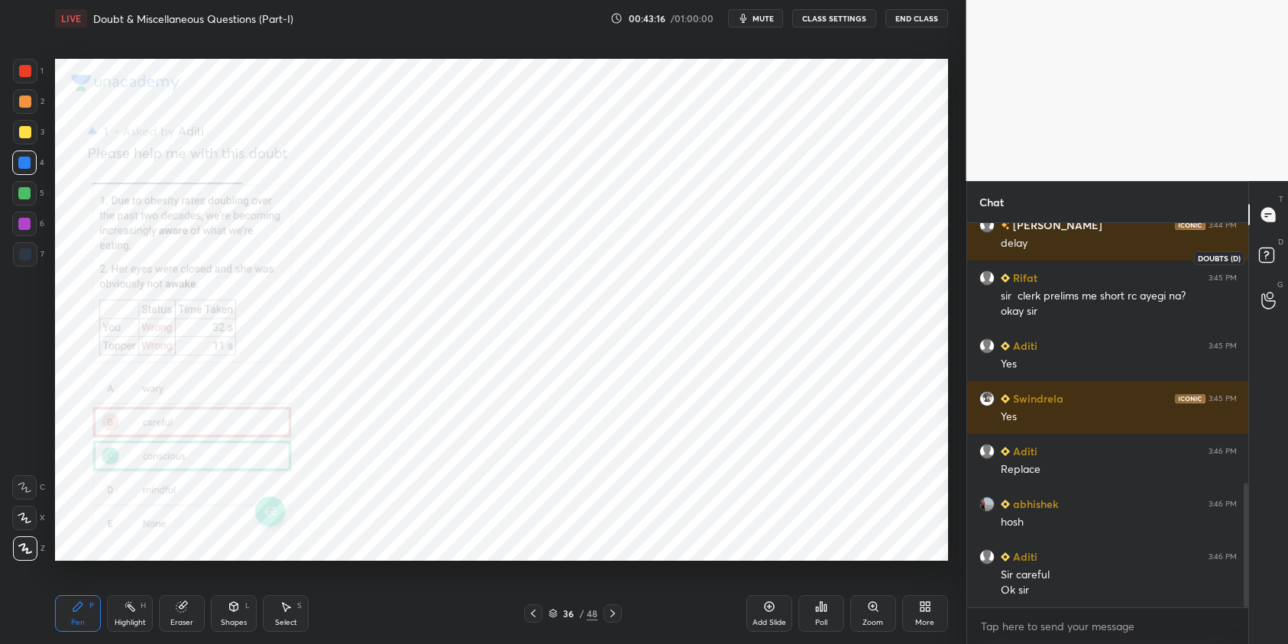
click at [1276, 245] on icon at bounding box center [1268, 257] width 27 height 27
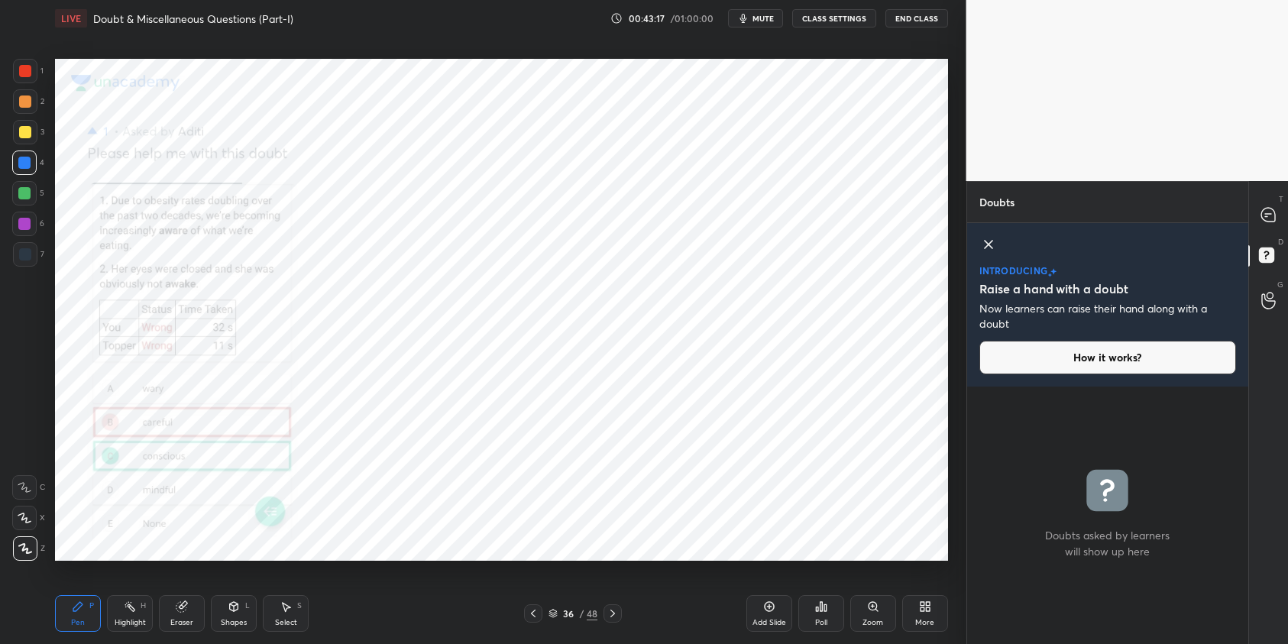
click at [983, 249] on icon at bounding box center [988, 244] width 18 height 18
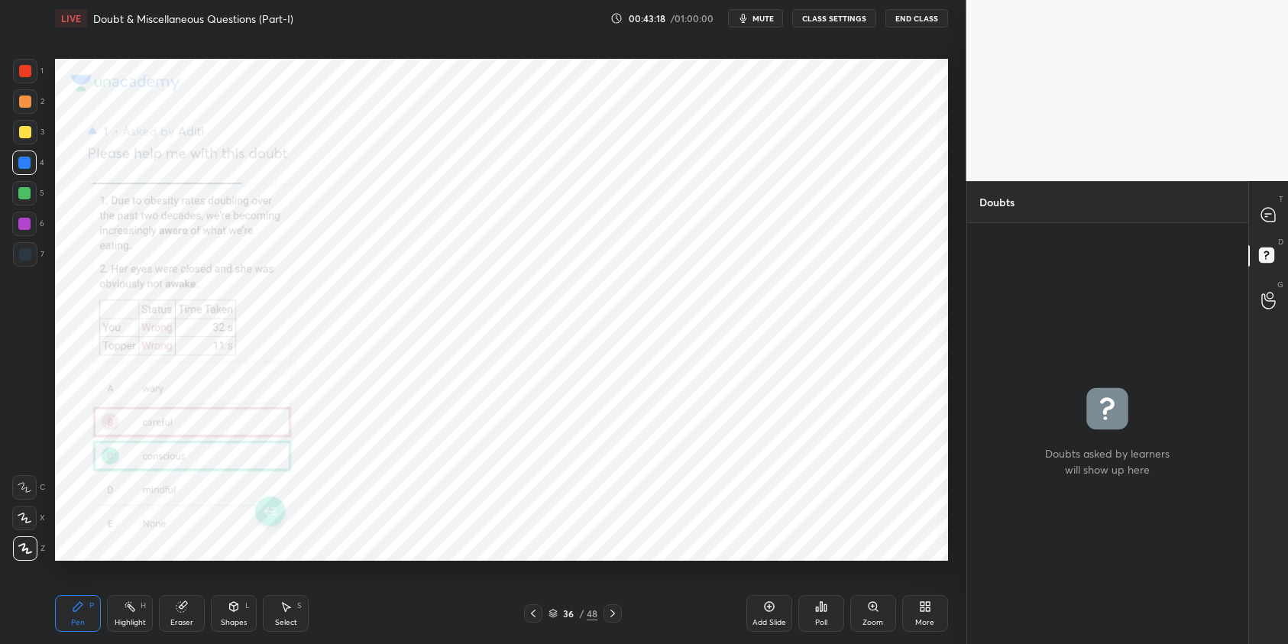
scroll to position [416, 276]
drag, startPoint x: 1265, startPoint y: 215, endPoint x: 1257, endPoint y: 221, distance: 9.3
click at [1265, 216] on icon at bounding box center [1266, 216] width 2 height 0
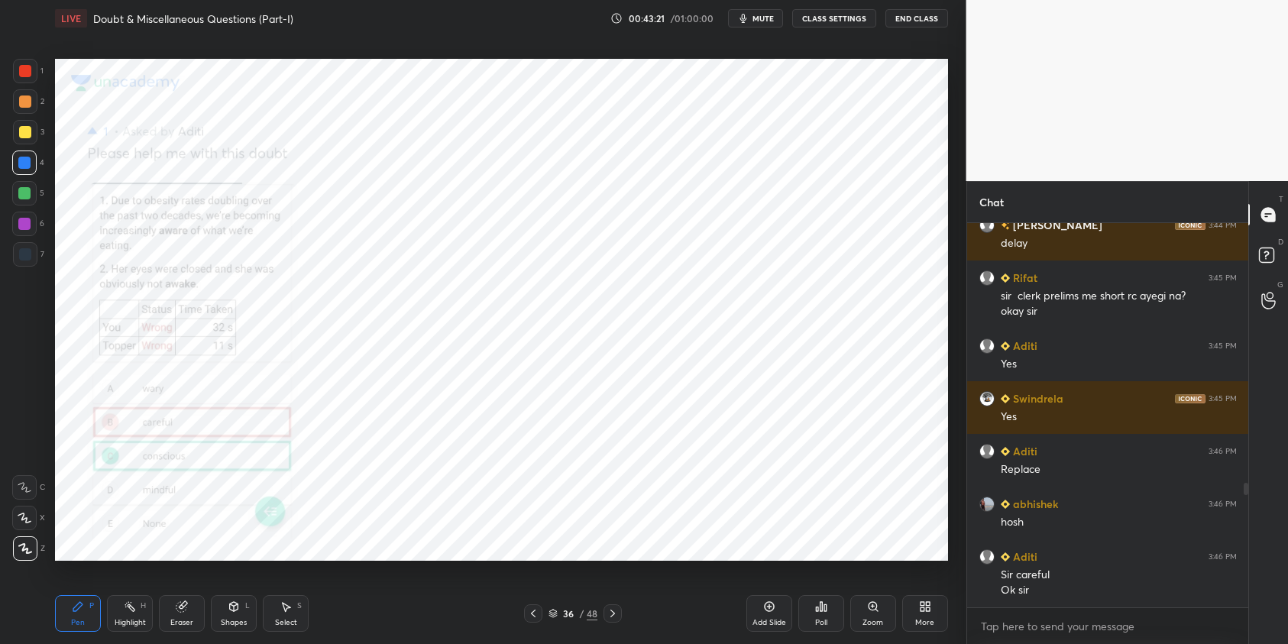
click at [615, 613] on icon at bounding box center [612, 613] width 12 height 12
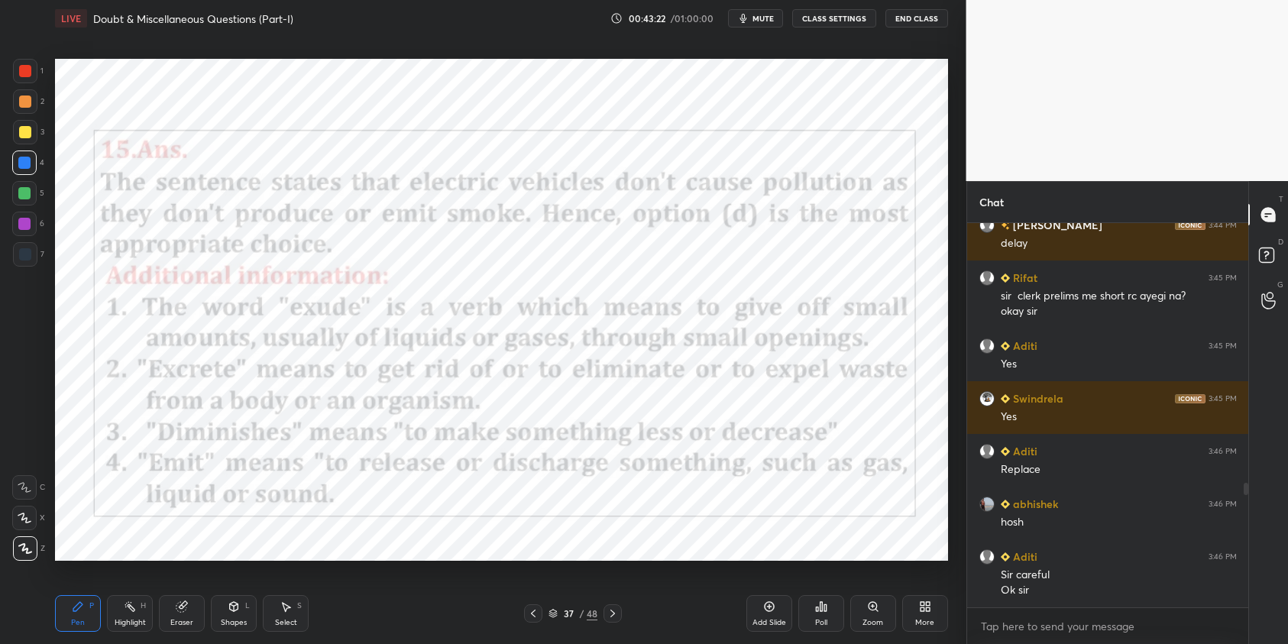
scroll to position [857, 0]
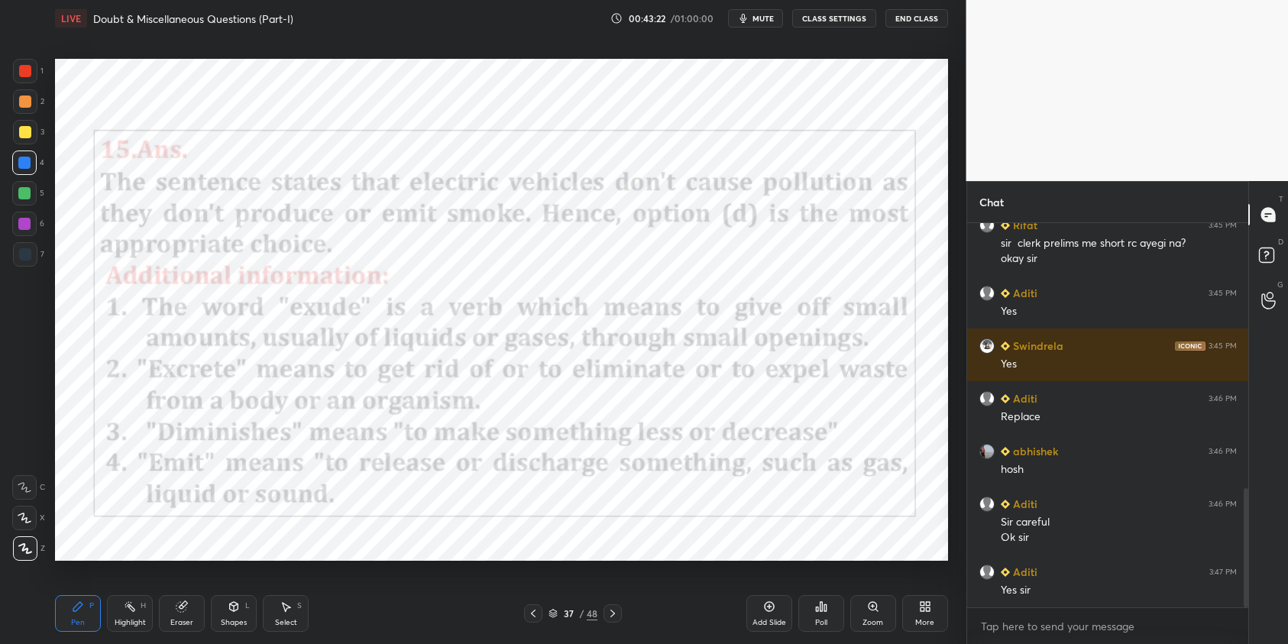
click at [616, 616] on icon at bounding box center [612, 613] width 12 height 12
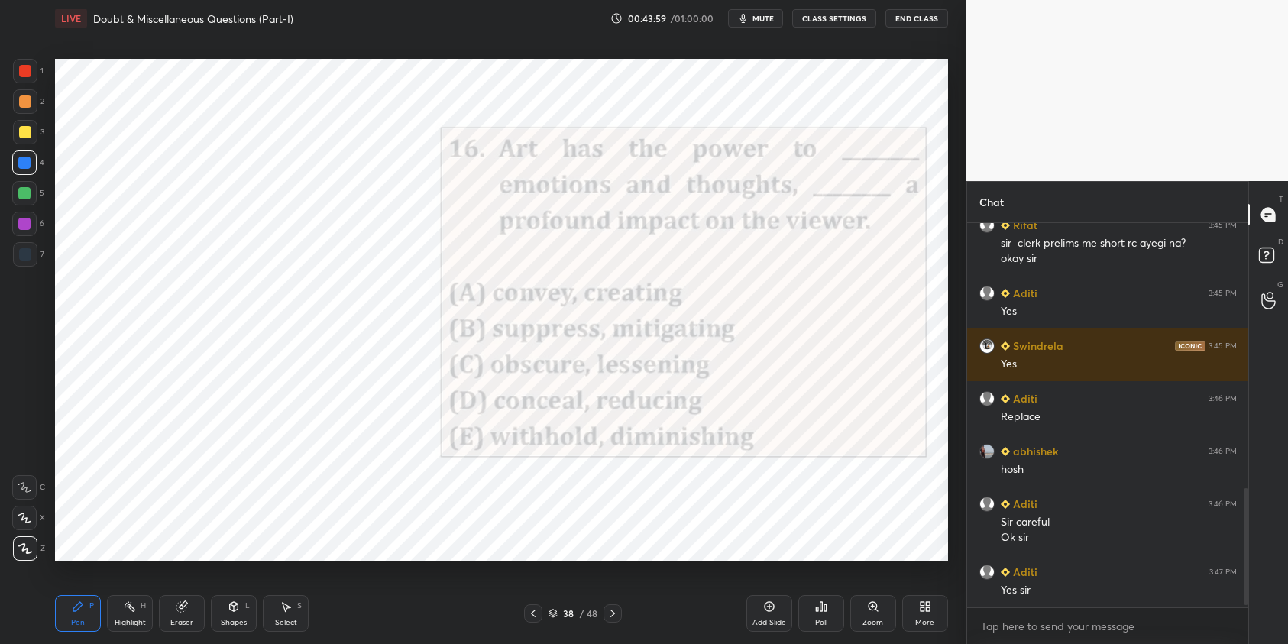
click at [821, 608] on icon at bounding box center [821, 606] width 12 height 12
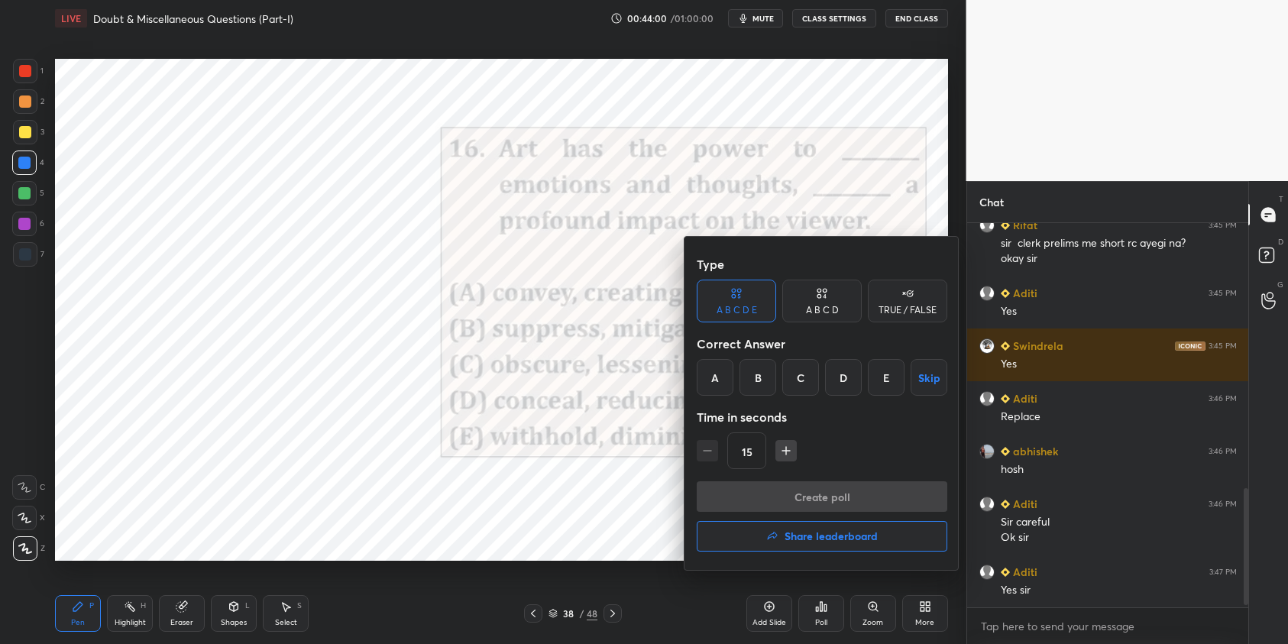
click at [706, 368] on div "A" at bounding box center [714, 377] width 37 height 37
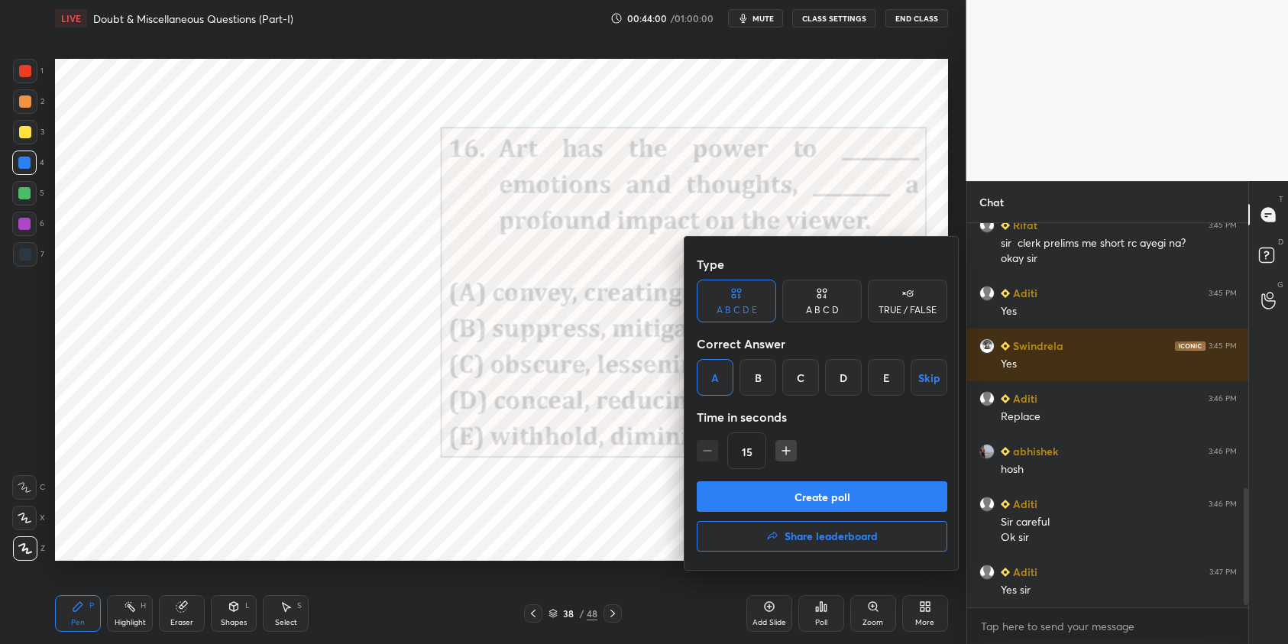
click at [829, 490] on button "Create poll" at bounding box center [821, 496] width 250 height 31
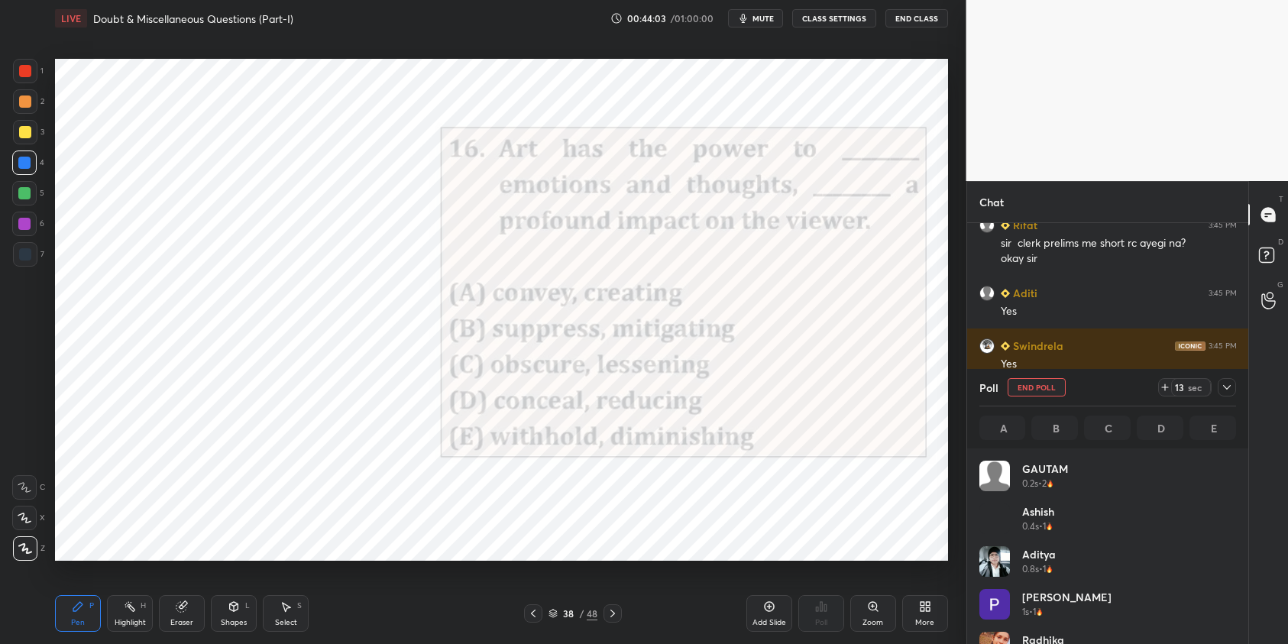
scroll to position [179, 252]
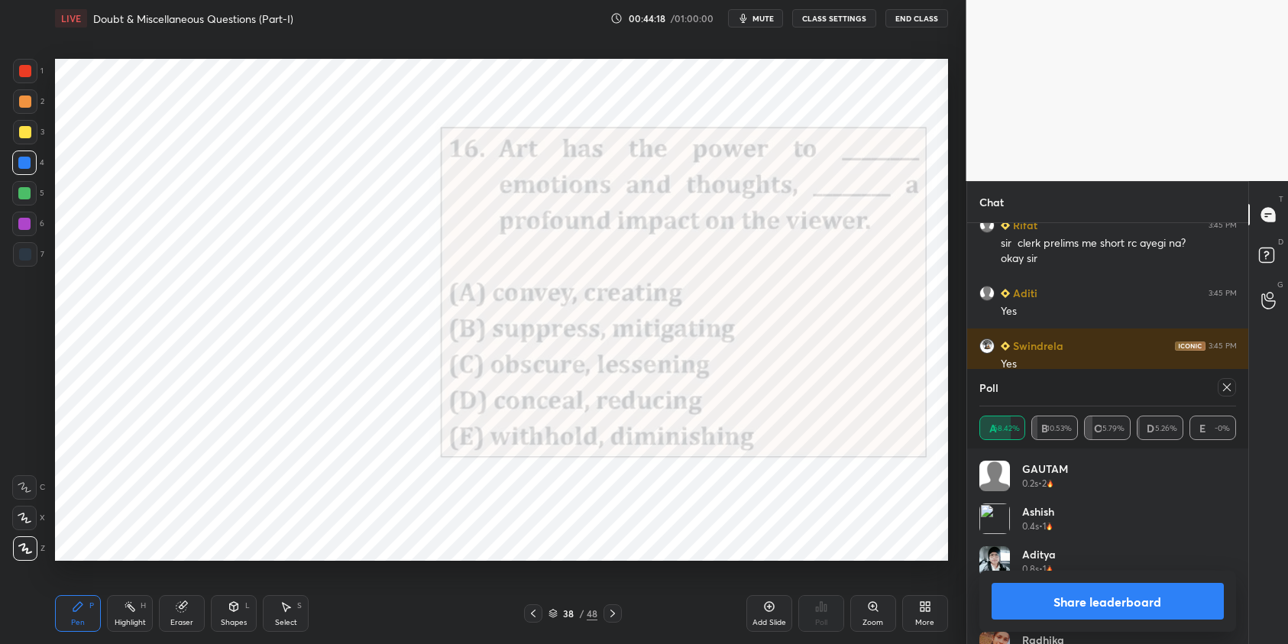
click at [1229, 386] on icon at bounding box center [1226, 387] width 12 height 12
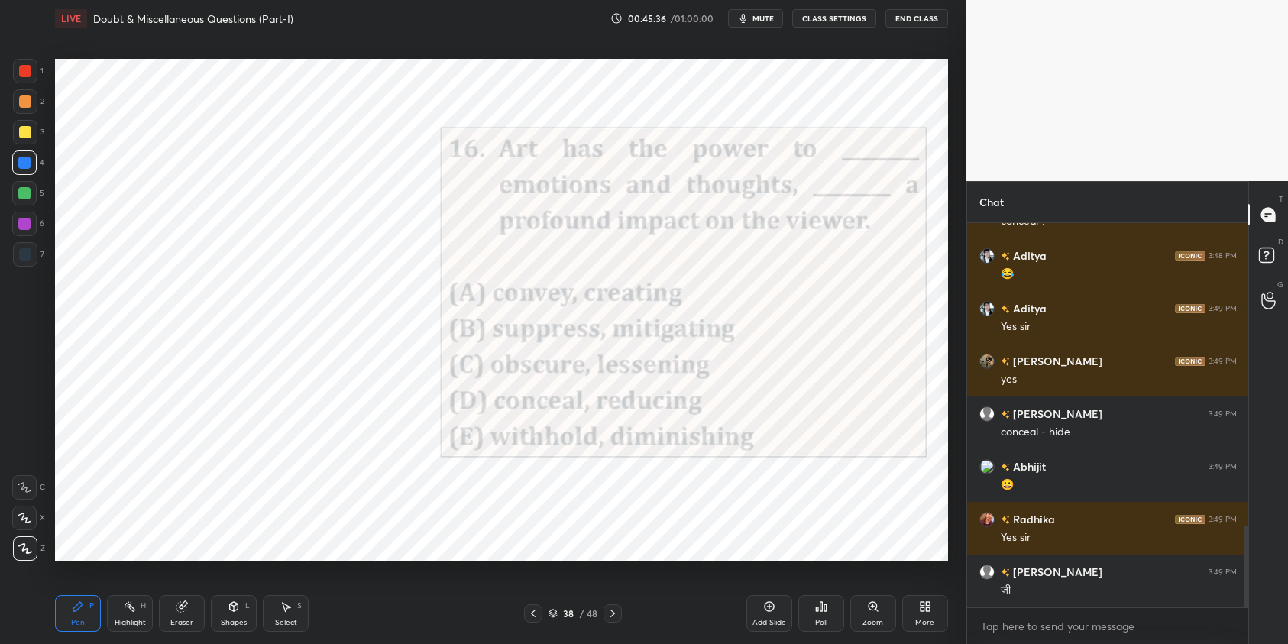
scroll to position [1436, 0]
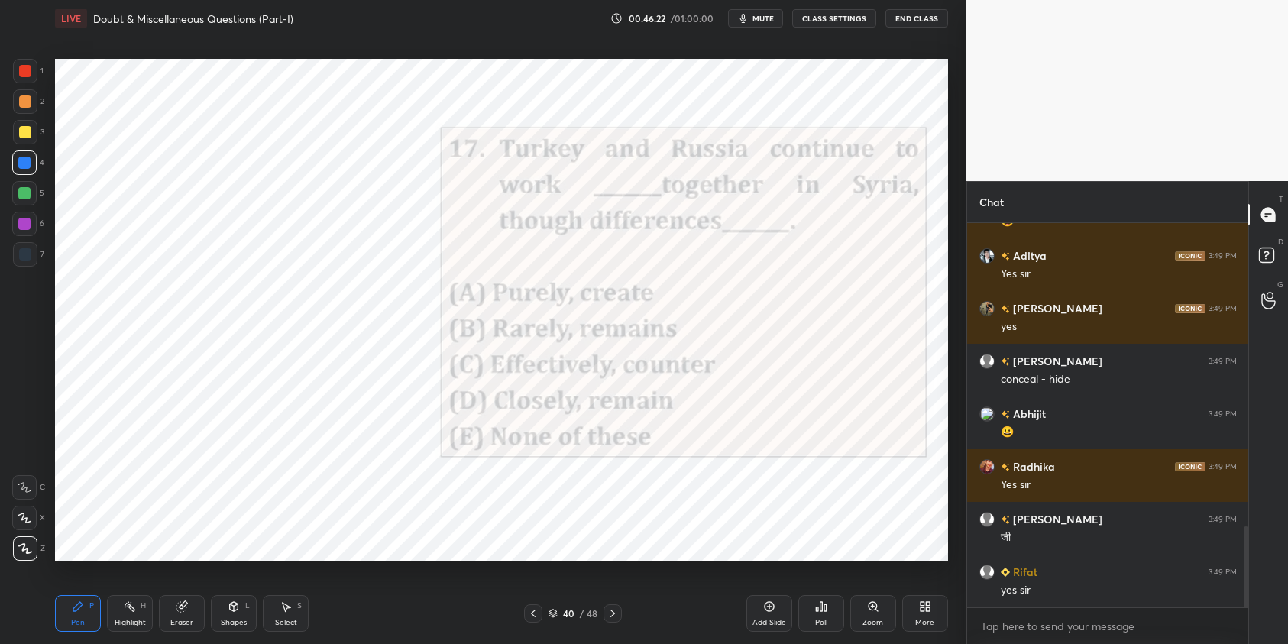
click at [824, 605] on icon at bounding box center [825, 607] width 2 height 7
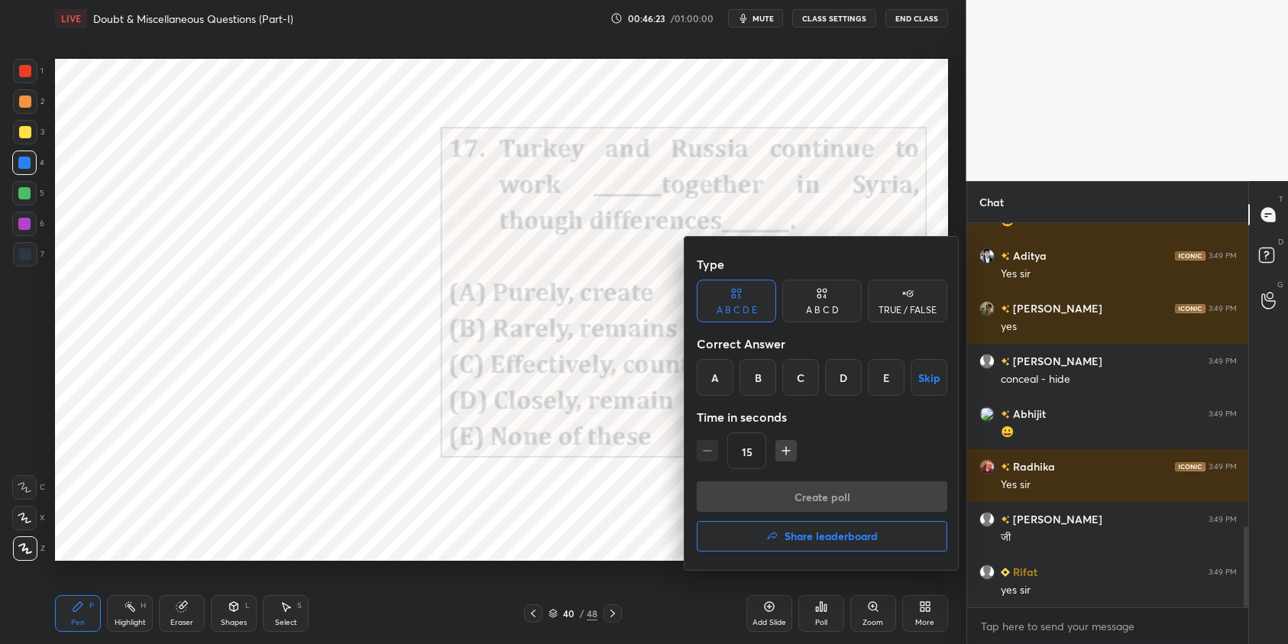
click at [845, 386] on div "D" at bounding box center [843, 377] width 37 height 37
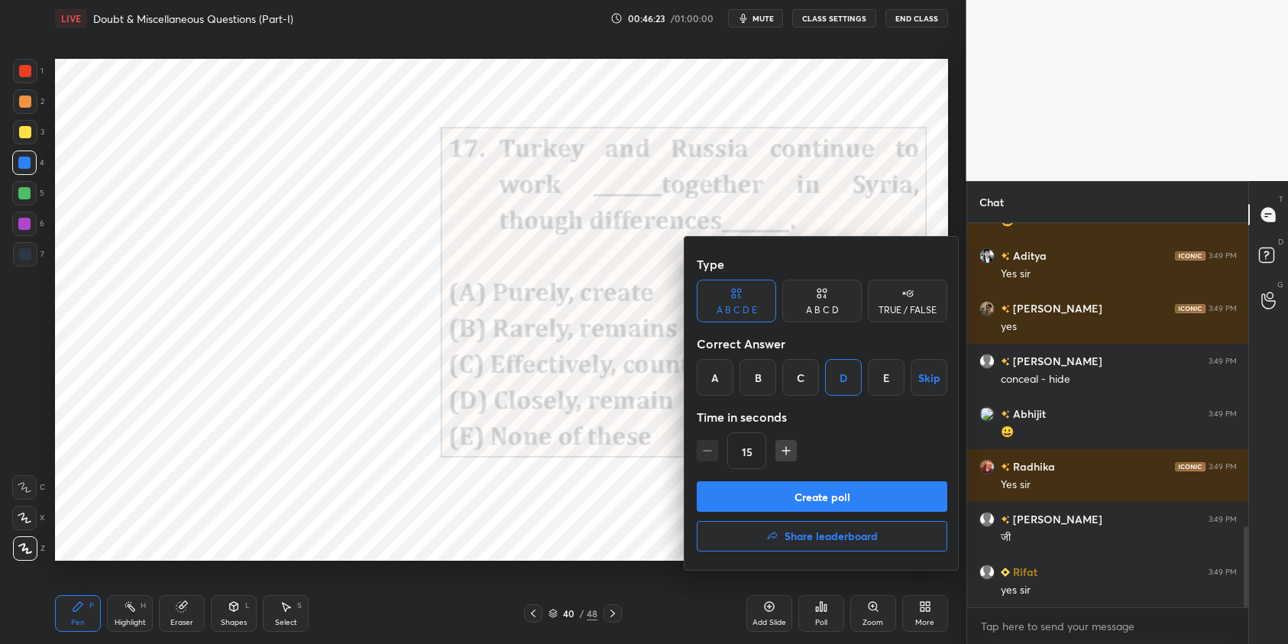
click at [860, 483] on button "Create poll" at bounding box center [821, 496] width 250 height 31
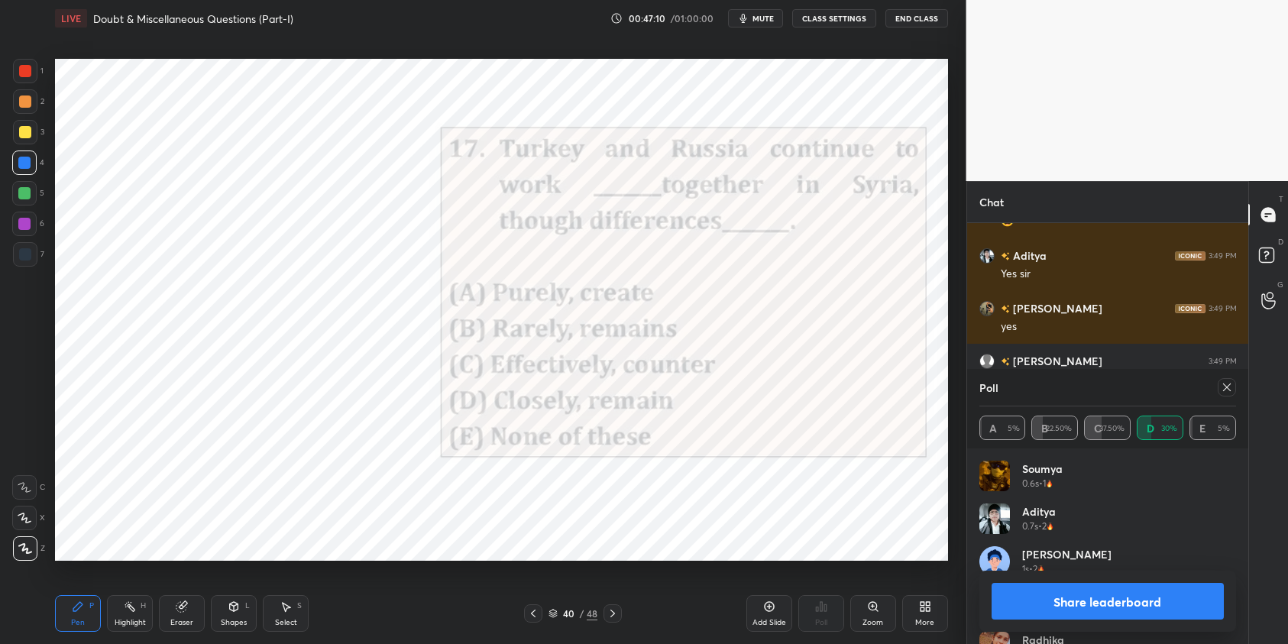
scroll to position [1582, 0]
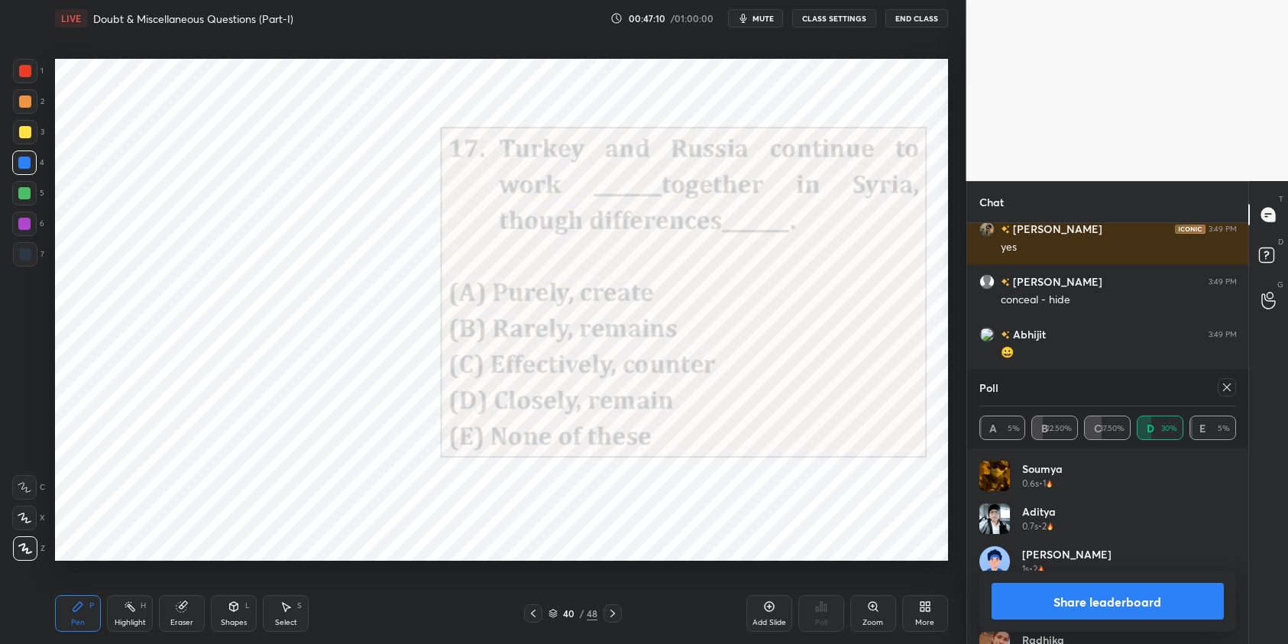
click at [1226, 387] on icon at bounding box center [1227, 387] width 8 height 8
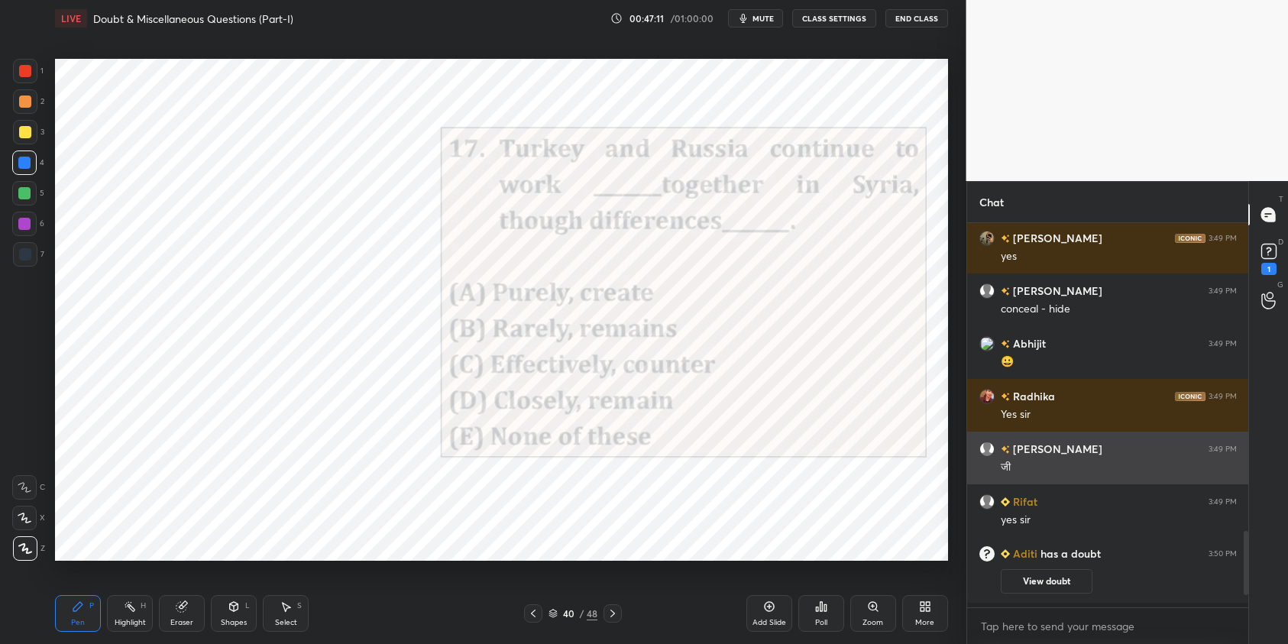
scroll to position [380, 276]
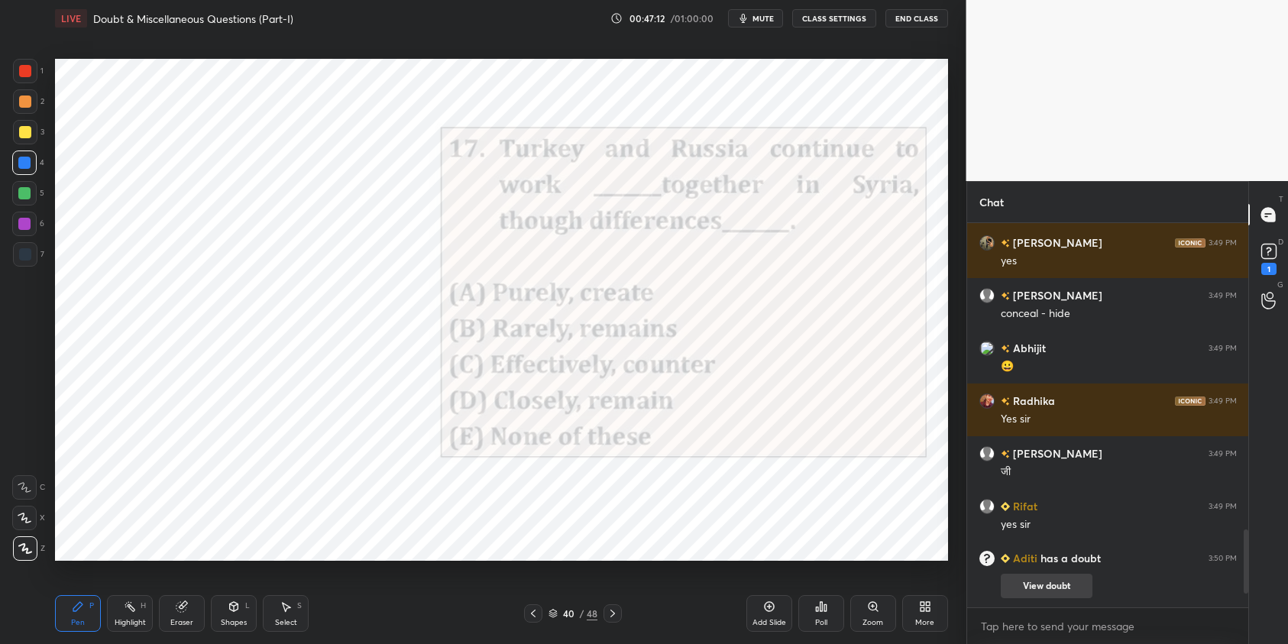
click at [1039, 583] on button "View doubt" at bounding box center [1046, 586] width 92 height 24
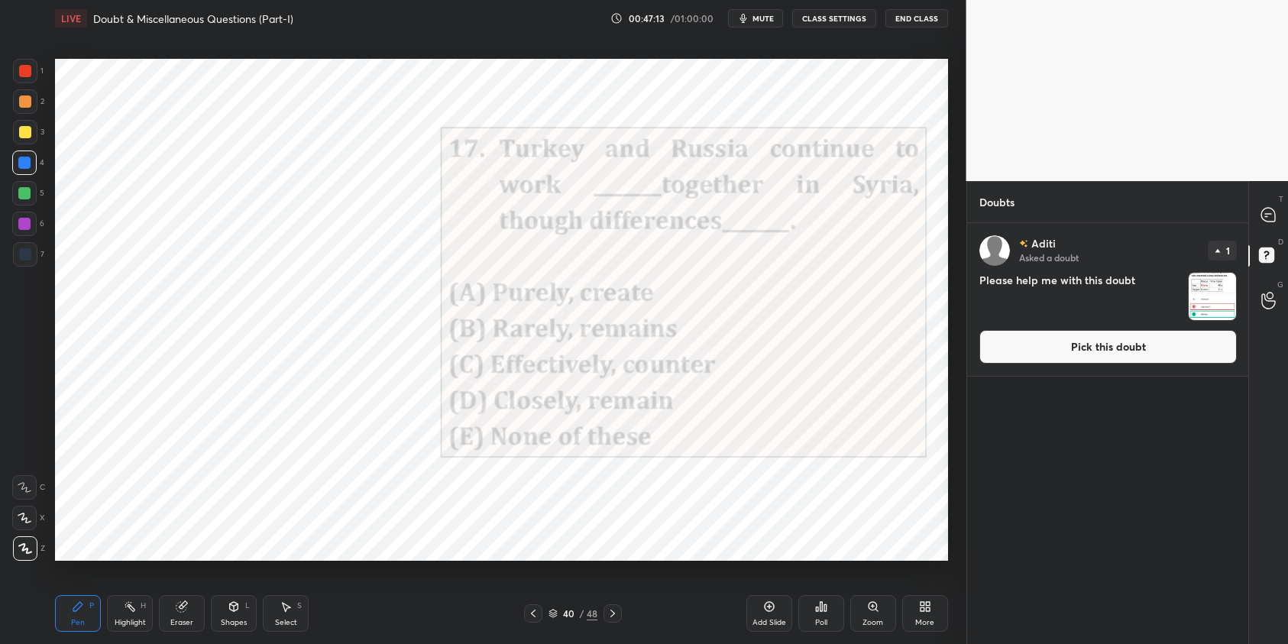
click at [1061, 337] on button "Pick this doubt" at bounding box center [1107, 347] width 257 height 34
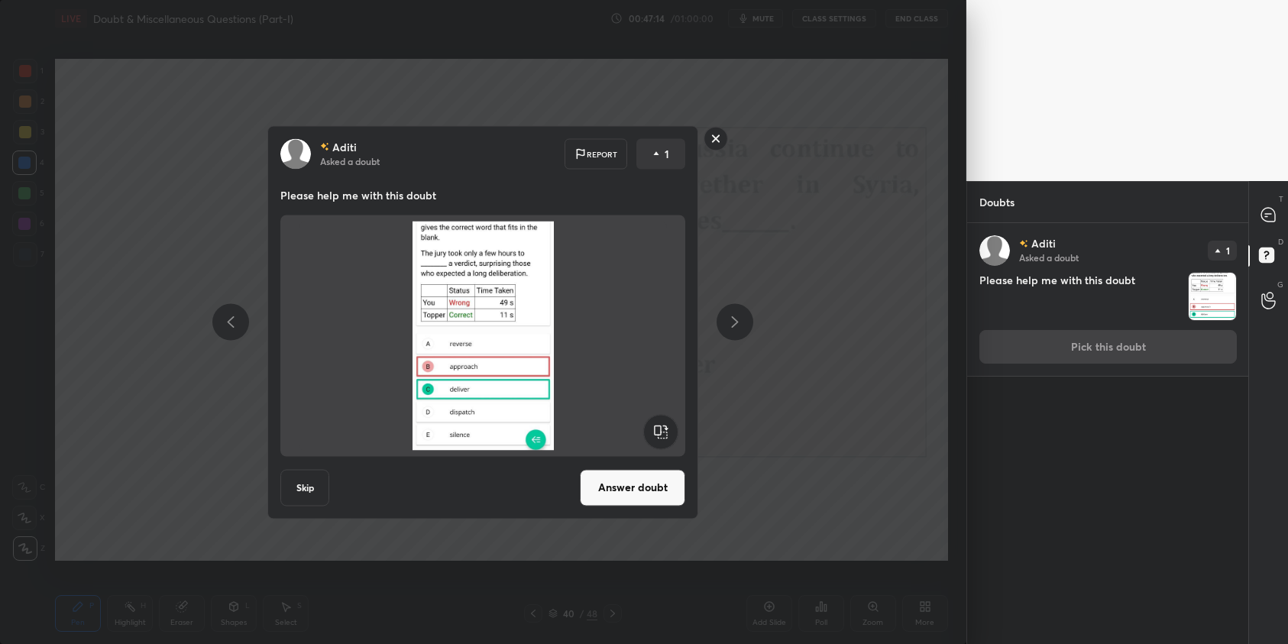
drag, startPoint x: 632, startPoint y: 484, endPoint x: 664, endPoint y: 486, distance: 32.2
click at [632, 484] on button "Answer doubt" at bounding box center [632, 487] width 105 height 37
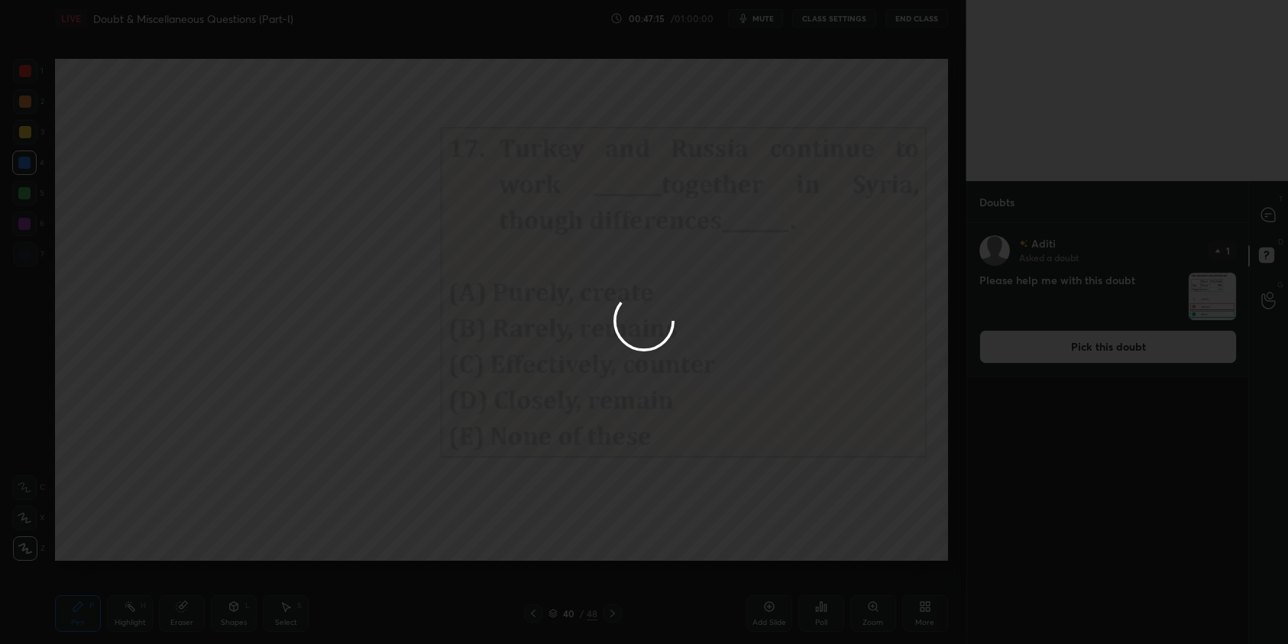
click at [1268, 225] on div at bounding box center [644, 322] width 1288 height 644
click at [1271, 225] on div at bounding box center [644, 322] width 1288 height 644
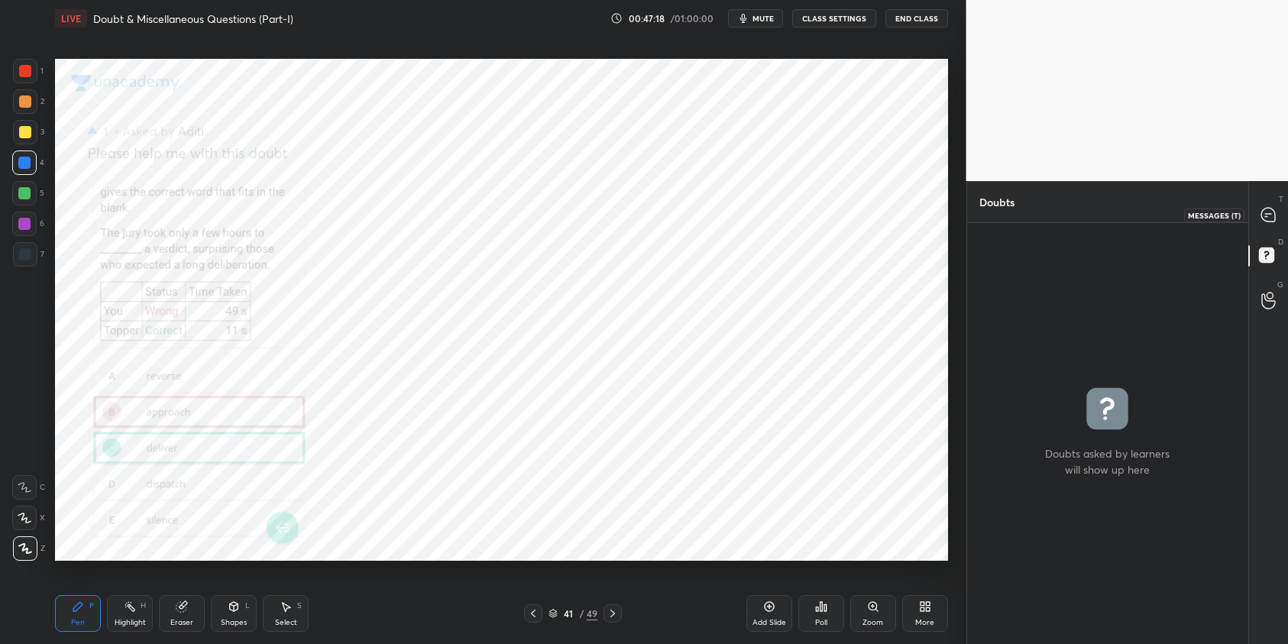
drag, startPoint x: 1263, startPoint y: 224, endPoint x: 1255, endPoint y: 234, distance: 12.5
click at [1263, 223] on div at bounding box center [1268, 214] width 31 height 27
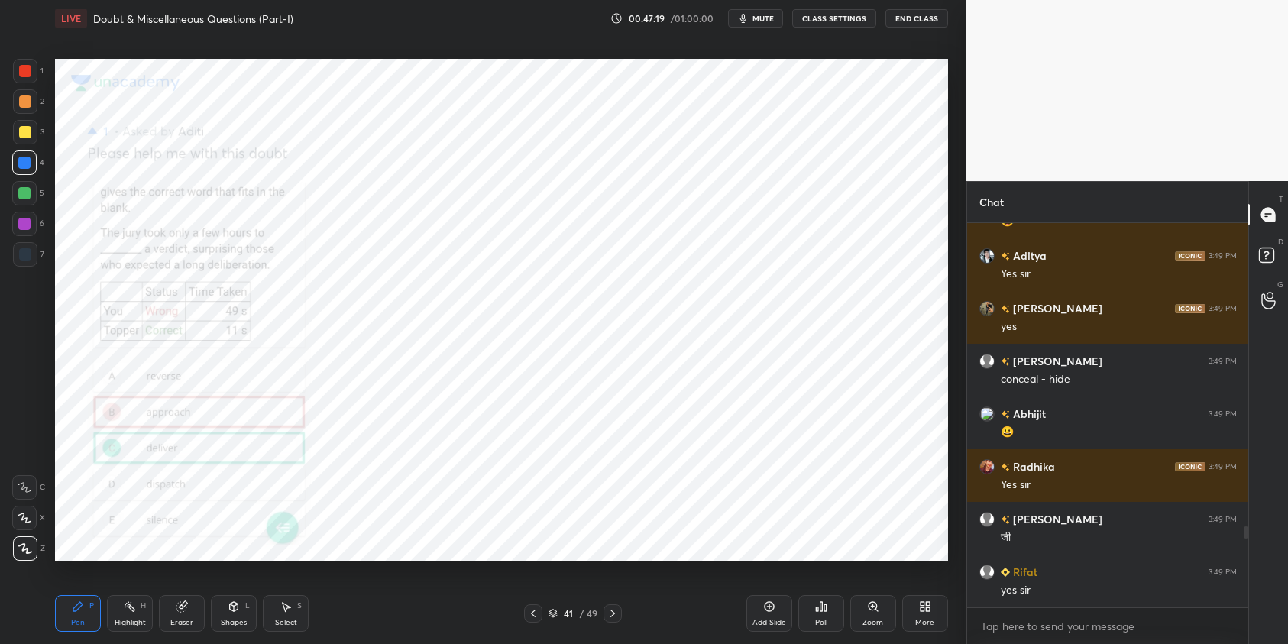
click at [870, 611] on icon at bounding box center [873, 606] width 12 height 12
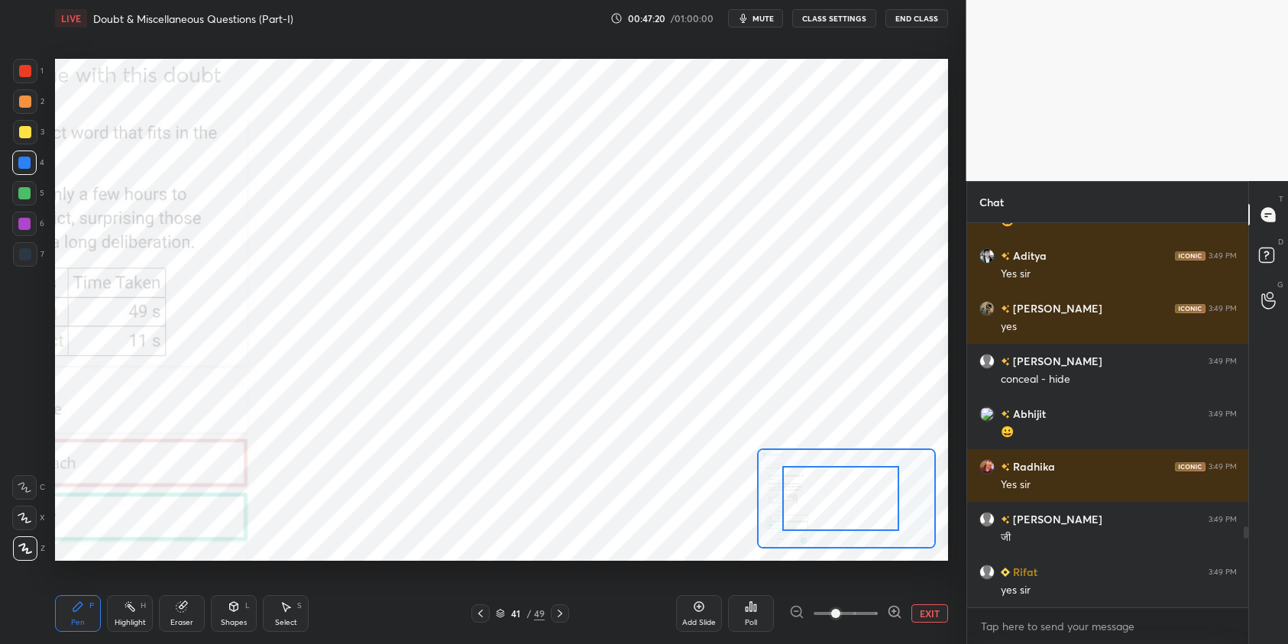
drag, startPoint x: 804, startPoint y: 493, endPoint x: 784, endPoint y: 496, distance: 20.8
click at [782, 497] on div at bounding box center [840, 498] width 117 height 65
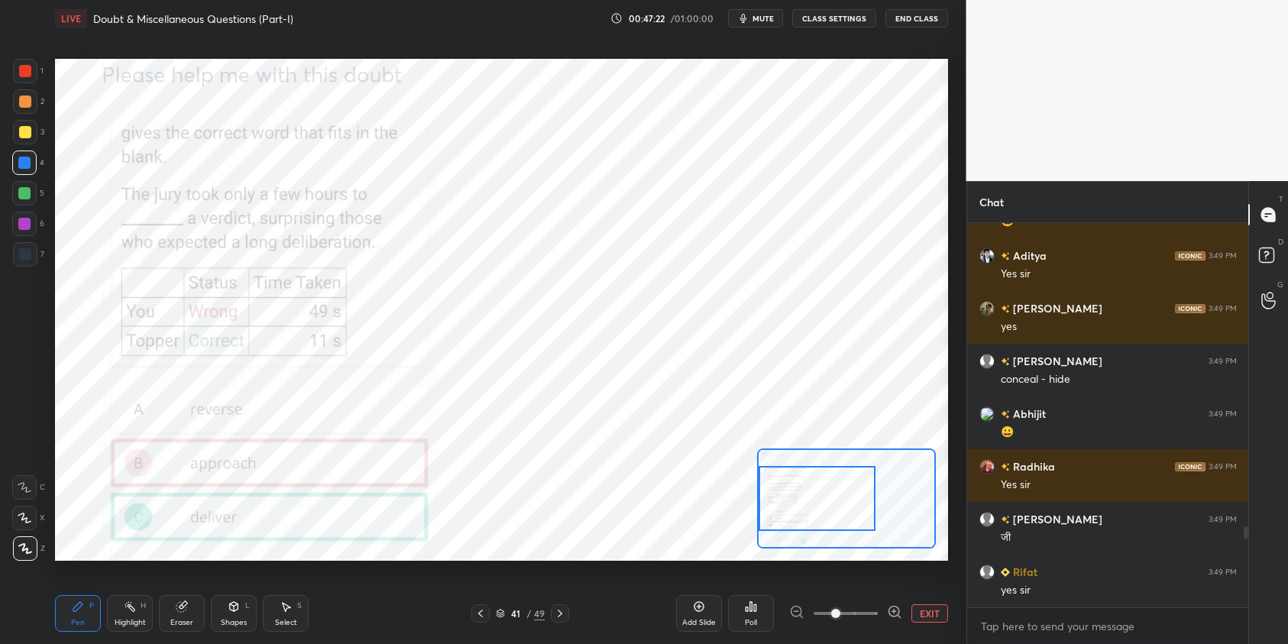
click at [799, 489] on div at bounding box center [816, 498] width 117 height 65
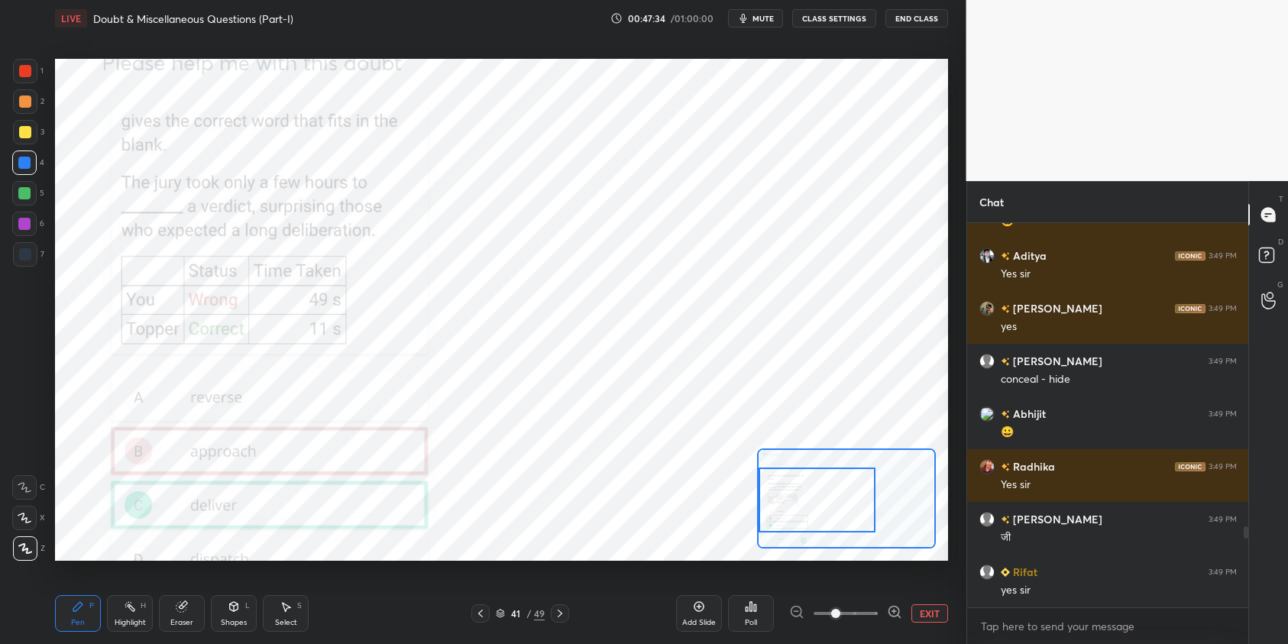
scroll to position [1489, 0]
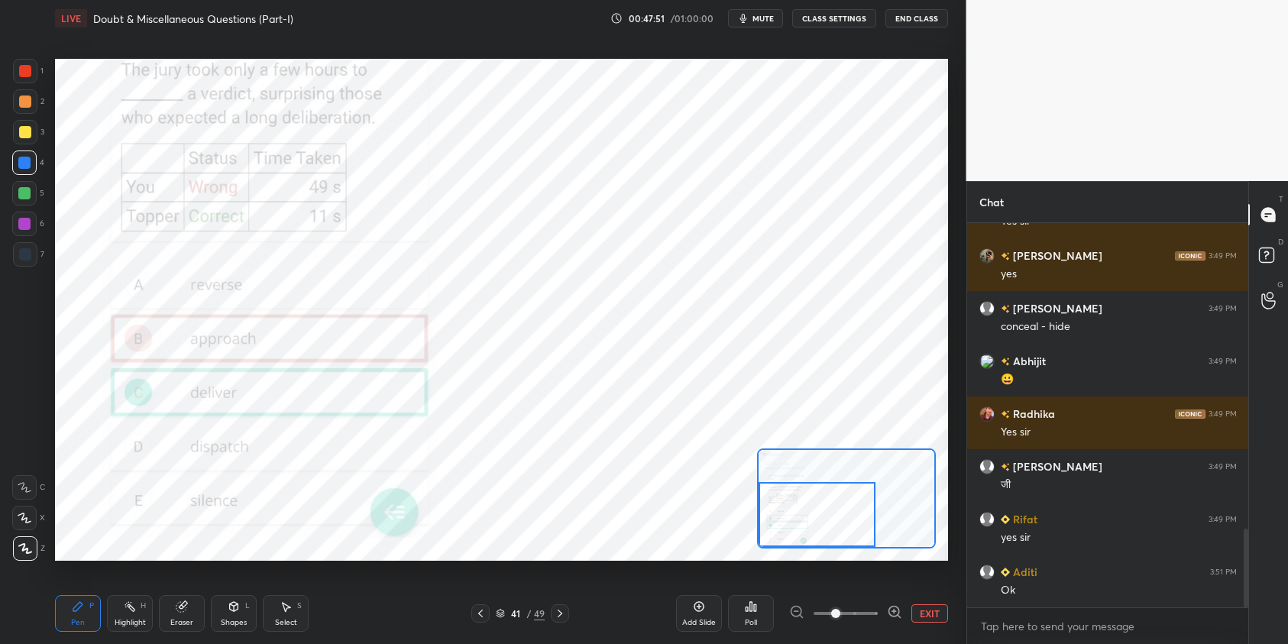
drag, startPoint x: 840, startPoint y: 481, endPoint x: 836, endPoint y: 496, distance: 15.7
click at [836, 496] on div at bounding box center [816, 514] width 117 height 65
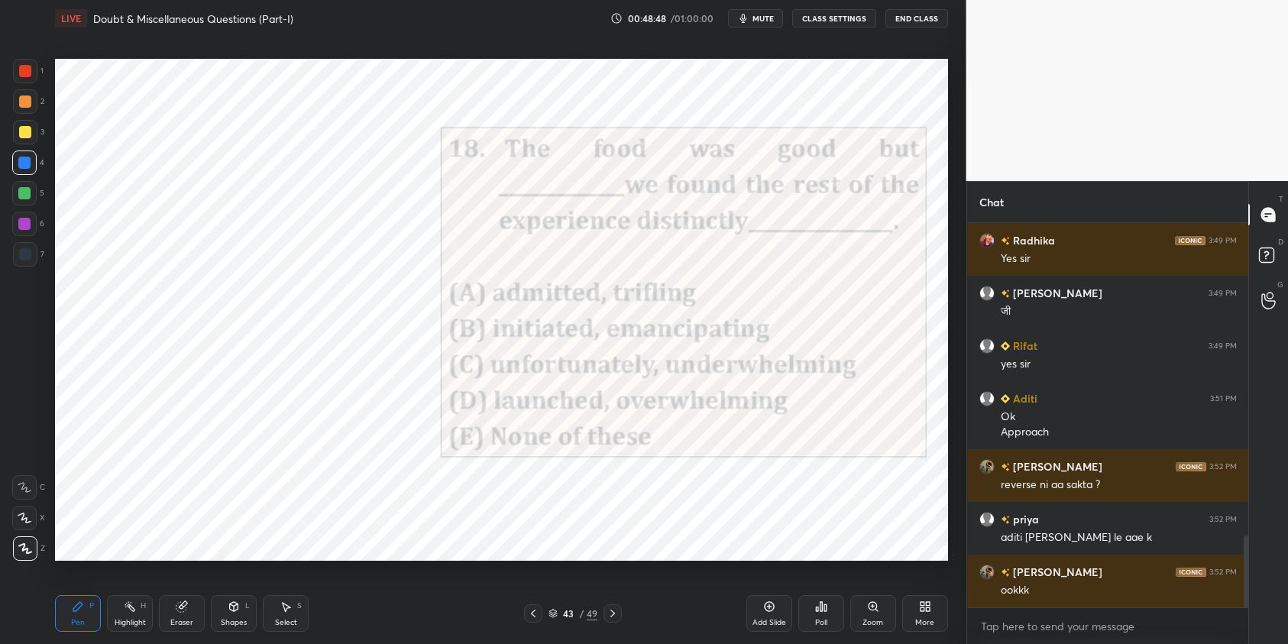
scroll to position [1715, 0]
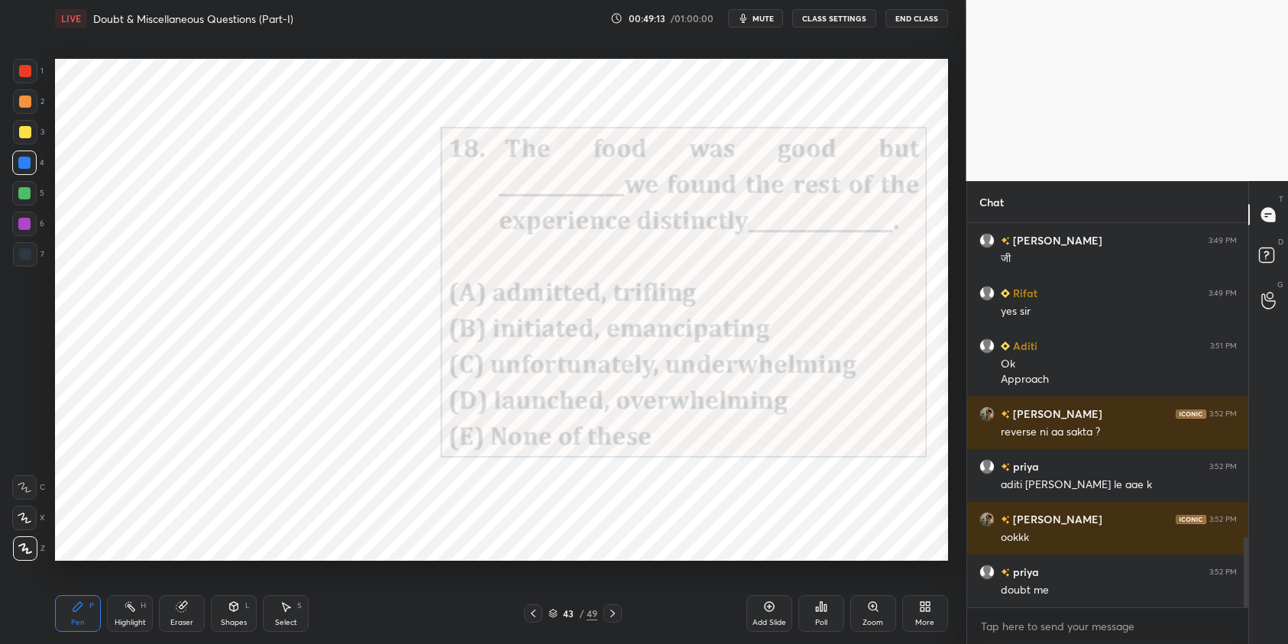
click at [829, 612] on div "Poll" at bounding box center [821, 613] width 46 height 37
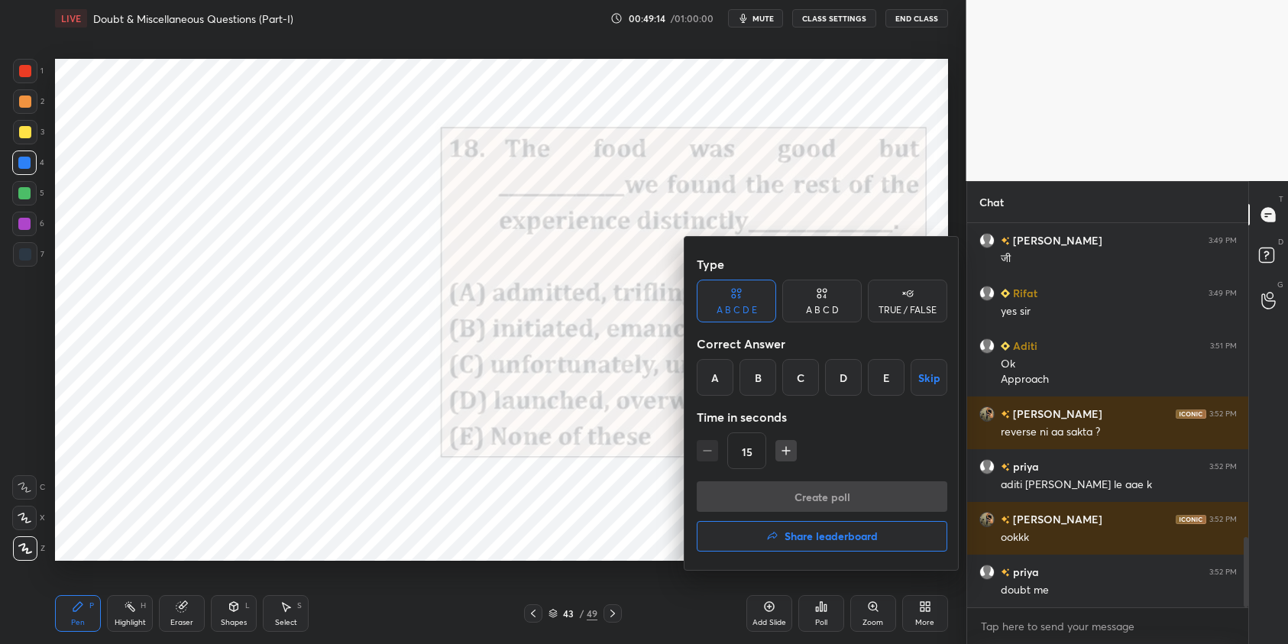
click at [800, 382] on div "C" at bounding box center [800, 377] width 37 height 37
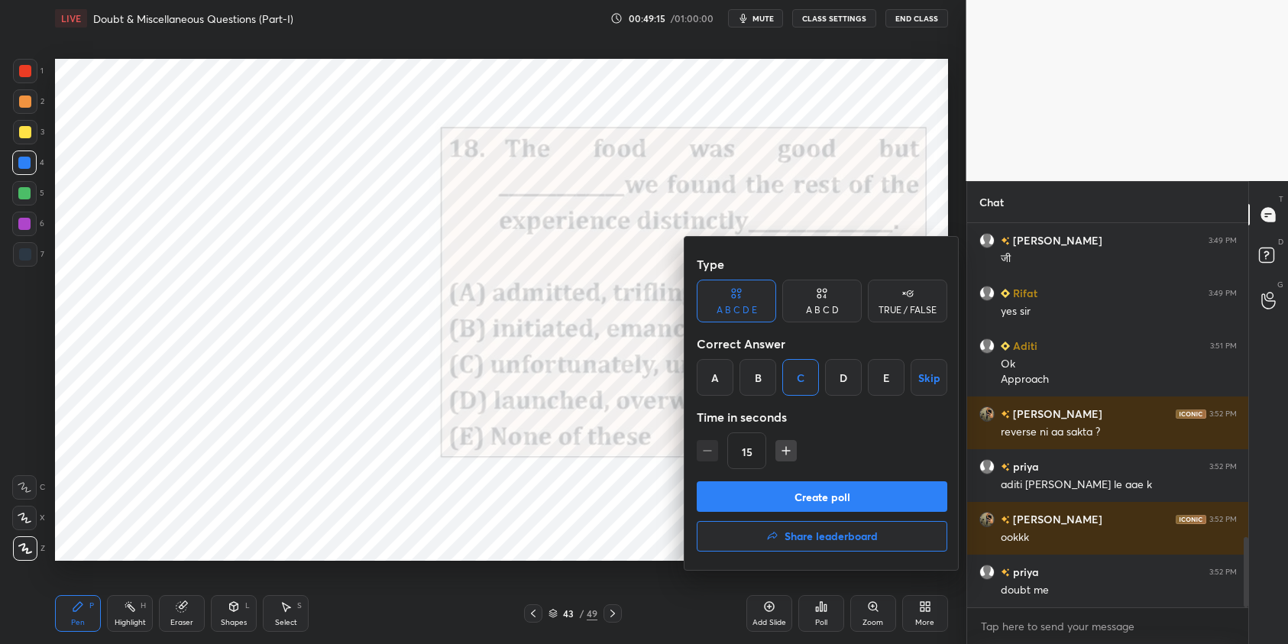
click at [826, 495] on button "Create poll" at bounding box center [821, 496] width 250 height 31
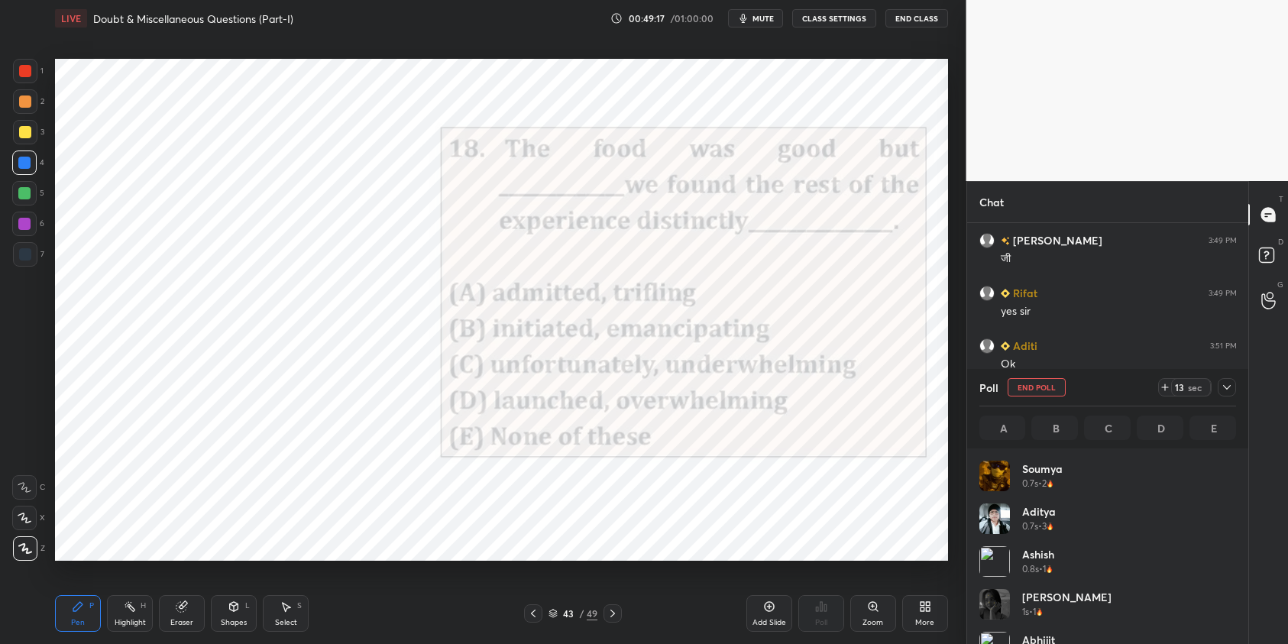
scroll to position [179, 252]
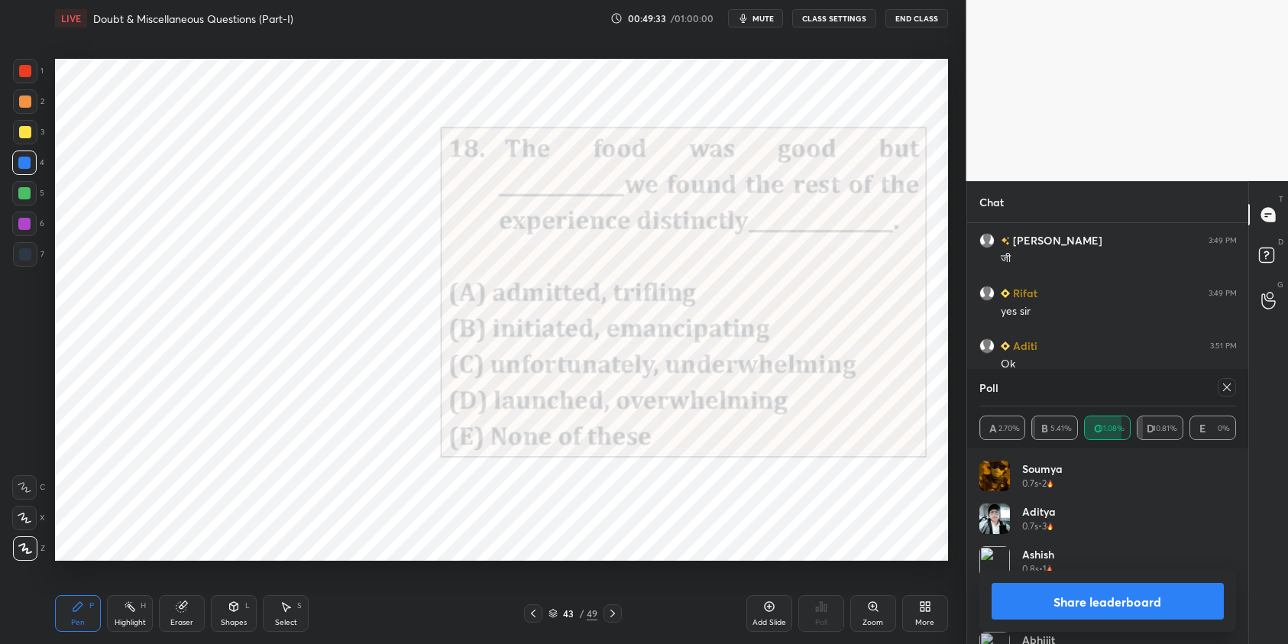
click at [1223, 387] on icon at bounding box center [1226, 387] width 12 height 12
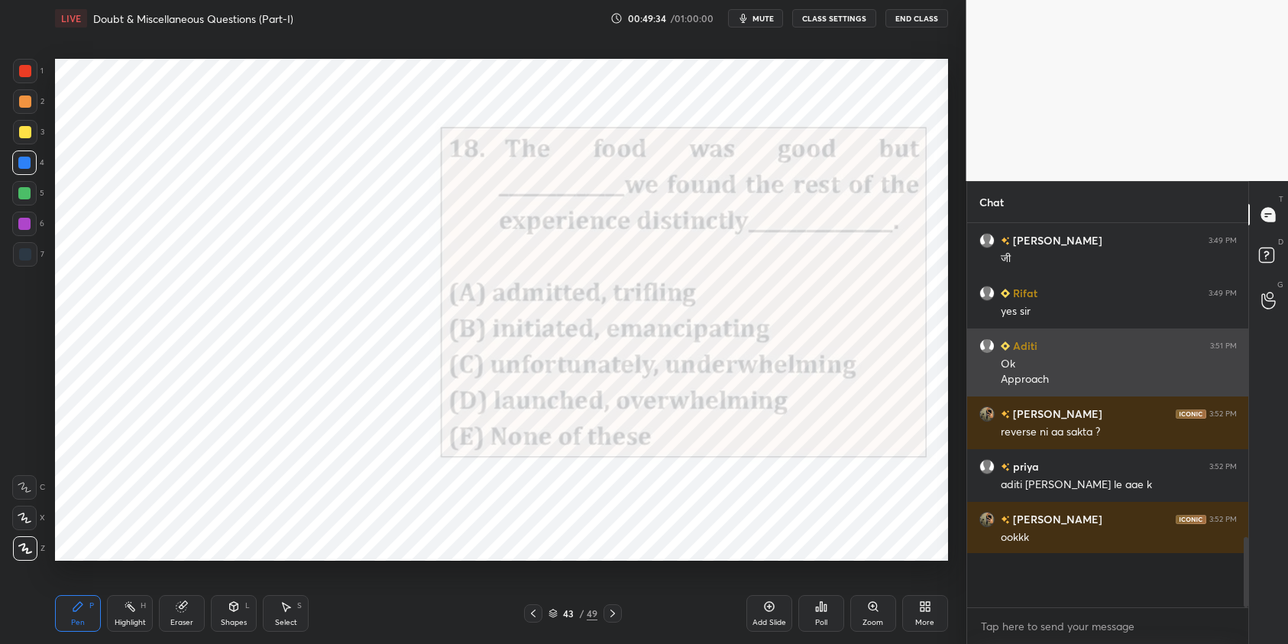
scroll to position [5, 5]
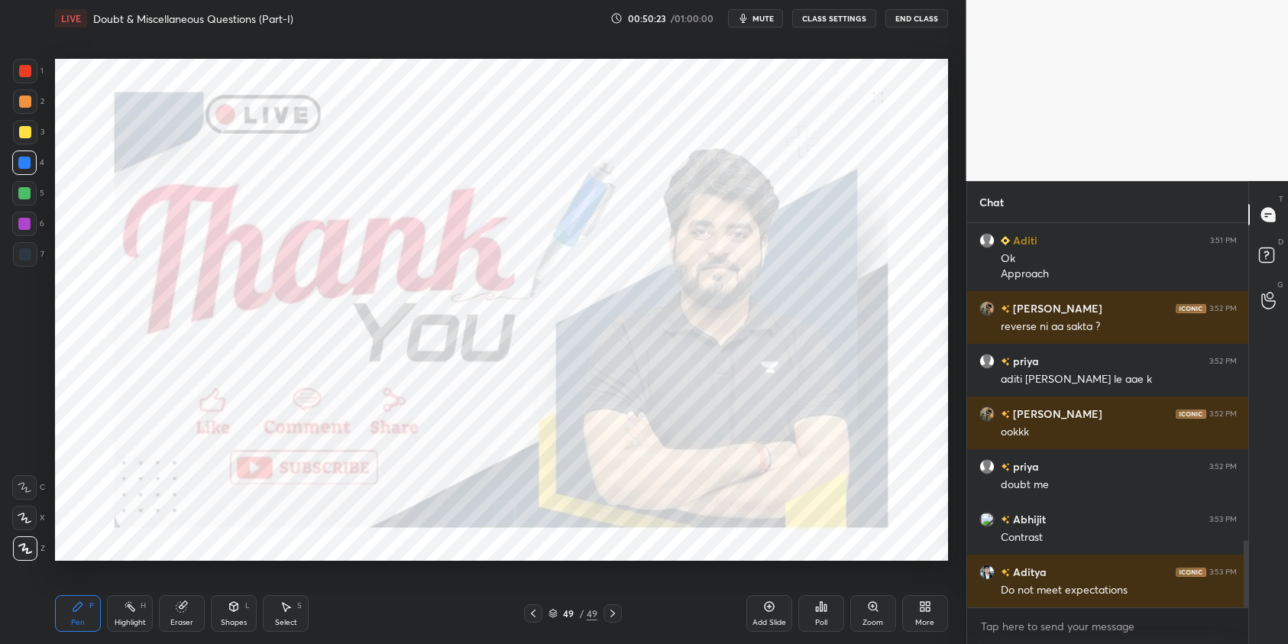
drag, startPoint x: 763, startPoint y: 624, endPoint x: 760, endPoint y: 609, distance: 14.8
click at [759, 622] on div "Add Slide" at bounding box center [769, 623] width 34 height 8
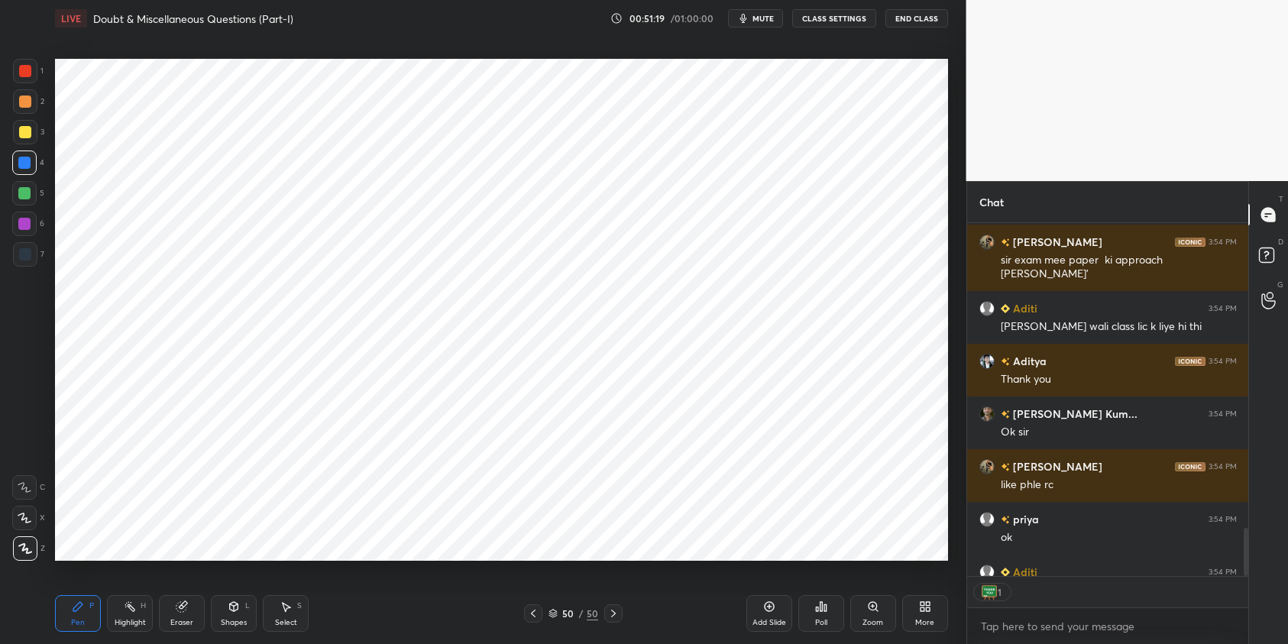
scroll to position [5, 5]
click at [915, 15] on button "End Class" at bounding box center [916, 18] width 63 height 18
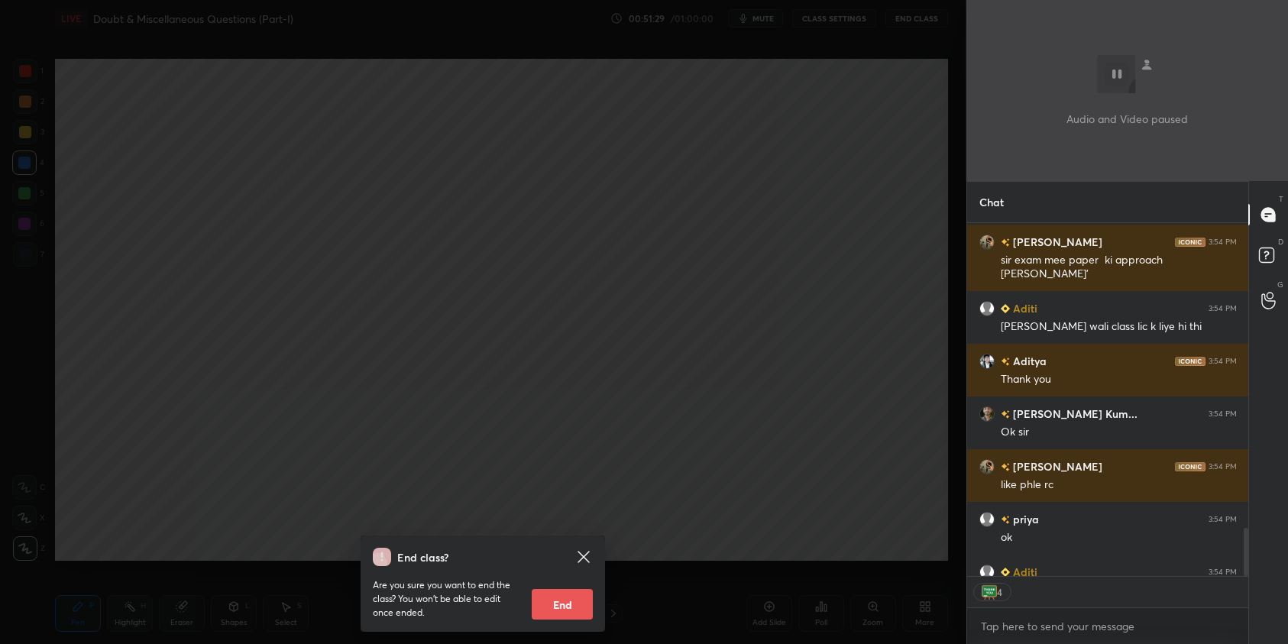
click at [542, 603] on button "End" at bounding box center [562, 604] width 61 height 31
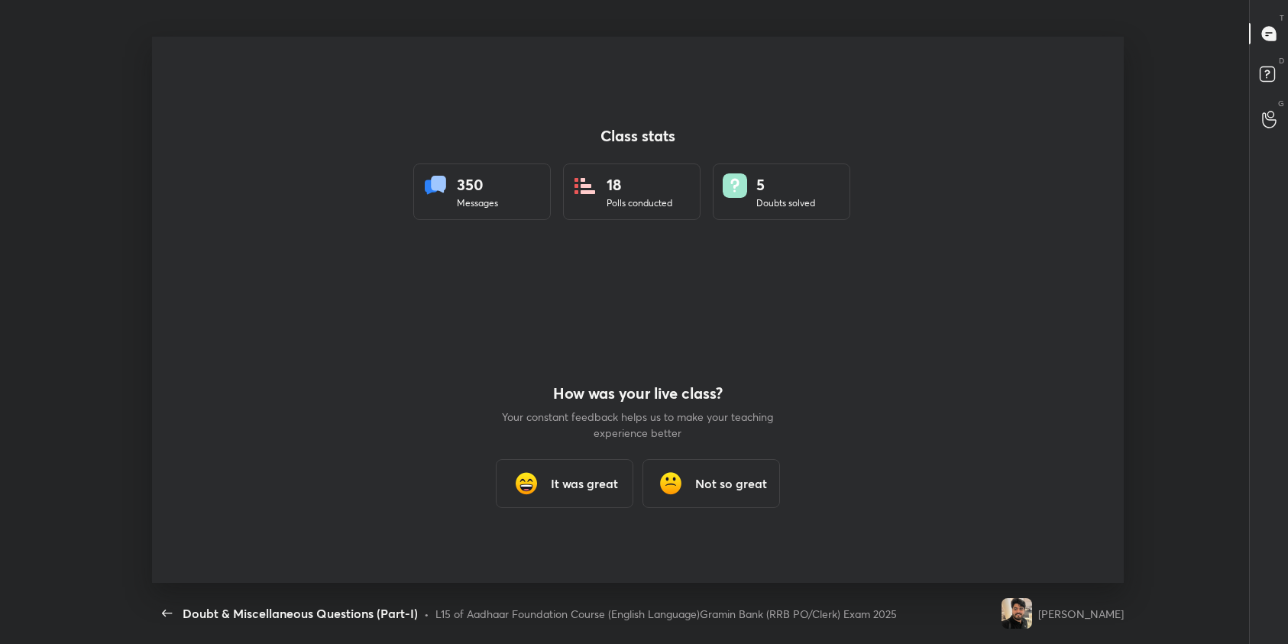
scroll to position [75819, 75116]
type textarea "x"
